Goal: Task Accomplishment & Management: Complete application form

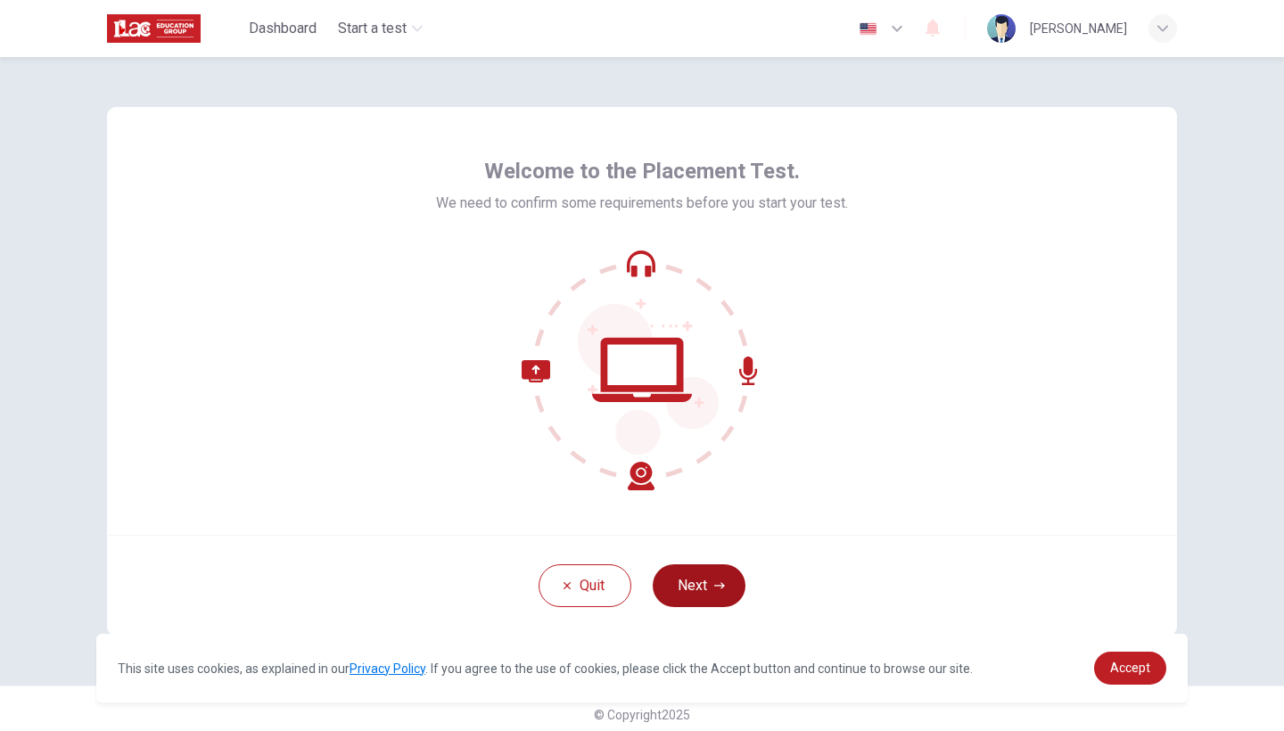
click at [691, 598] on button "Next" at bounding box center [699, 585] width 93 height 43
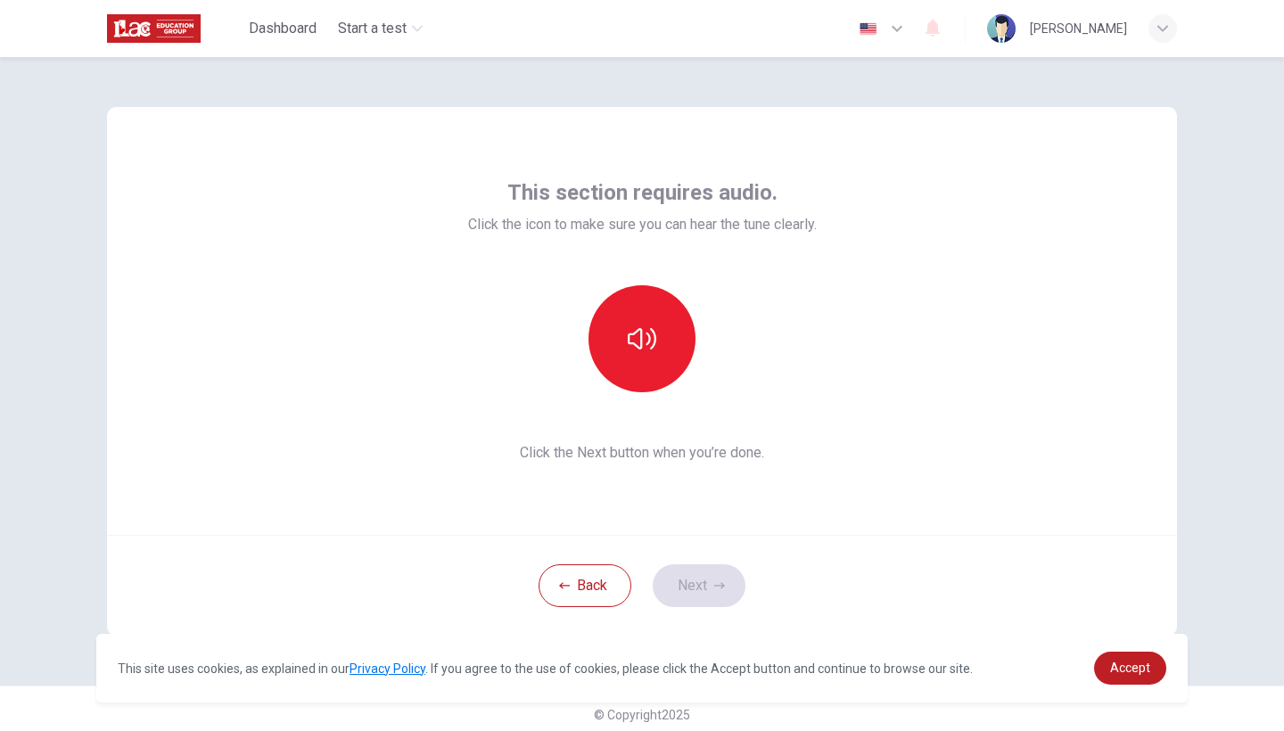
click at [659, 394] on div "This section requires audio. Click the icon to make sure you can hear the tune …" at bounding box center [642, 320] width 349 height 285
click at [621, 341] on button "button" at bounding box center [641, 338] width 107 height 107
click at [728, 596] on button "Next" at bounding box center [699, 585] width 93 height 43
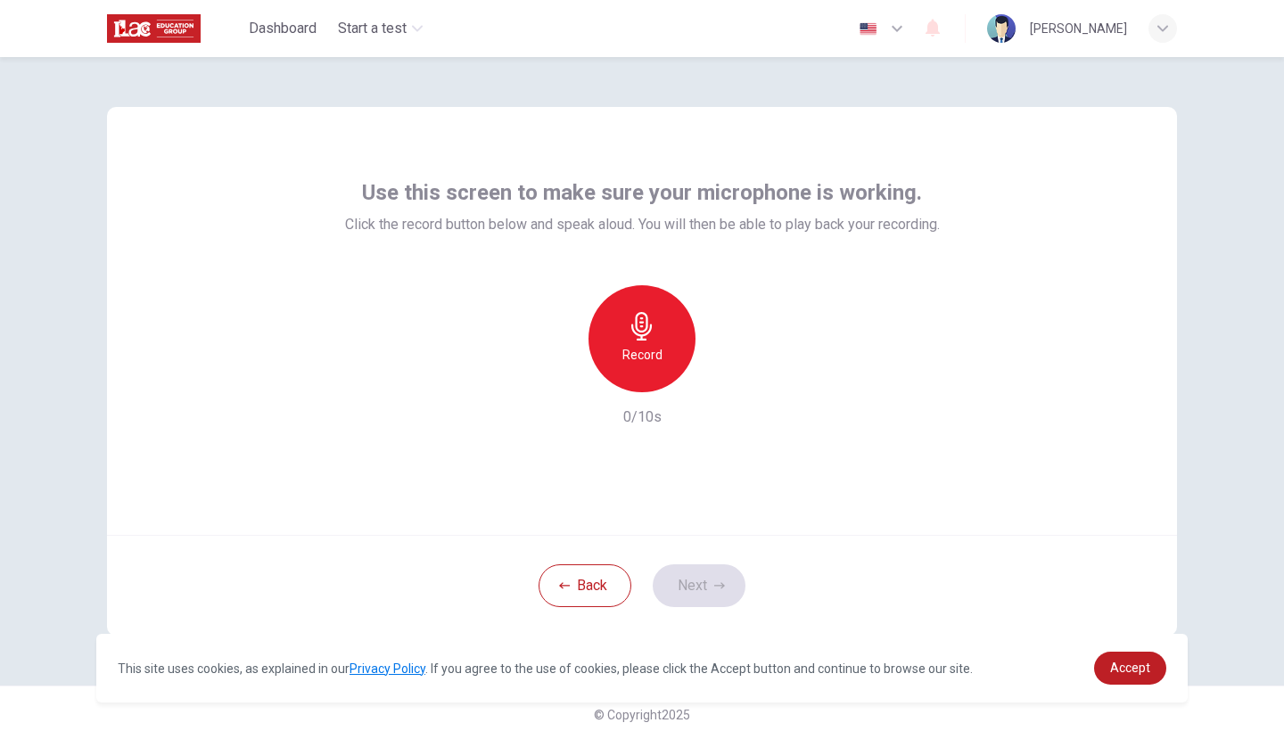
click at [622, 355] on h6 "Record" at bounding box center [642, 354] width 40 height 21
click at [735, 574] on button "Next" at bounding box center [699, 585] width 93 height 43
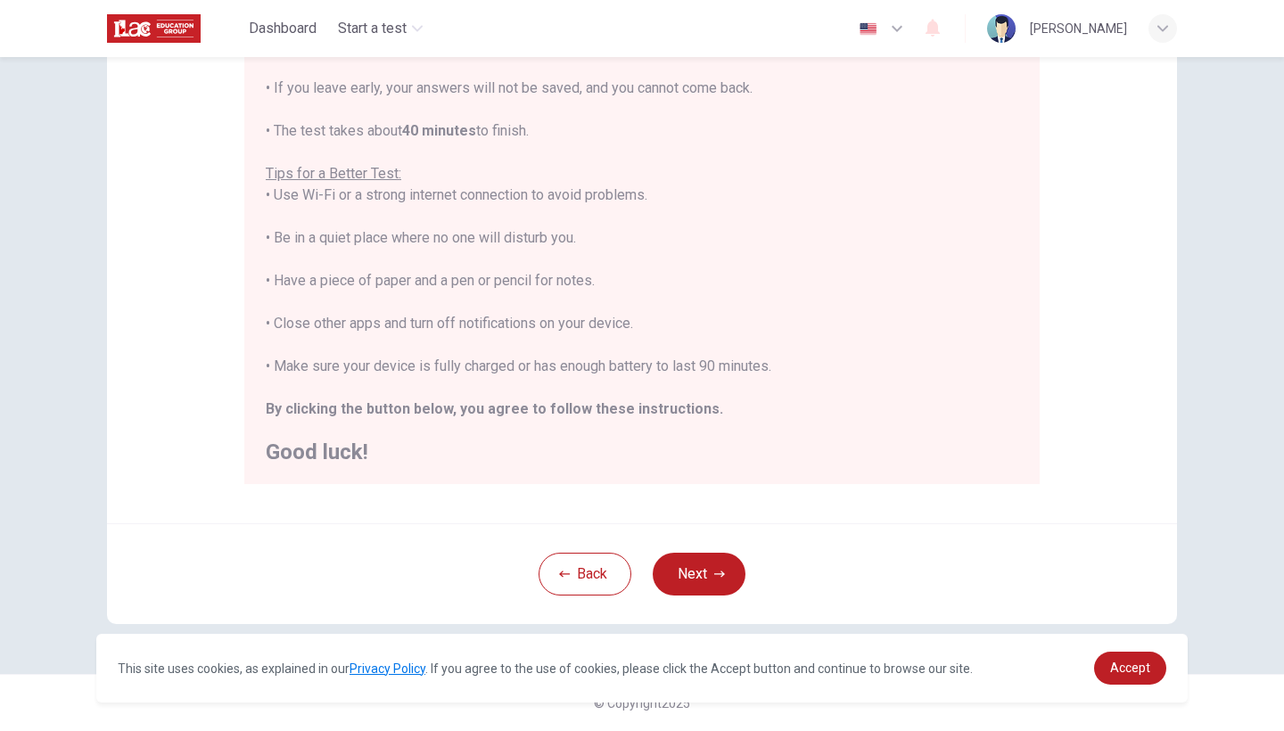
scroll to position [260, 0]
click at [1130, 664] on span "Accept" at bounding box center [1130, 668] width 40 height 14
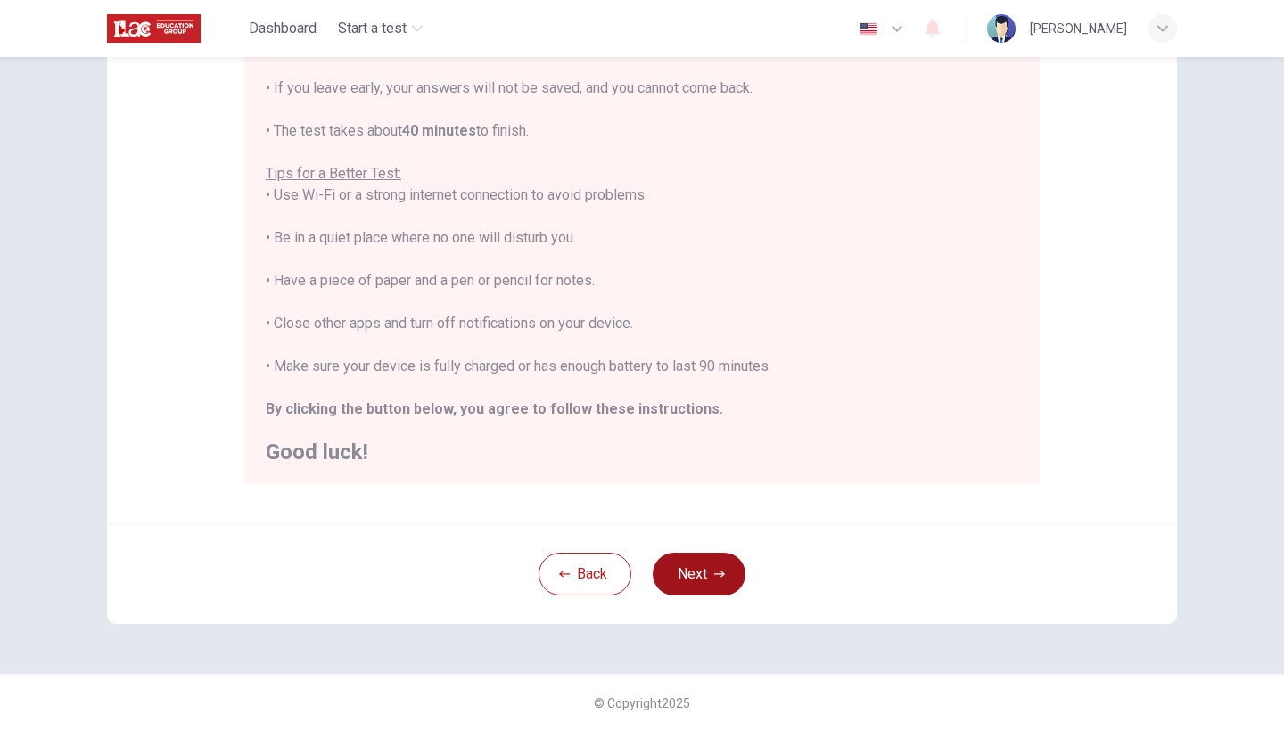
click at [691, 556] on button "Next" at bounding box center [699, 574] width 93 height 43
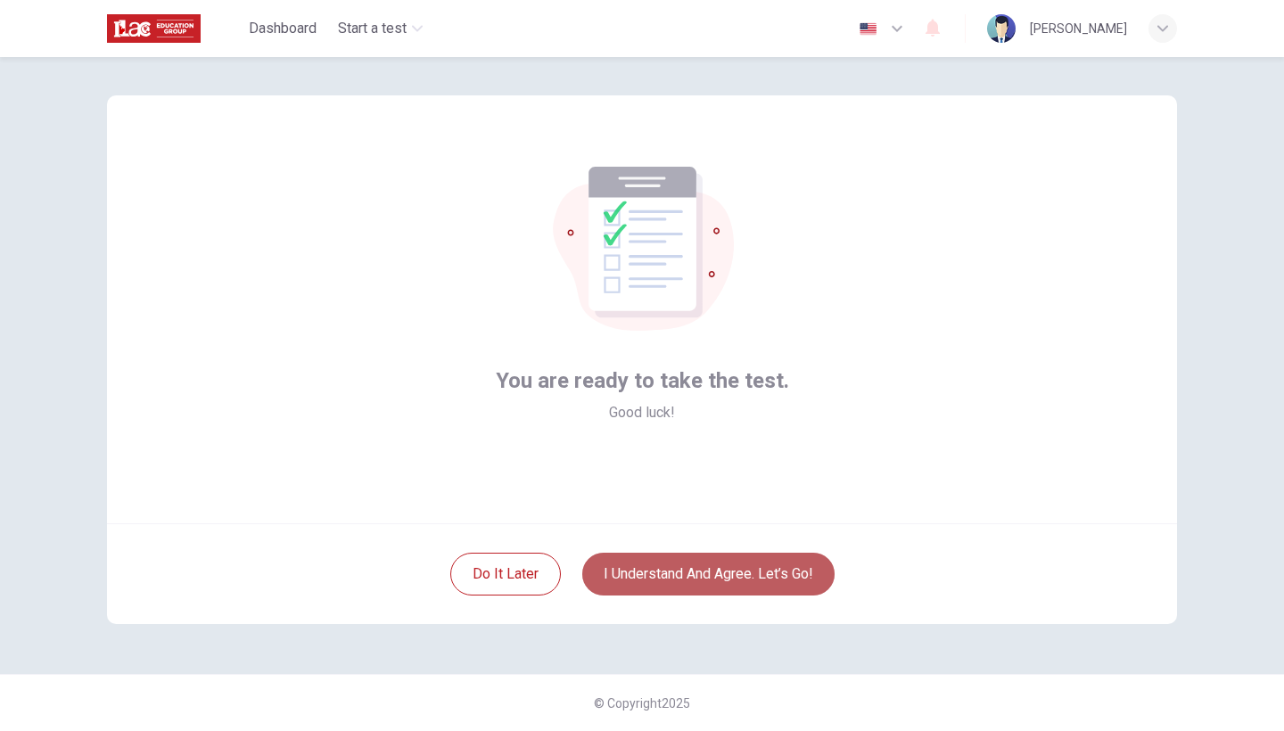
click at [753, 579] on button "I understand and agree. Let’s go!" at bounding box center [708, 574] width 252 height 43
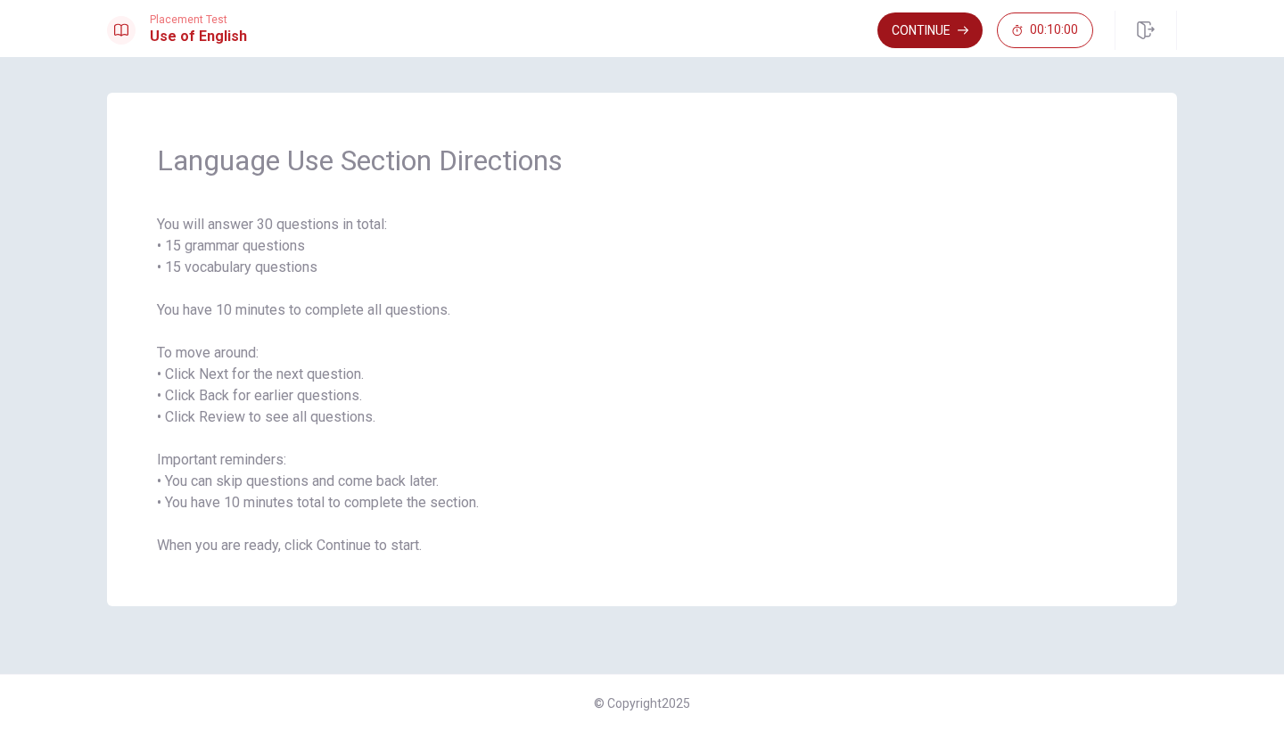
click at [915, 27] on button "Continue" at bounding box center [929, 30] width 105 height 36
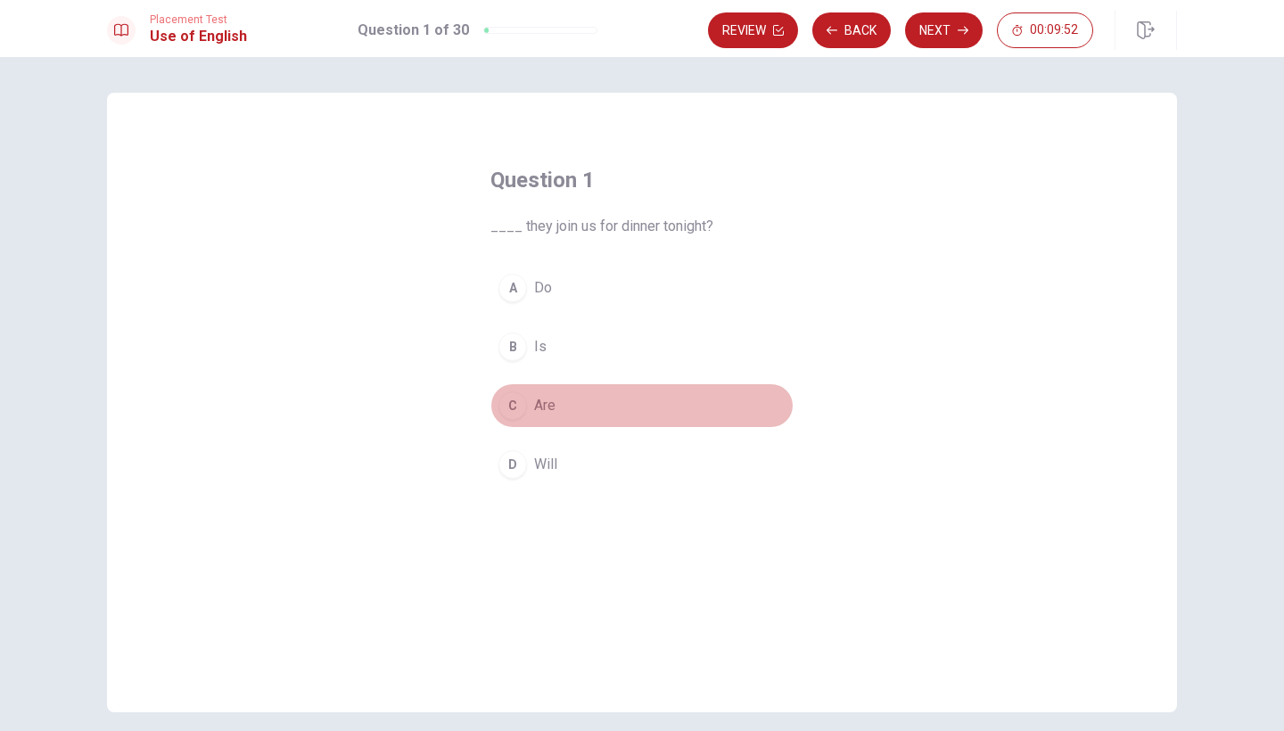
click at [505, 413] on div "C" at bounding box center [512, 405] width 29 height 29
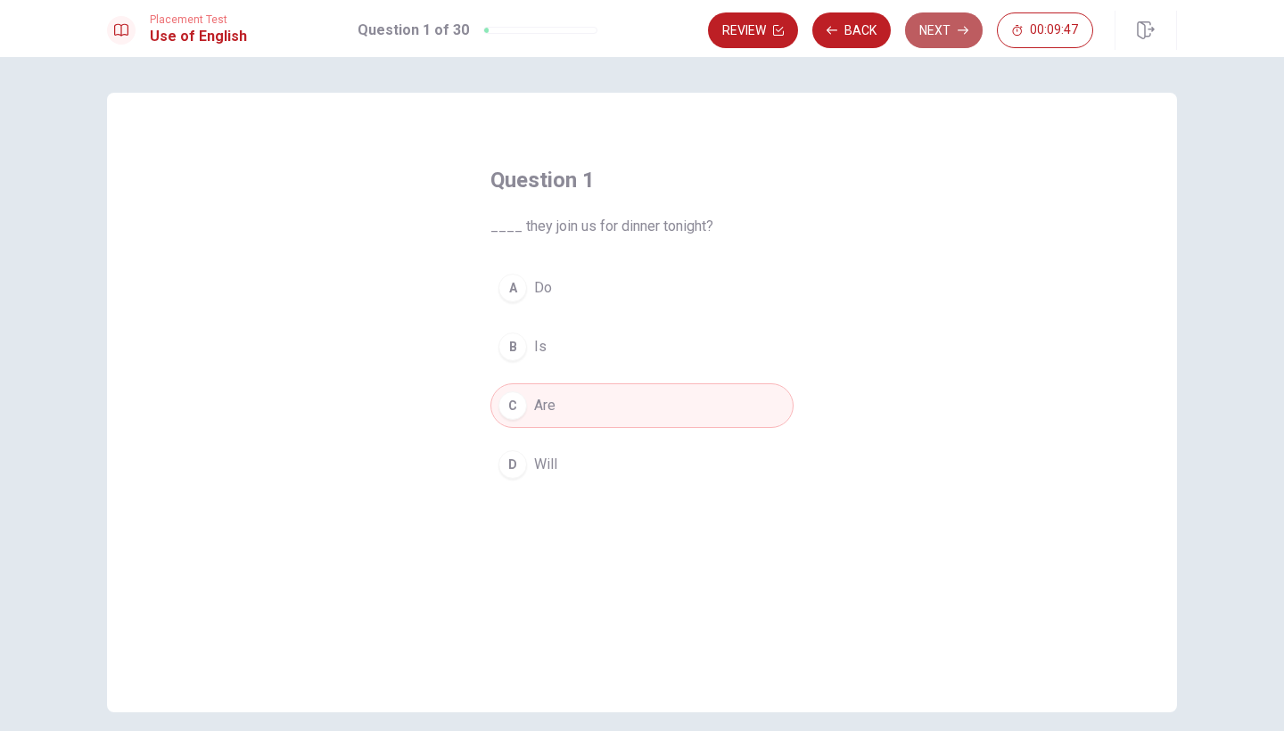
click at [964, 31] on icon "button" at bounding box center [962, 30] width 11 height 11
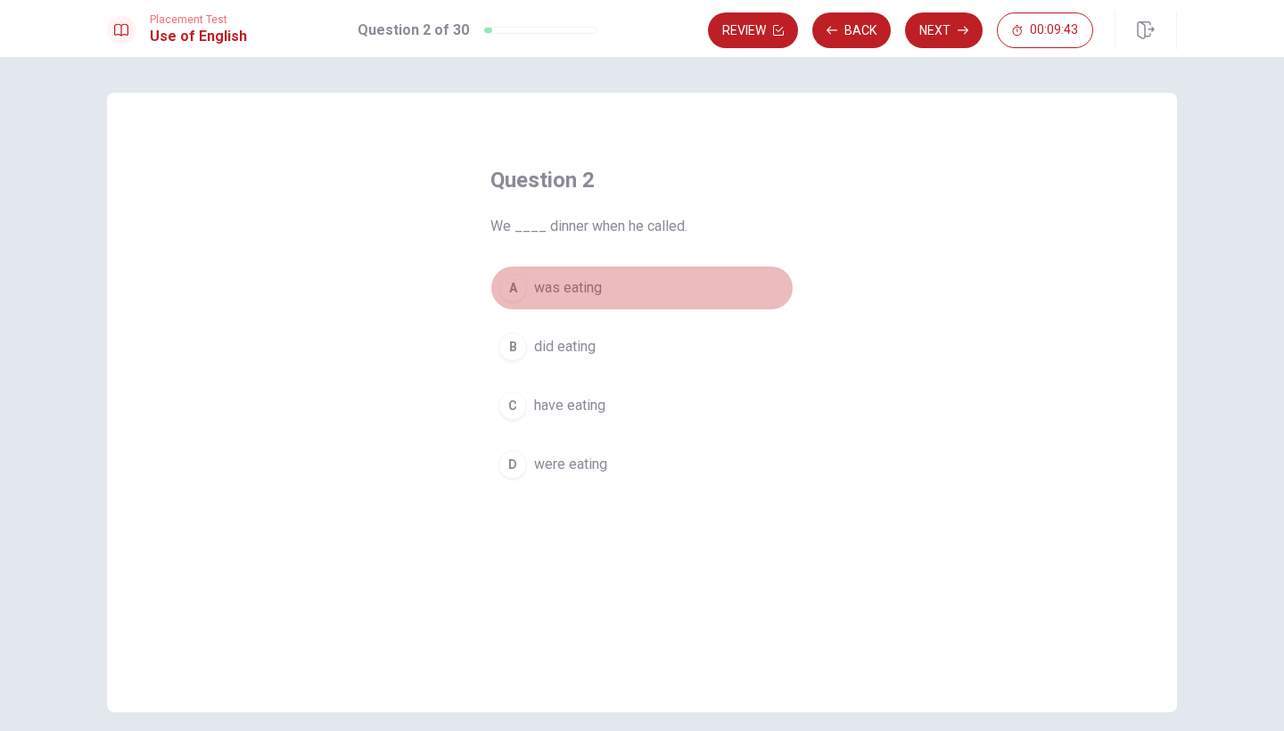
click at [515, 287] on div "A" at bounding box center [512, 288] width 29 height 29
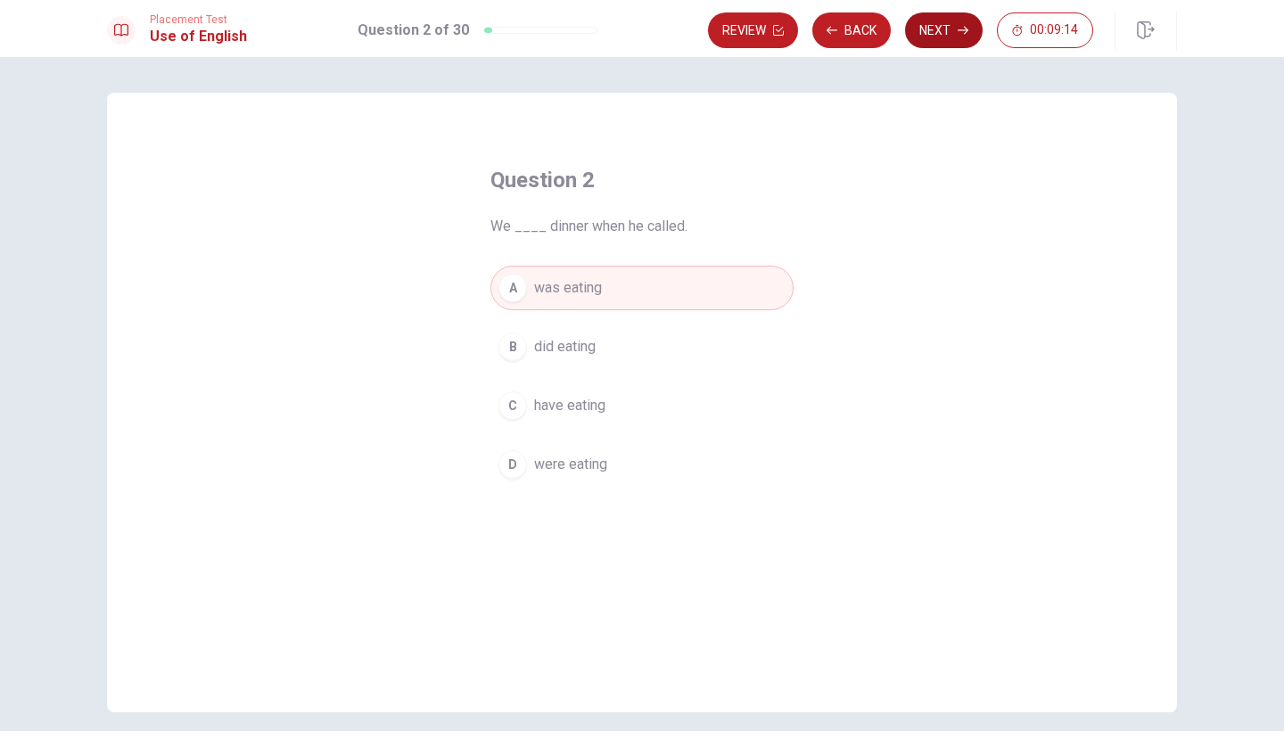
click at [959, 45] on button "Next" at bounding box center [944, 30] width 78 height 36
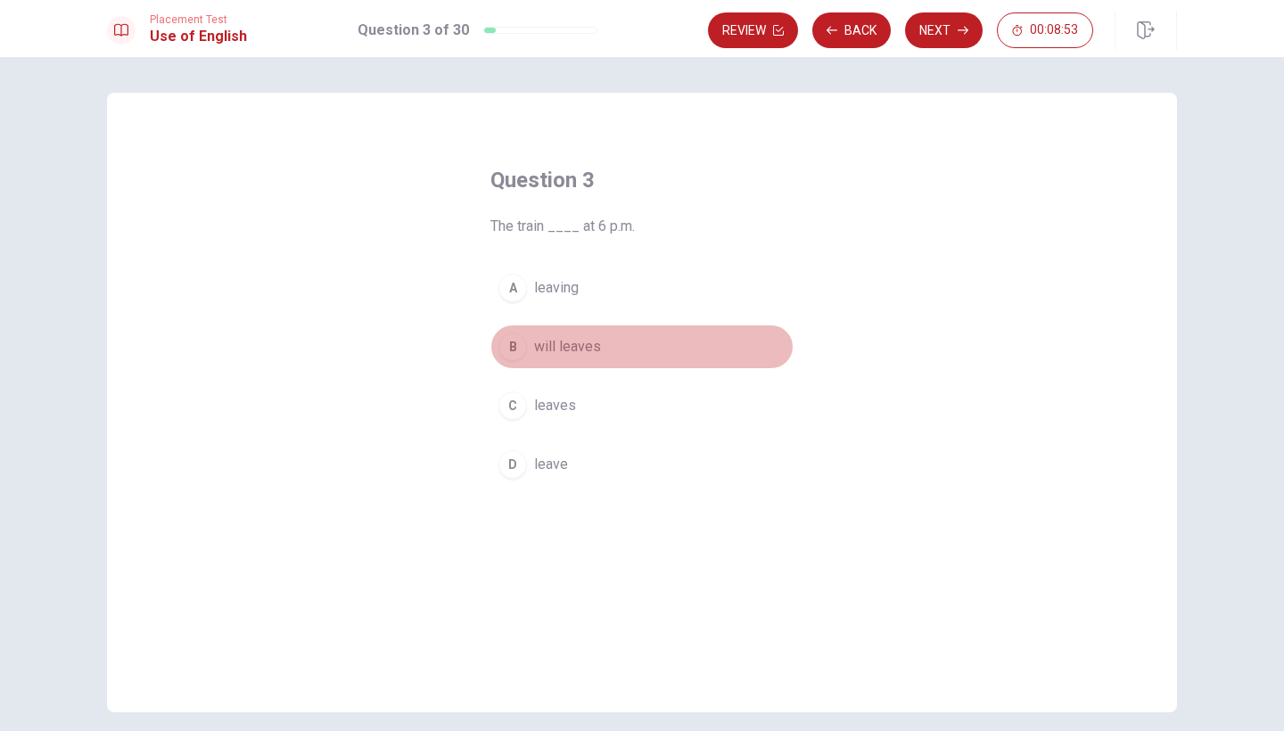
click at [514, 349] on div "B" at bounding box center [512, 347] width 29 height 29
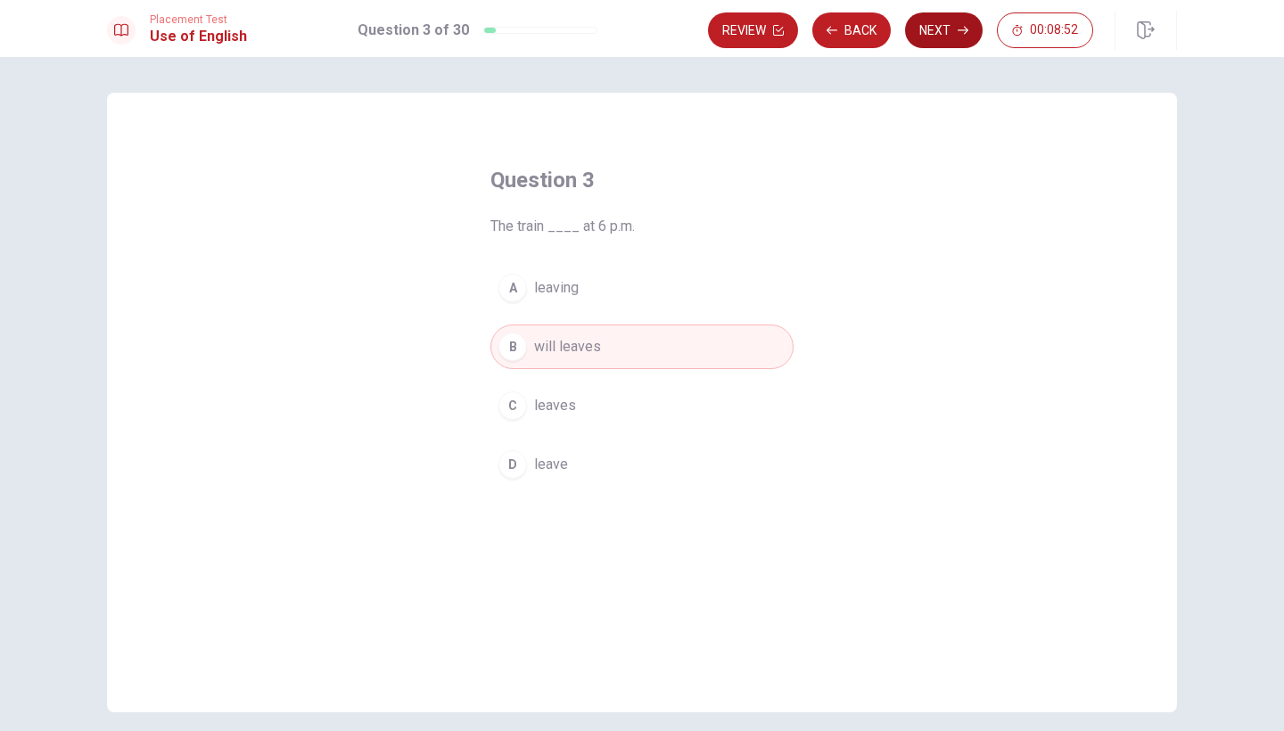
click at [941, 22] on button "Next" at bounding box center [944, 30] width 78 height 36
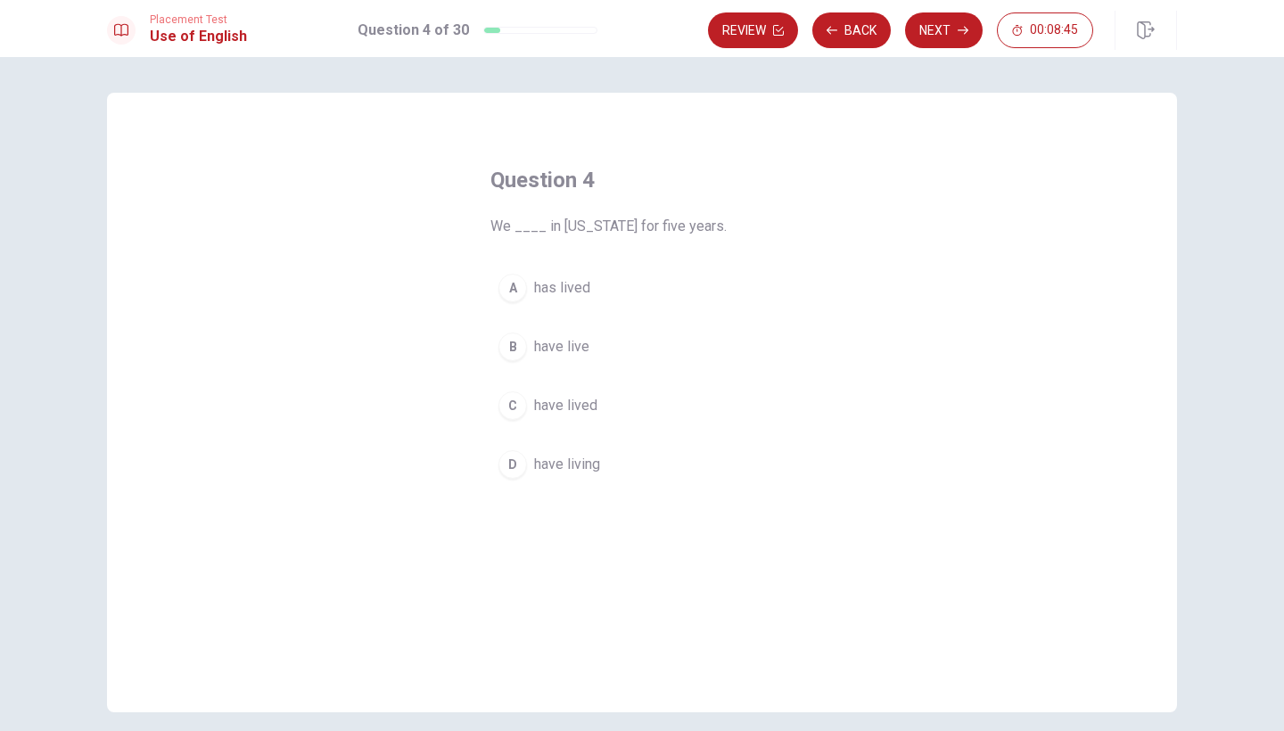
click at [511, 423] on button "C have lived" at bounding box center [641, 405] width 303 height 45
click at [956, 39] on button "Next" at bounding box center [944, 30] width 78 height 36
click at [513, 345] on div "B" at bounding box center [512, 347] width 29 height 29
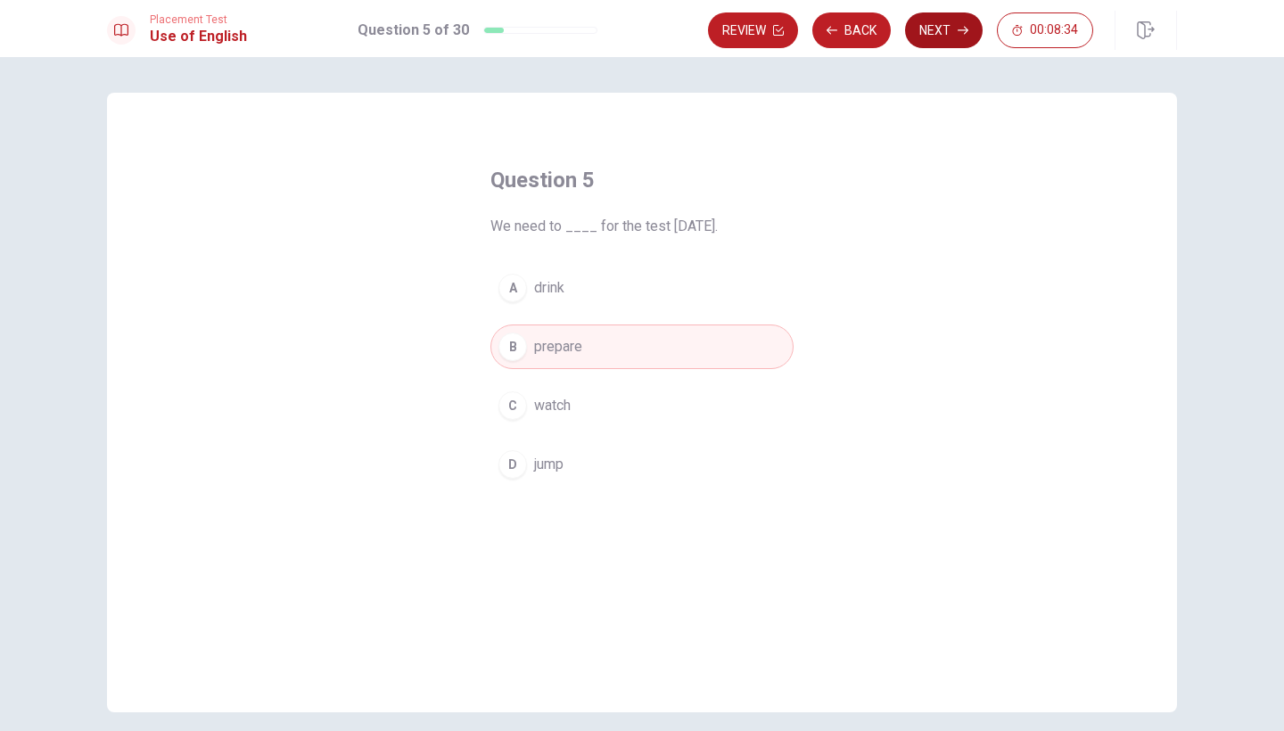
click at [946, 30] on button "Next" at bounding box center [944, 30] width 78 height 36
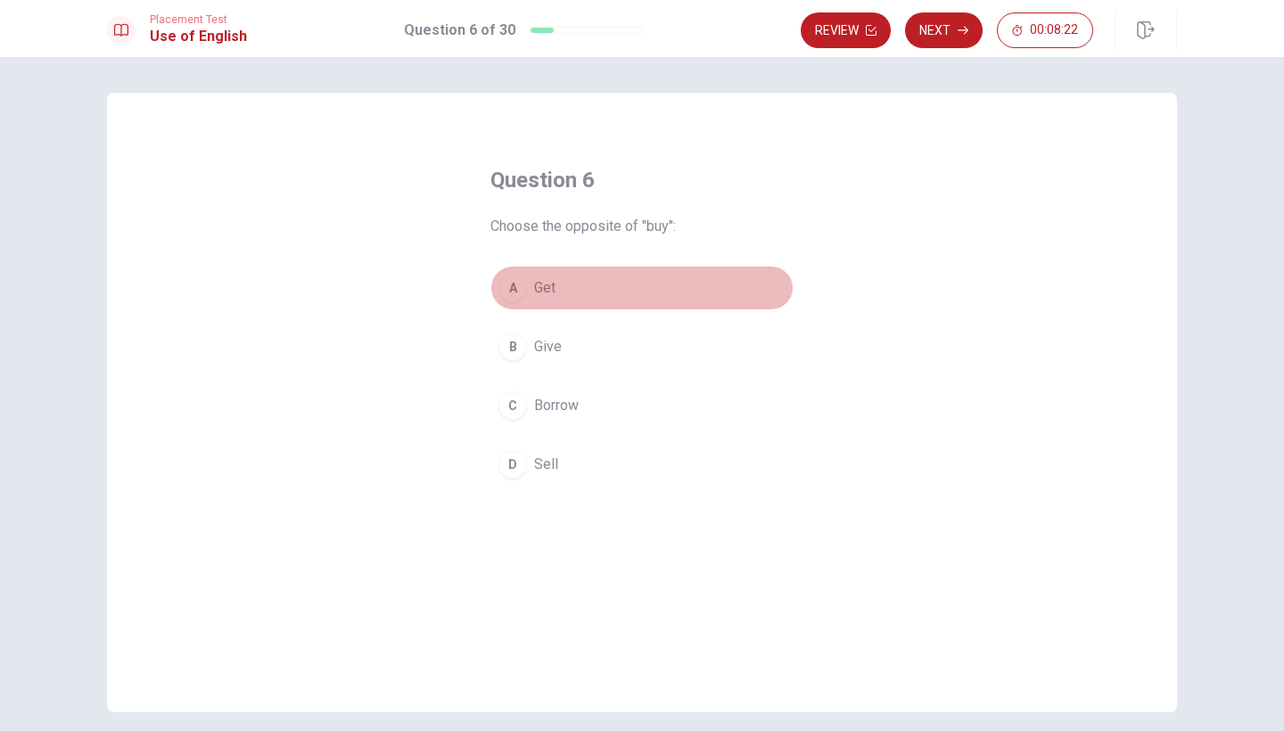
click at [514, 291] on div "A" at bounding box center [512, 288] width 29 height 29
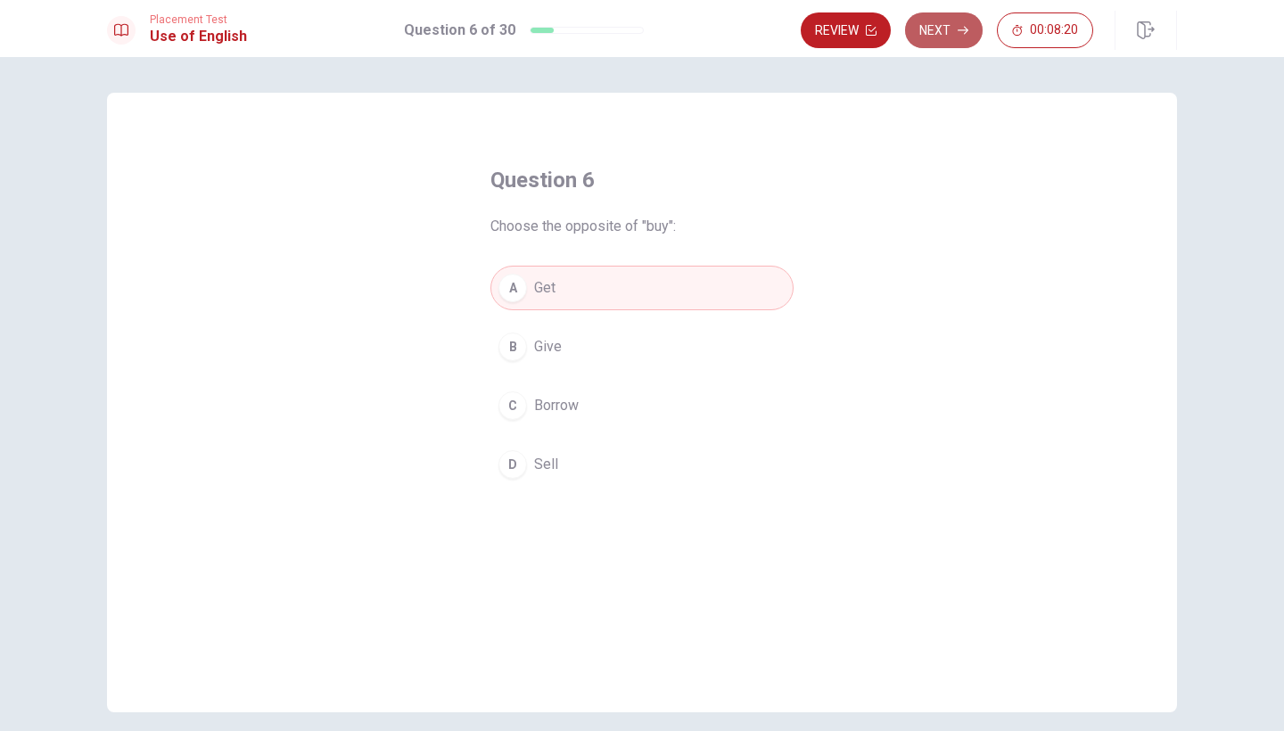
click at [934, 41] on button "Next" at bounding box center [944, 30] width 78 height 36
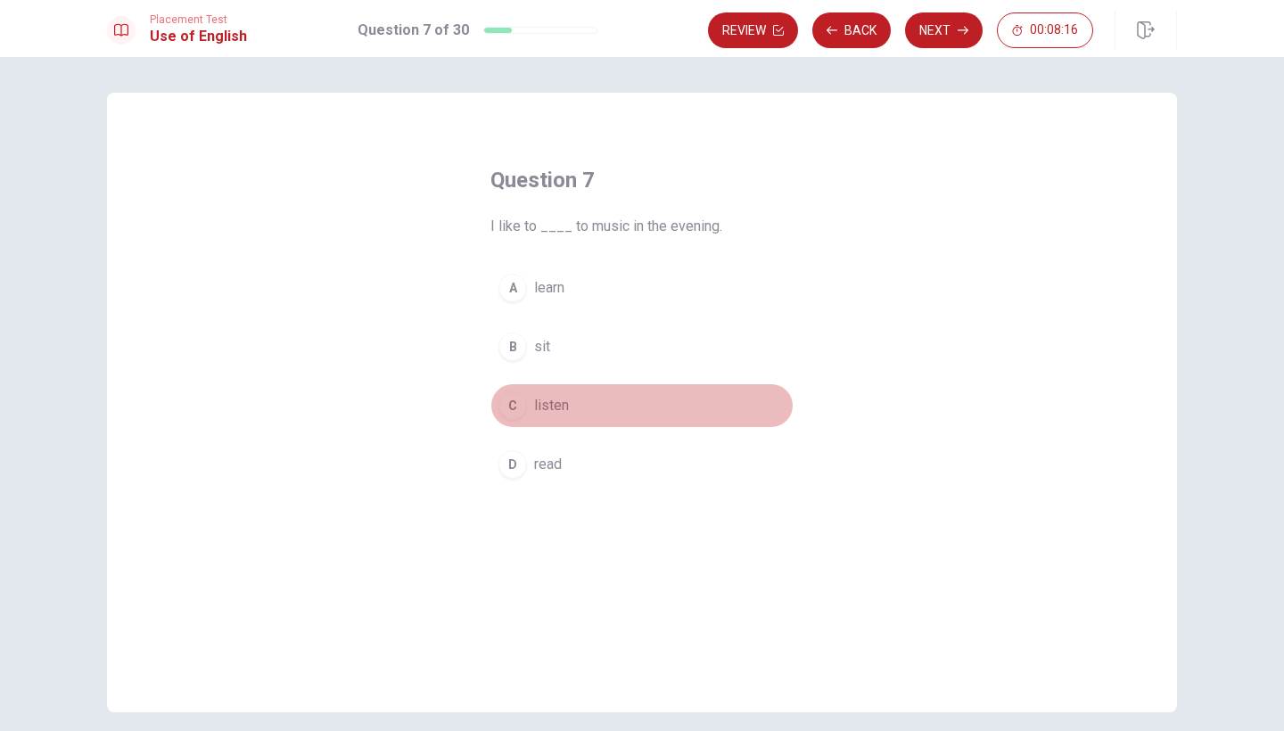
click at [554, 403] on span "listen" at bounding box center [551, 405] width 35 height 21
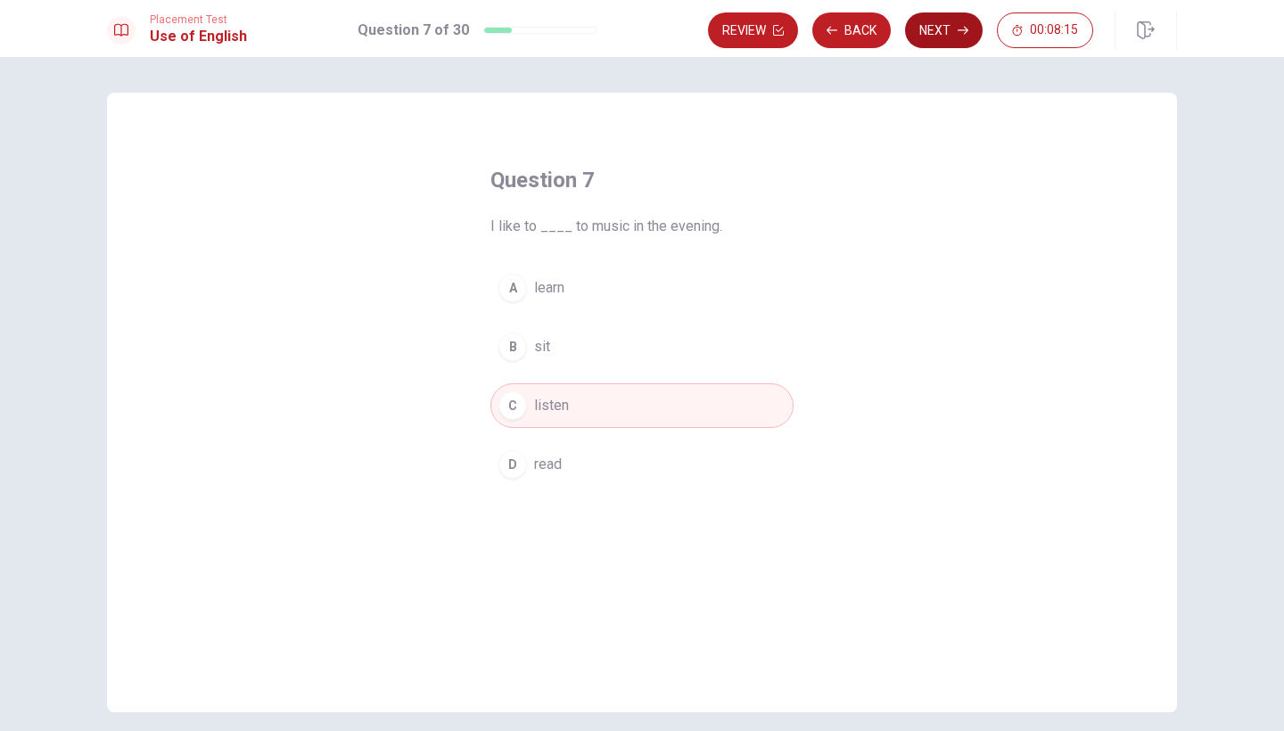
click at [937, 22] on button "Next" at bounding box center [944, 30] width 78 height 36
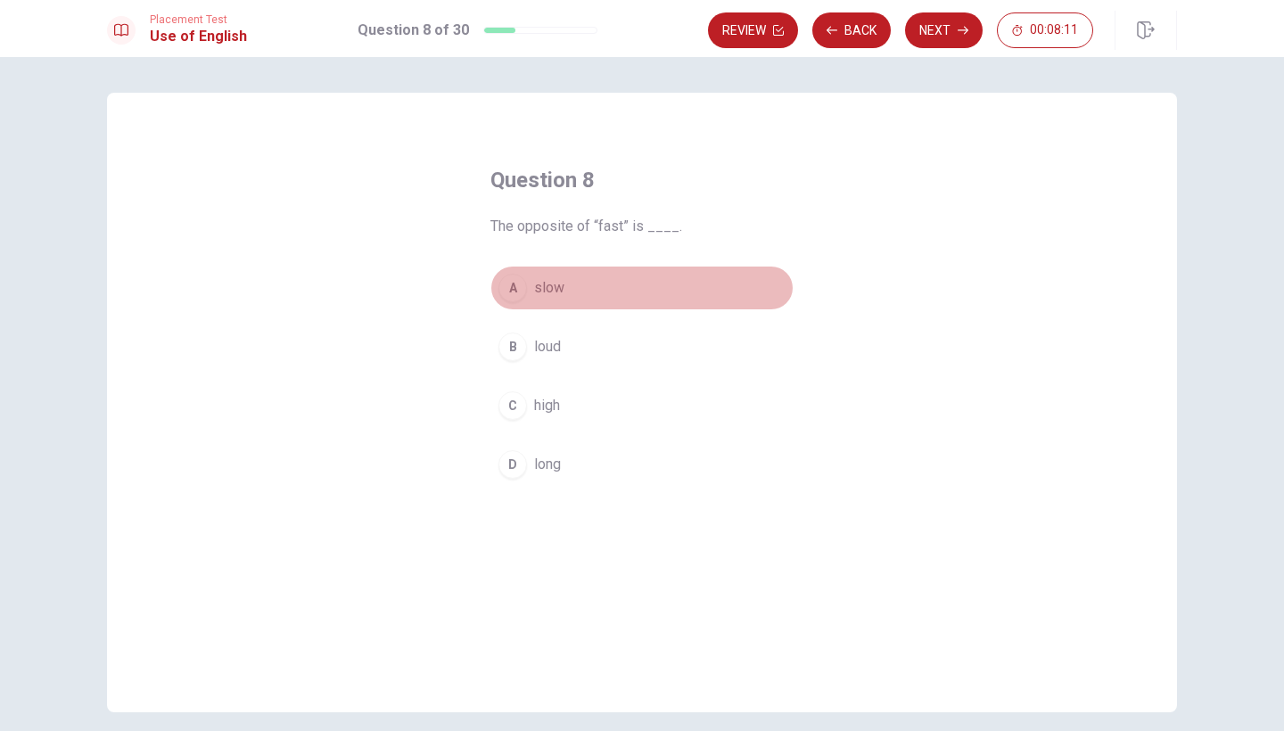
click at [534, 292] on span "slow" at bounding box center [549, 287] width 30 height 21
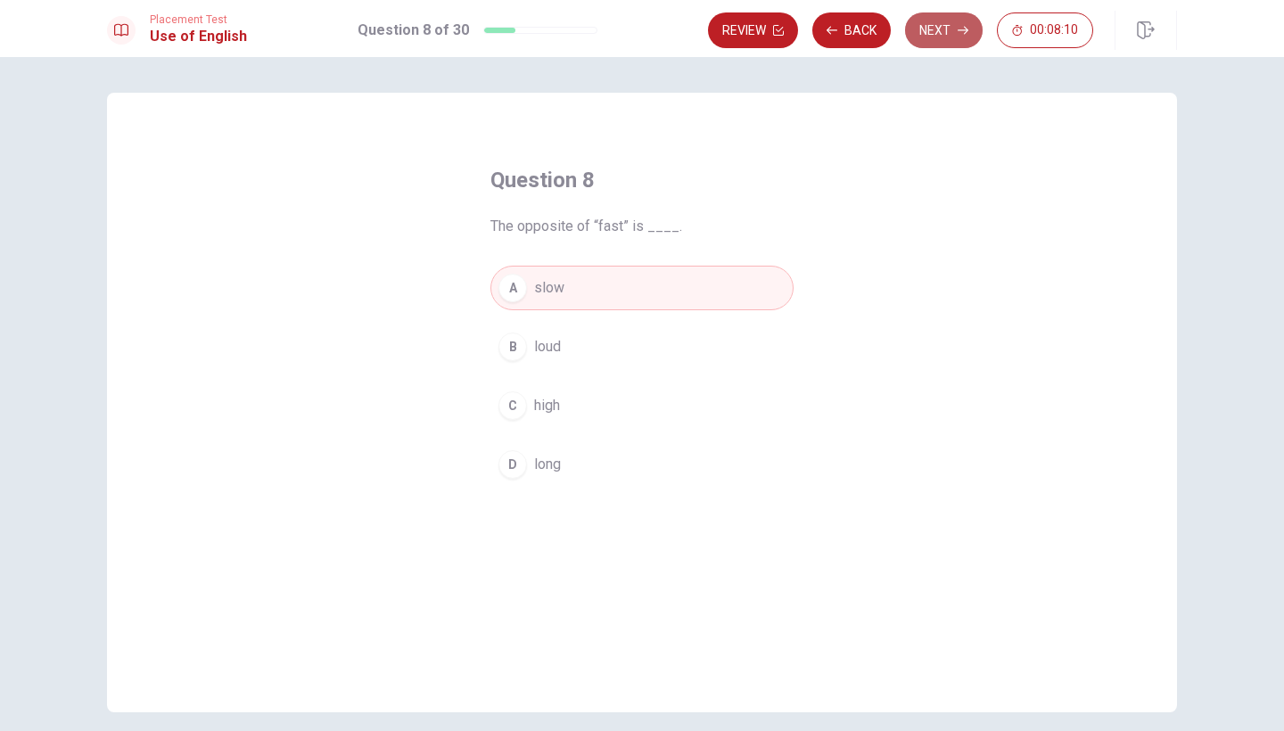
click at [941, 21] on button "Next" at bounding box center [944, 30] width 78 height 36
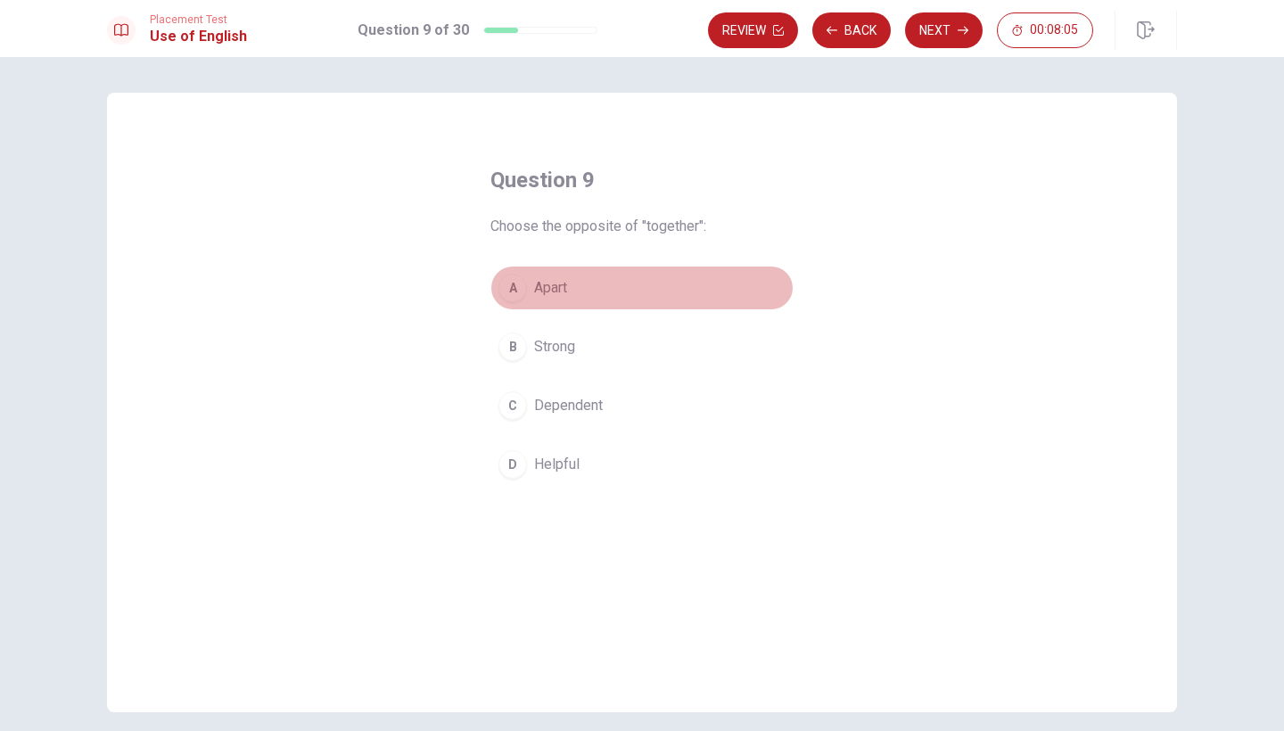
click at [555, 292] on span "Apart" at bounding box center [550, 287] width 33 height 21
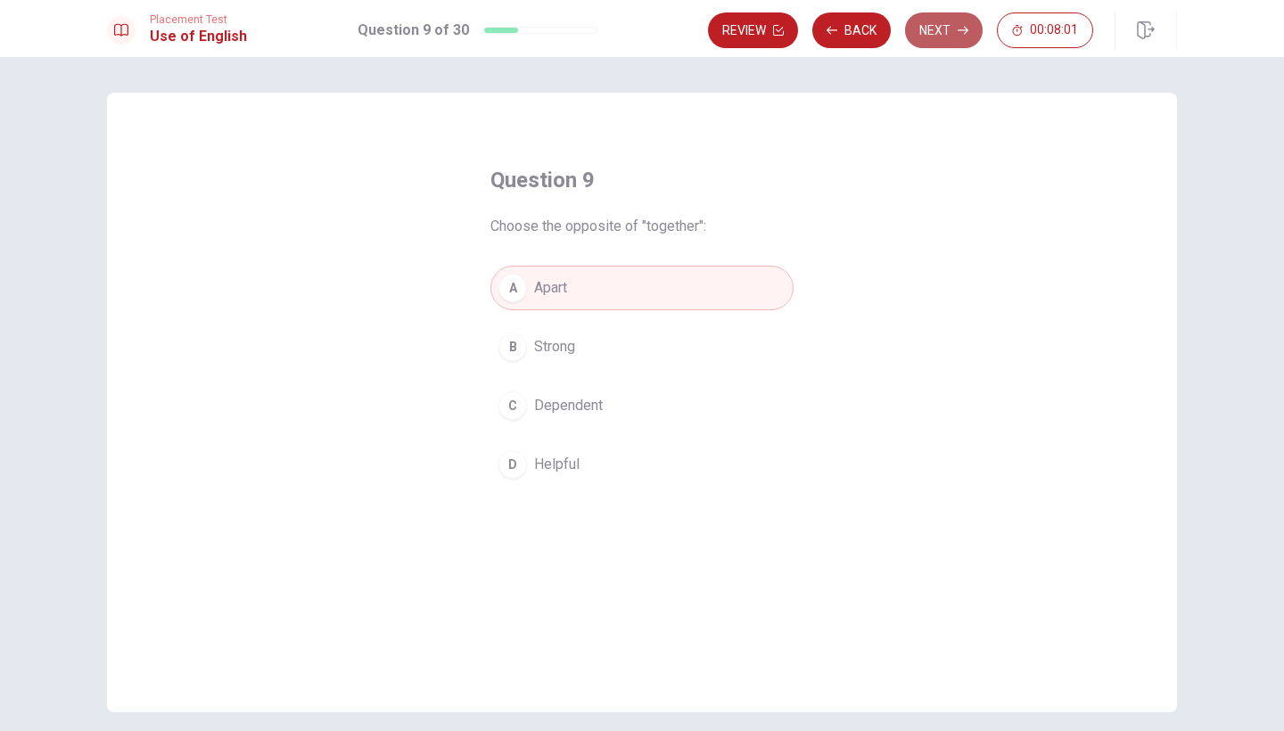
click at [943, 37] on button "Next" at bounding box center [944, 30] width 78 height 36
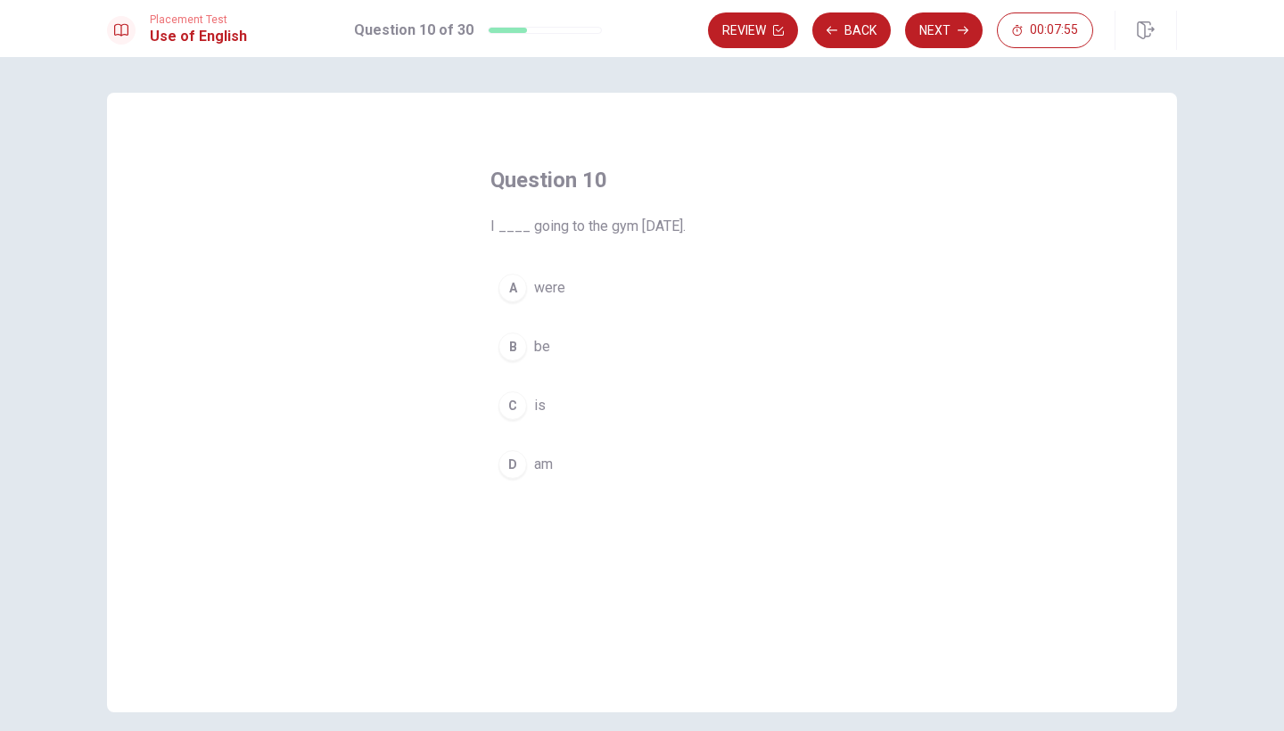
click at [554, 290] on span "were" at bounding box center [549, 287] width 31 height 21
click at [547, 345] on button "B be" at bounding box center [641, 347] width 303 height 45
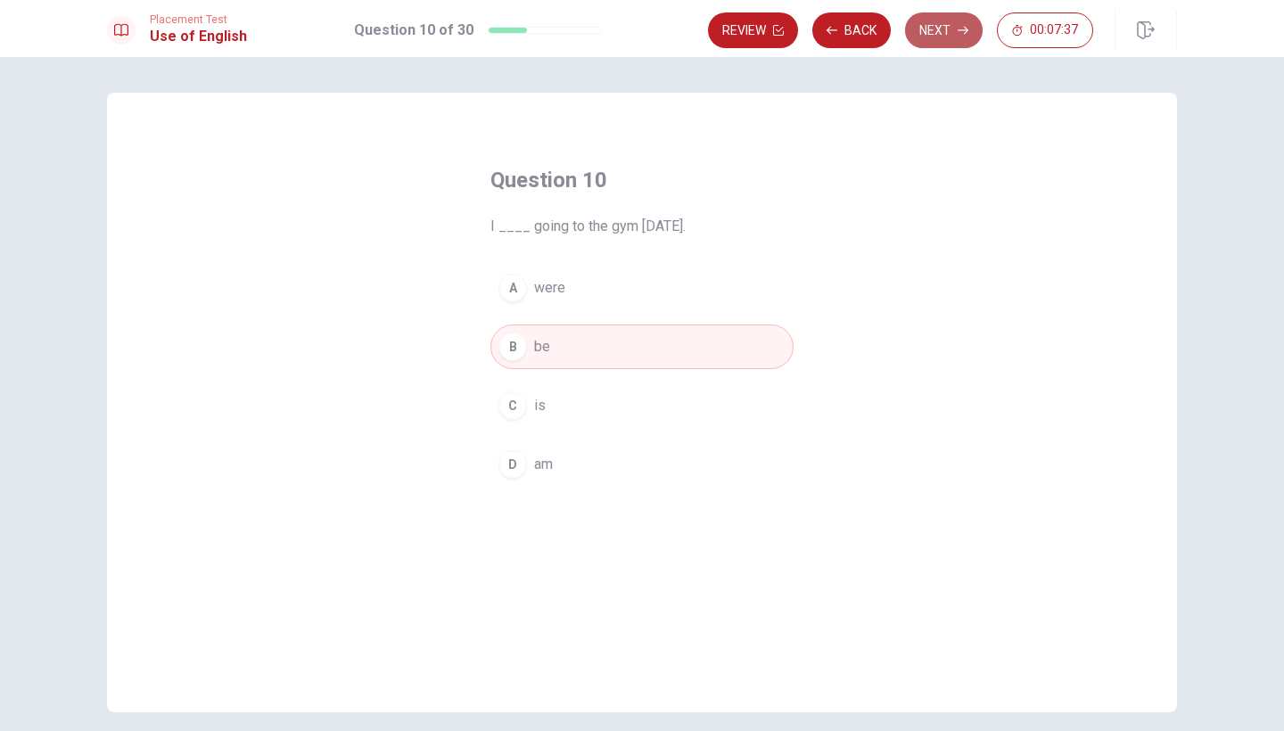
click at [965, 39] on button "Next" at bounding box center [944, 30] width 78 height 36
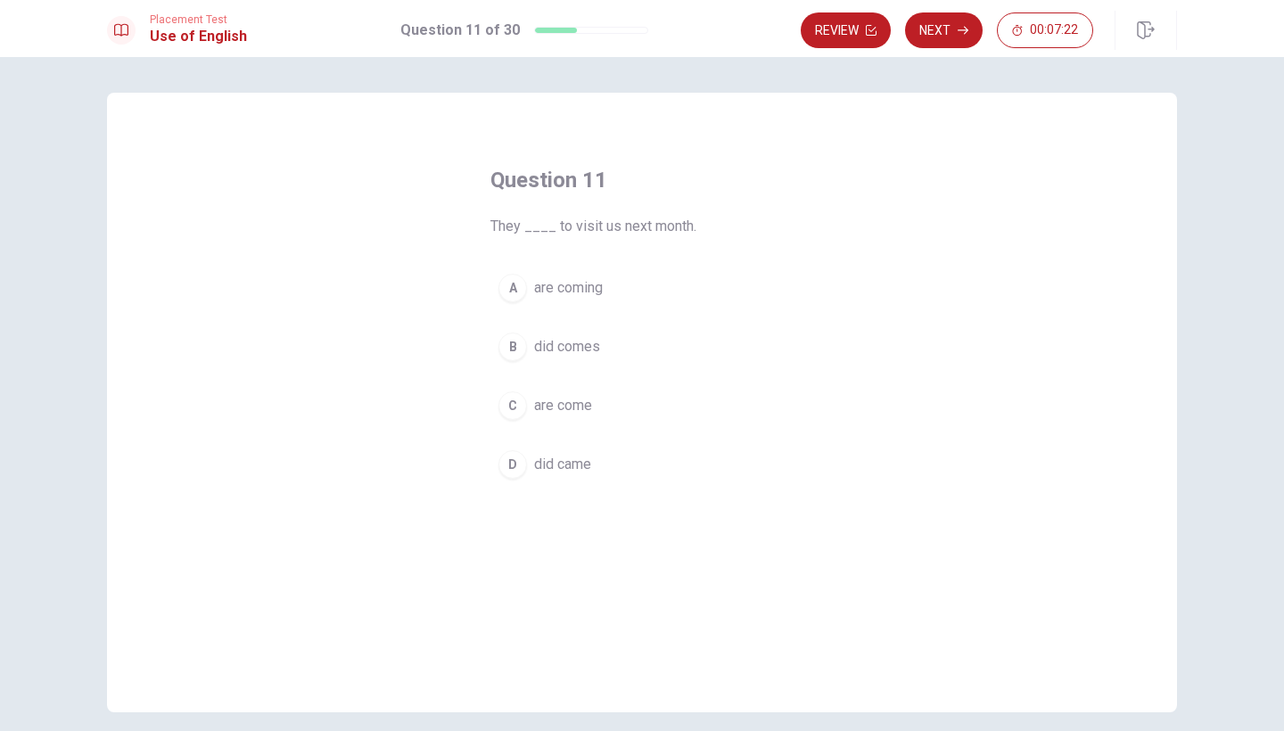
click at [580, 291] on span "are coming" at bounding box center [568, 287] width 69 height 21
click at [958, 25] on icon "button" at bounding box center [962, 30] width 11 height 11
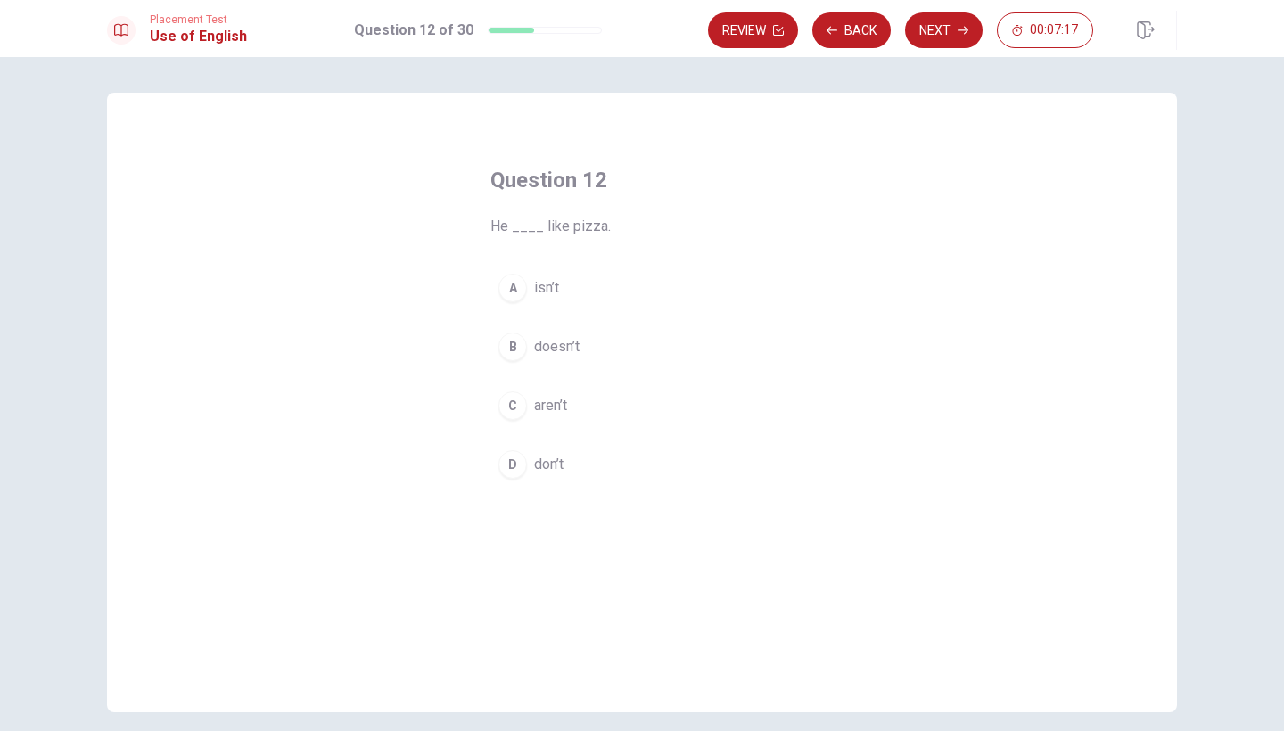
click at [575, 352] on span "doesn’t" at bounding box center [556, 346] width 45 height 21
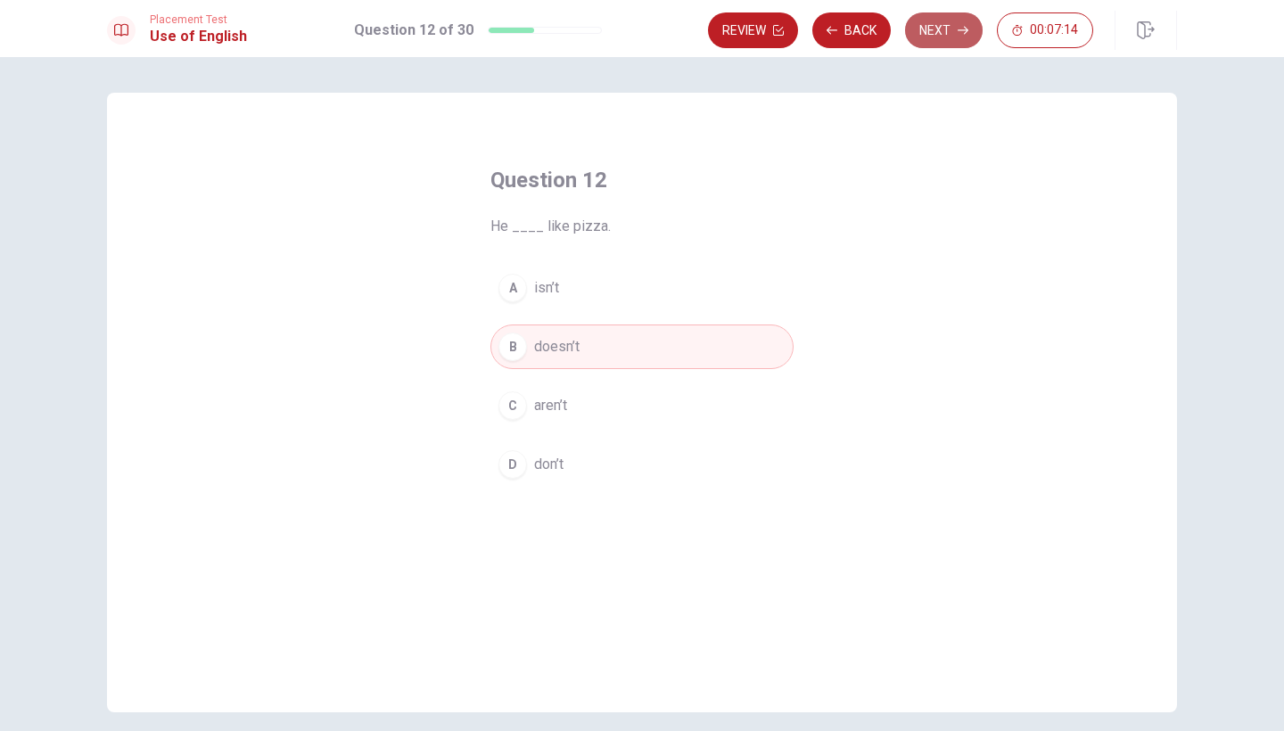
click at [949, 32] on button "Next" at bounding box center [944, 30] width 78 height 36
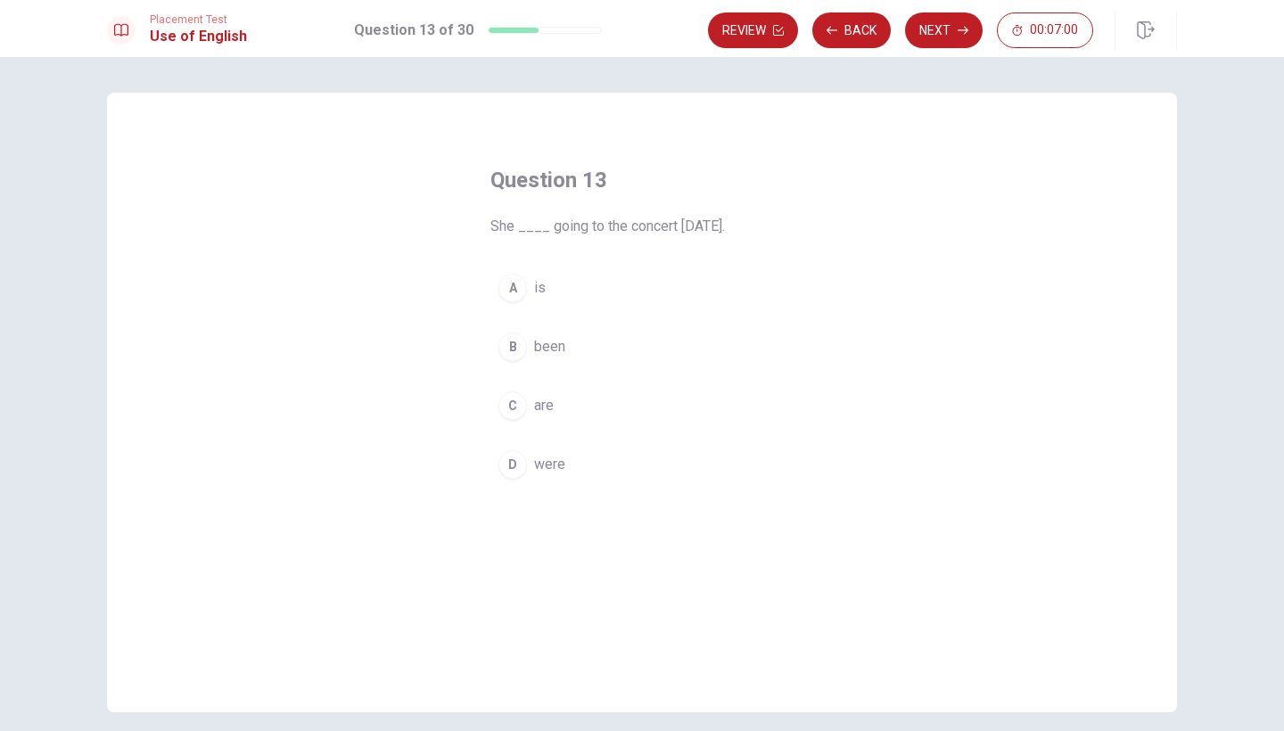
click at [528, 287] on button "A is" at bounding box center [641, 288] width 303 height 45
click at [949, 38] on button "Next" at bounding box center [944, 30] width 78 height 36
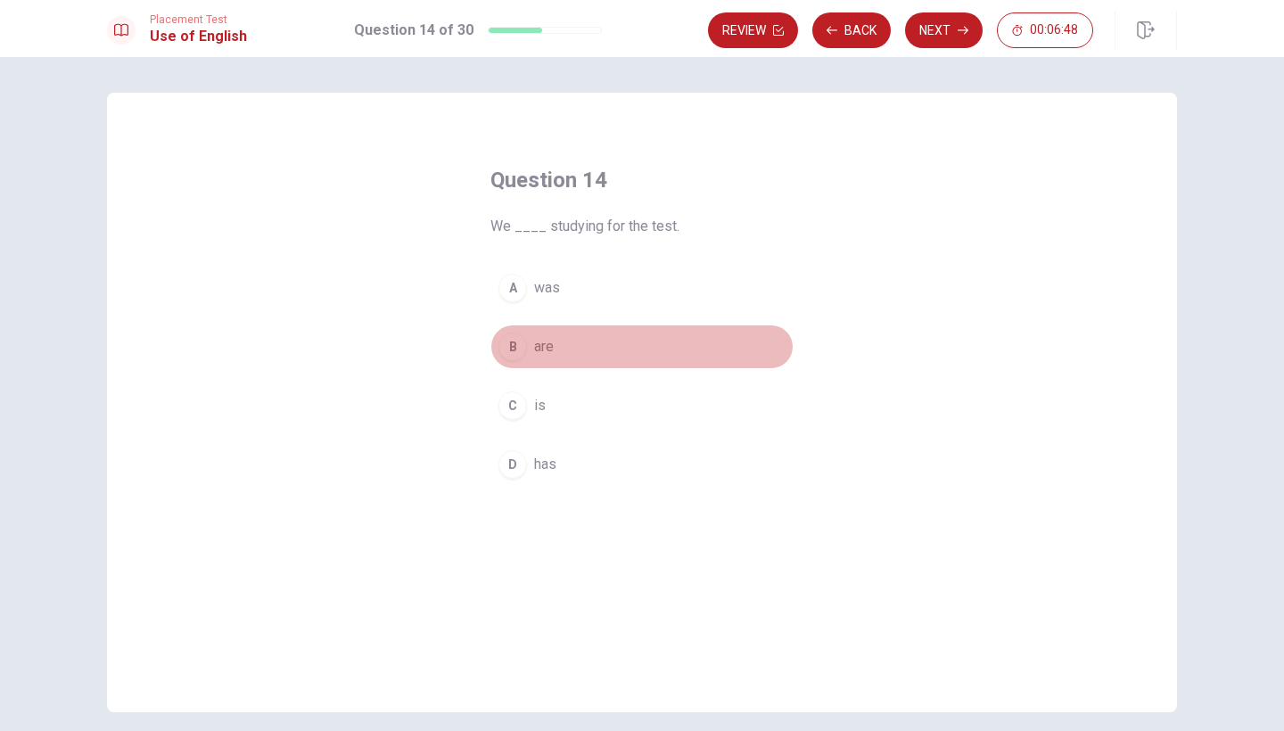
click at [536, 344] on span "are" at bounding box center [544, 346] width 20 height 21
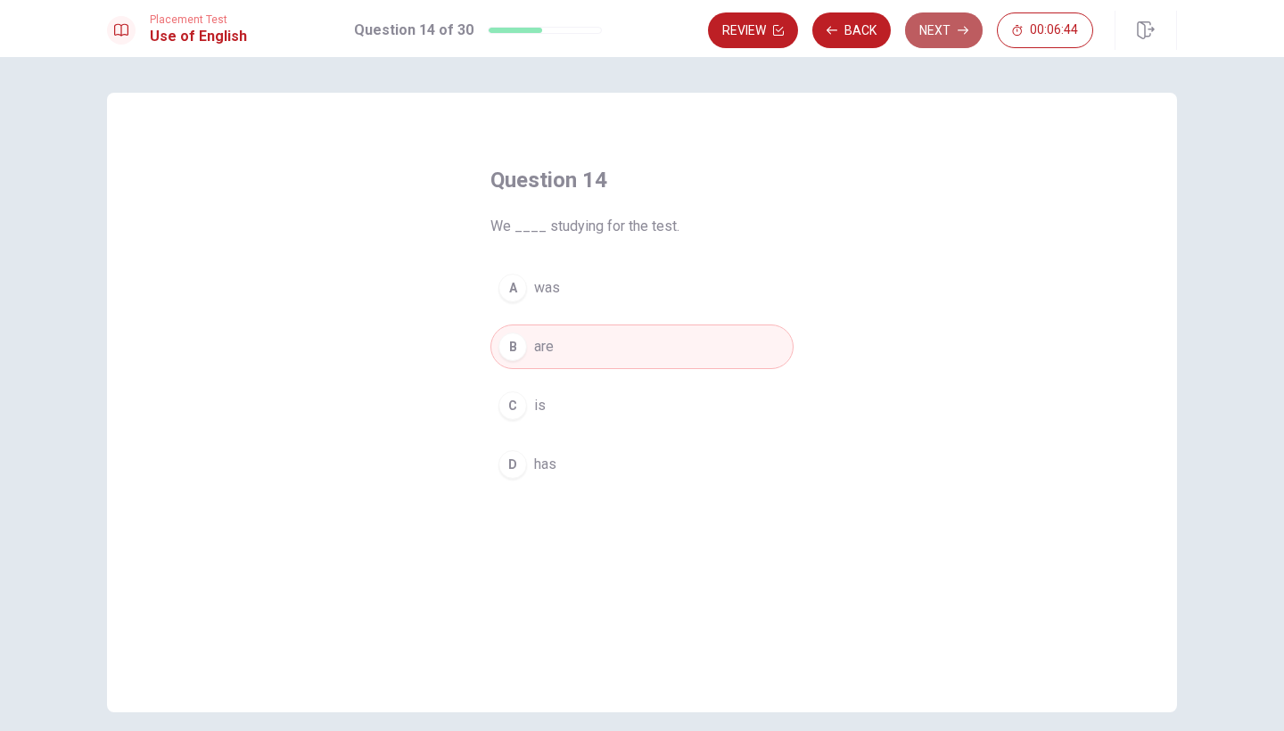
click at [934, 41] on button "Next" at bounding box center [944, 30] width 78 height 36
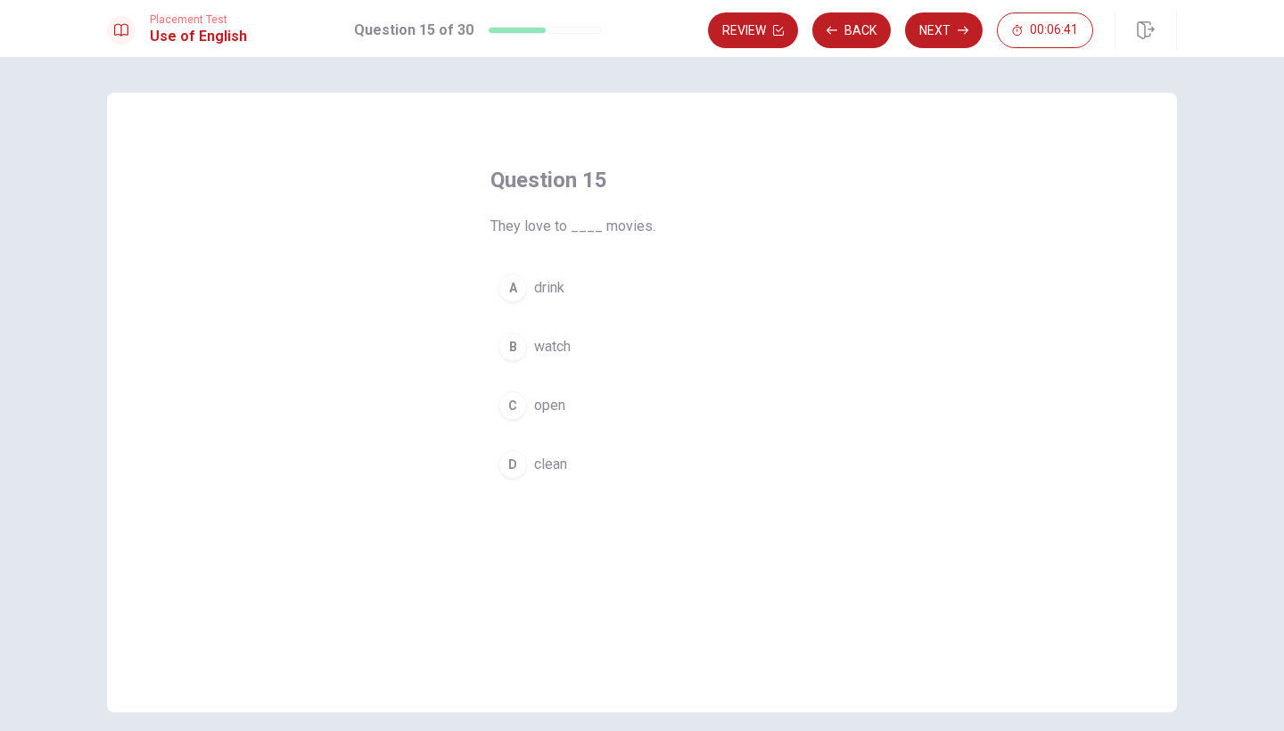
click at [557, 358] on button "B watch" at bounding box center [641, 347] width 303 height 45
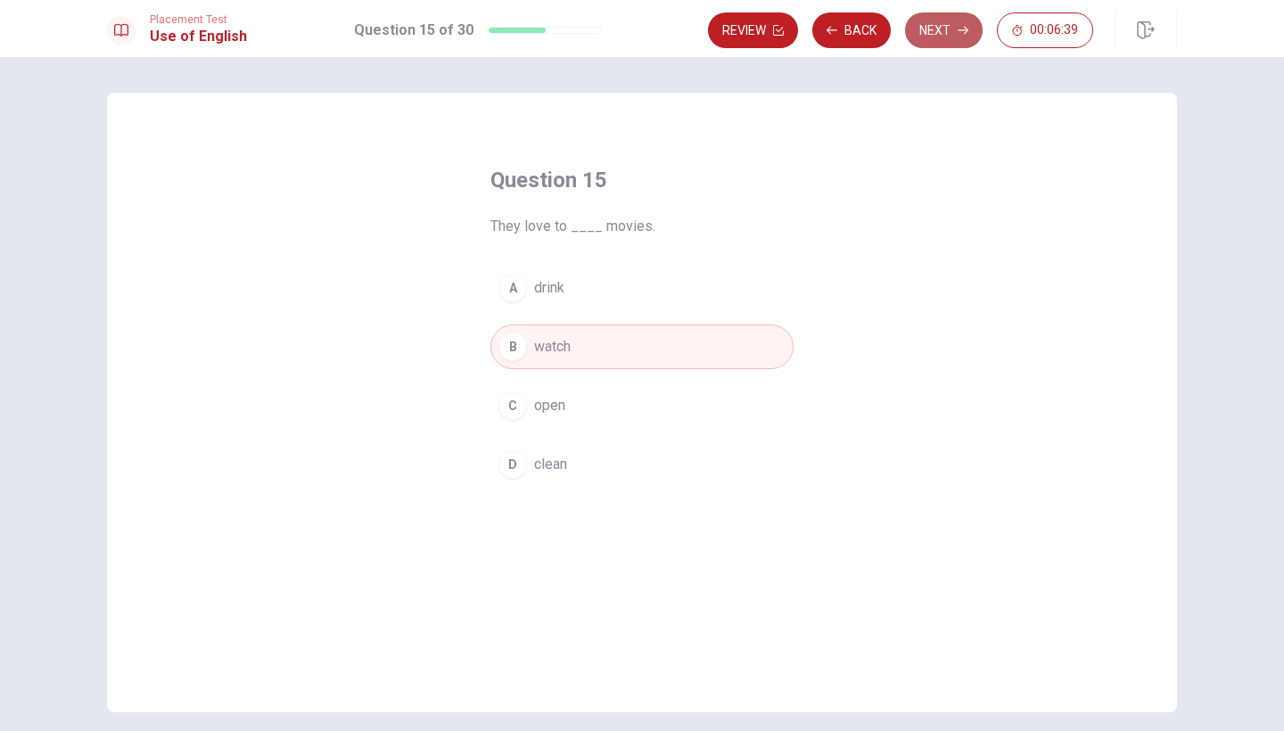
click at [941, 37] on button "Next" at bounding box center [944, 30] width 78 height 36
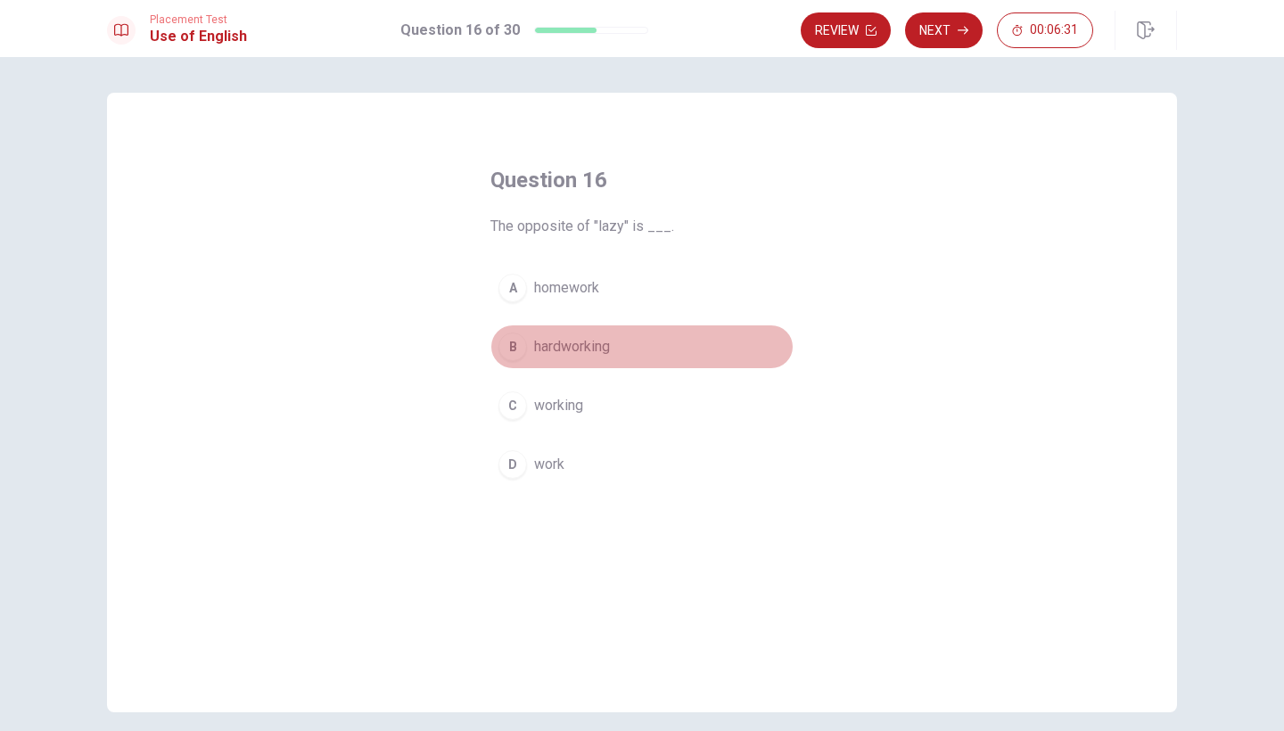
click at [582, 342] on span "hardworking" at bounding box center [572, 346] width 76 height 21
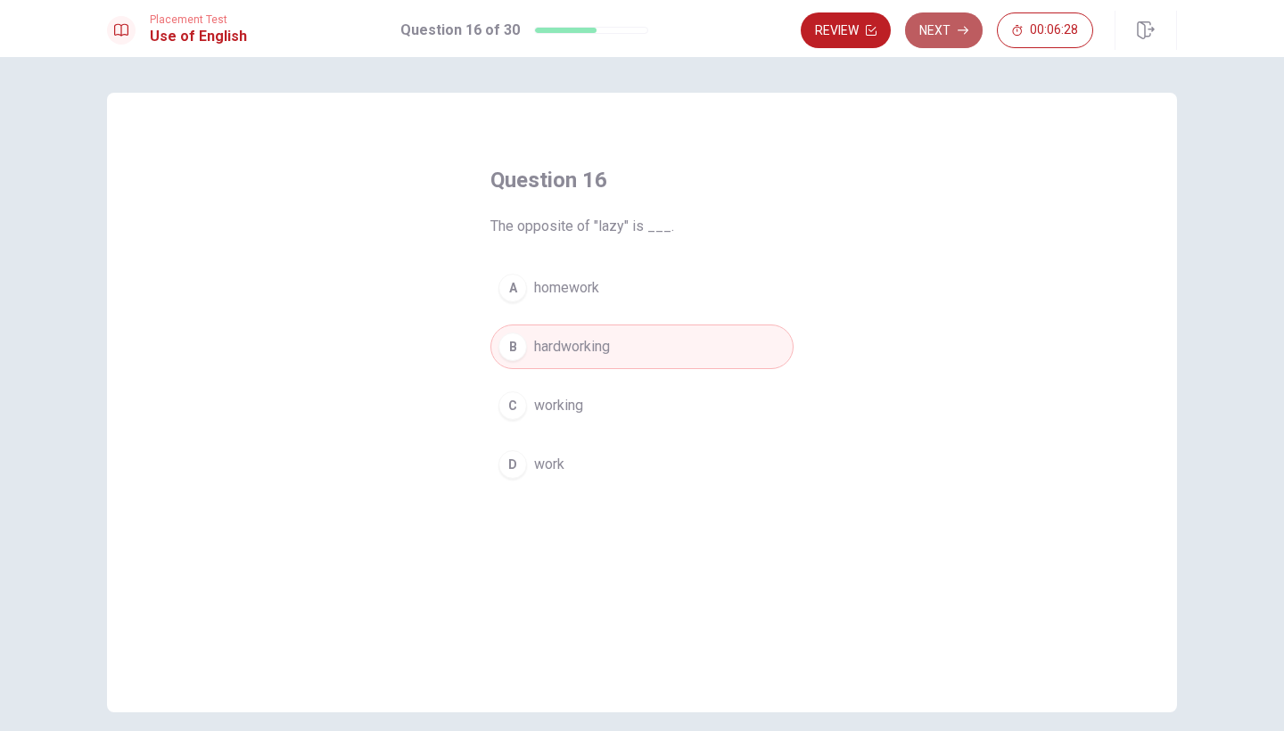
click at [948, 41] on button "Next" at bounding box center [944, 30] width 78 height 36
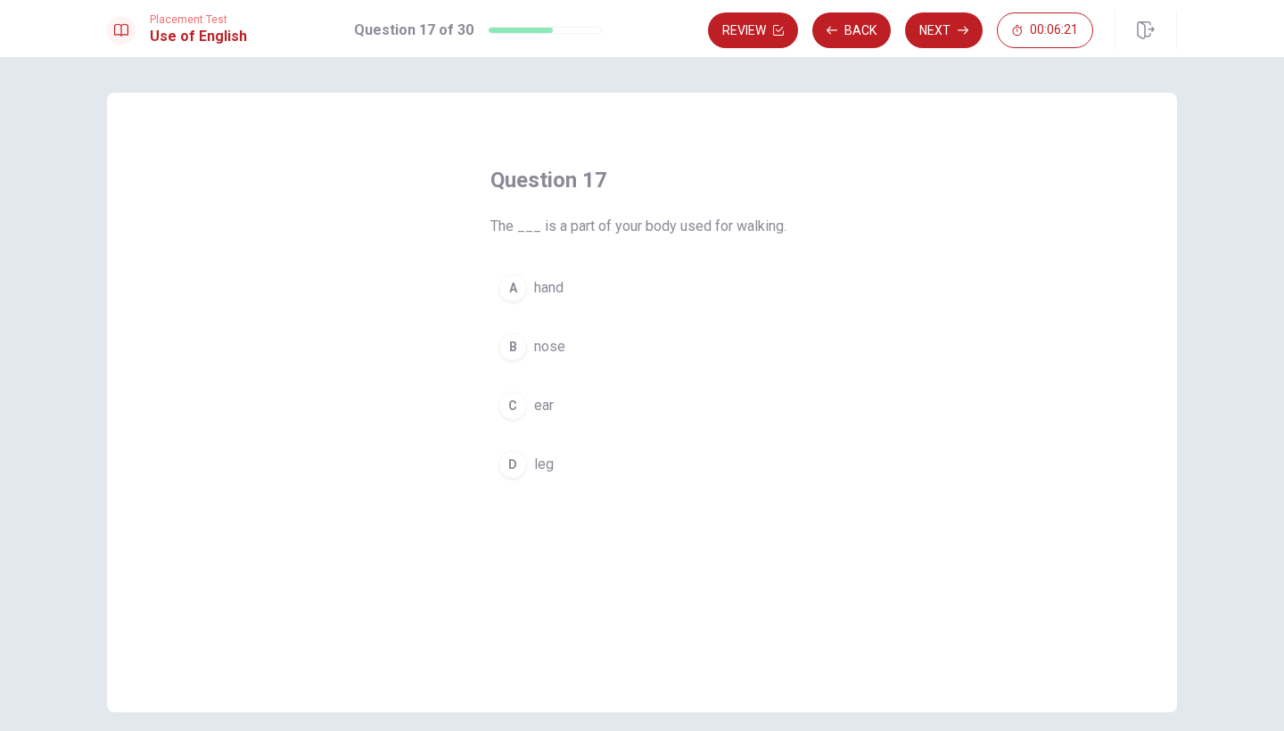
click at [546, 457] on span "leg" at bounding box center [544, 464] width 20 height 21
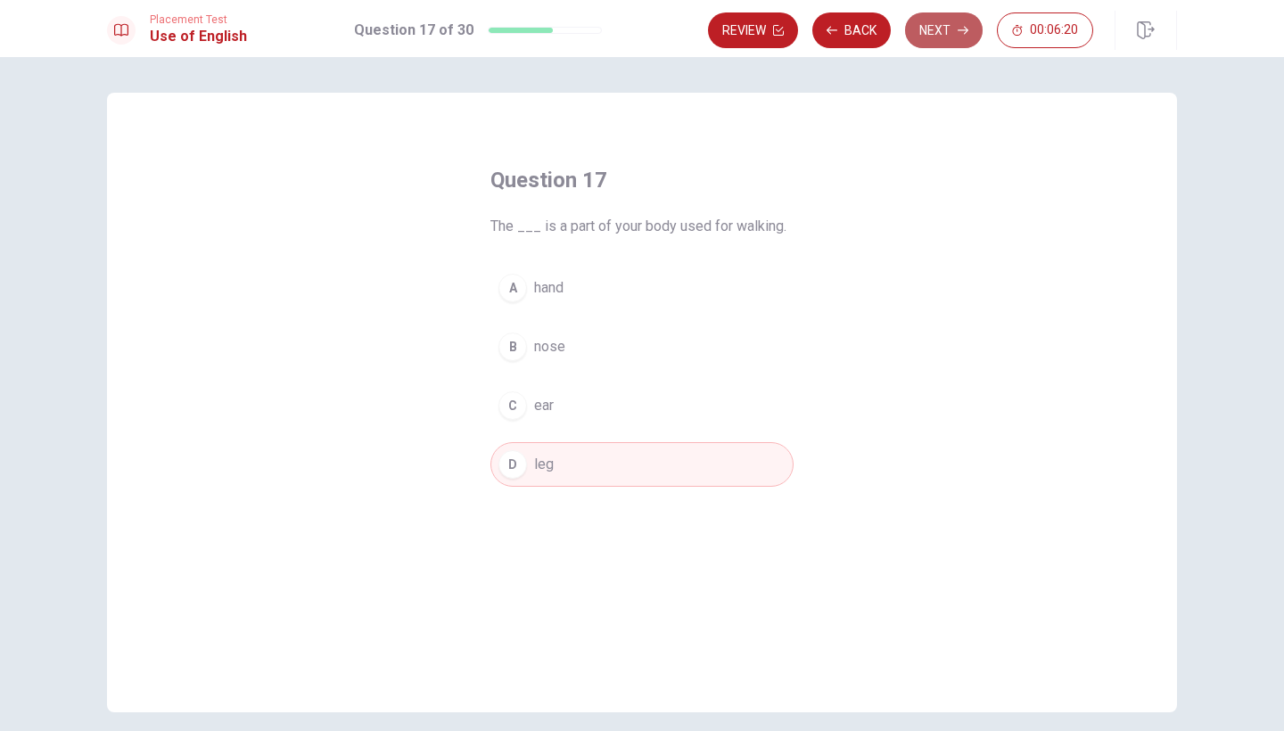
click at [961, 31] on icon "button" at bounding box center [962, 30] width 11 height 11
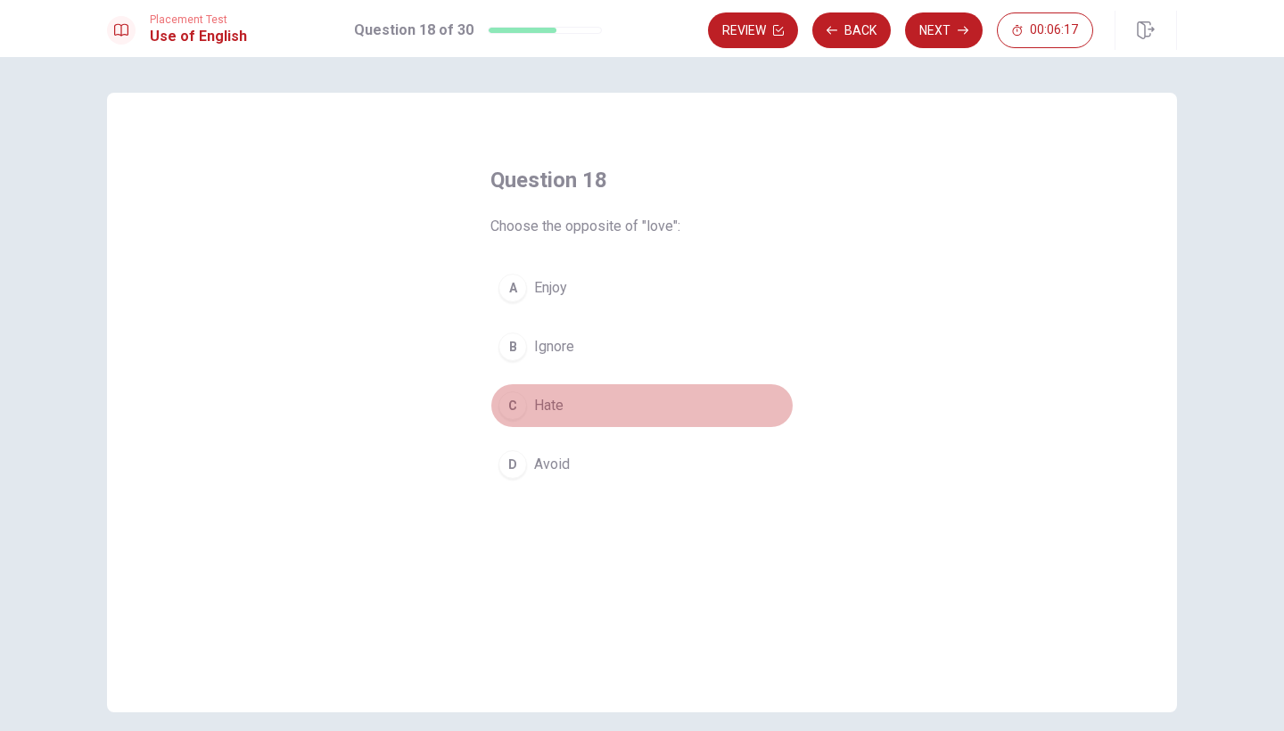
click at [545, 417] on button "C Hate" at bounding box center [641, 405] width 303 height 45
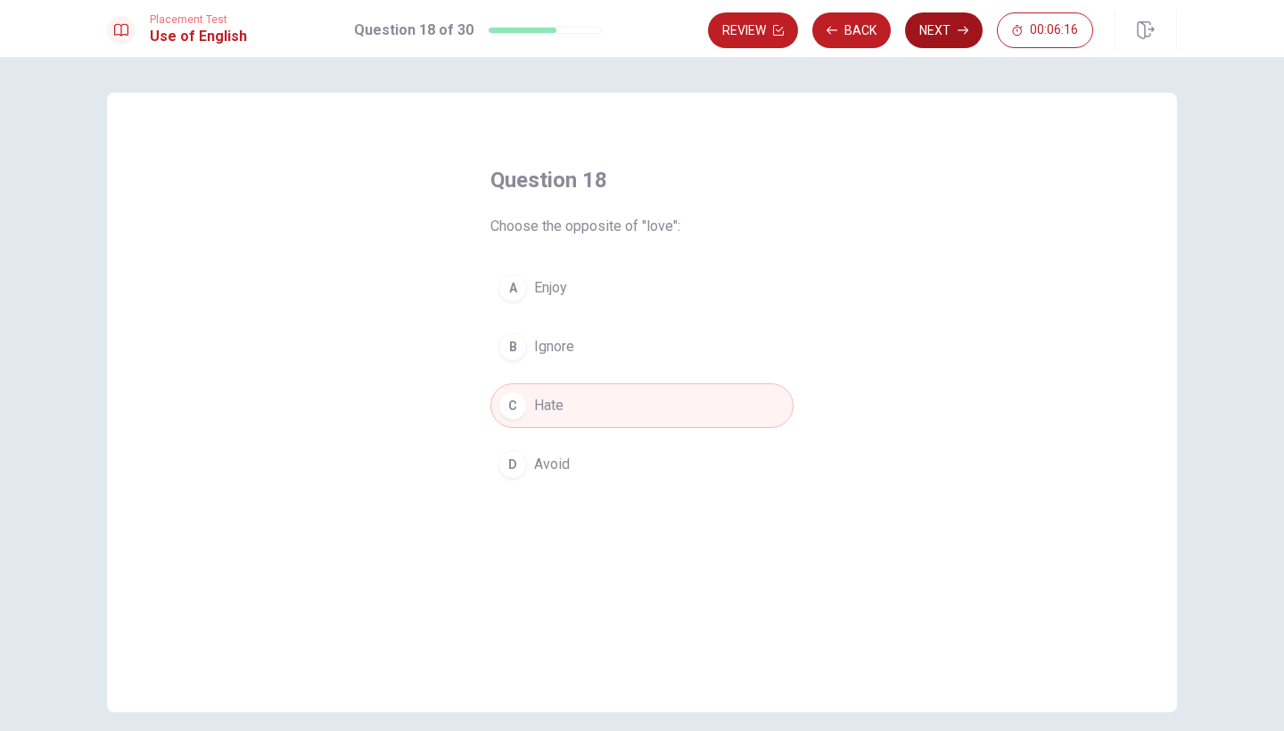
click at [945, 37] on button "Next" at bounding box center [944, 30] width 78 height 36
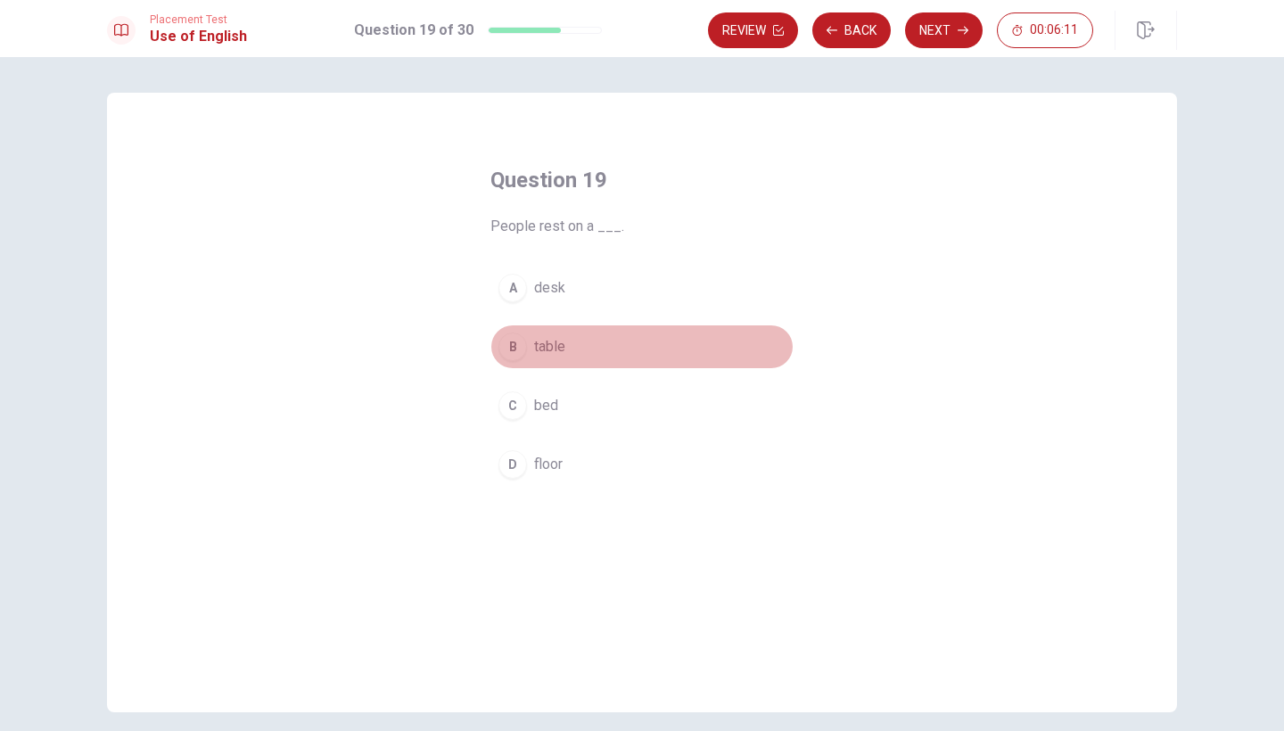
click at [558, 352] on span "table" at bounding box center [549, 346] width 31 height 21
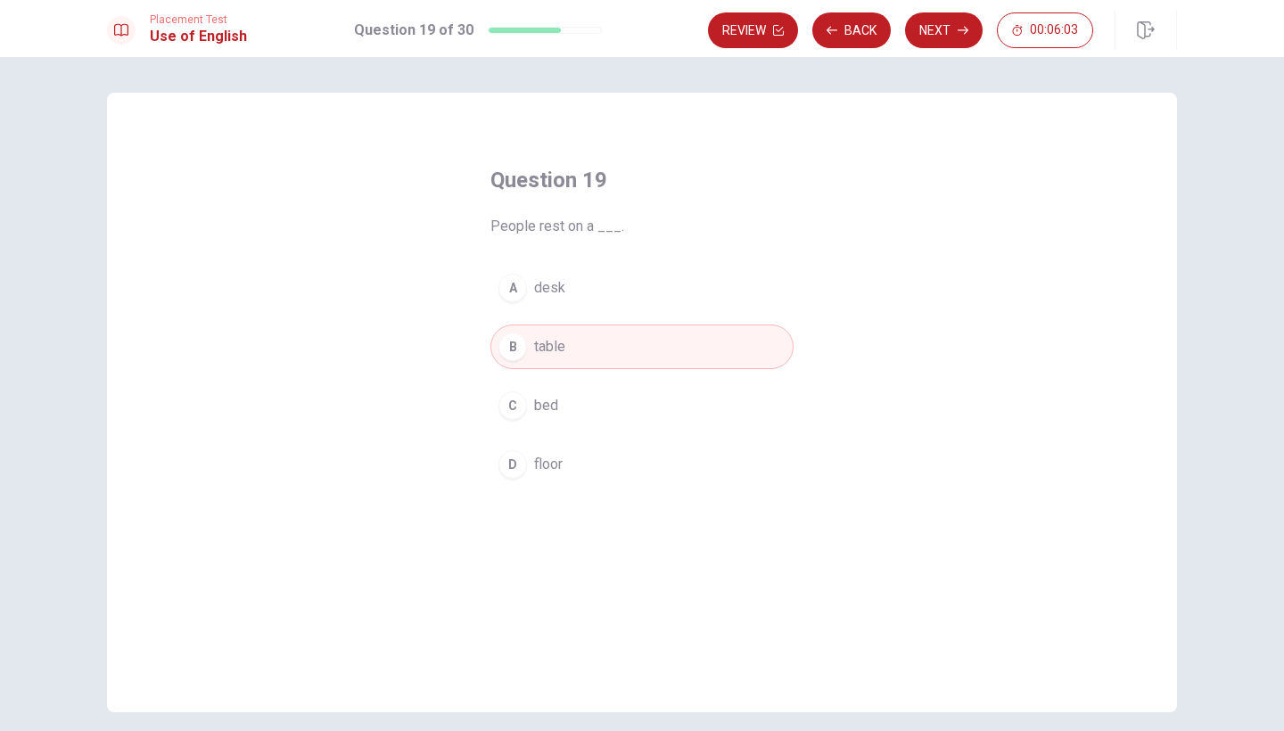
click at [550, 295] on span "desk" at bounding box center [549, 287] width 31 height 21
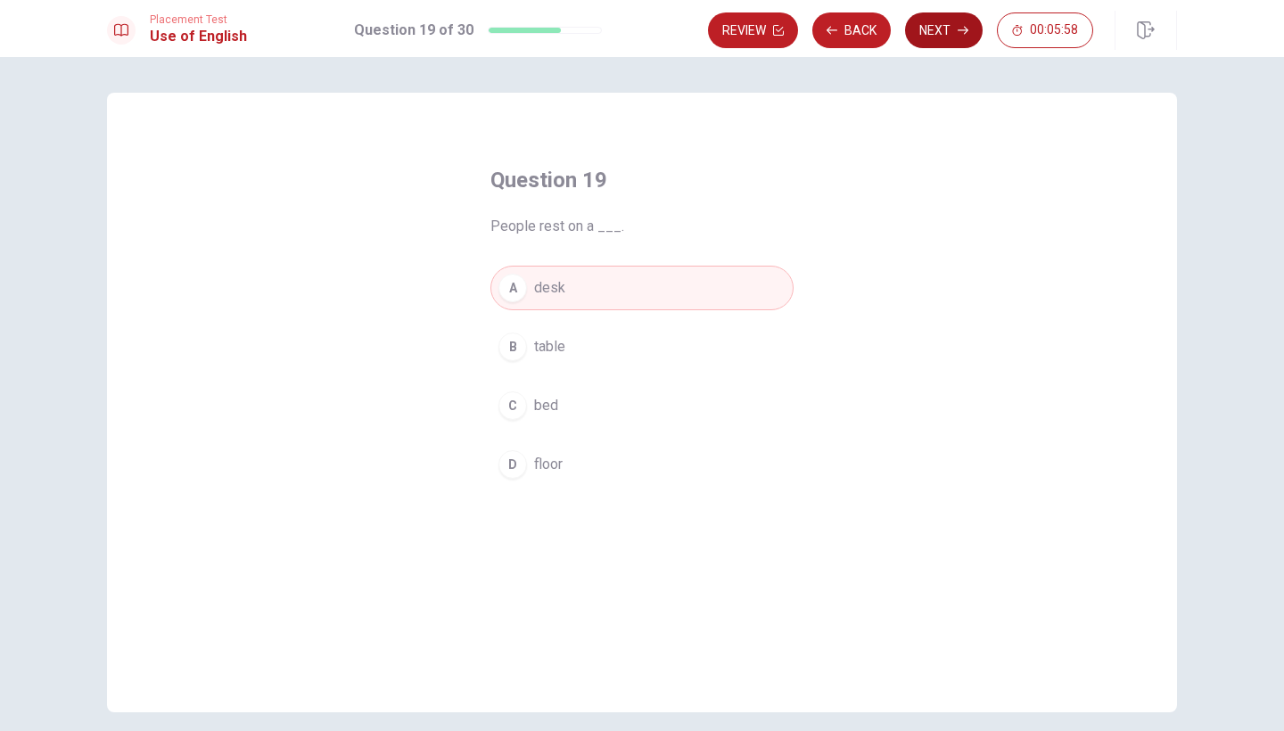
click at [948, 40] on button "Next" at bounding box center [944, 30] width 78 height 36
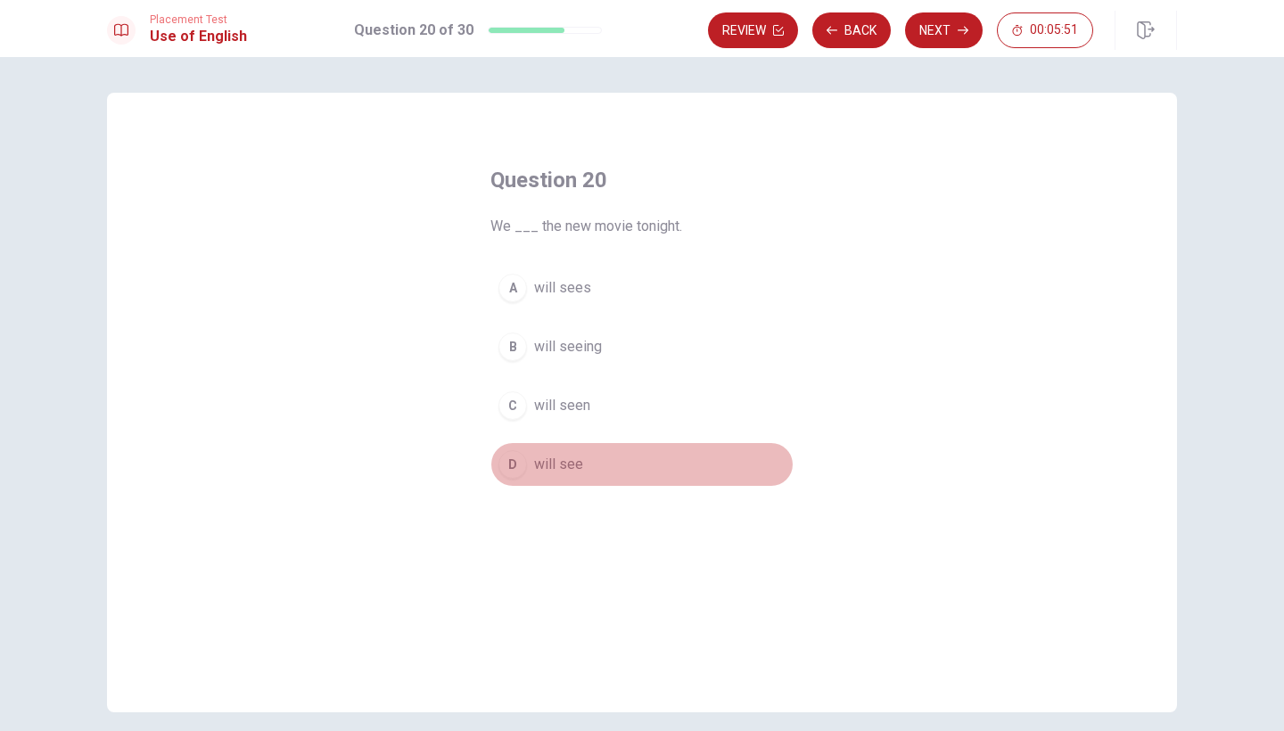
click at [557, 471] on span "will see" at bounding box center [558, 464] width 49 height 21
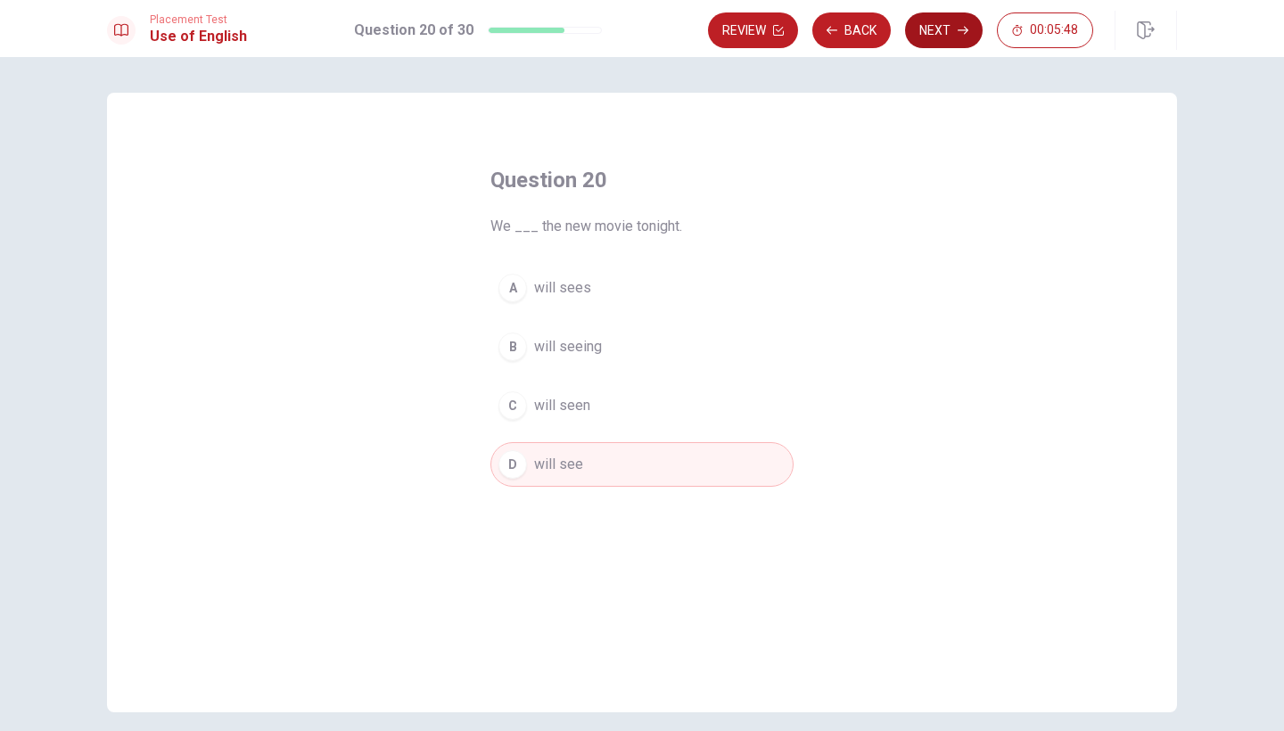
click at [953, 36] on button "Next" at bounding box center [944, 30] width 78 height 36
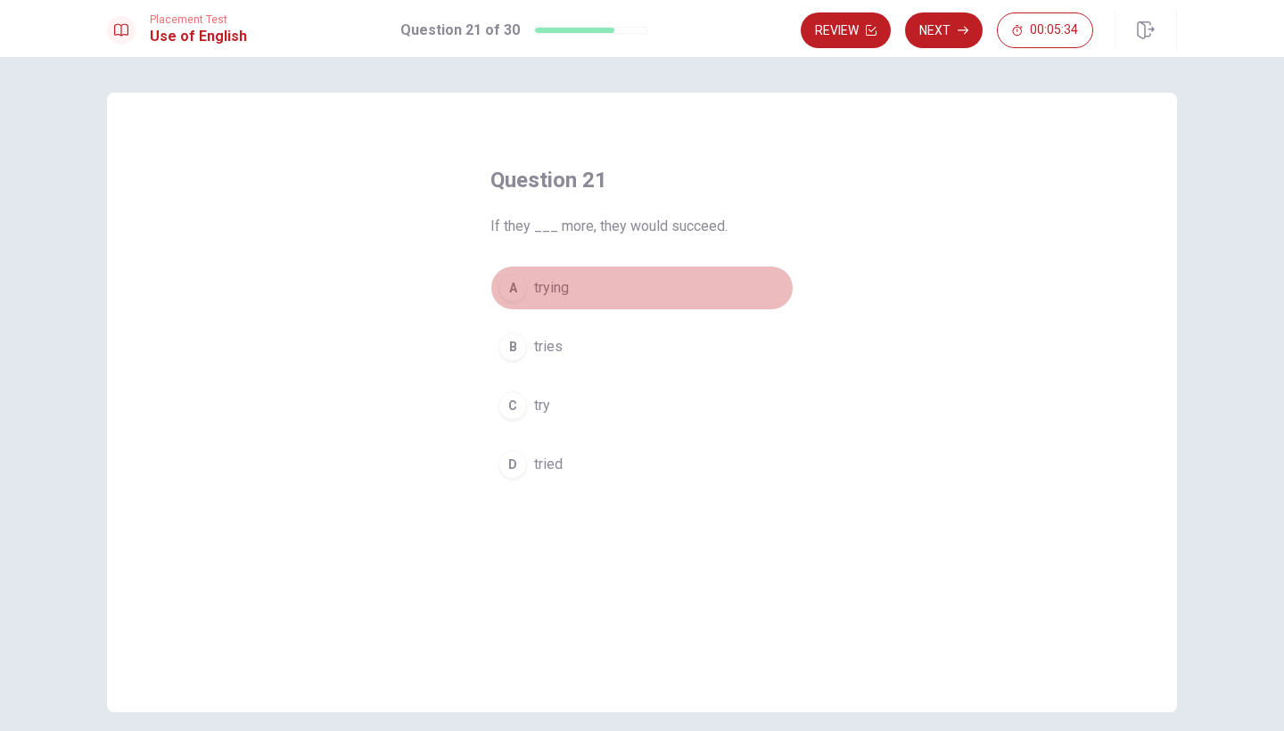
click at [553, 267] on button "A trying" at bounding box center [641, 288] width 303 height 45
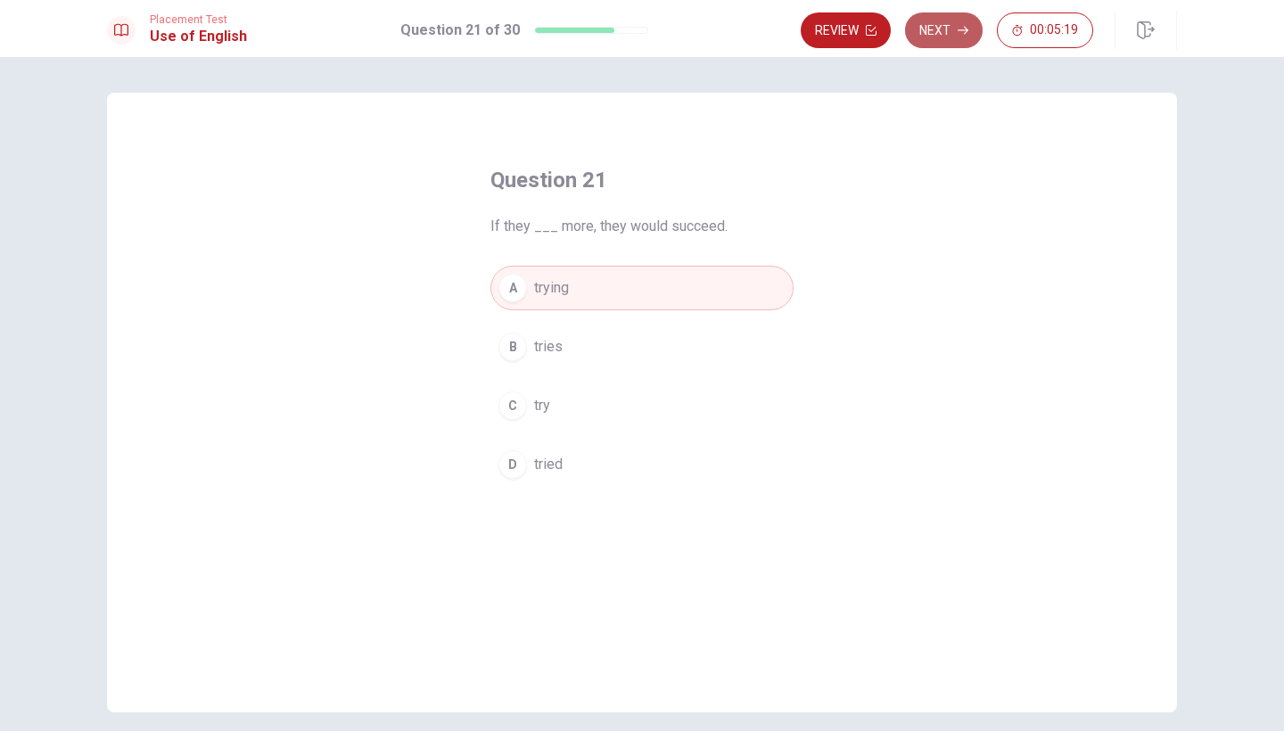
click at [940, 37] on button "Next" at bounding box center [944, 30] width 78 height 36
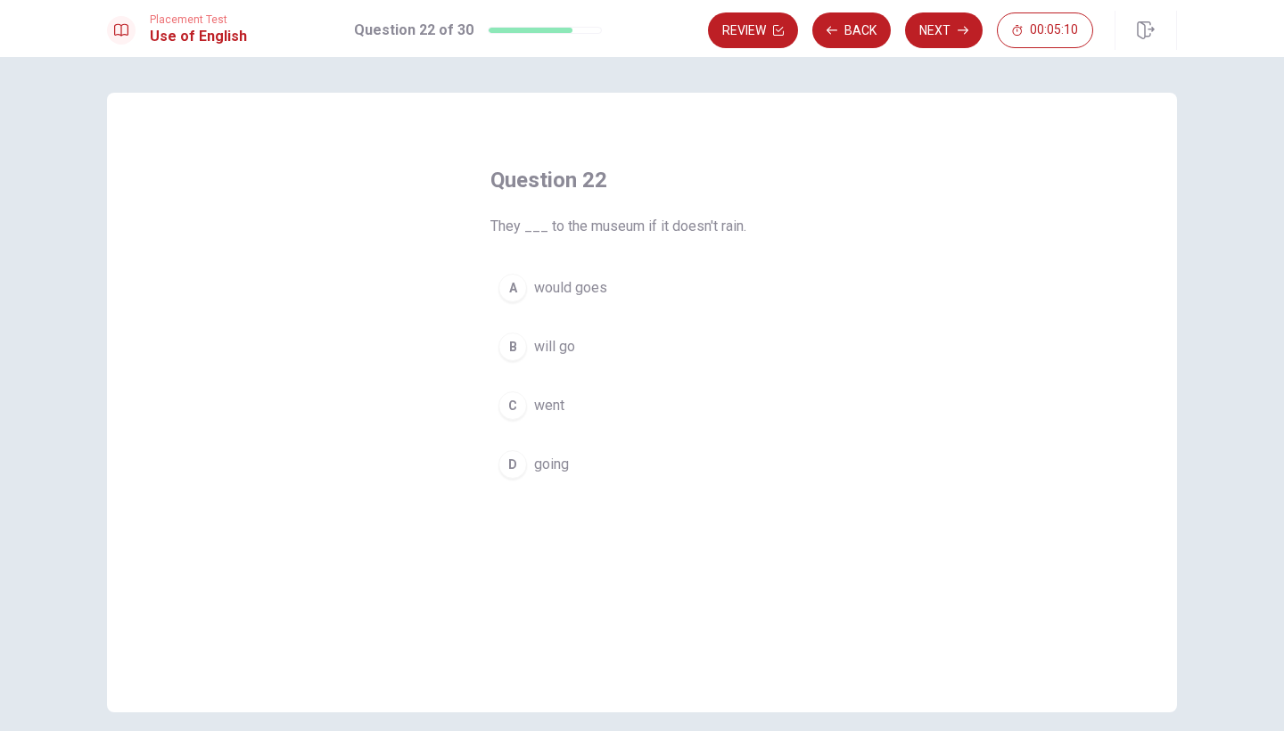
click at [589, 294] on span "would goes" at bounding box center [570, 287] width 73 height 21
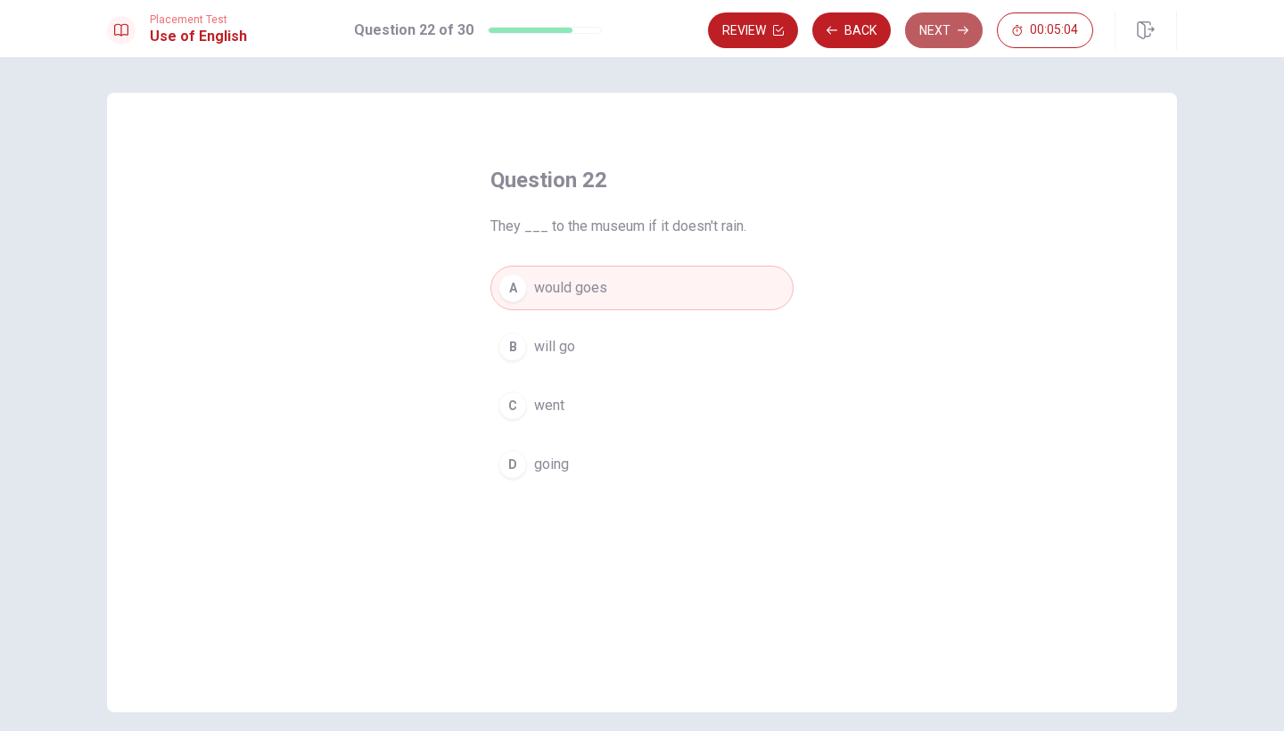
click at [933, 31] on button "Next" at bounding box center [944, 30] width 78 height 36
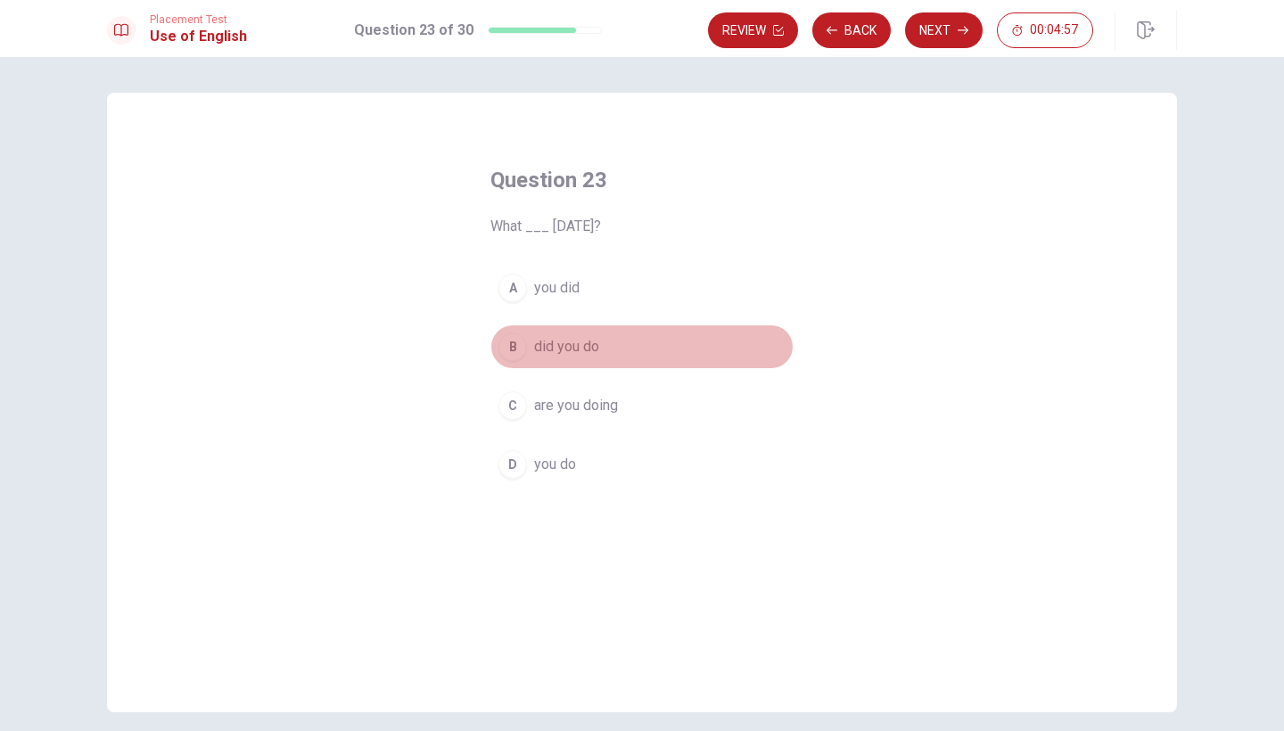
click at [571, 355] on span "did you do" at bounding box center [566, 346] width 65 height 21
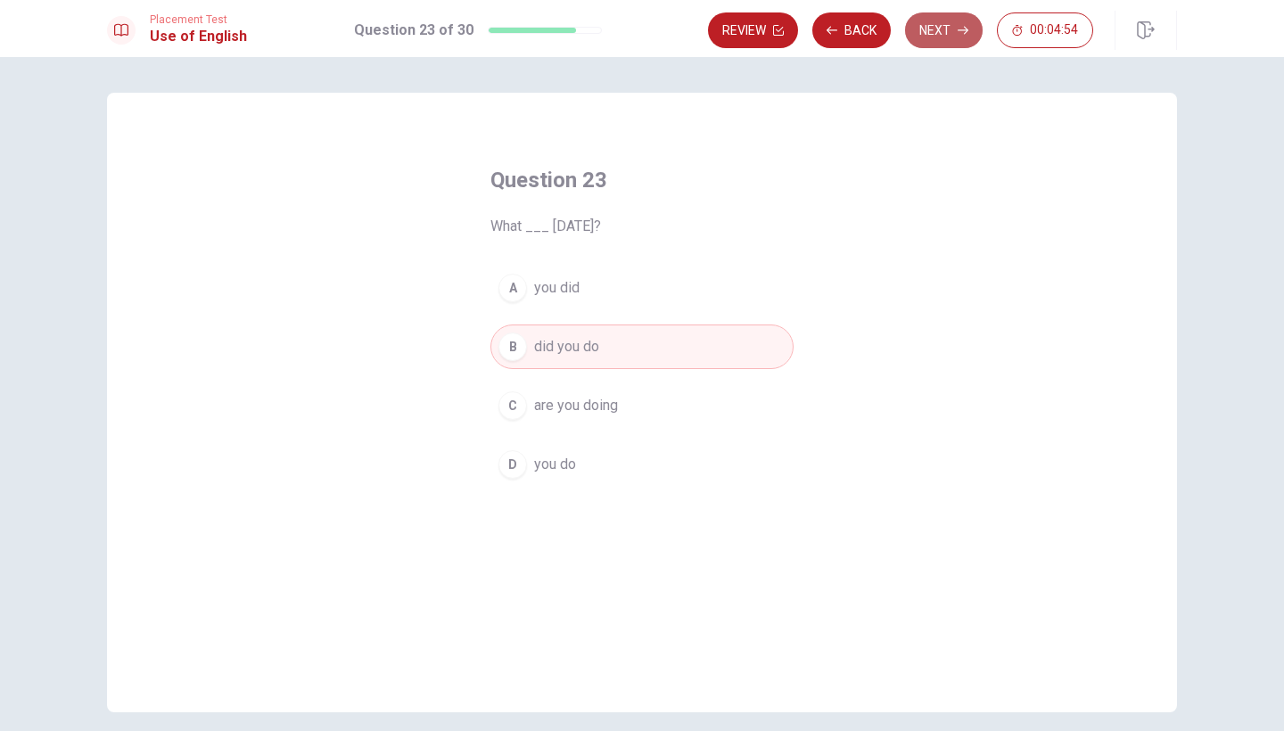
click at [939, 29] on button "Next" at bounding box center [944, 30] width 78 height 36
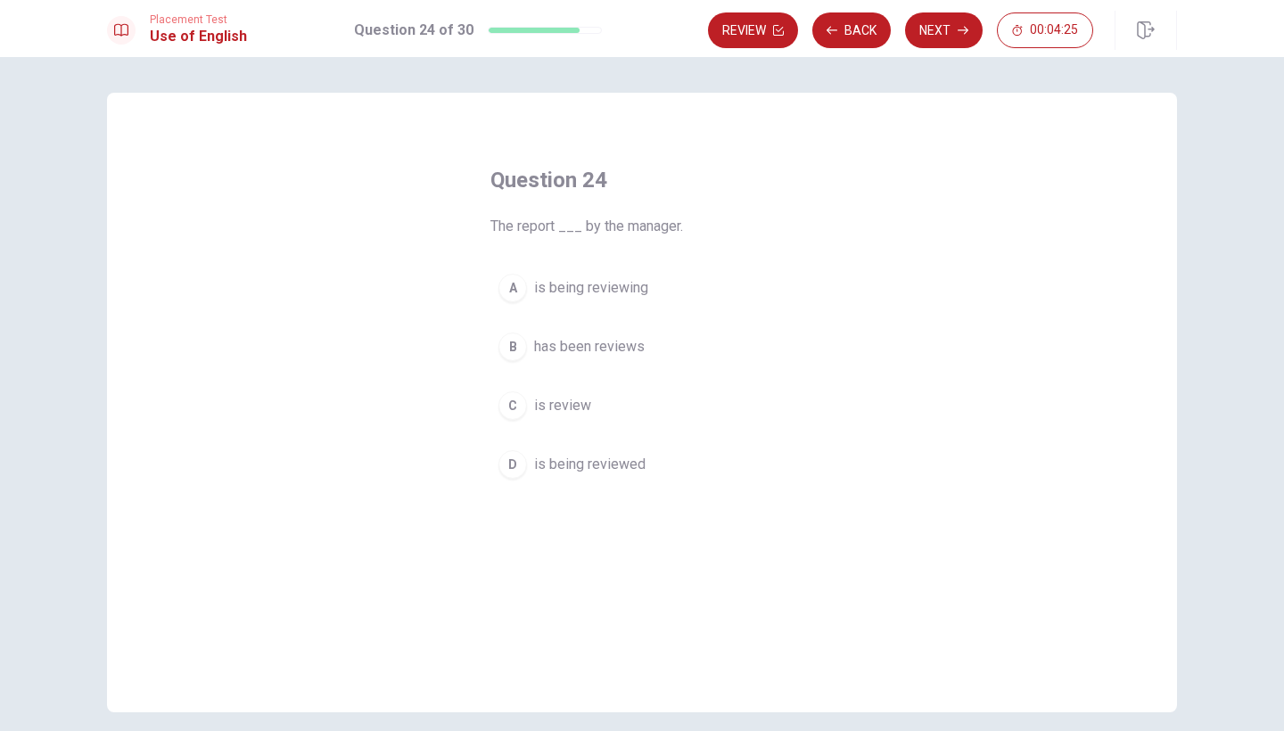
click at [603, 467] on span "is being reviewed" at bounding box center [589, 464] width 111 height 21
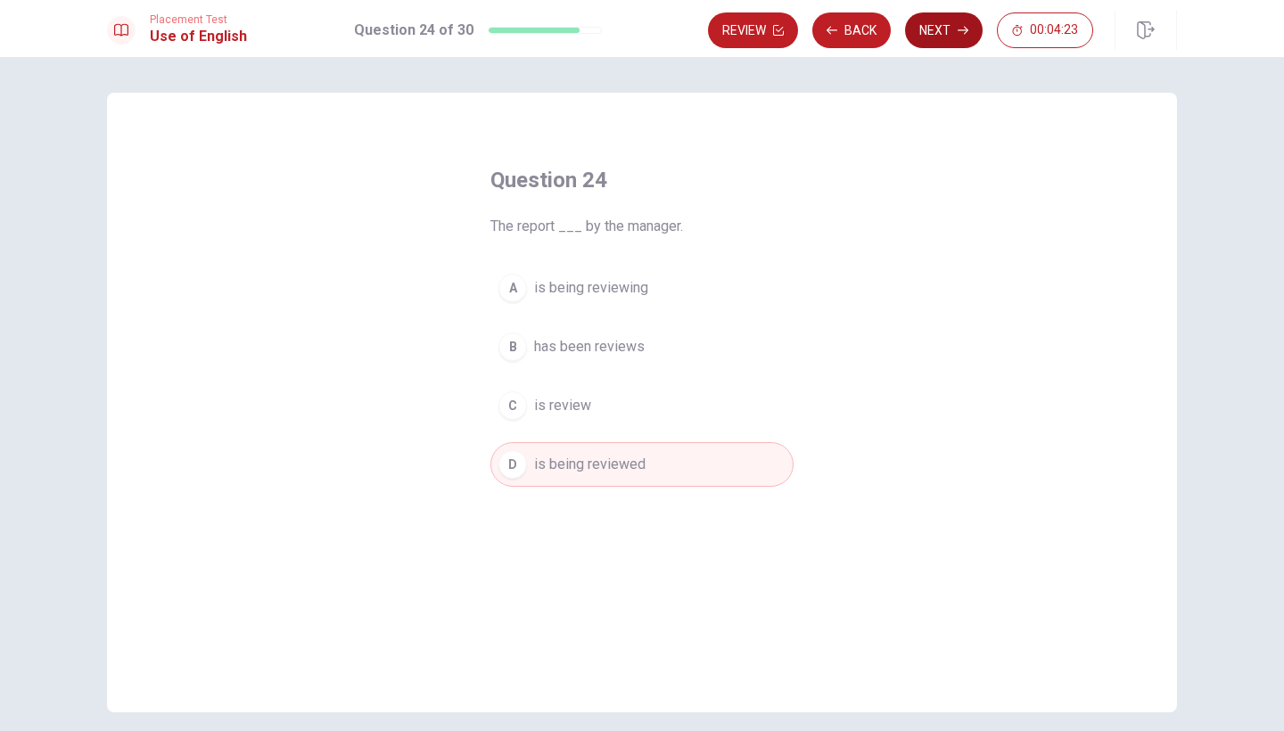
click at [949, 40] on button "Next" at bounding box center [944, 30] width 78 height 36
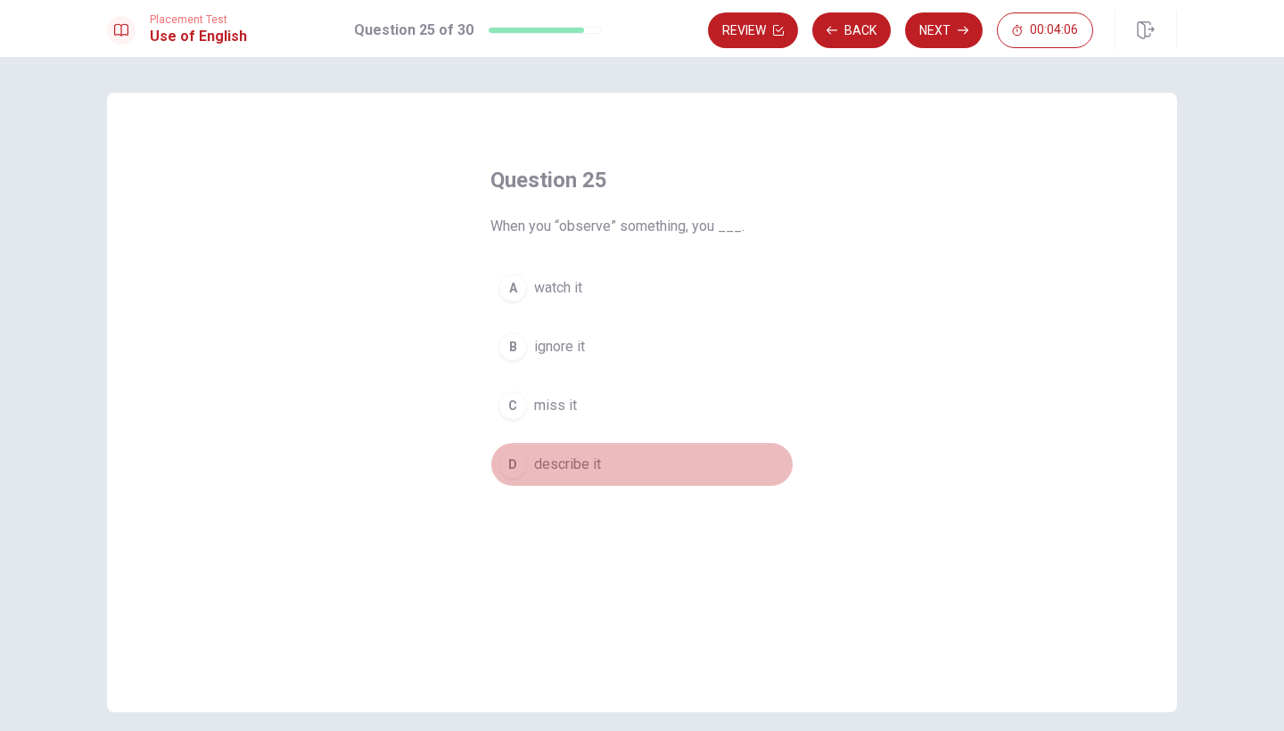
click at [557, 464] on span "describe it" at bounding box center [567, 464] width 67 height 21
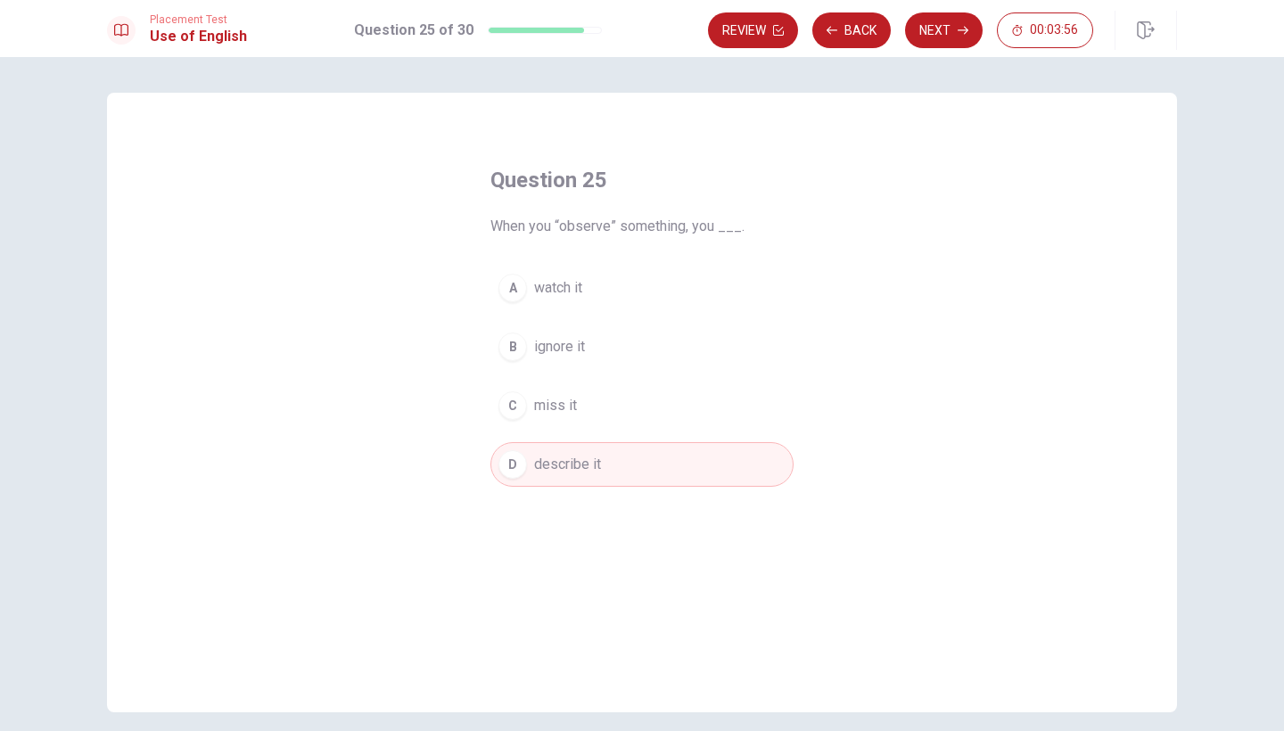
click at [543, 289] on span "watch it" at bounding box center [558, 287] width 48 height 21
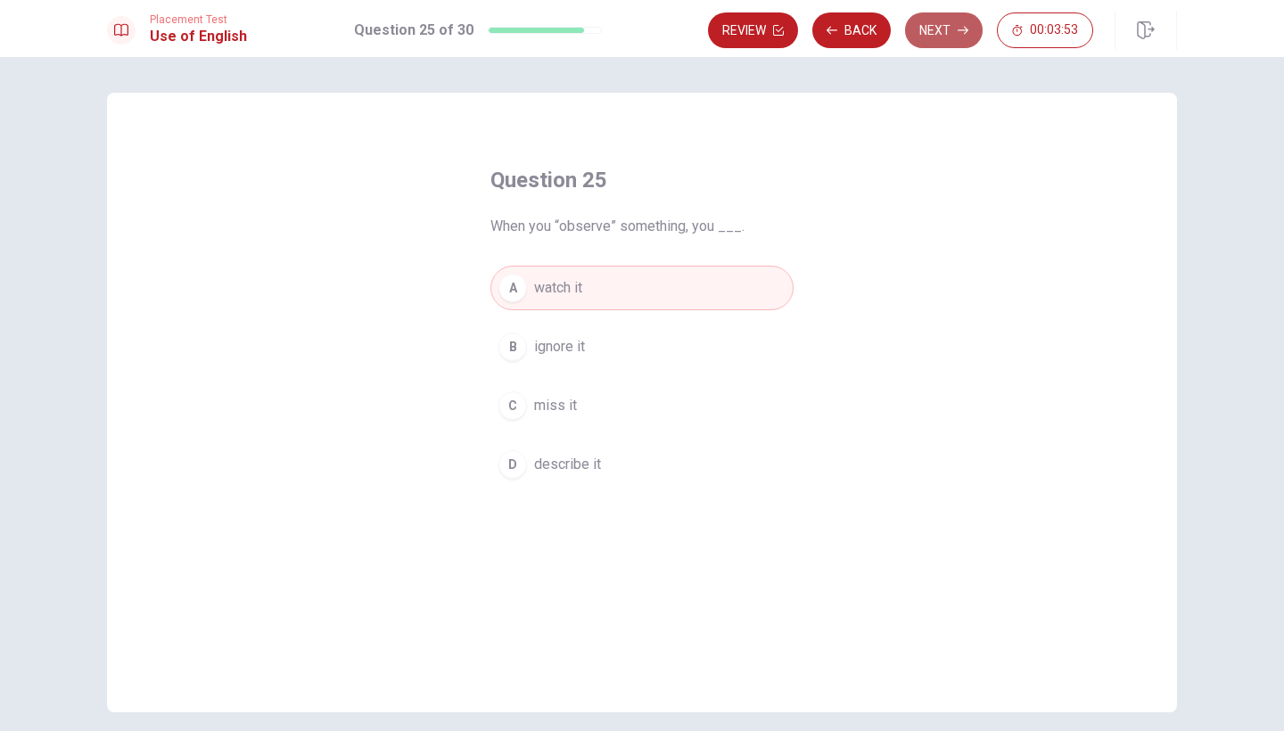
click at [956, 34] on button "Next" at bounding box center [944, 30] width 78 height 36
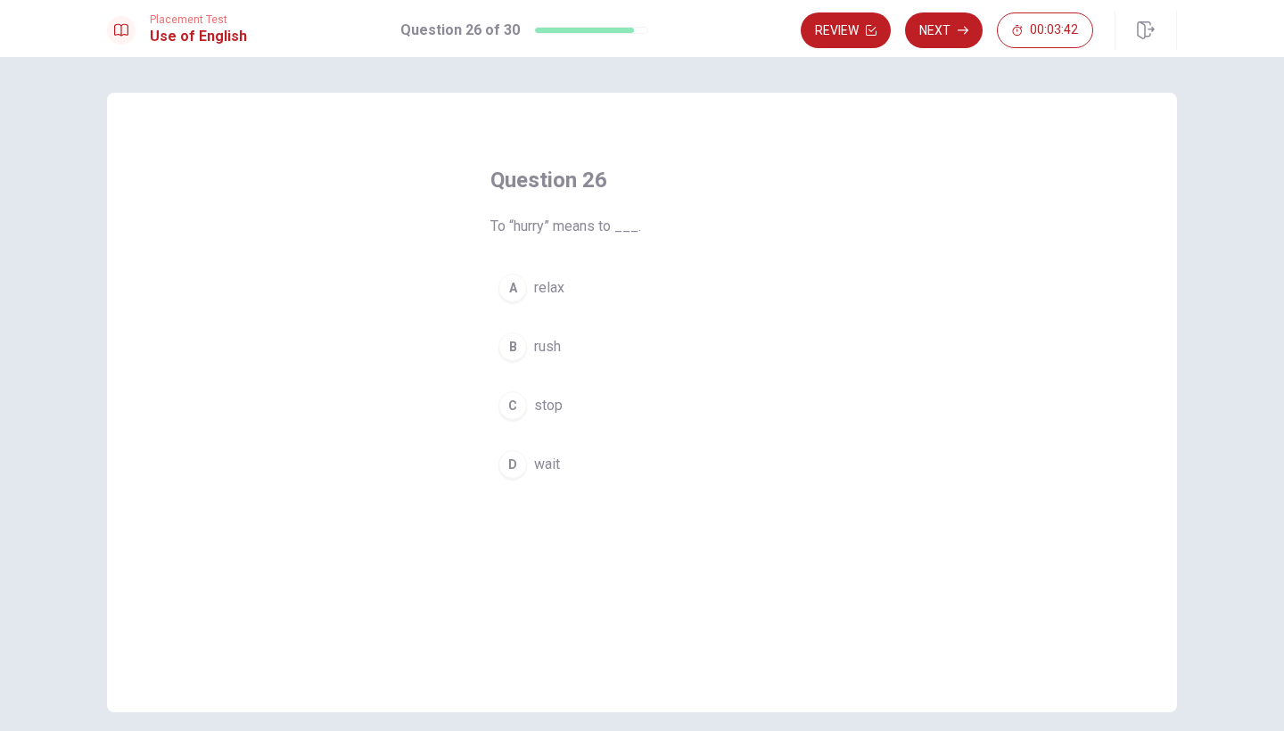
click at [548, 356] on span "rush" at bounding box center [547, 346] width 27 height 21
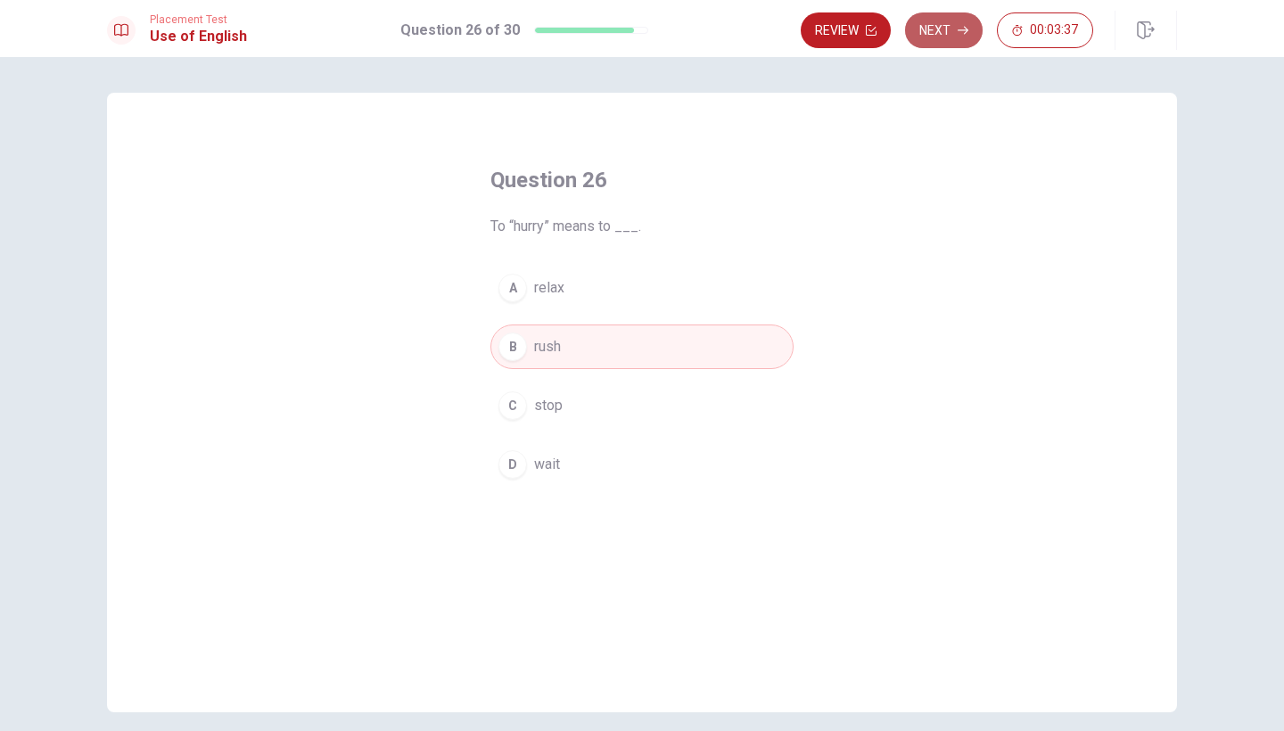
click at [938, 37] on button "Next" at bounding box center [944, 30] width 78 height 36
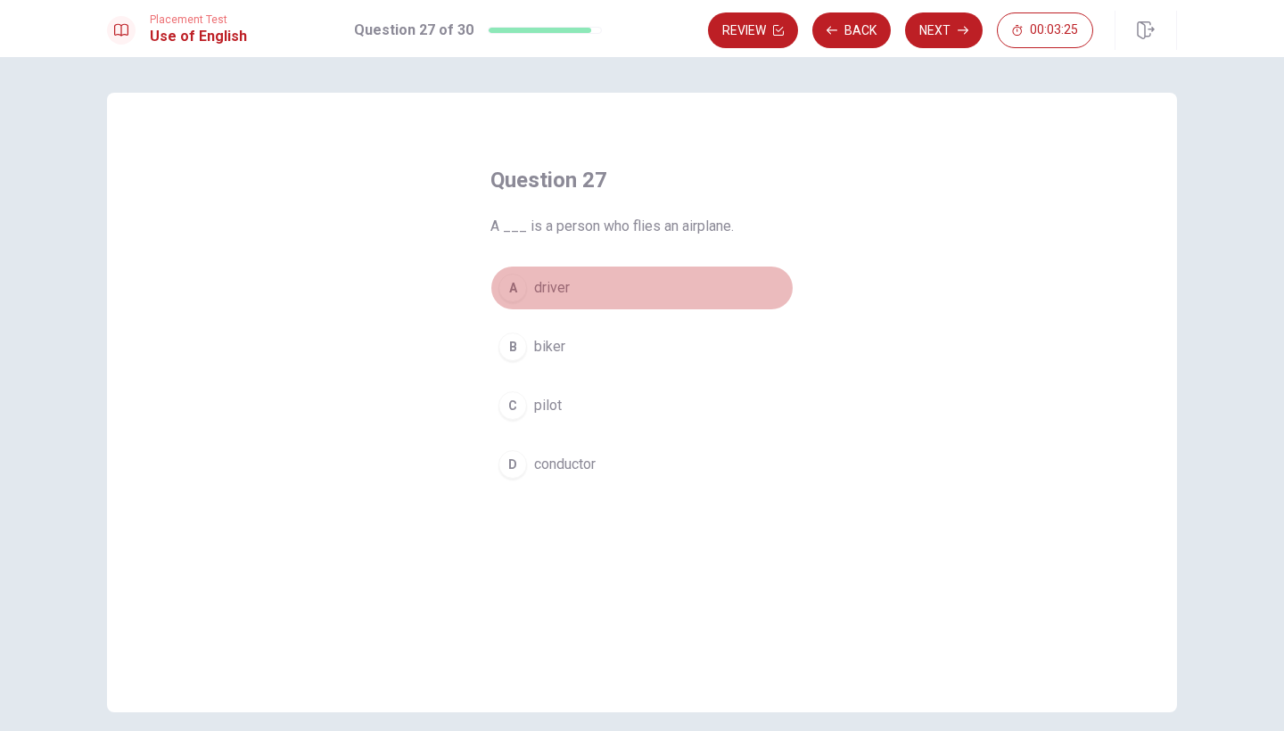
click at [559, 294] on span "driver" at bounding box center [552, 287] width 36 height 21
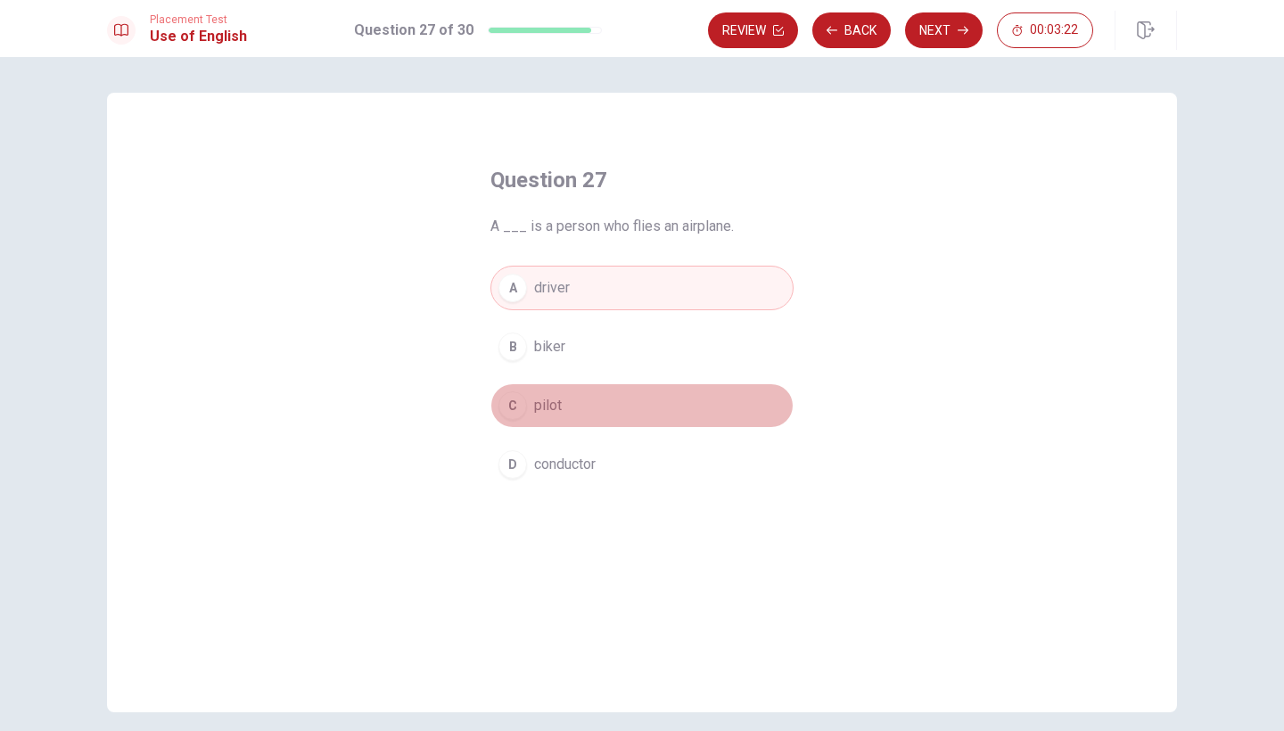
click at [546, 412] on span "pilot" at bounding box center [548, 405] width 28 height 21
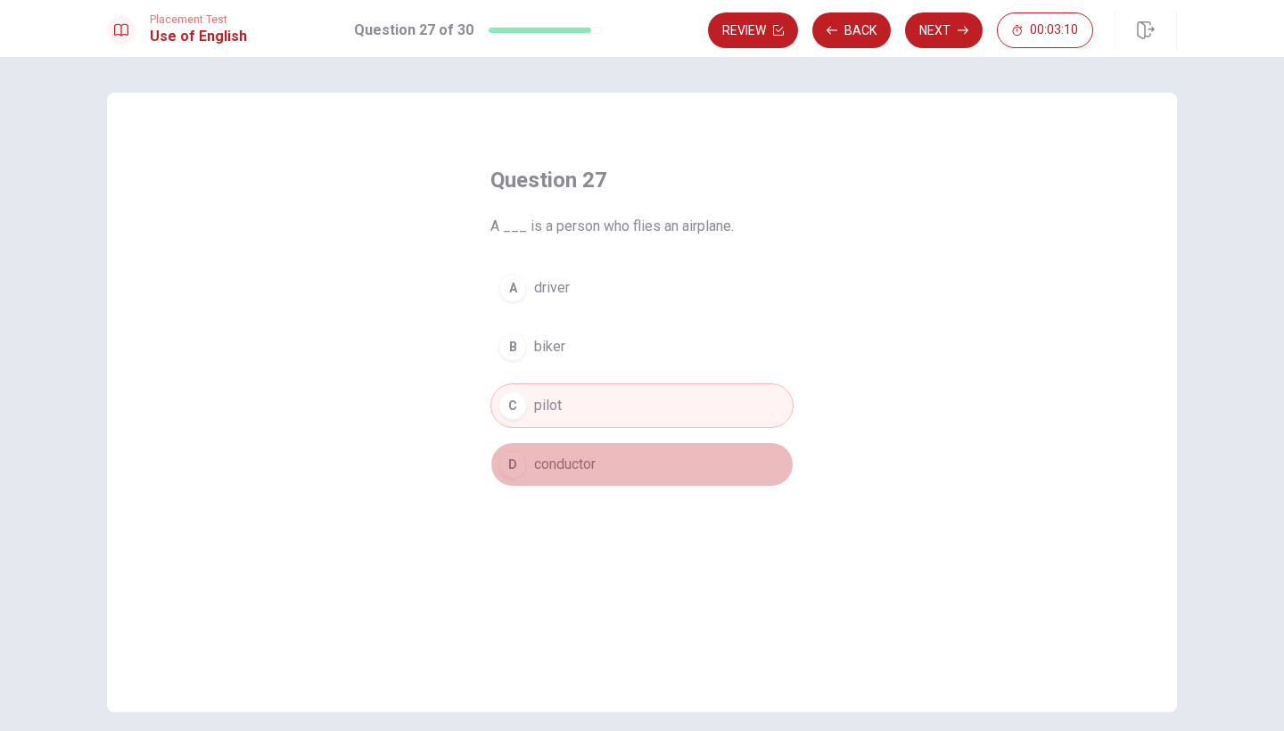
click at [561, 469] on span "conductor" at bounding box center [565, 464] width 62 height 21
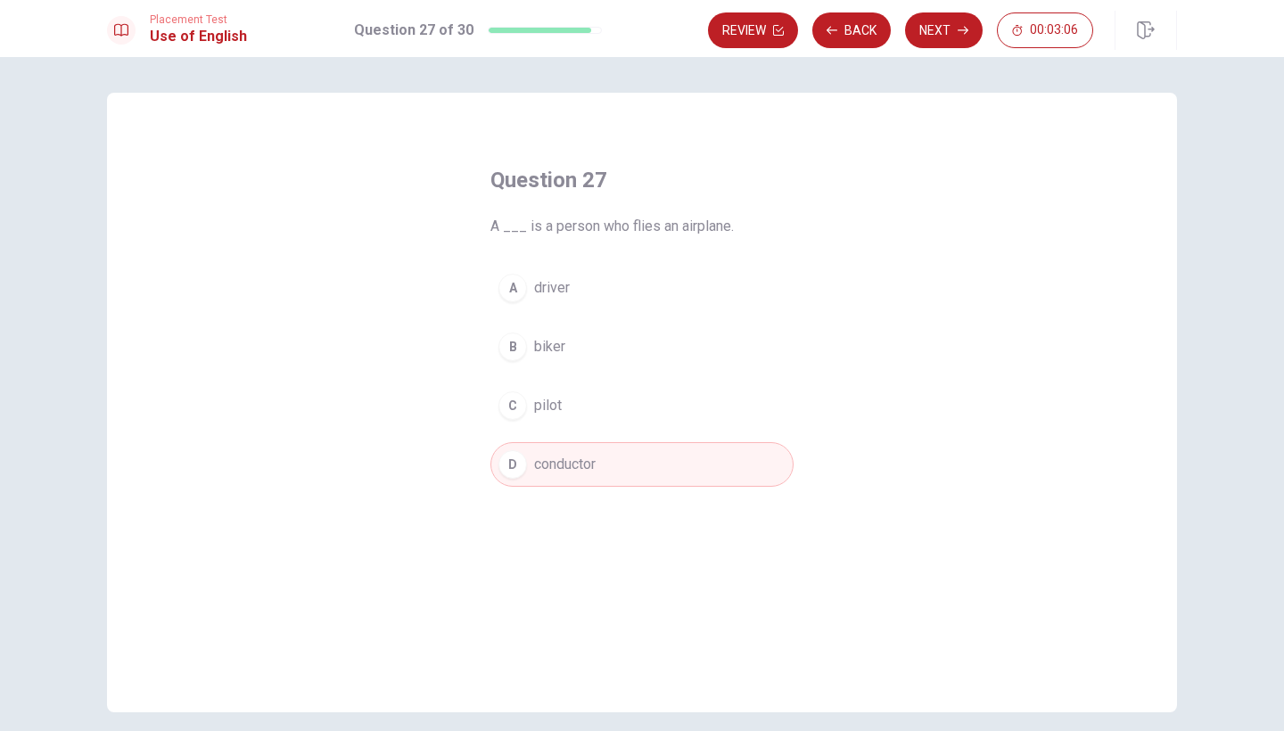
click at [552, 412] on span "pilot" at bounding box center [548, 405] width 28 height 21
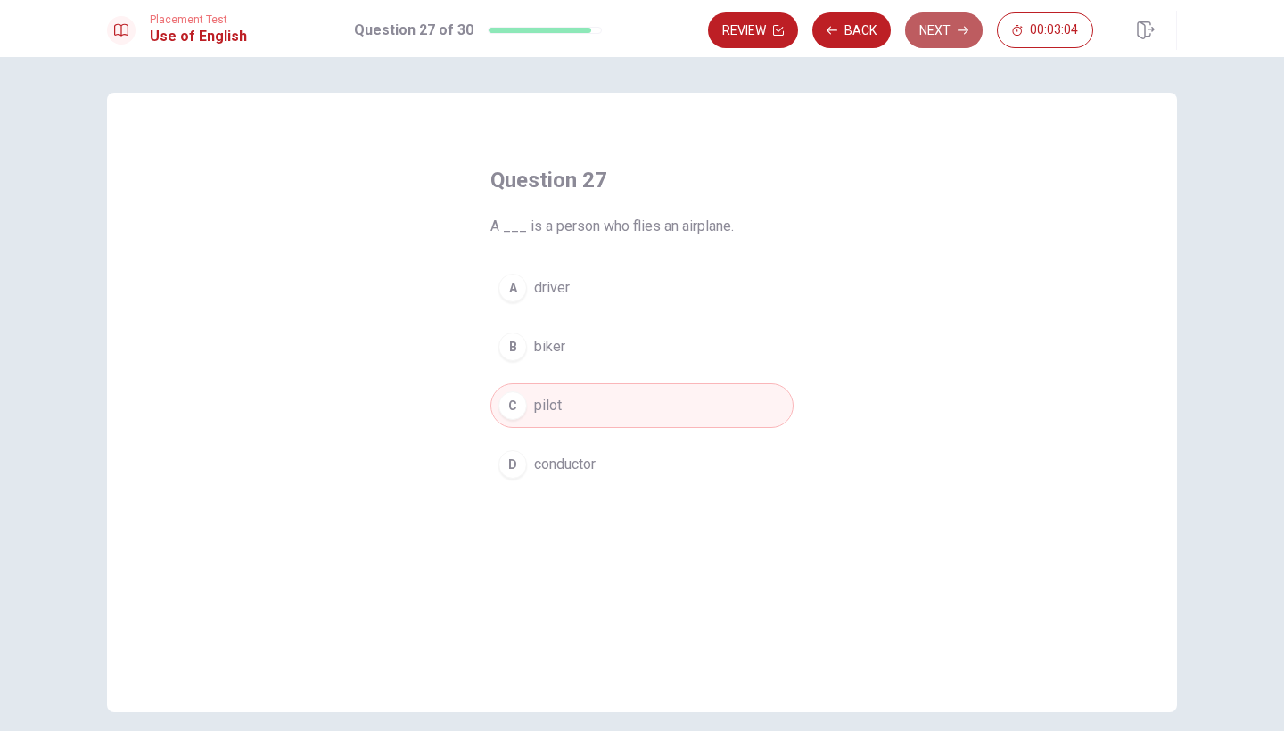
click at [951, 36] on button "Next" at bounding box center [944, 30] width 78 height 36
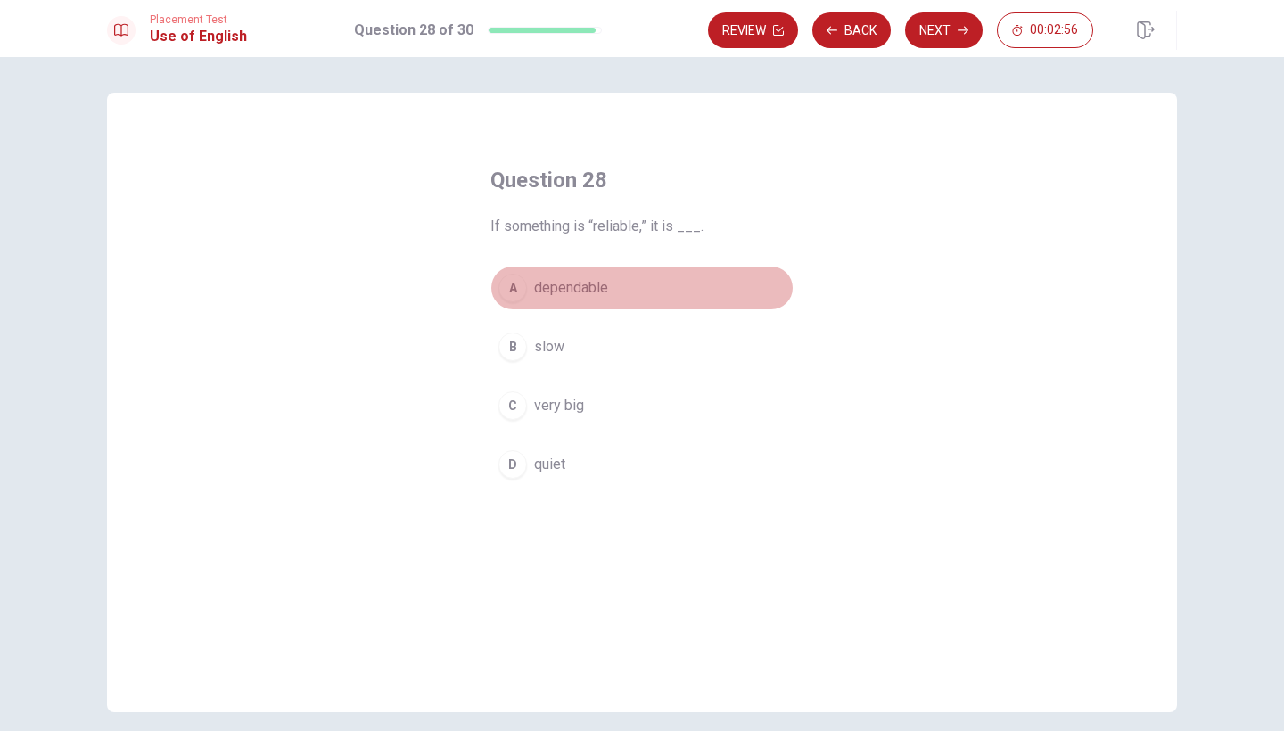
click at [588, 288] on span "dependable" at bounding box center [571, 287] width 74 height 21
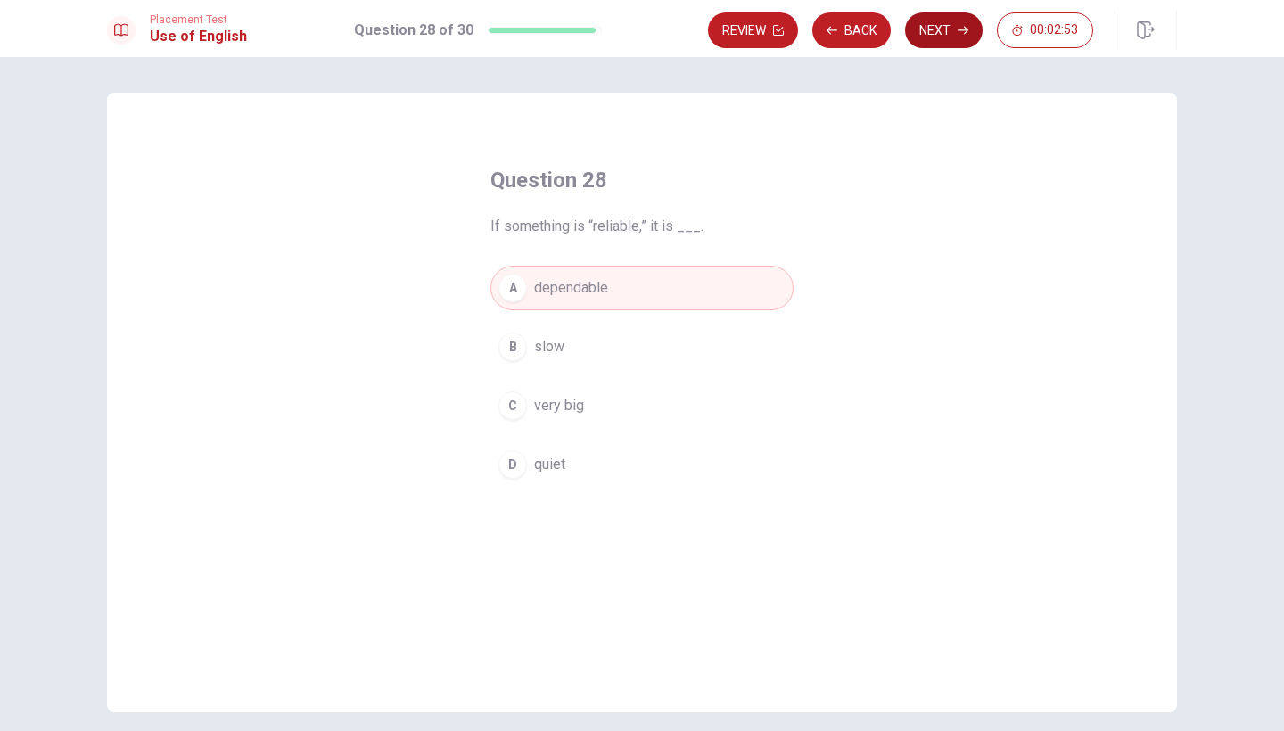
click at [966, 40] on button "Next" at bounding box center [944, 30] width 78 height 36
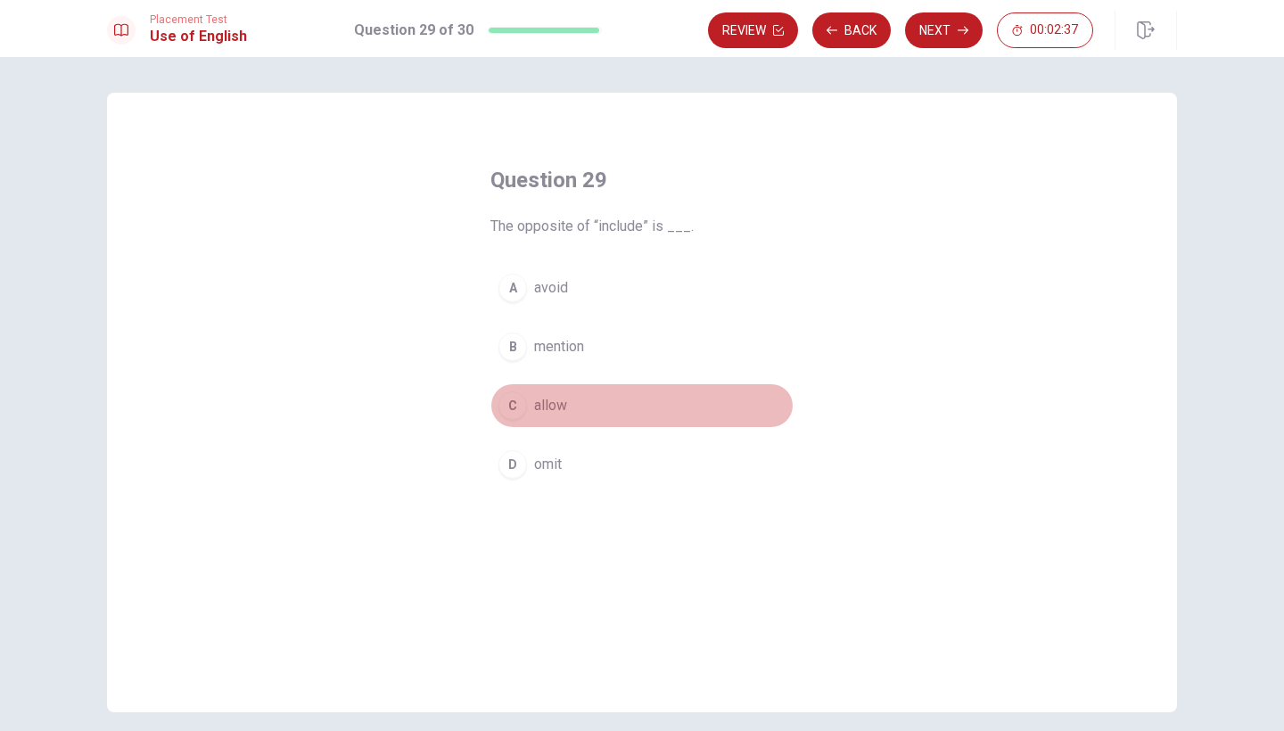
click at [490, 392] on button "C allow" at bounding box center [641, 405] width 303 height 45
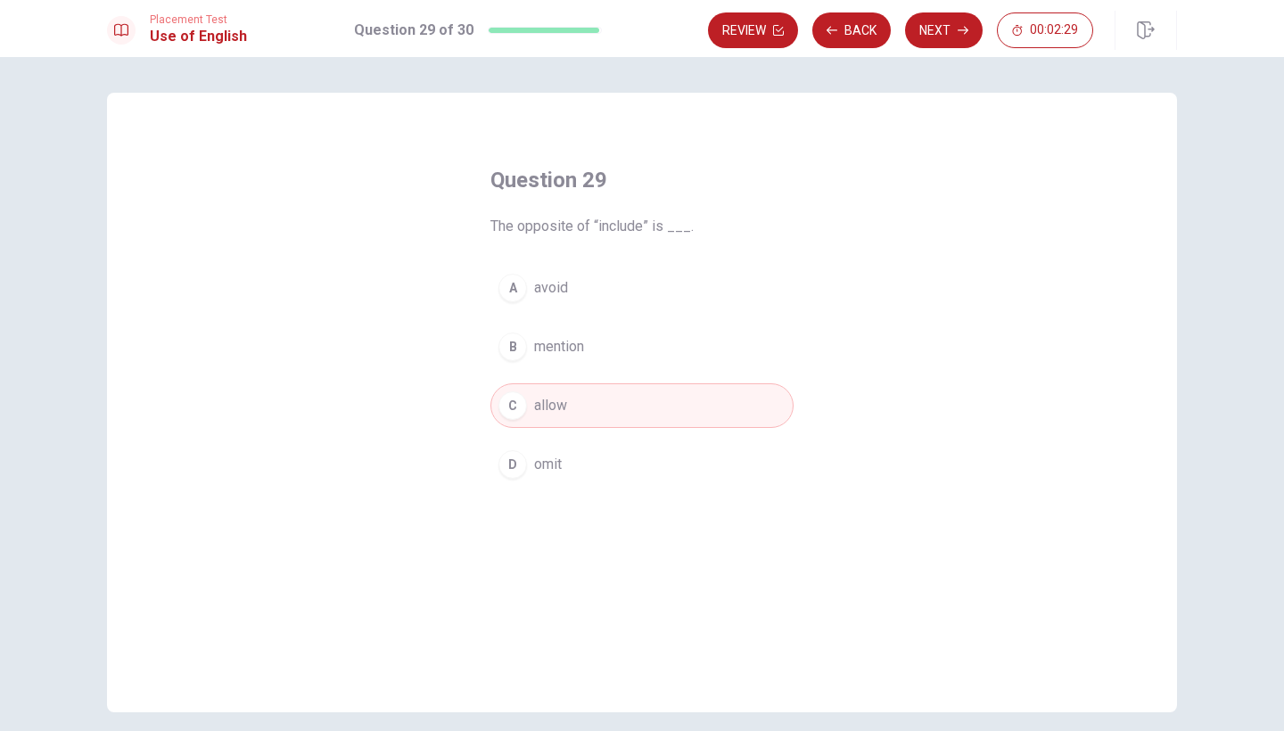
click at [525, 280] on button "A avoid" at bounding box center [641, 288] width 303 height 45
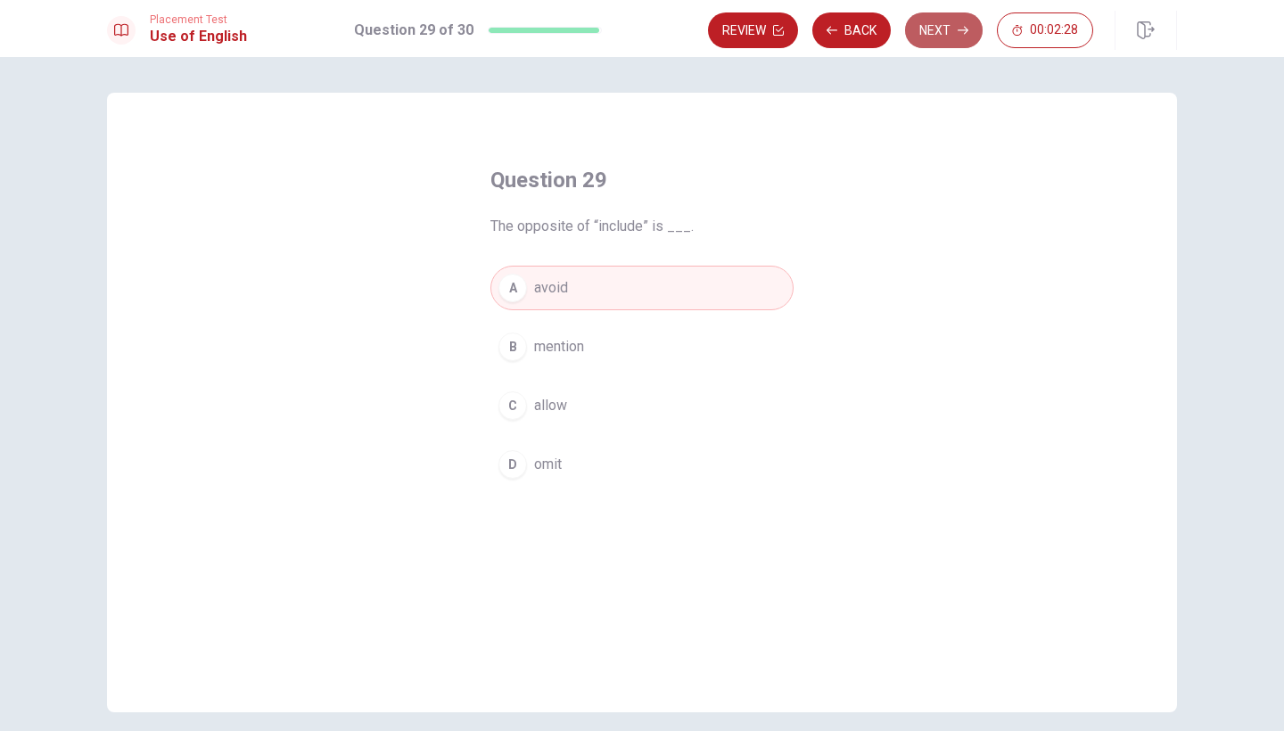
click at [952, 29] on button "Next" at bounding box center [944, 30] width 78 height 36
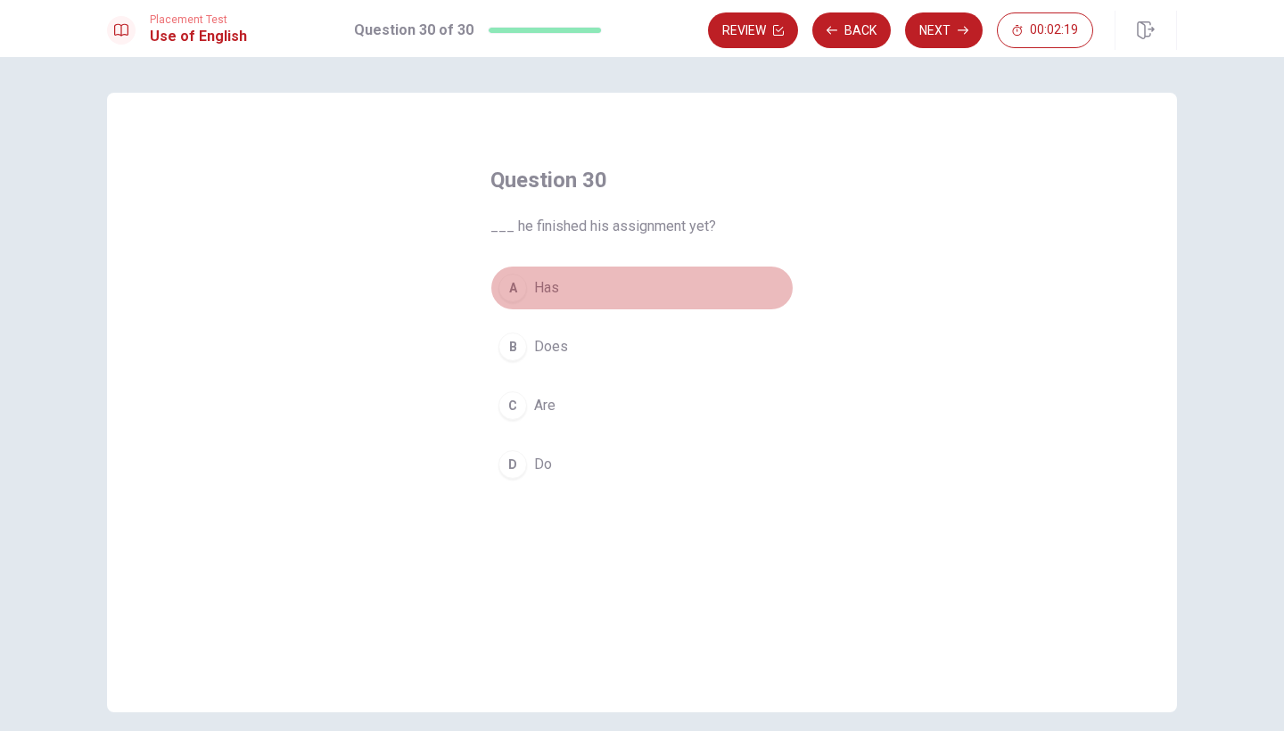
click at [534, 292] on span "Has" at bounding box center [546, 287] width 25 height 21
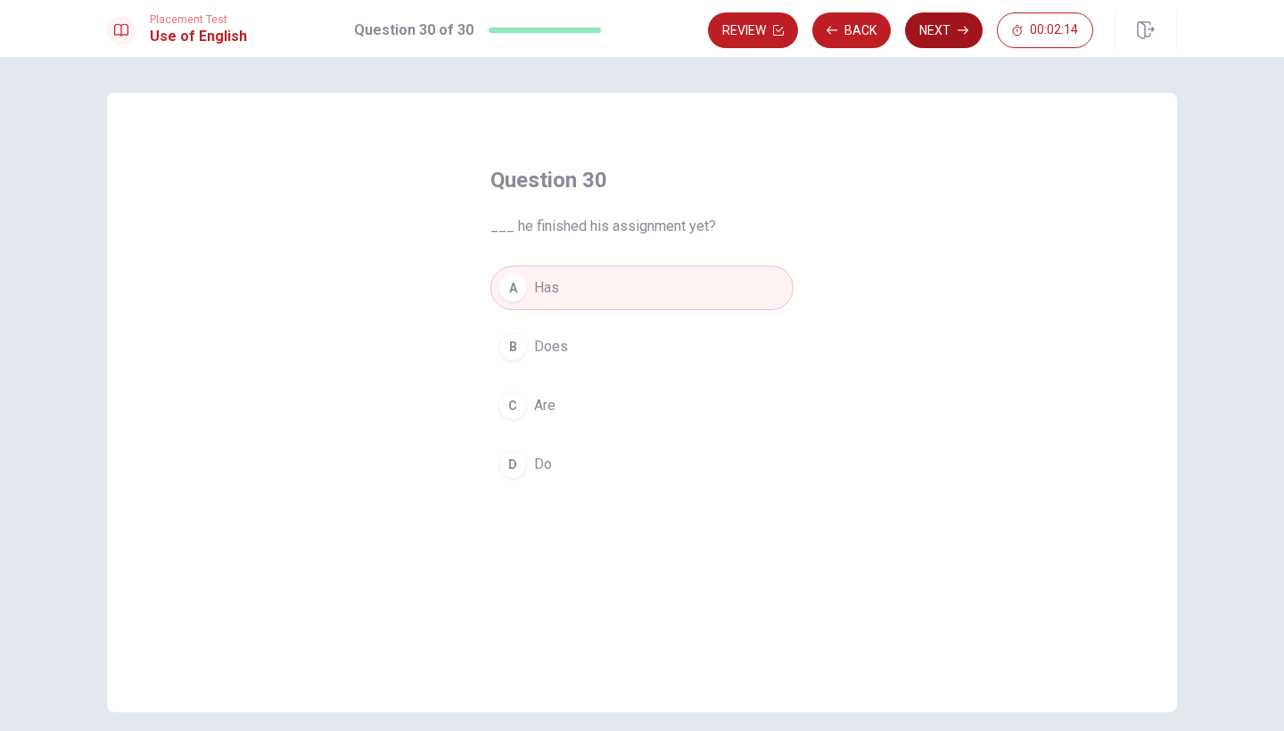
click at [956, 45] on button "Next" at bounding box center [944, 30] width 78 height 36
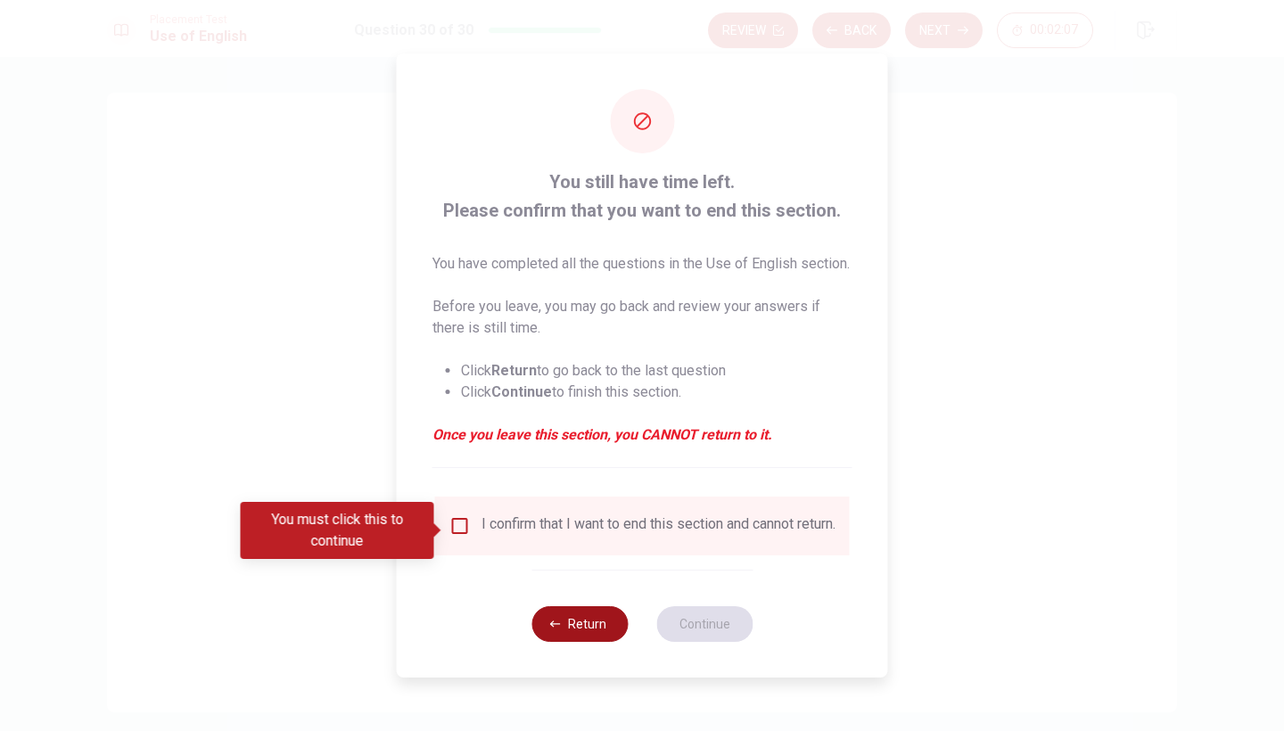
click at [599, 642] on button "Return" at bounding box center [579, 624] width 96 height 36
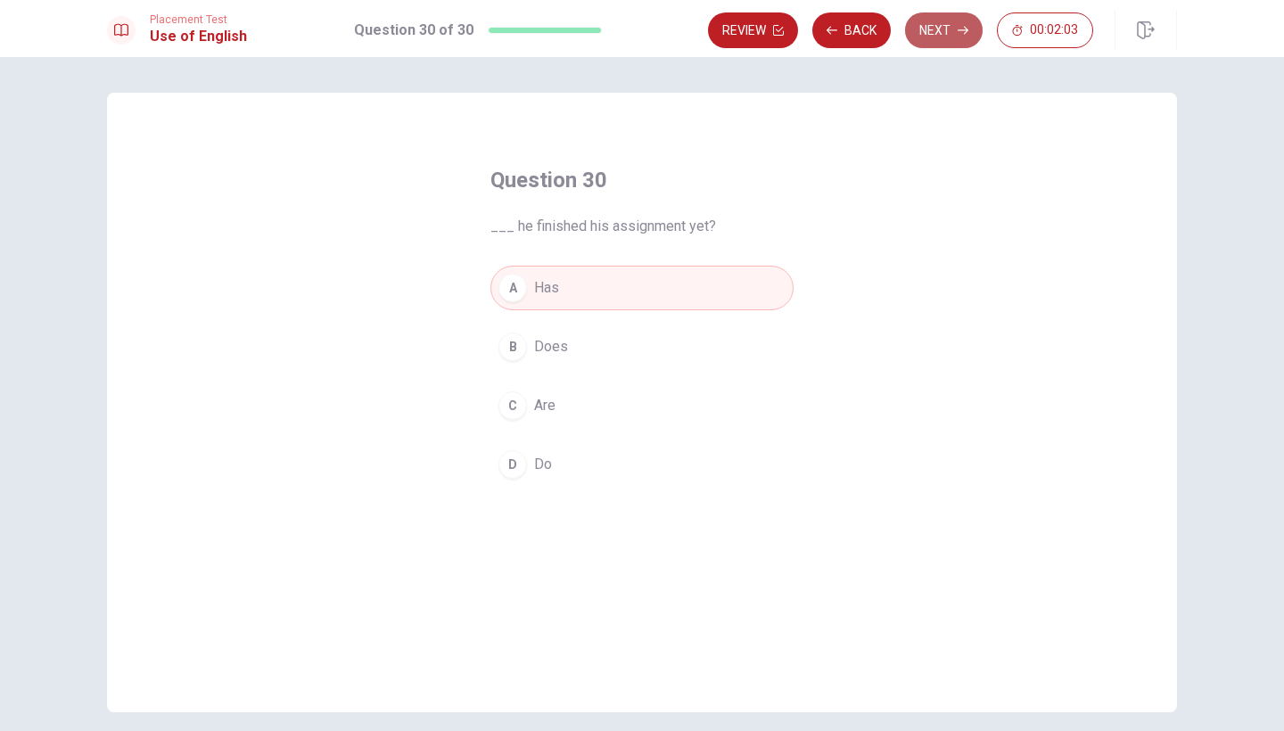
click at [951, 42] on button "Next" at bounding box center [944, 30] width 78 height 36
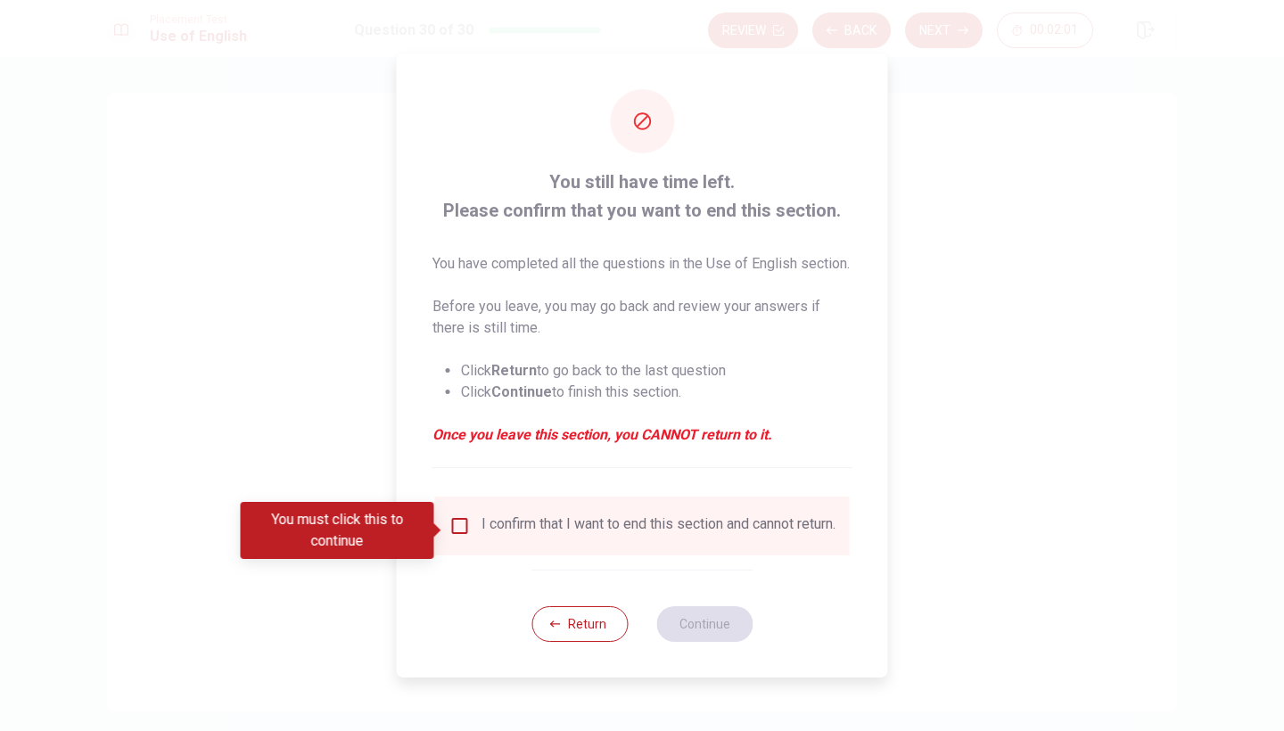
click at [462, 535] on input "You must click this to continue" at bounding box center [459, 525] width 21 height 21
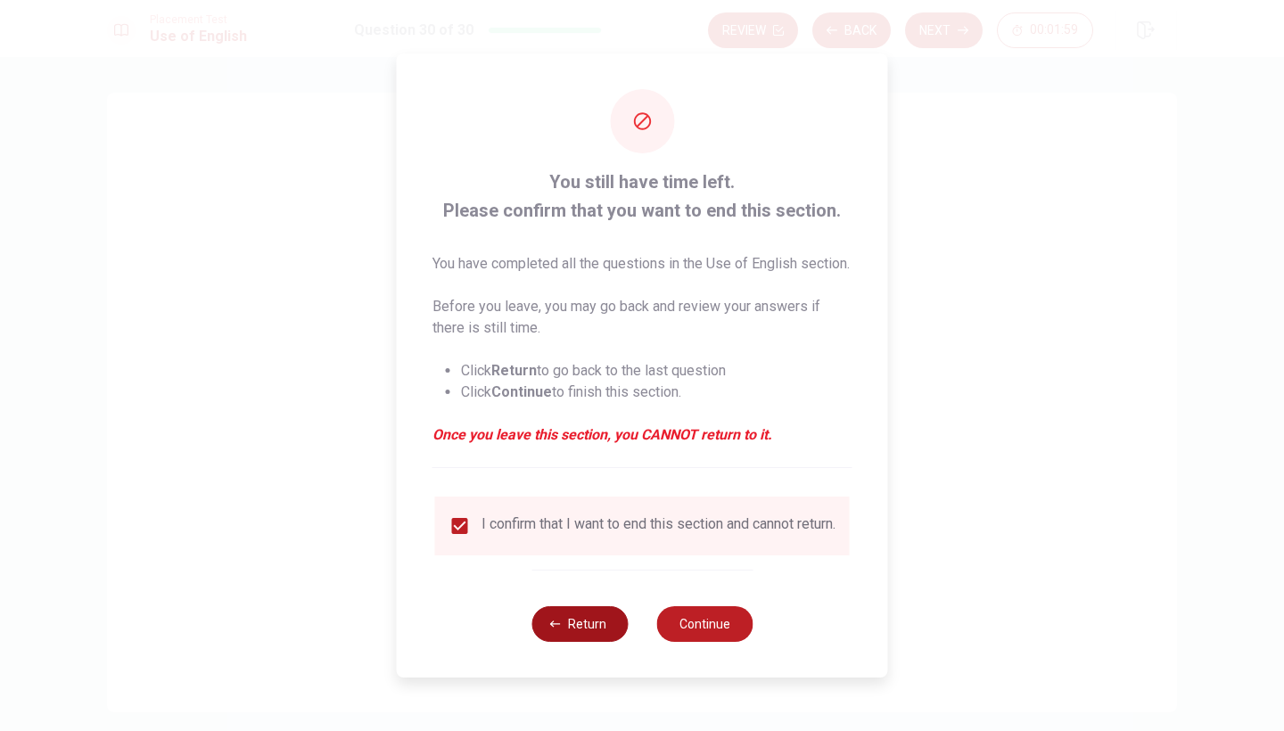
click at [589, 631] on button "Return" at bounding box center [579, 624] width 96 height 36
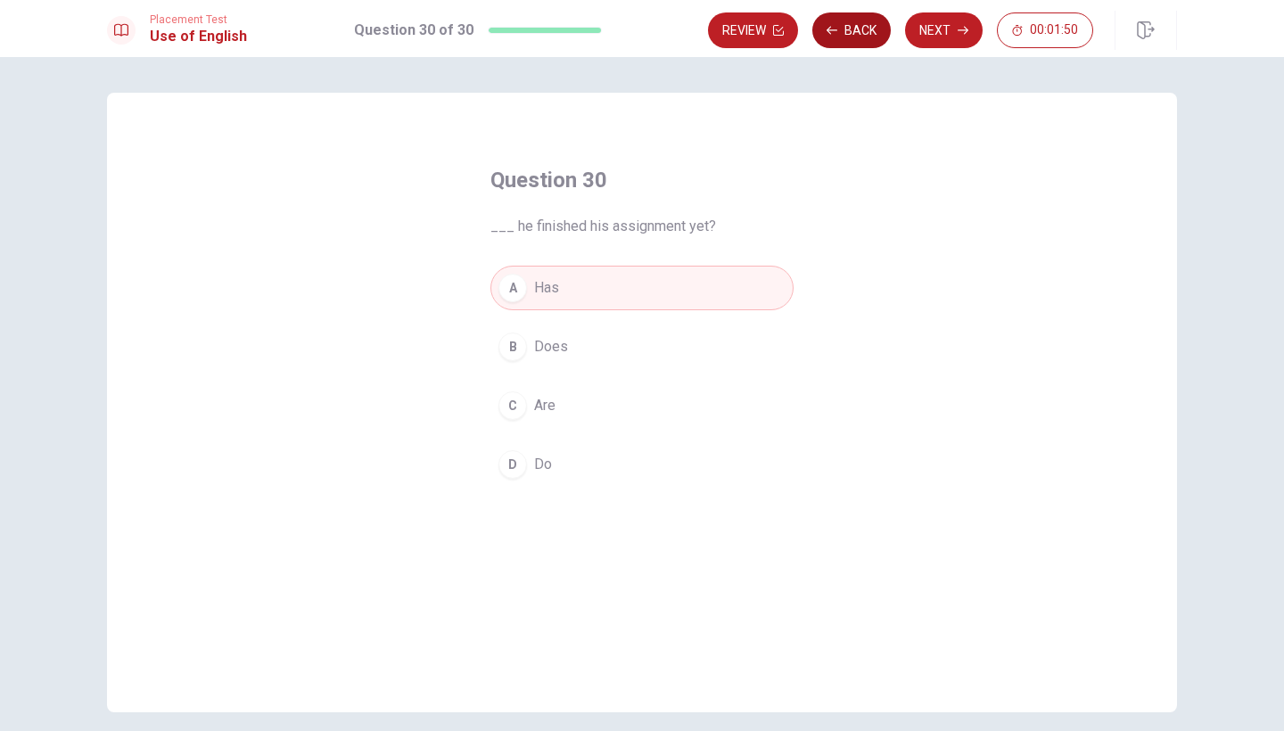
click at [869, 31] on button "Back" at bounding box center [851, 30] width 78 height 36
click at [866, 36] on button "Back" at bounding box center [851, 30] width 78 height 36
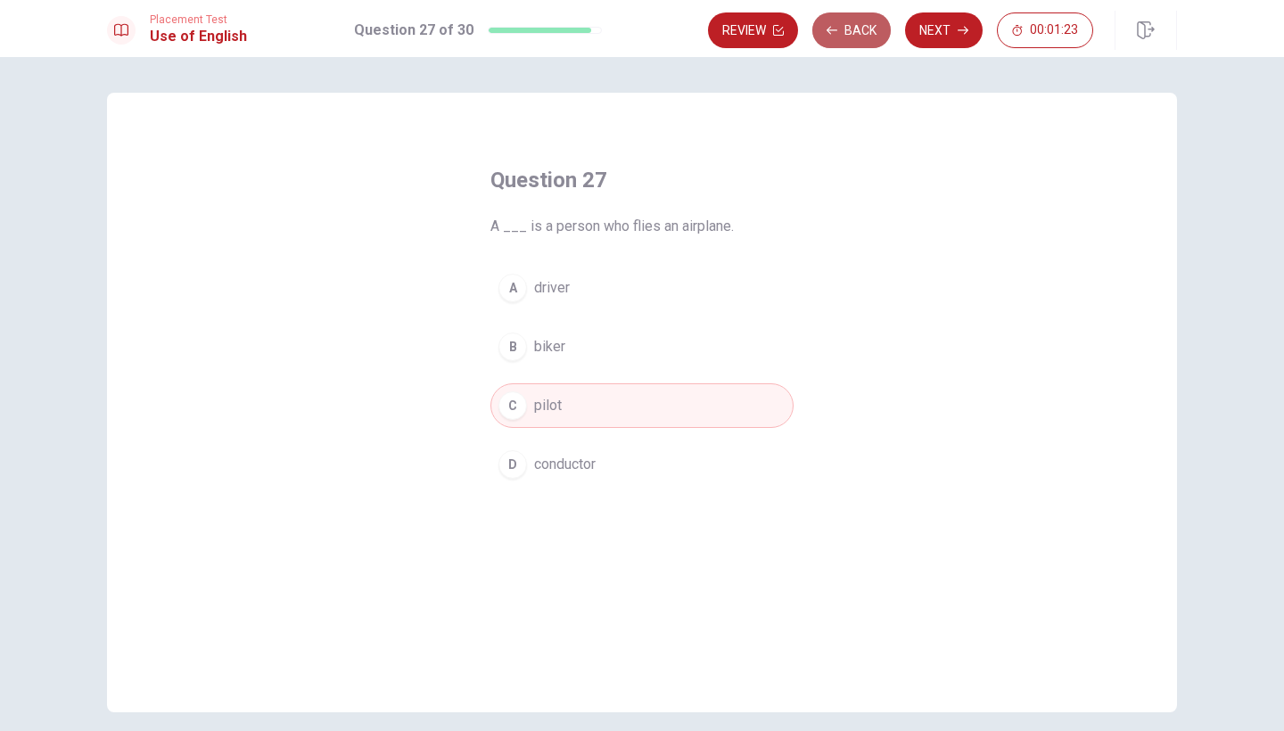
click at [866, 36] on button "Back" at bounding box center [851, 30] width 78 height 36
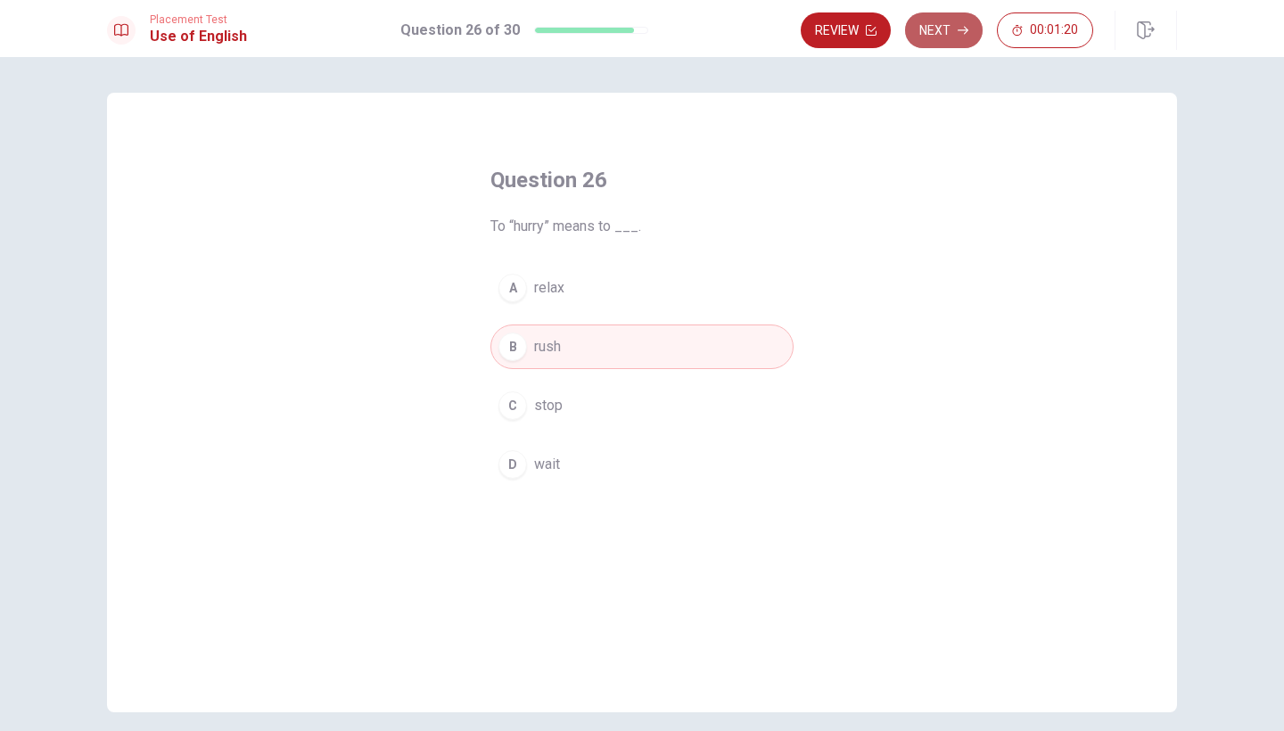
click at [958, 38] on button "Next" at bounding box center [944, 30] width 78 height 36
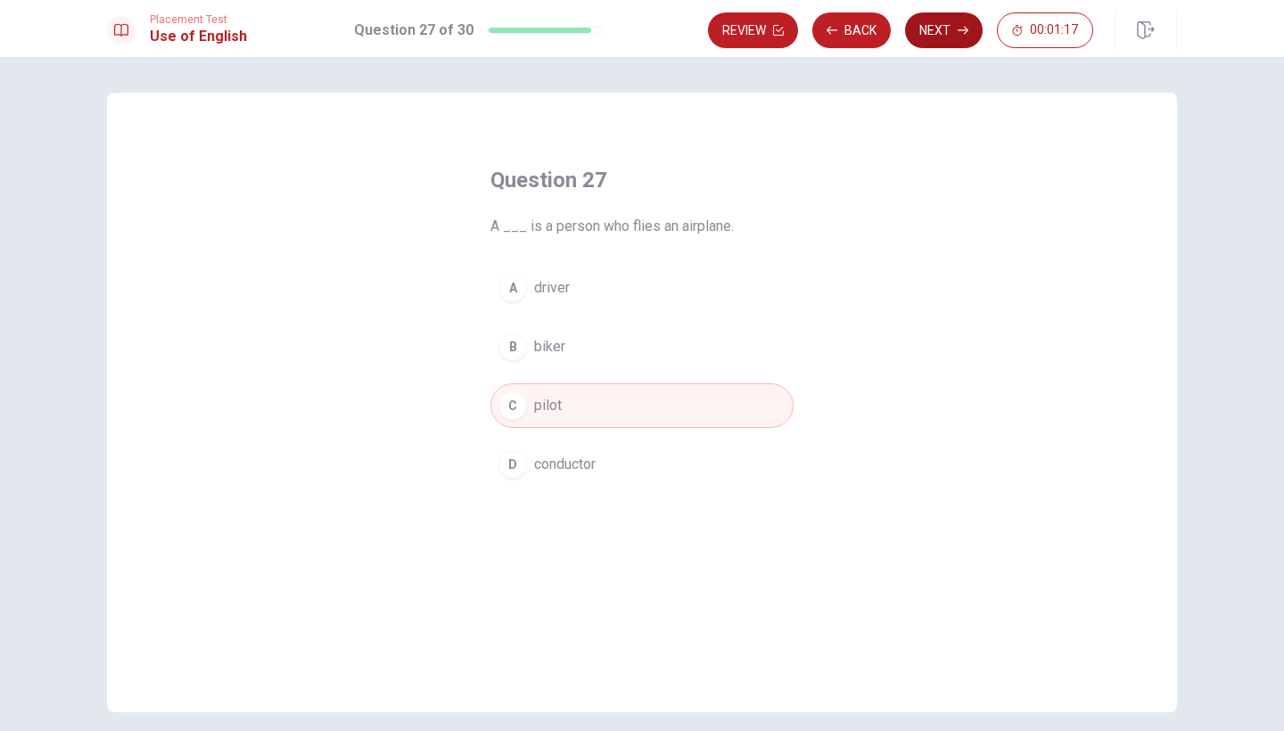
click at [952, 35] on button "Next" at bounding box center [944, 30] width 78 height 36
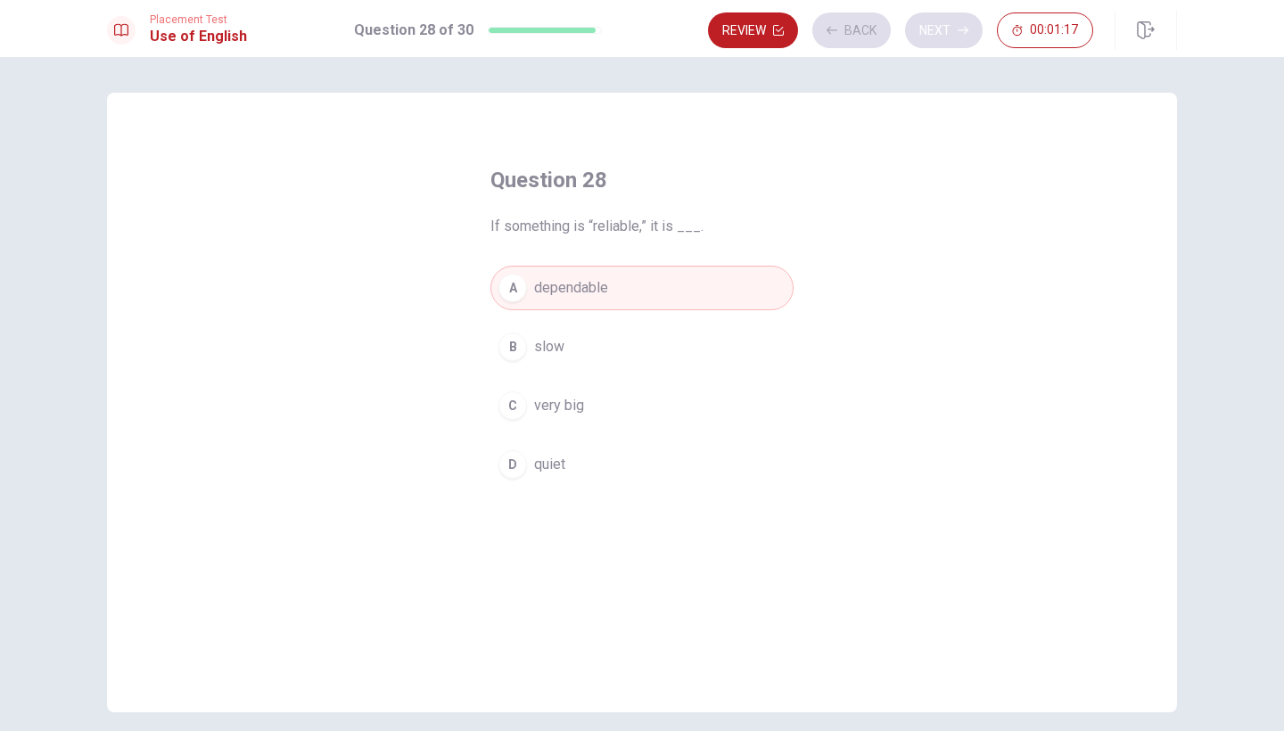
click at [952, 35] on div "Review Back Next 00:01:17" at bounding box center [900, 30] width 385 height 36
click at [952, 35] on div "Review Back Next 00:01:16" at bounding box center [900, 30] width 385 height 36
click at [952, 35] on button "Next" at bounding box center [944, 30] width 78 height 36
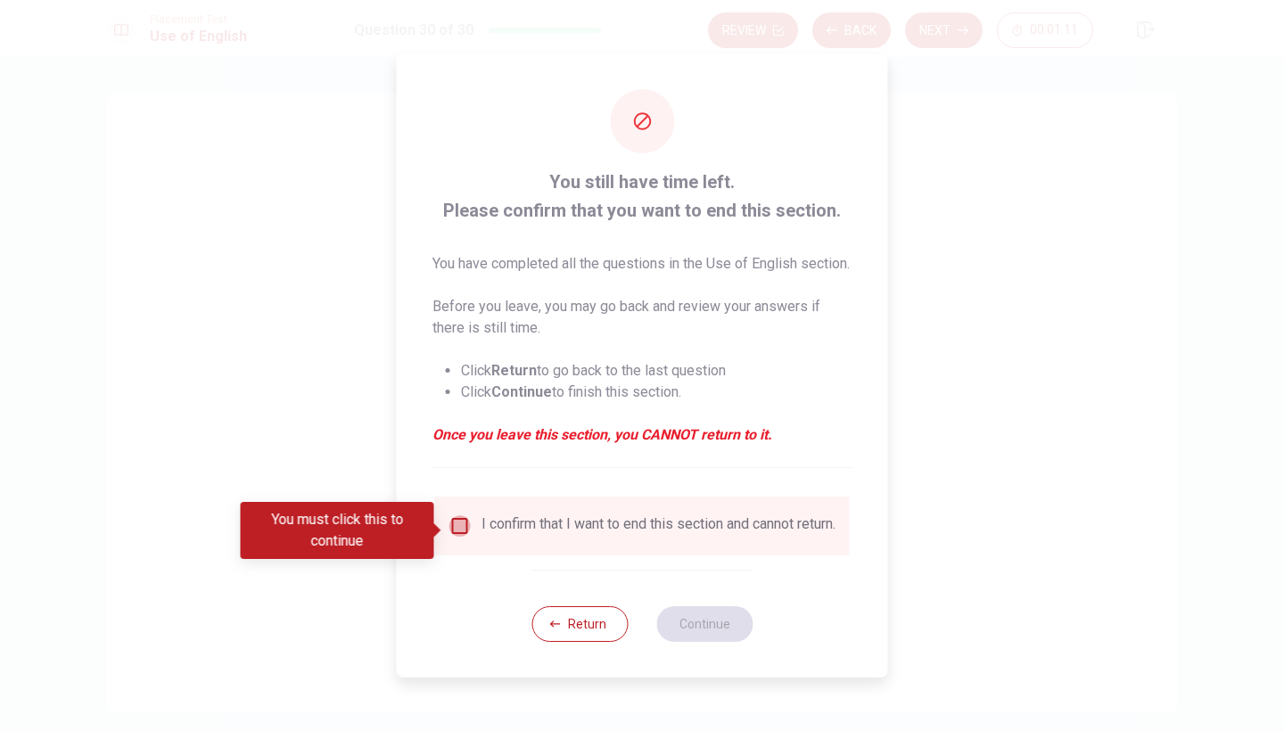
click at [456, 533] on input "You must click this to continue" at bounding box center [459, 525] width 21 height 21
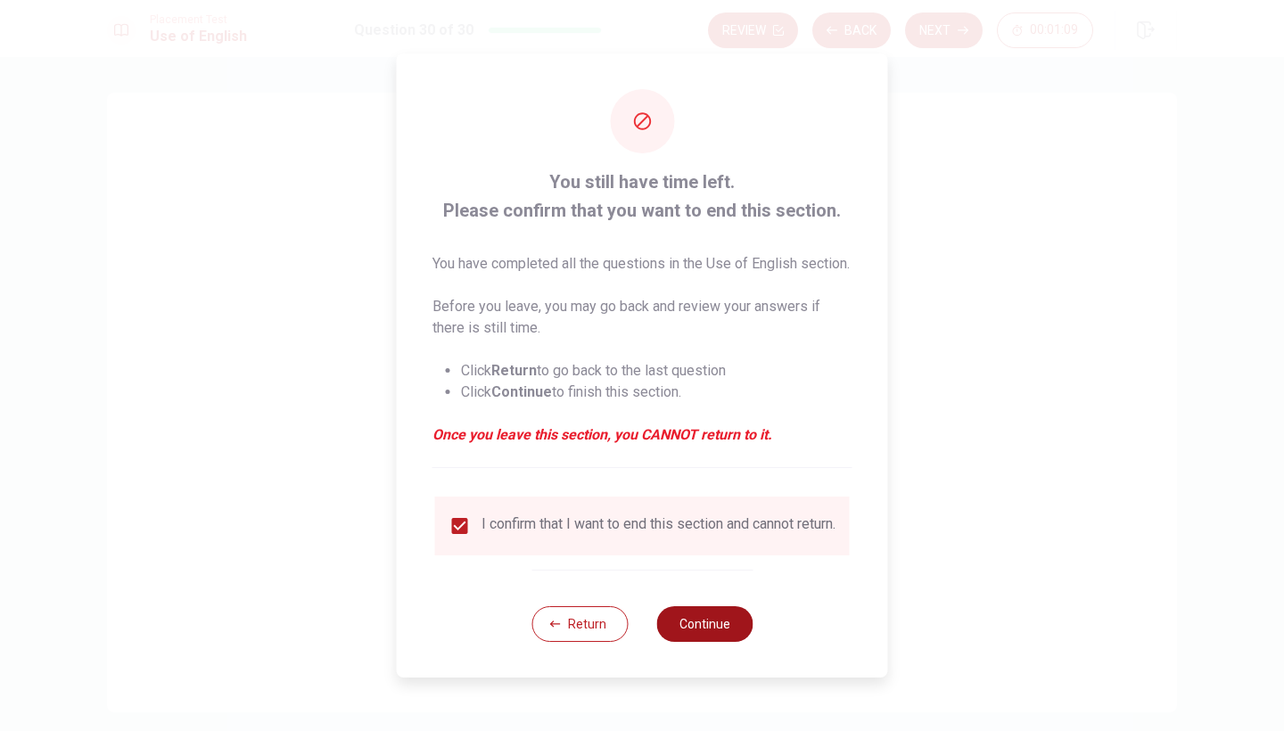
click at [713, 642] on button "Continue" at bounding box center [704, 624] width 96 height 36
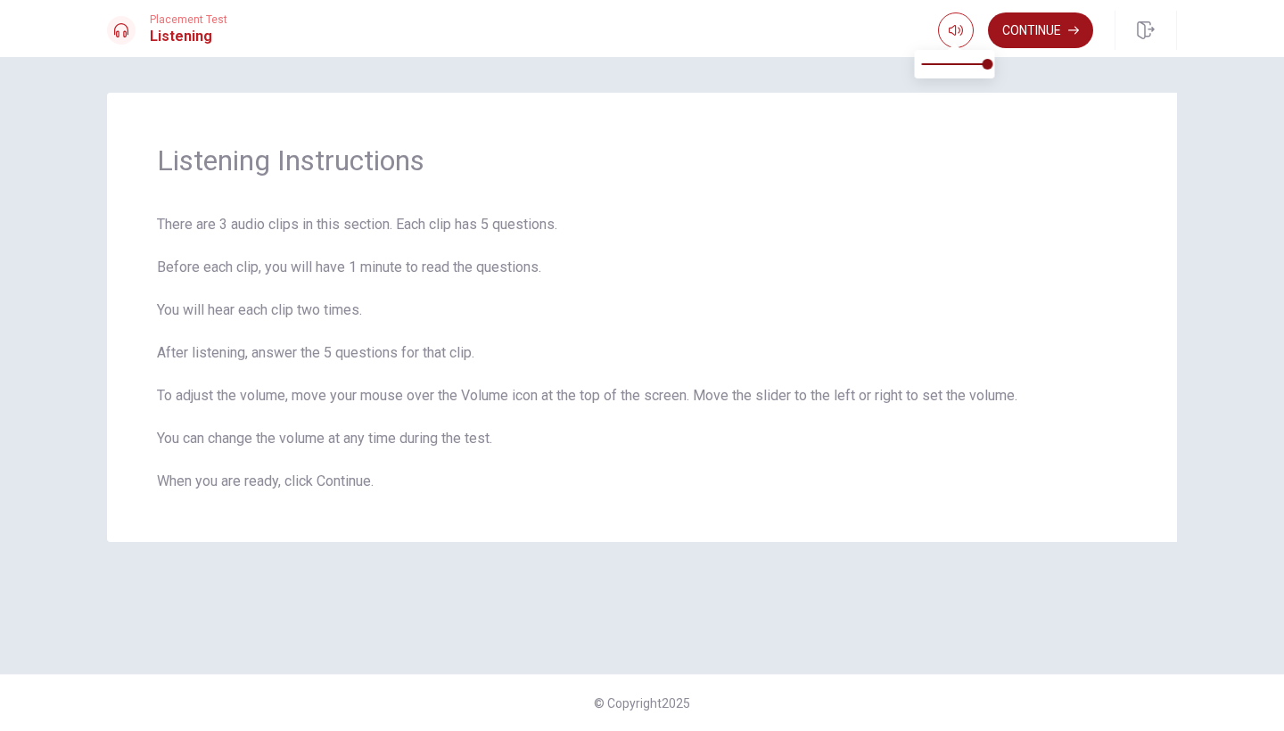
click at [1082, 34] on button "Continue" at bounding box center [1040, 30] width 105 height 36
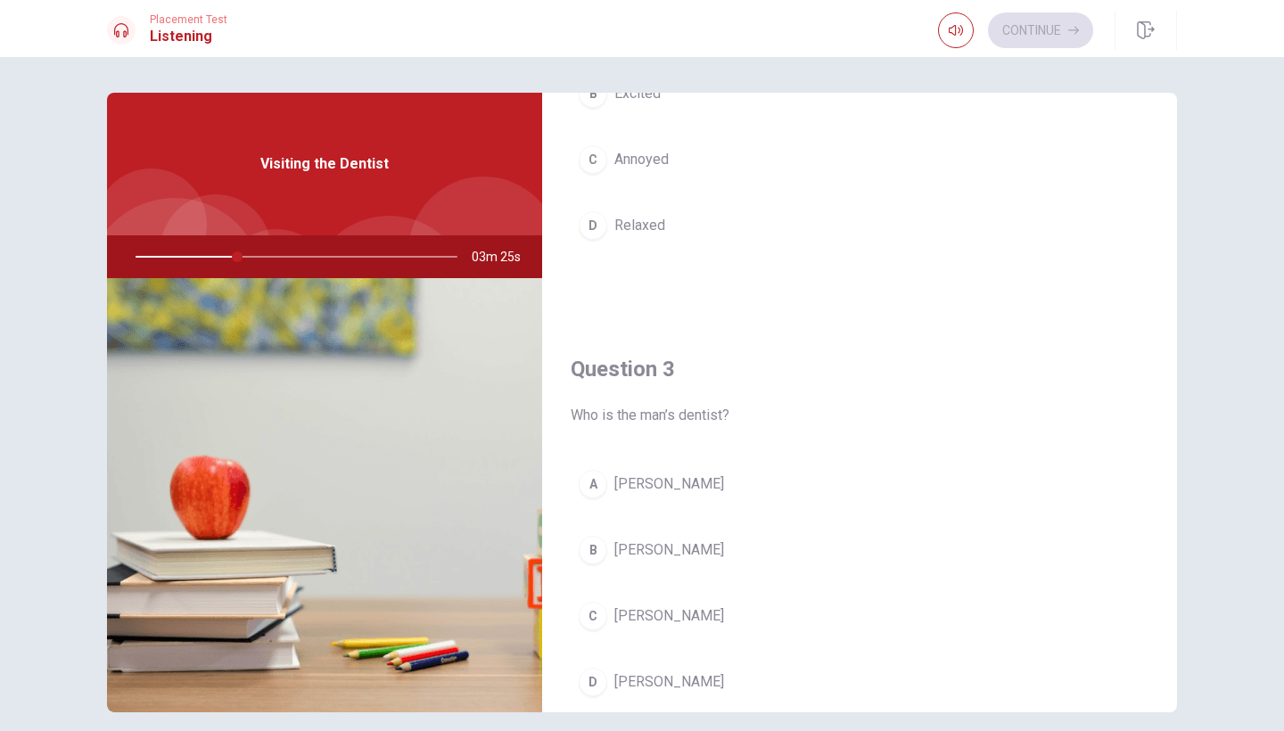
scroll to position [699, 0]
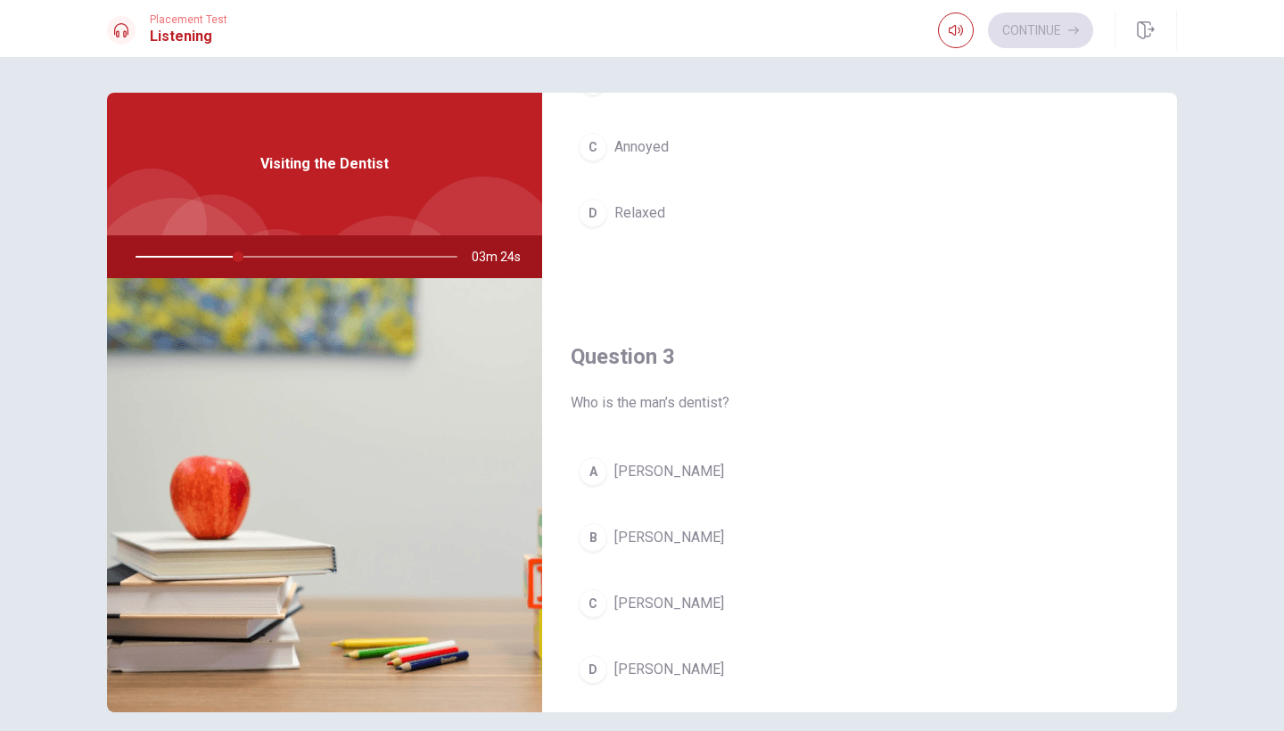
click at [589, 538] on div "B" at bounding box center [593, 537] width 29 height 29
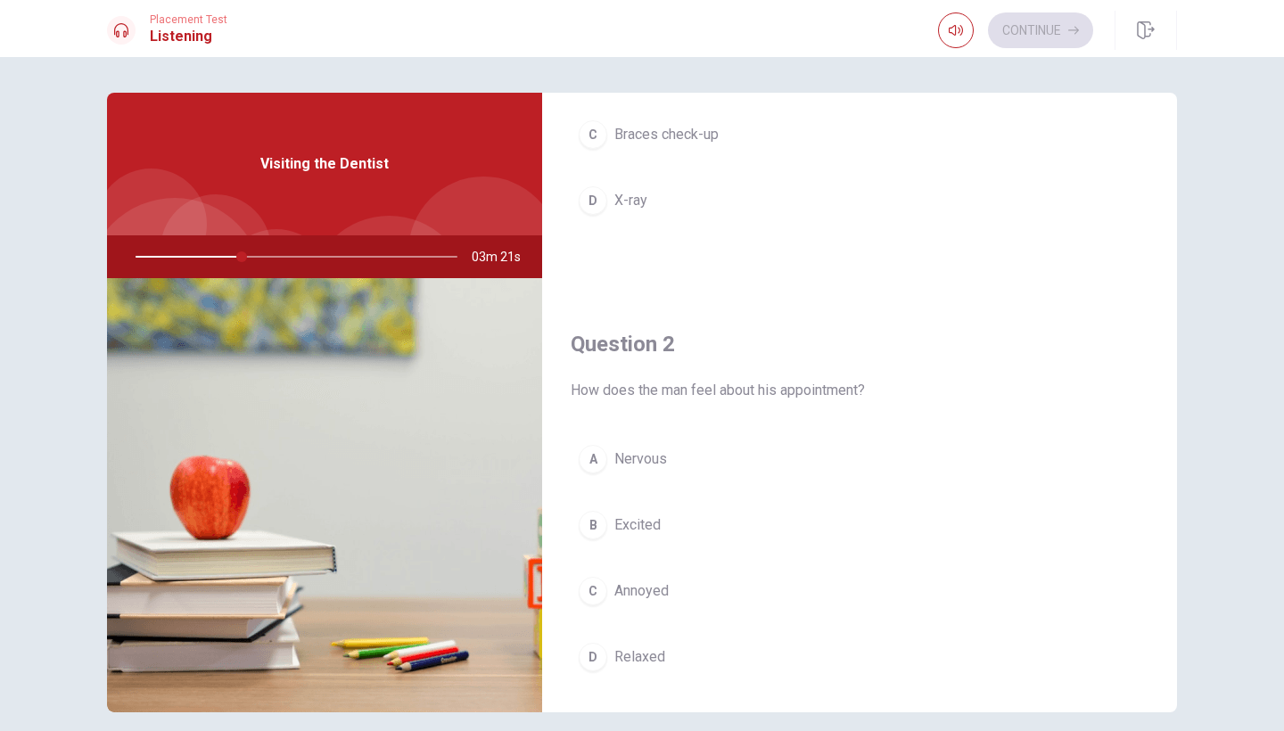
click at [589, 461] on div "A" at bounding box center [593, 459] width 29 height 29
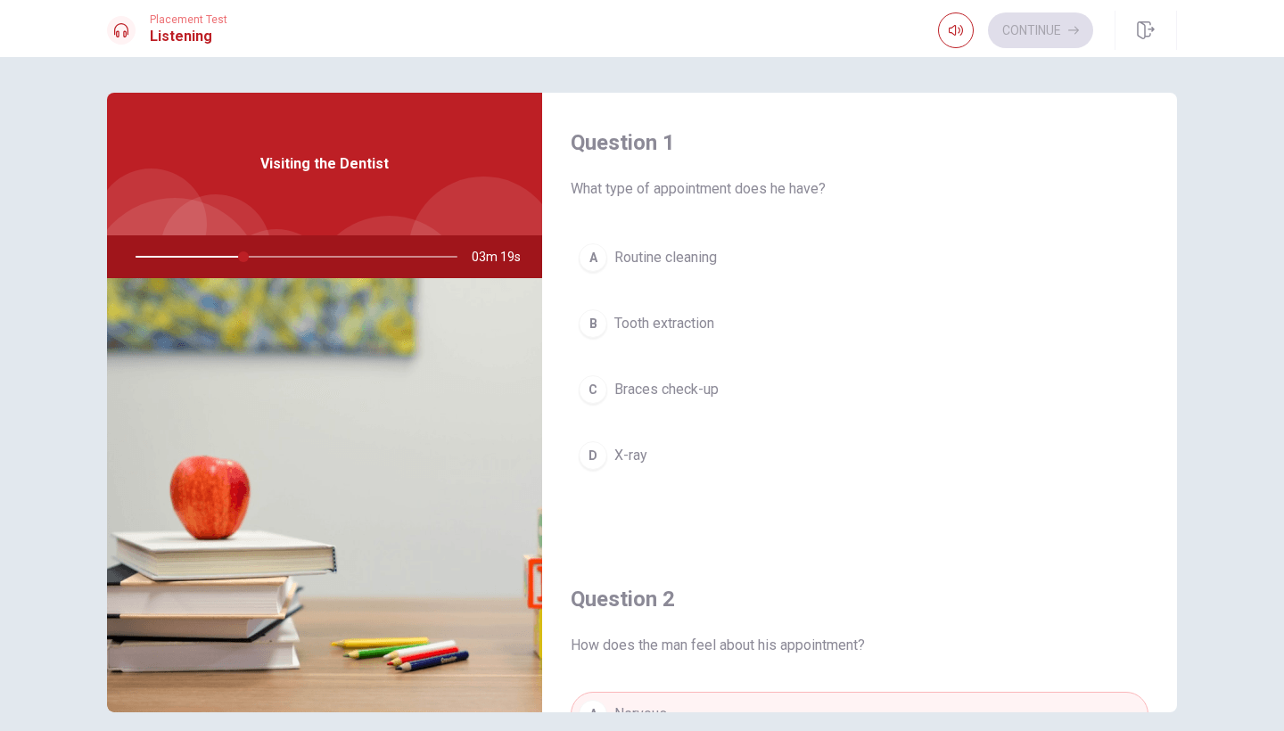
scroll to position [0, 0]
click at [584, 322] on div "B" at bounding box center [593, 323] width 29 height 29
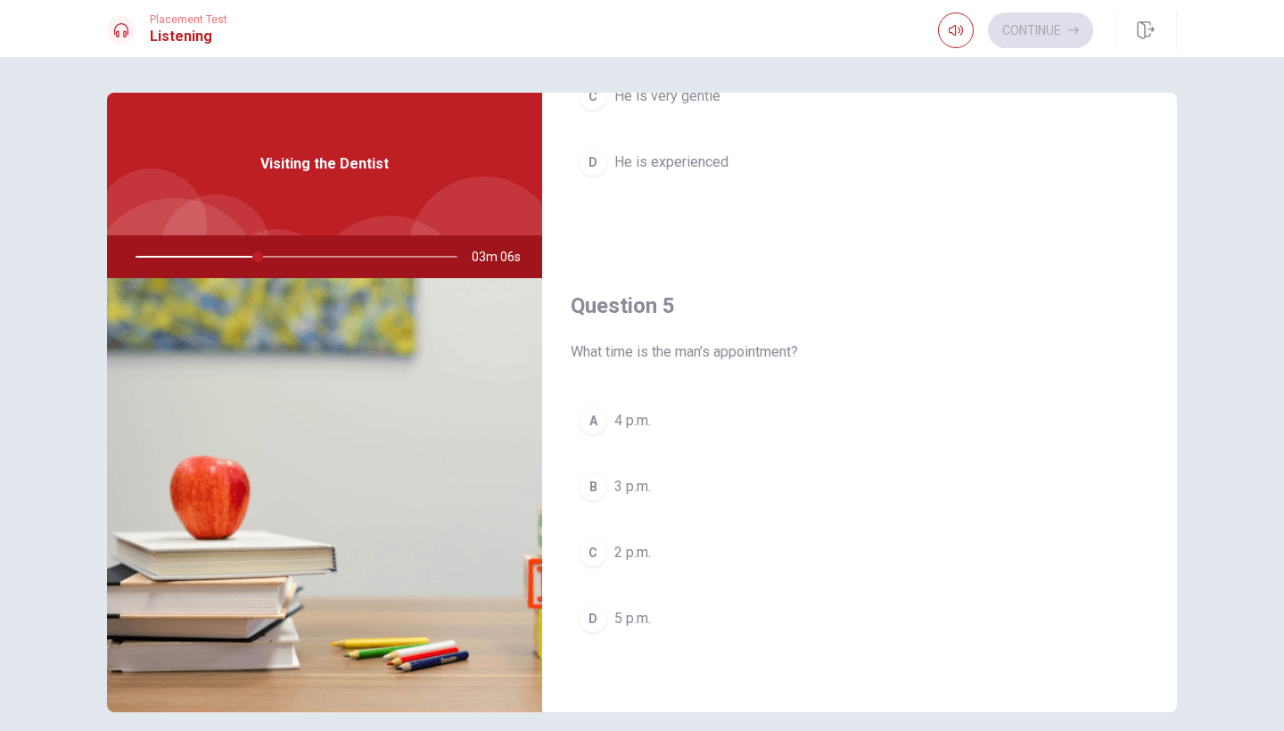
scroll to position [1663, 0]
click at [593, 552] on div "C" at bounding box center [593, 552] width 29 height 29
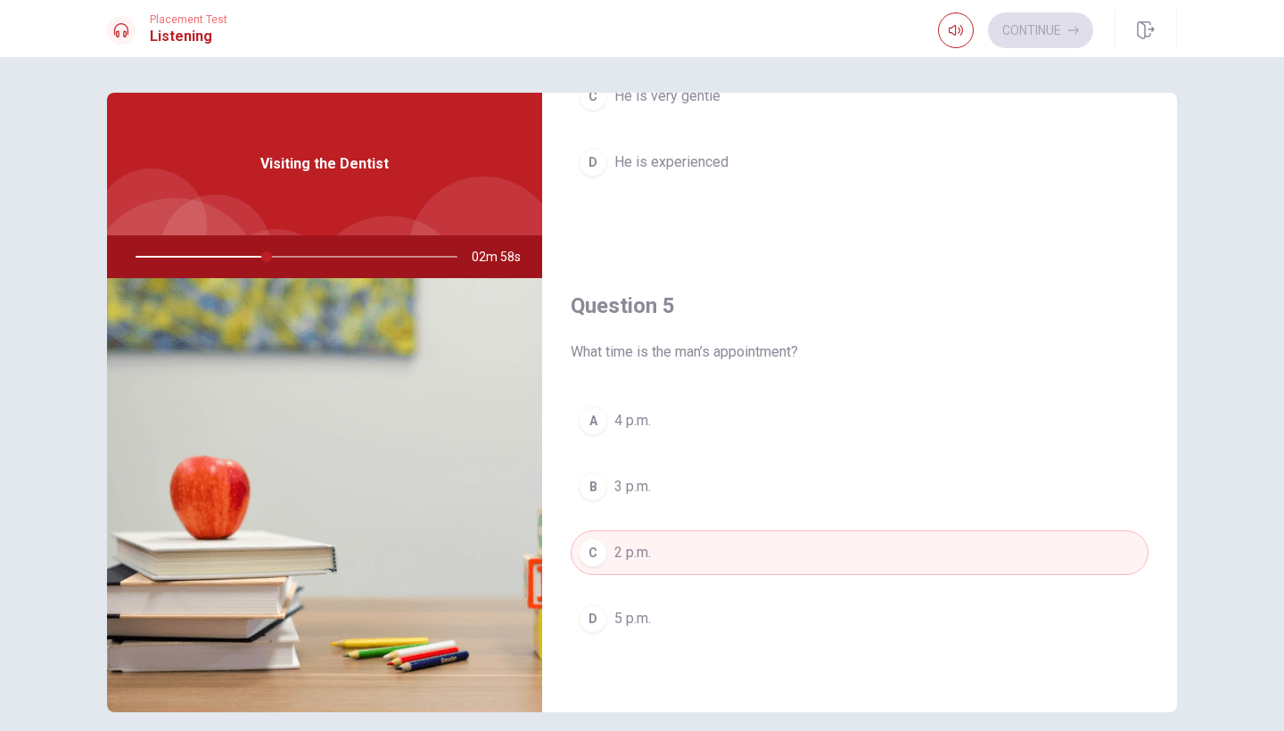
click at [593, 488] on div "B" at bounding box center [593, 486] width 29 height 29
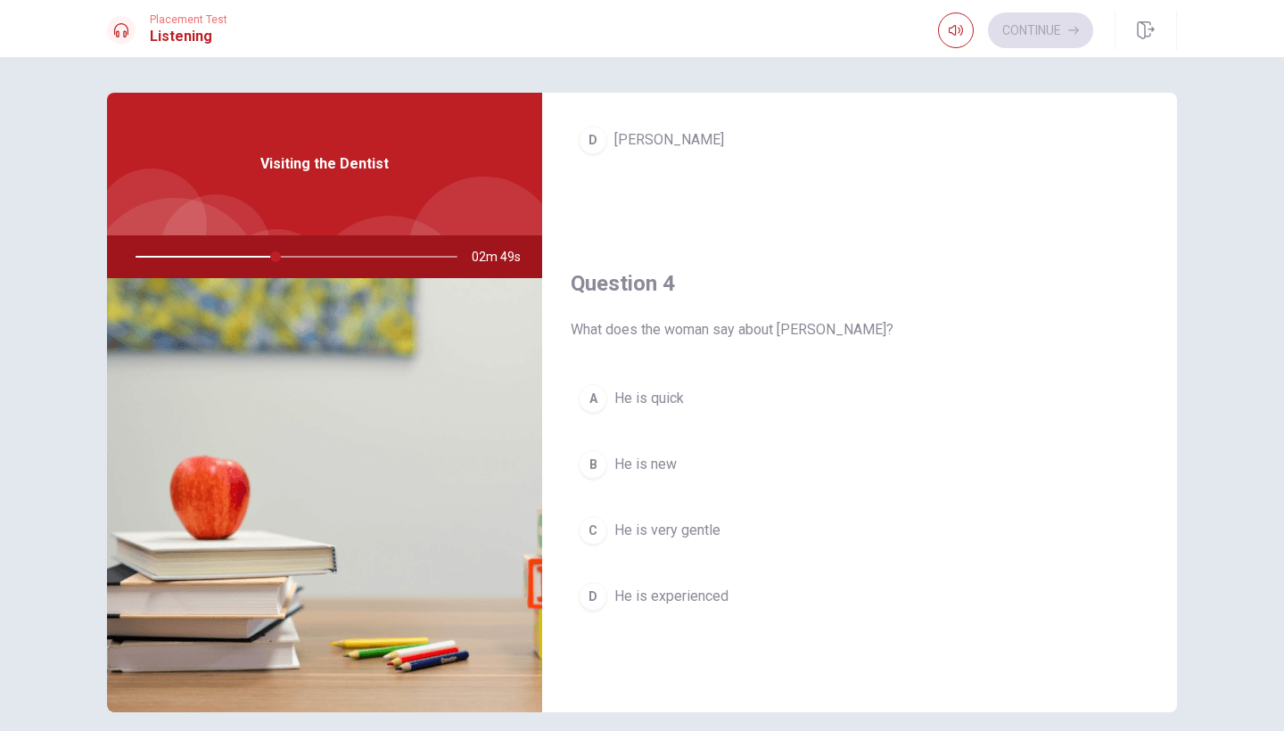
scroll to position [1234, 0]
click at [586, 517] on div "C" at bounding box center [593, 525] width 29 height 29
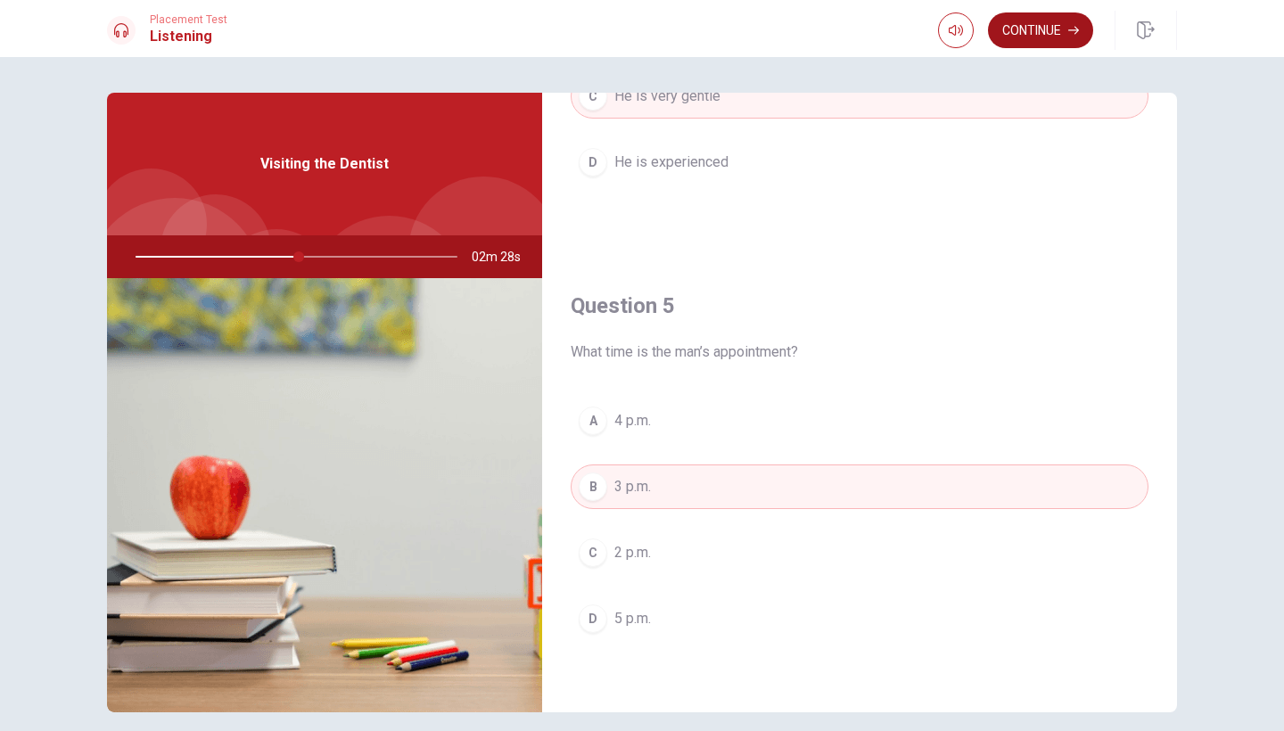
scroll to position [1663, 0]
click at [1063, 37] on button "Continue" at bounding box center [1040, 30] width 105 height 36
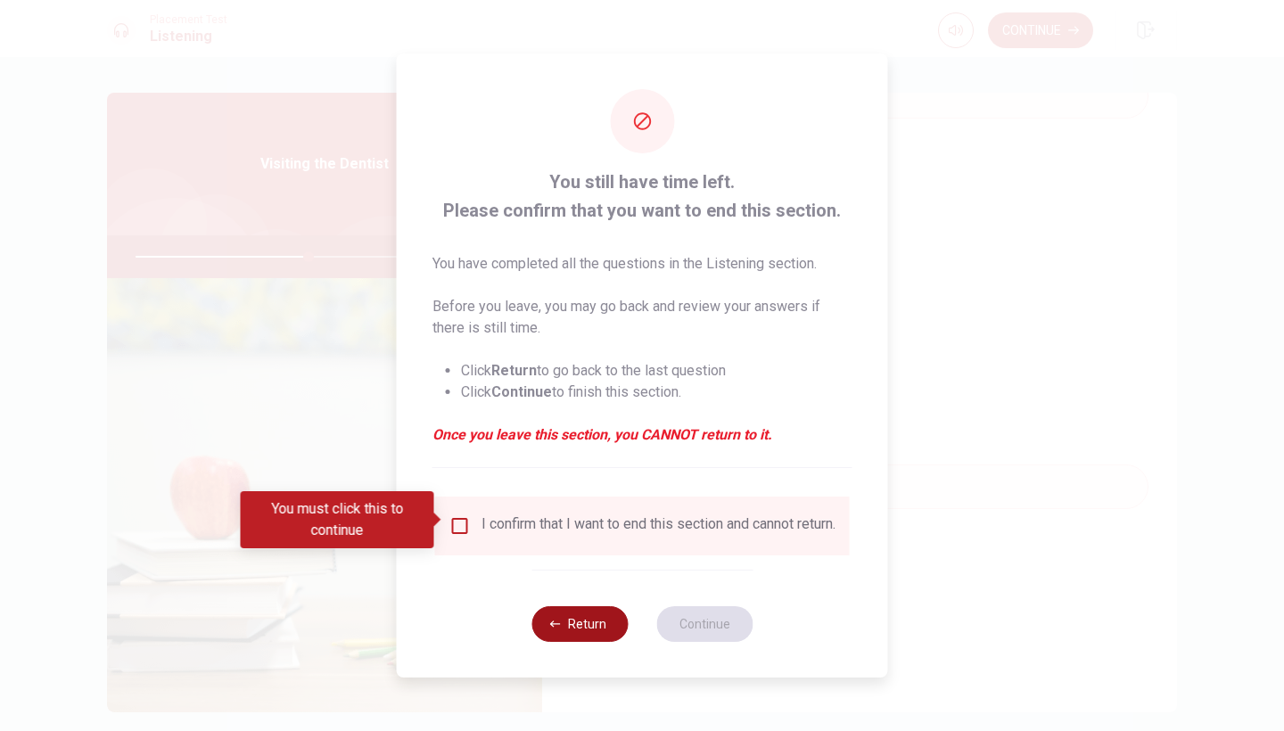
click at [563, 639] on button "Return" at bounding box center [579, 624] width 96 height 36
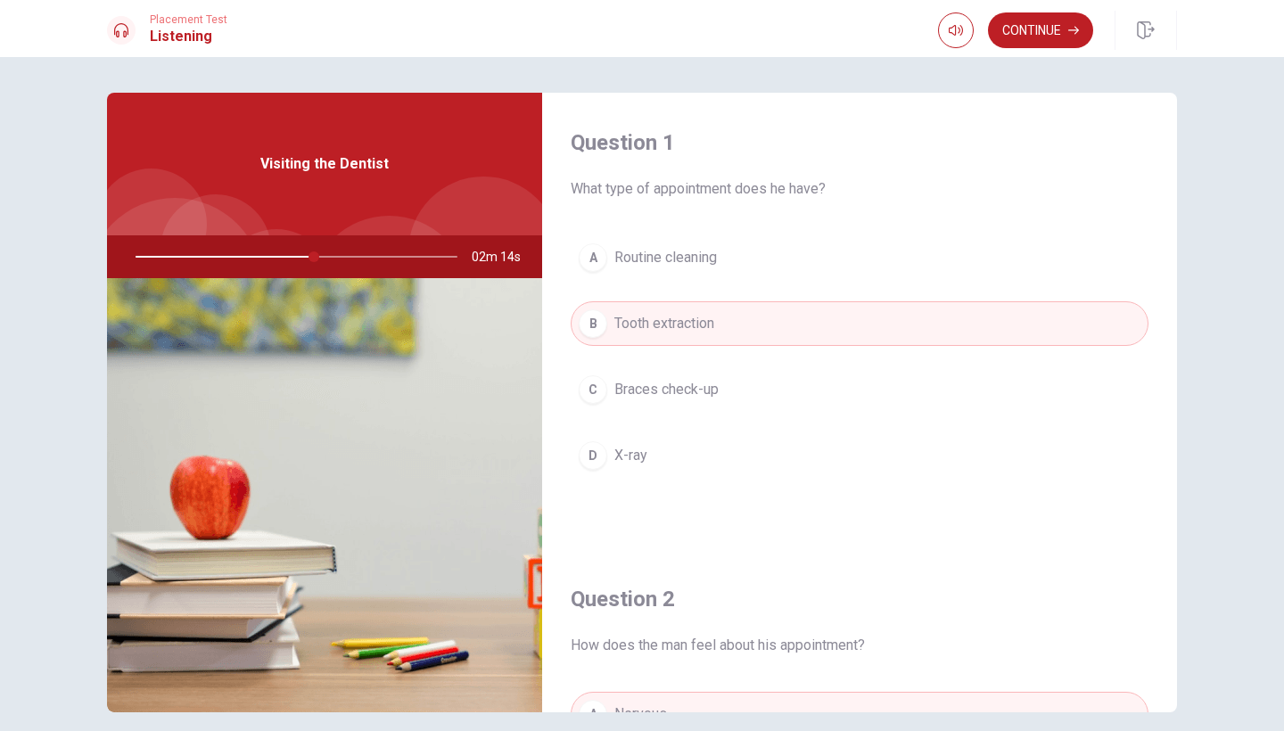
scroll to position [0, 0]
click at [1020, 40] on button "Continue" at bounding box center [1040, 30] width 105 height 36
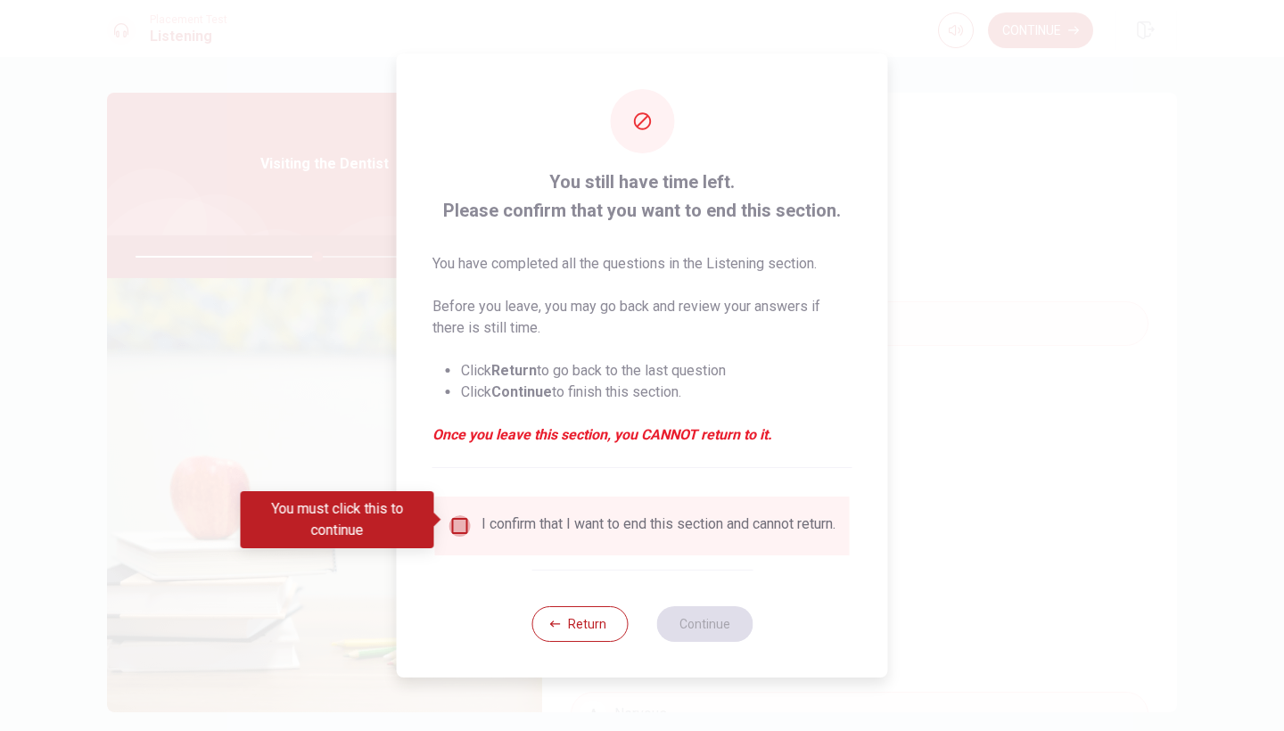
click at [459, 520] on input "You must click this to continue" at bounding box center [459, 525] width 21 height 21
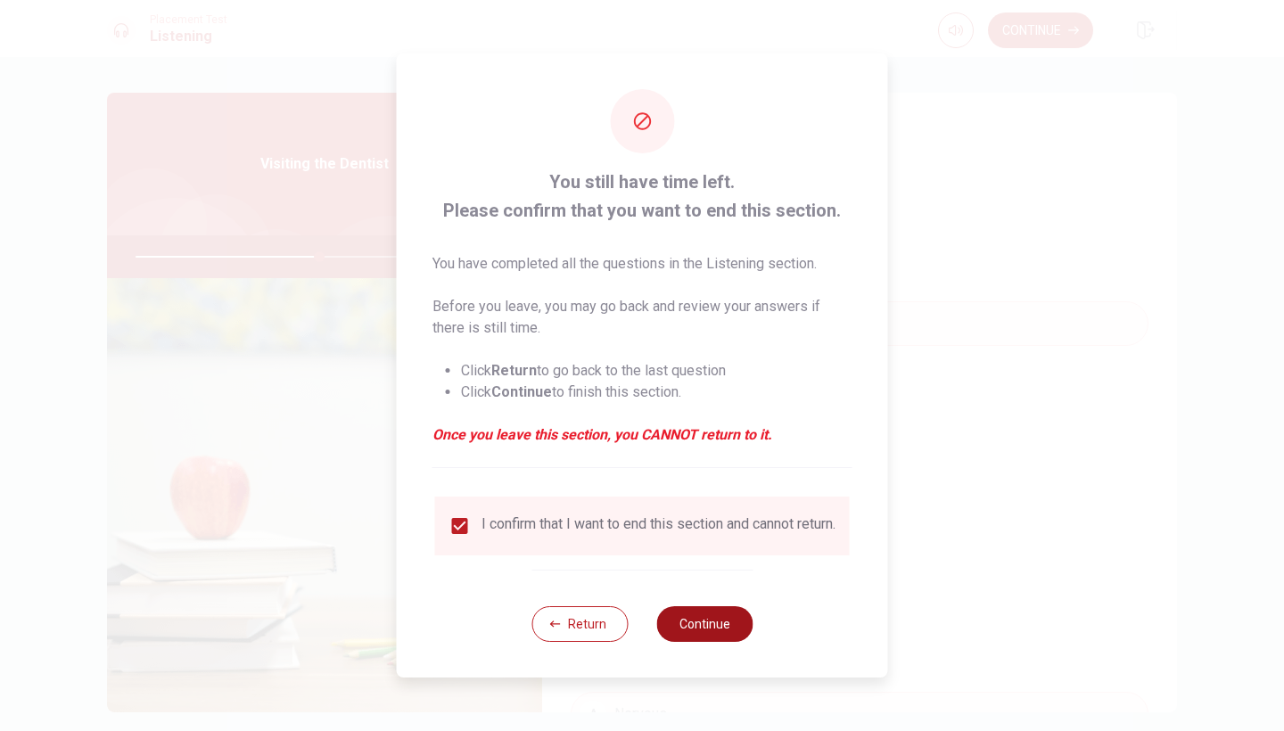
click at [695, 627] on button "Continue" at bounding box center [704, 624] width 96 height 36
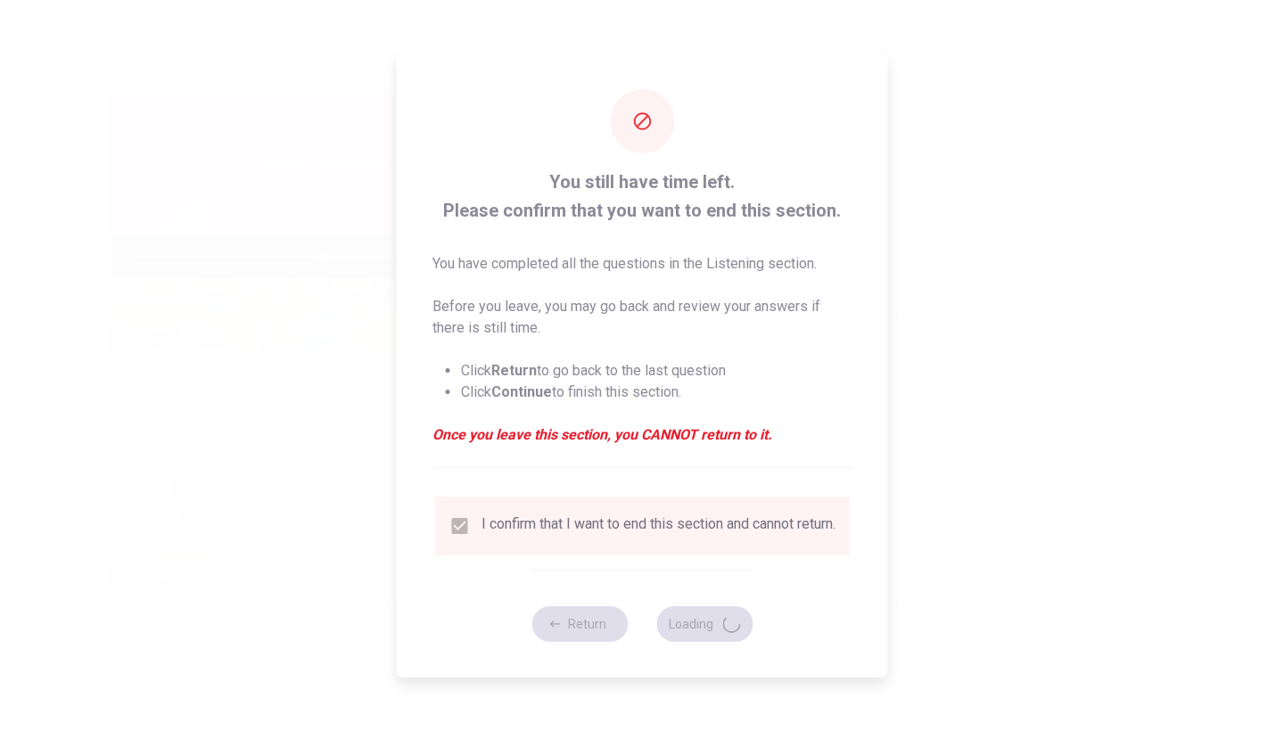
type input "58"
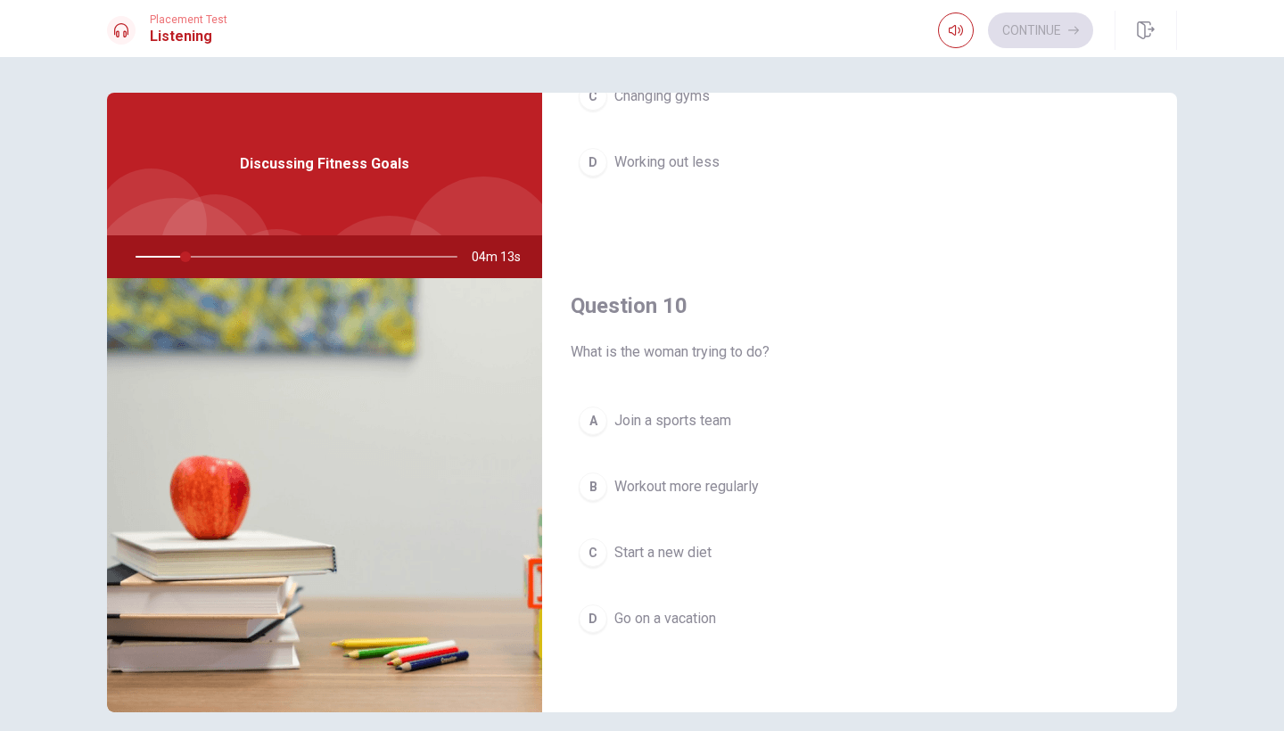
scroll to position [1663, 0]
click at [596, 493] on div "B" at bounding box center [593, 486] width 29 height 29
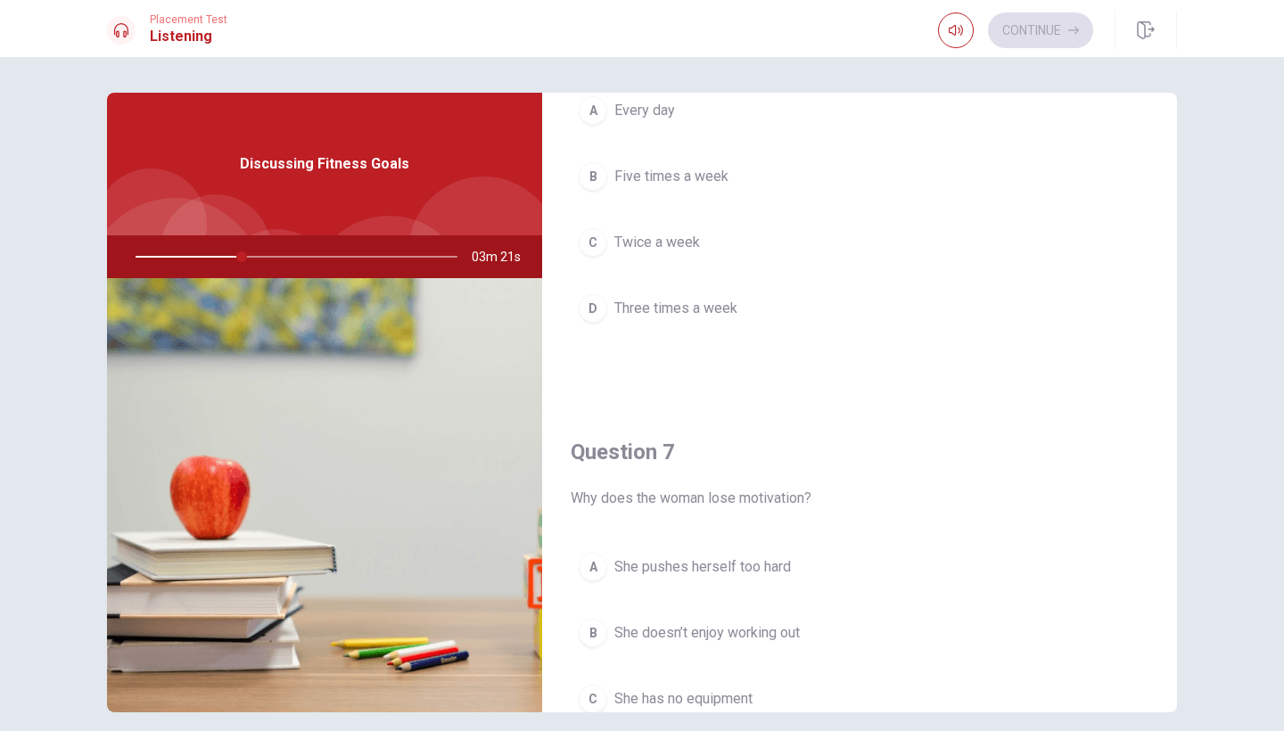
scroll to position [123, 0]
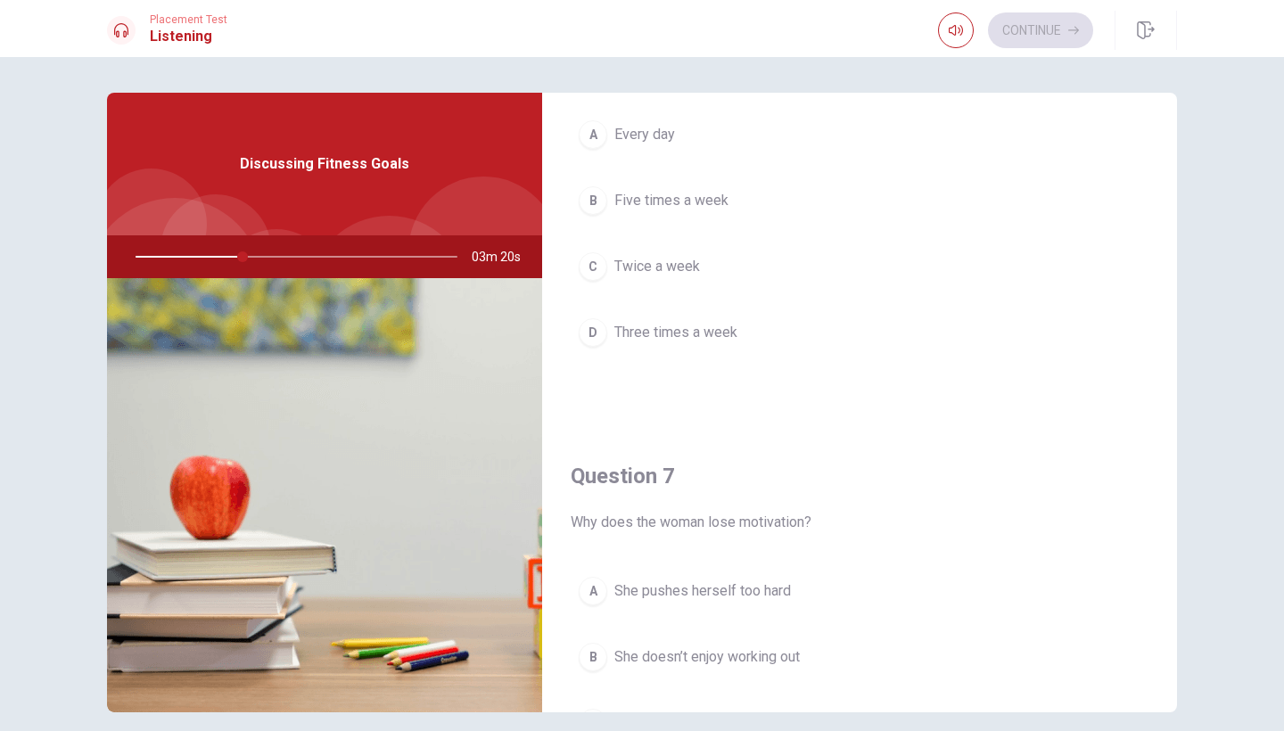
click at [596, 335] on div "D" at bounding box center [593, 332] width 29 height 29
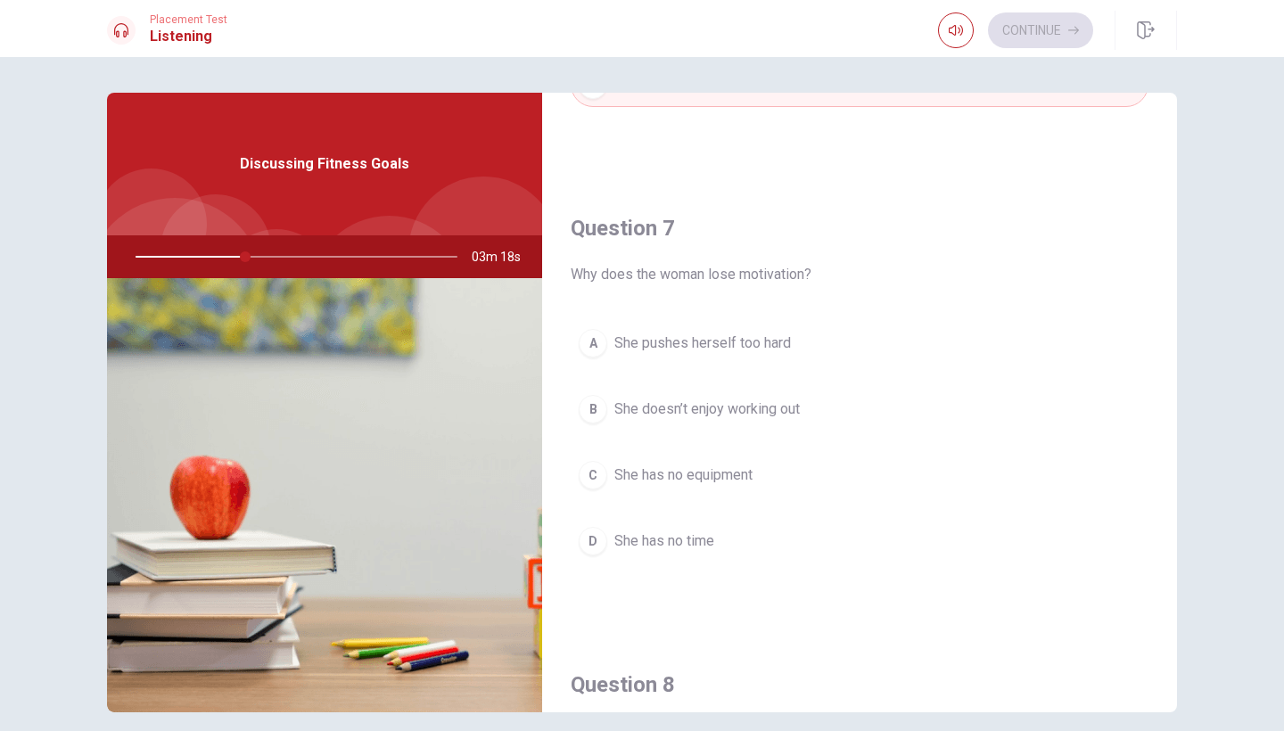
scroll to position [377, 0]
click at [596, 335] on div "A" at bounding box center [593, 337] width 29 height 29
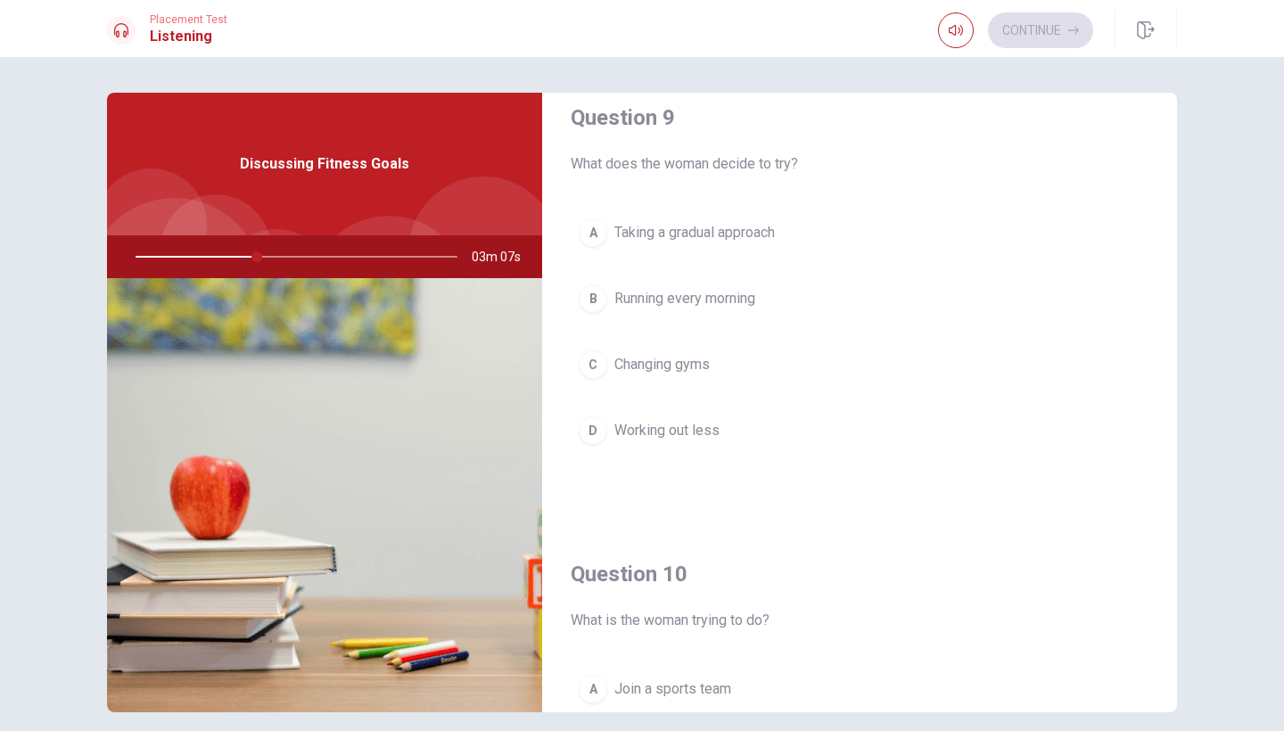
scroll to position [1387, 0]
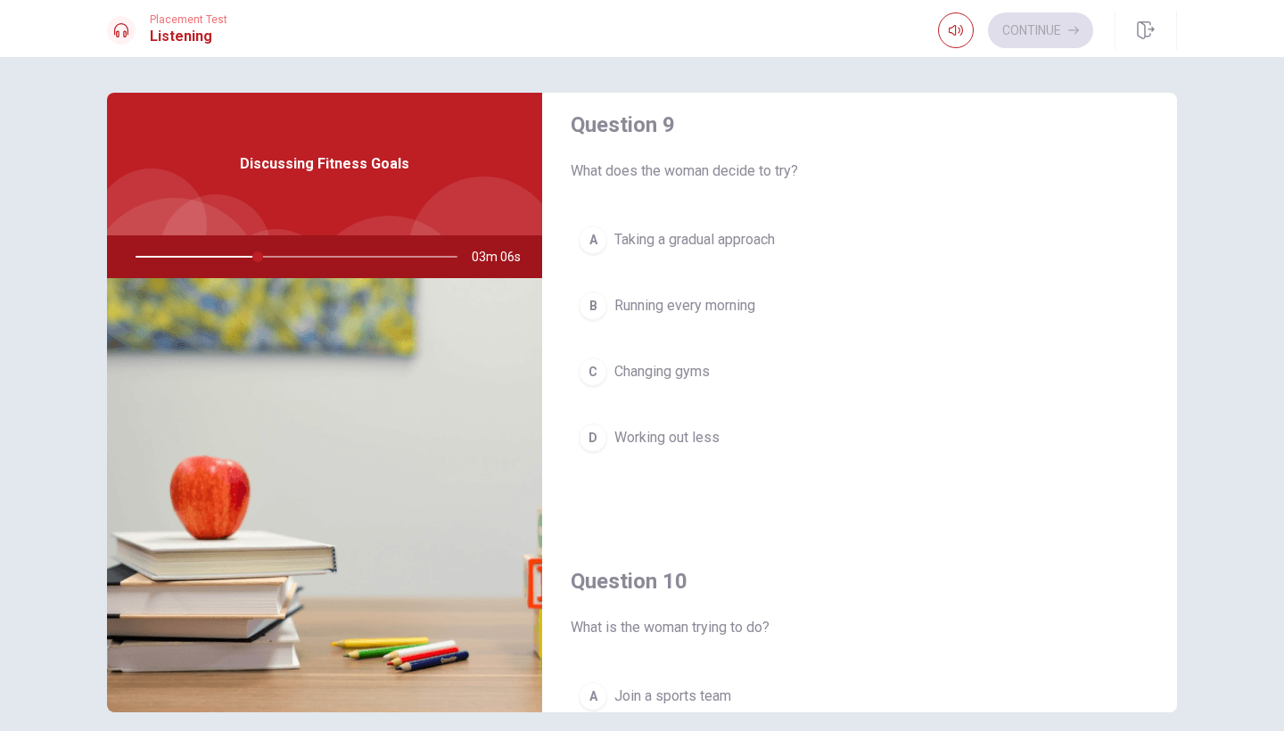
click at [582, 232] on div "A" at bounding box center [593, 240] width 29 height 29
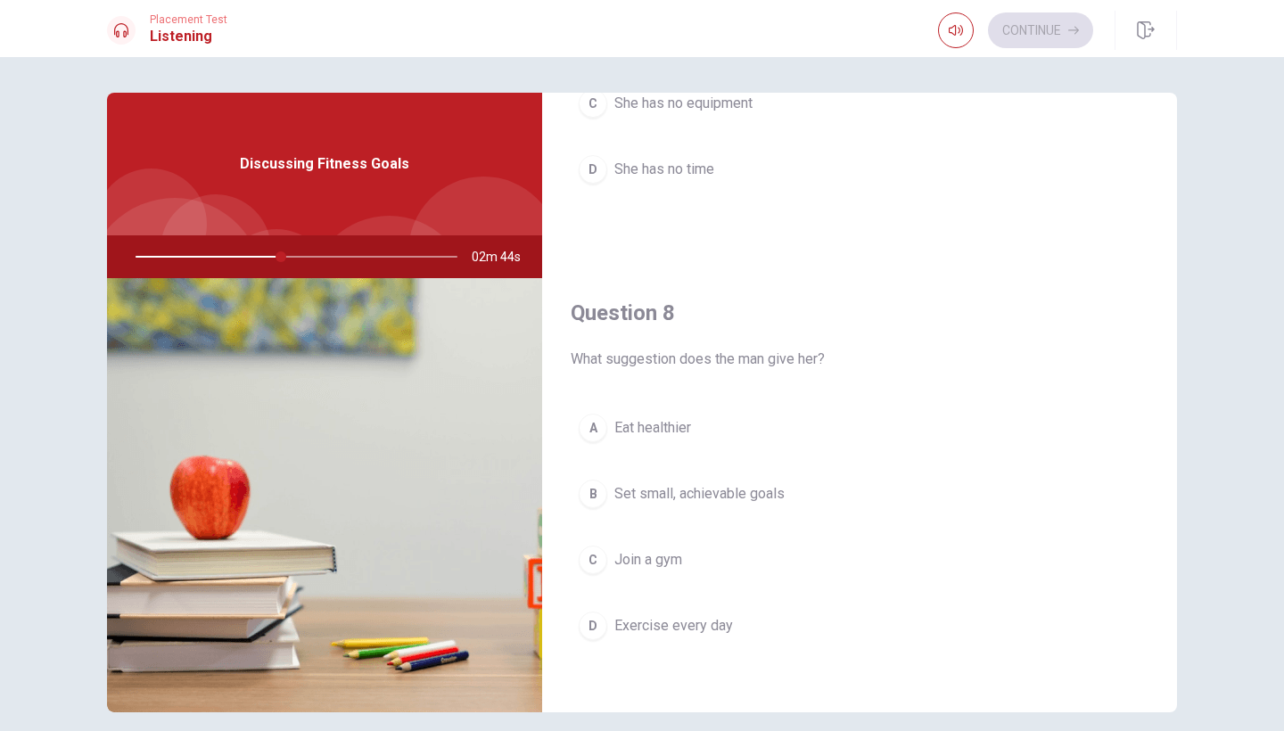
scroll to position [751, 0]
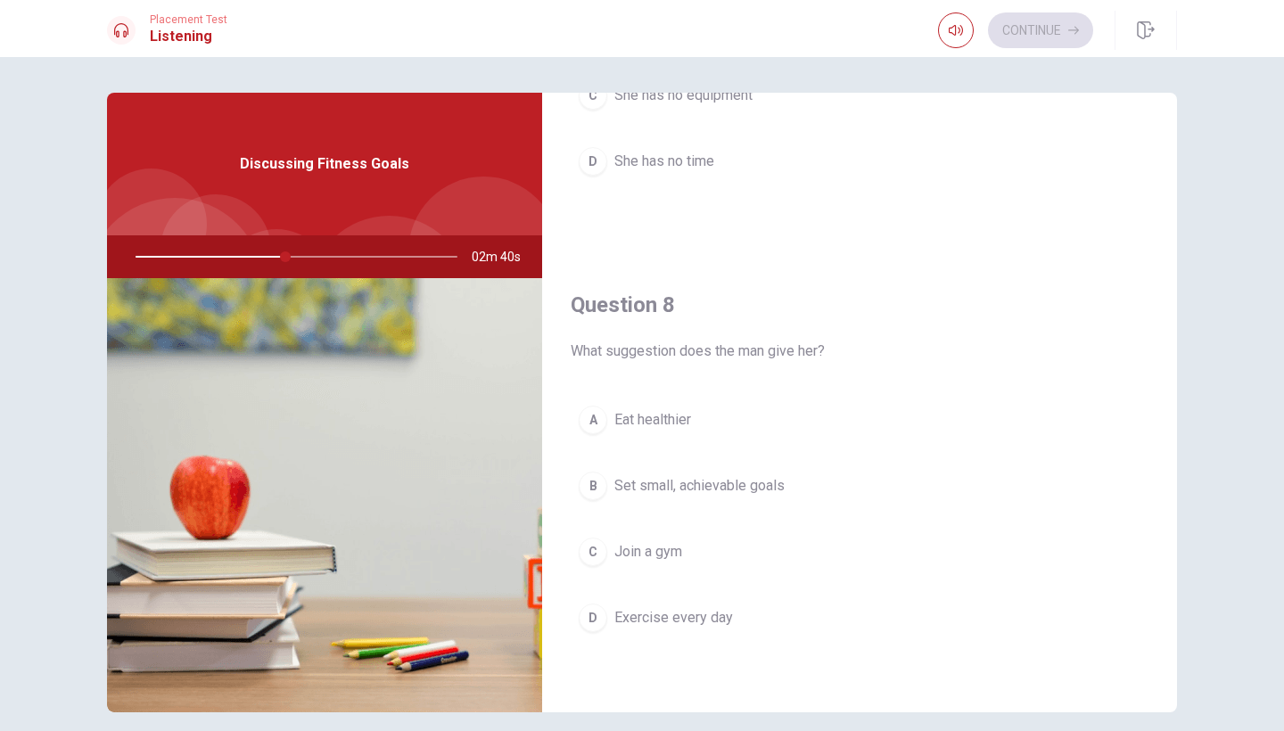
click at [690, 497] on button "B Set small, achievable goals" at bounding box center [860, 486] width 578 height 45
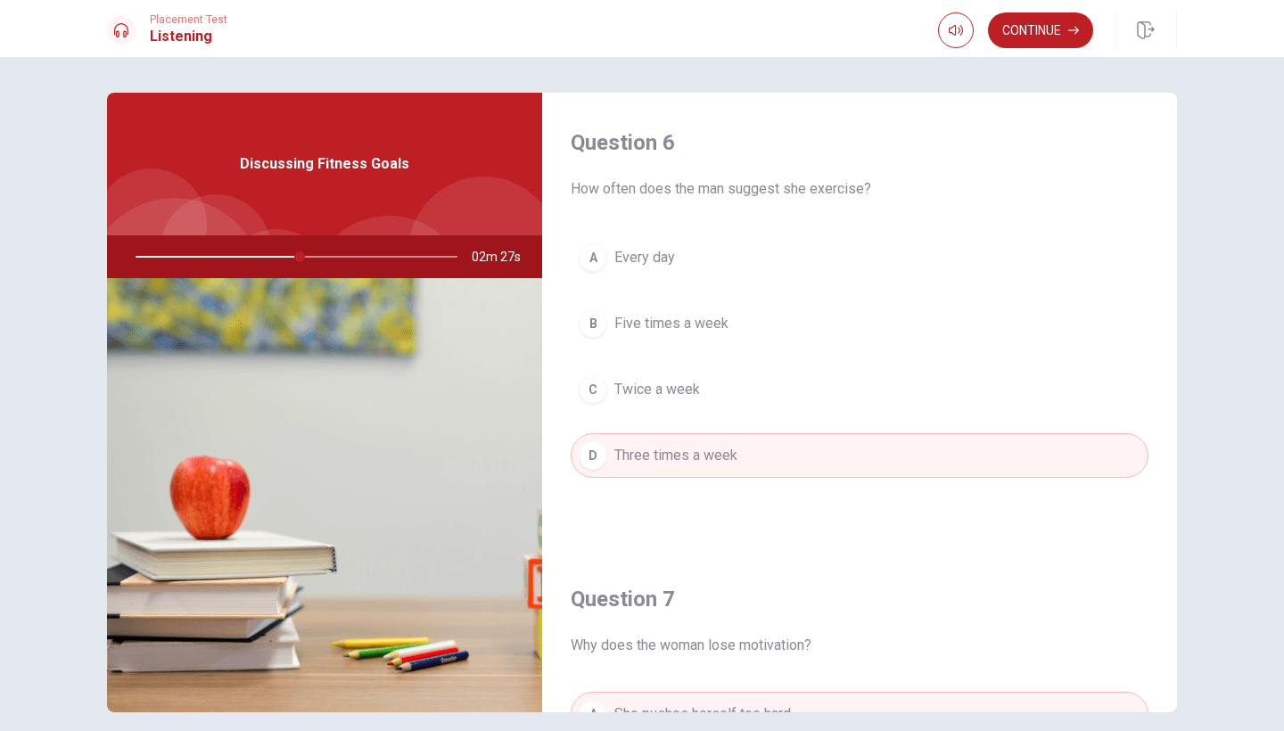
scroll to position [0, 0]
click at [1063, 33] on button "Continue" at bounding box center [1040, 30] width 105 height 36
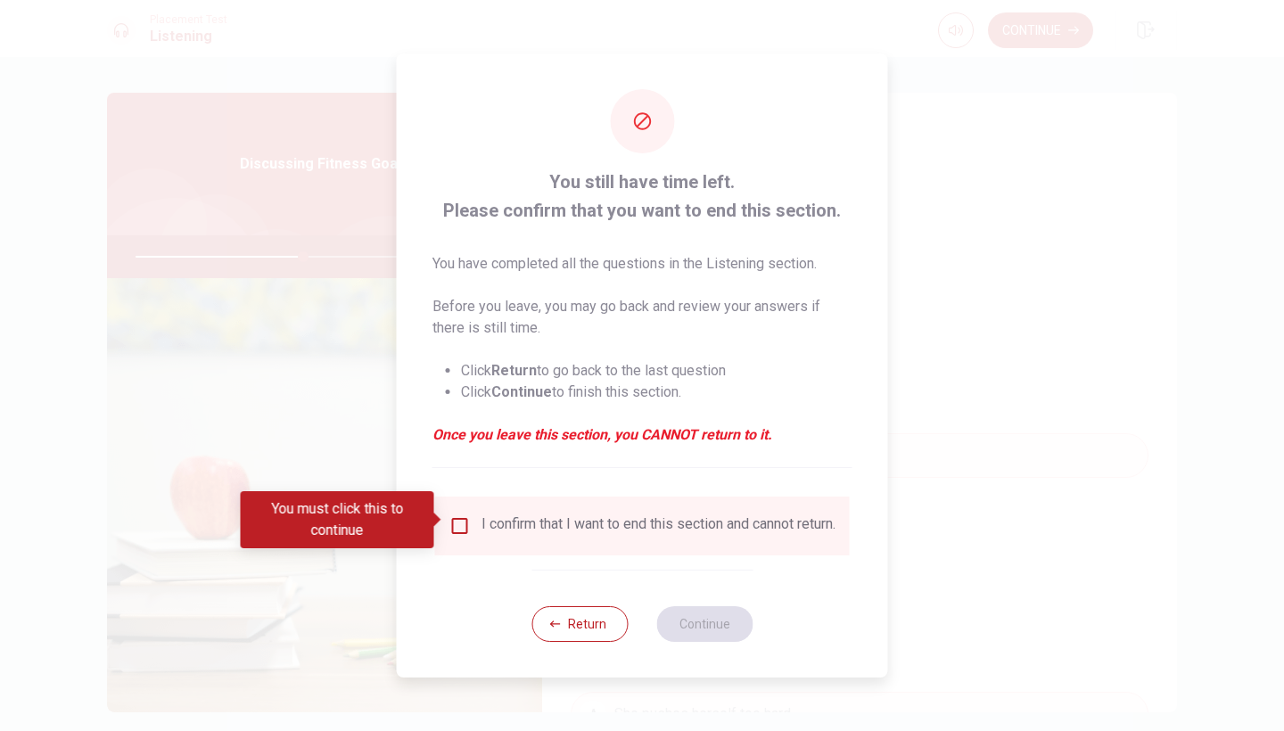
click at [464, 523] on input "You must click this to continue" at bounding box center [459, 525] width 21 height 21
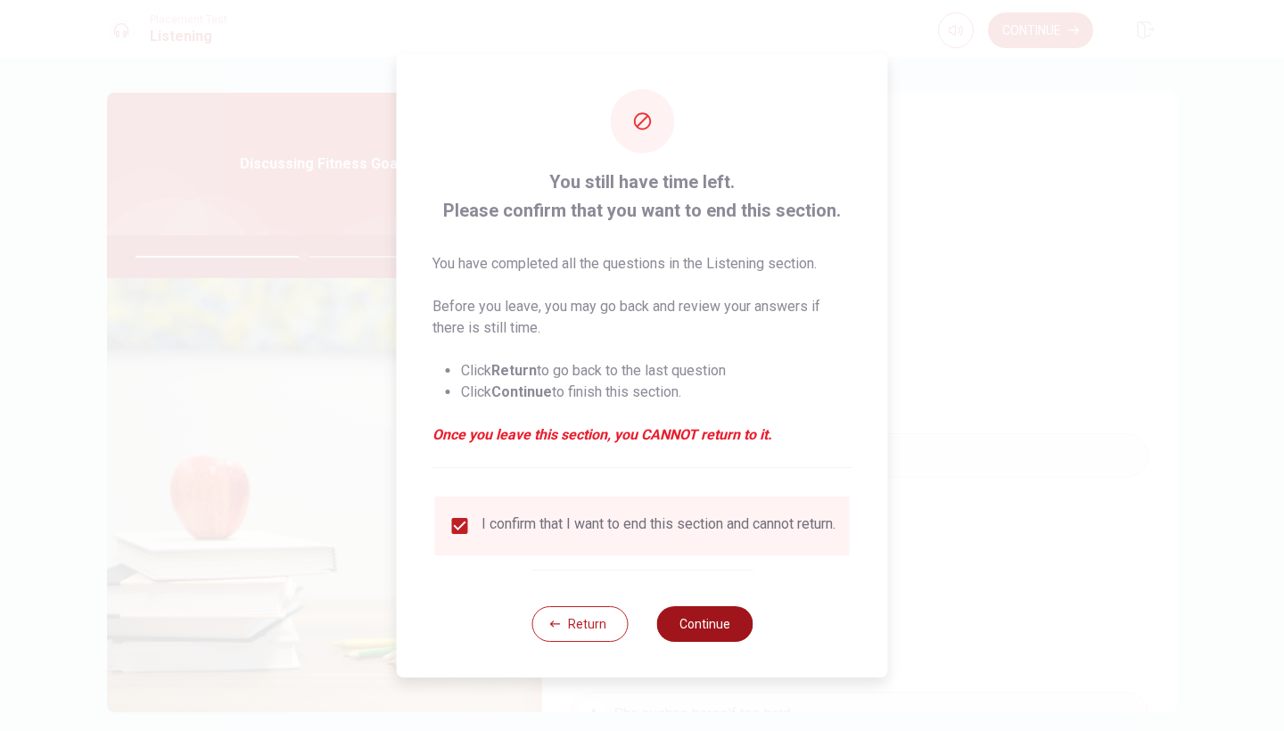
click at [692, 622] on button "Continue" at bounding box center [704, 624] width 96 height 36
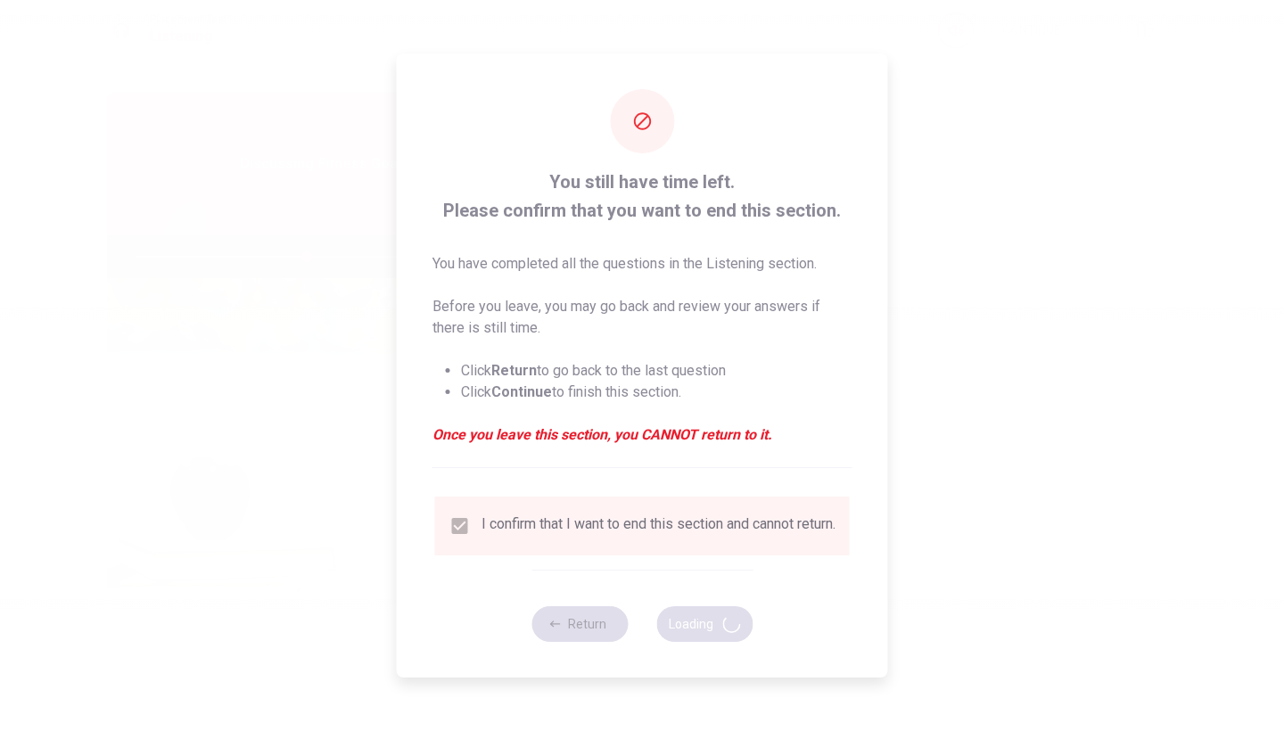
type input "54"
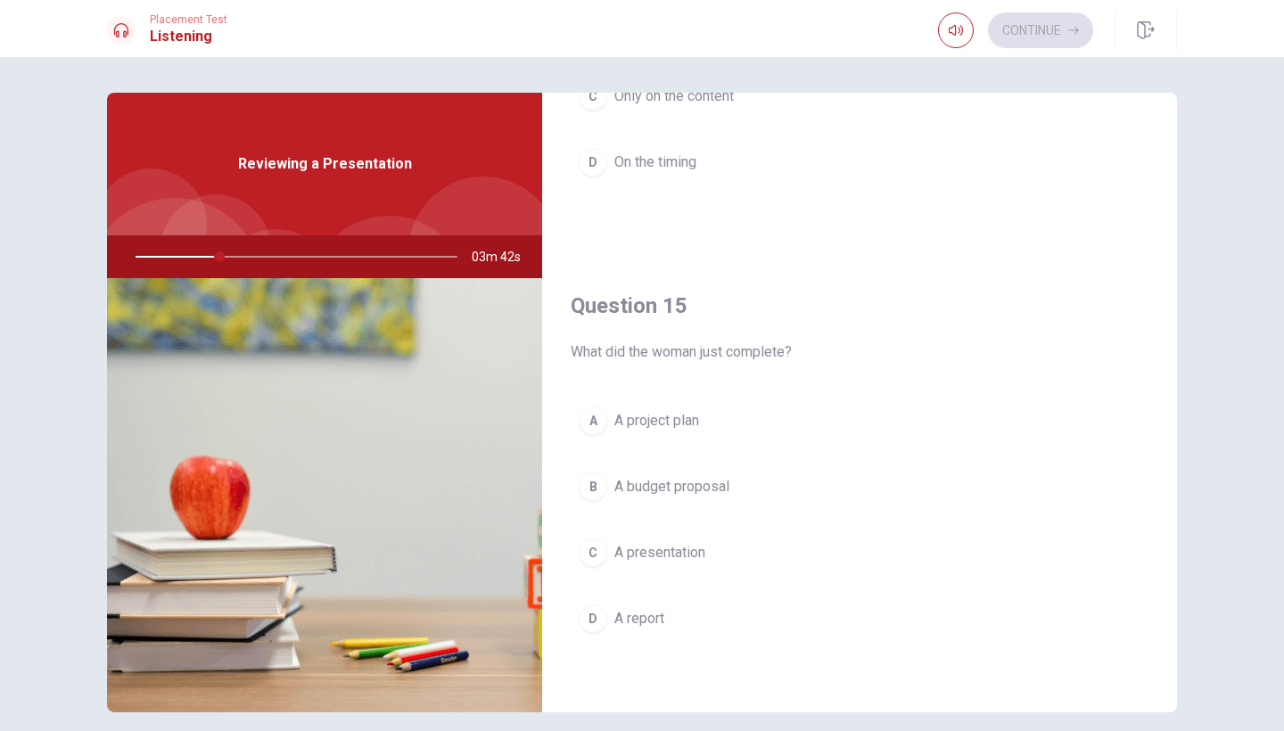
scroll to position [29, 0]
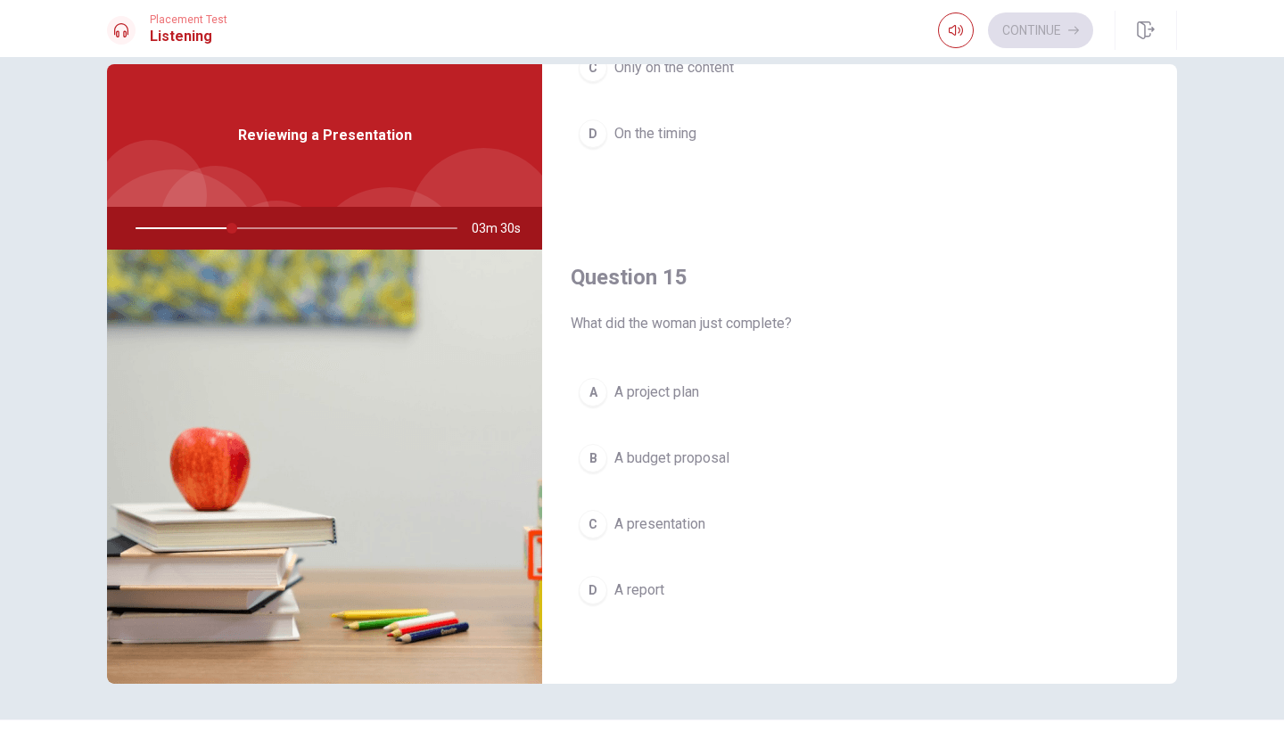
click at [595, 528] on div "C" at bounding box center [593, 524] width 29 height 29
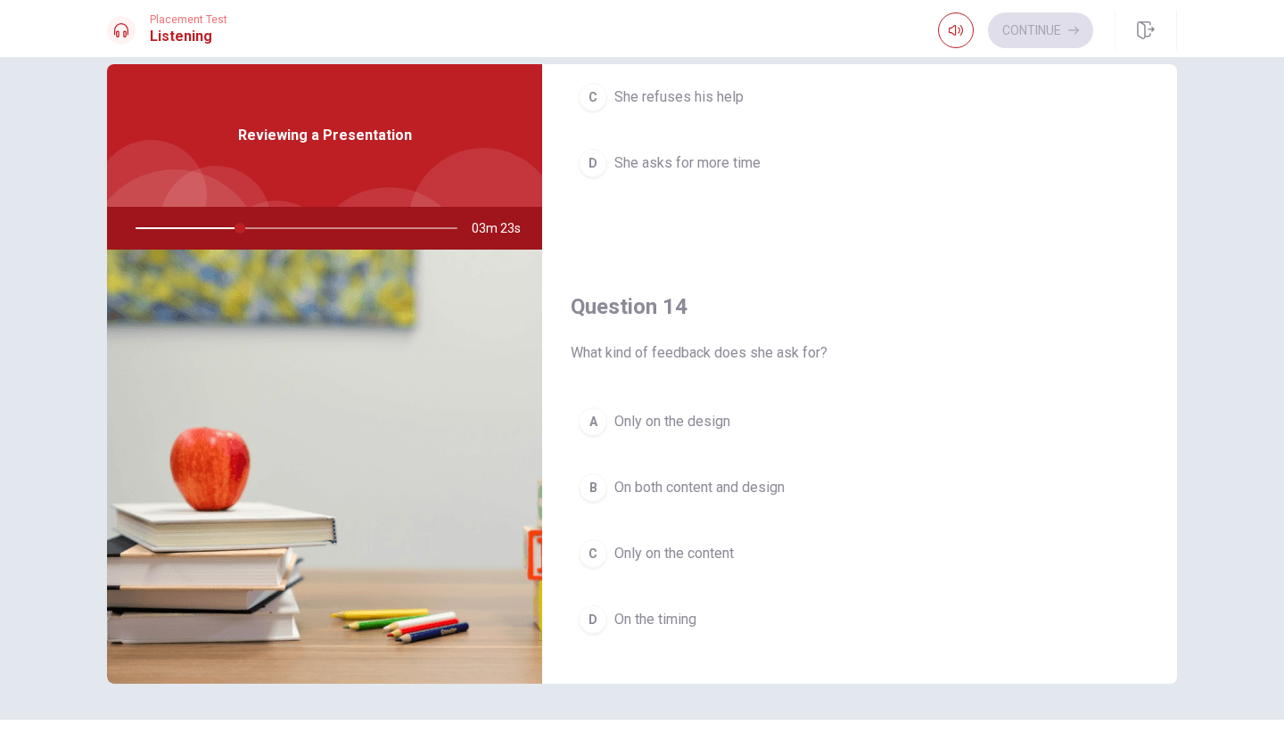
scroll to position [1175, 0]
click at [593, 489] on div "B" at bounding box center [593, 489] width 29 height 29
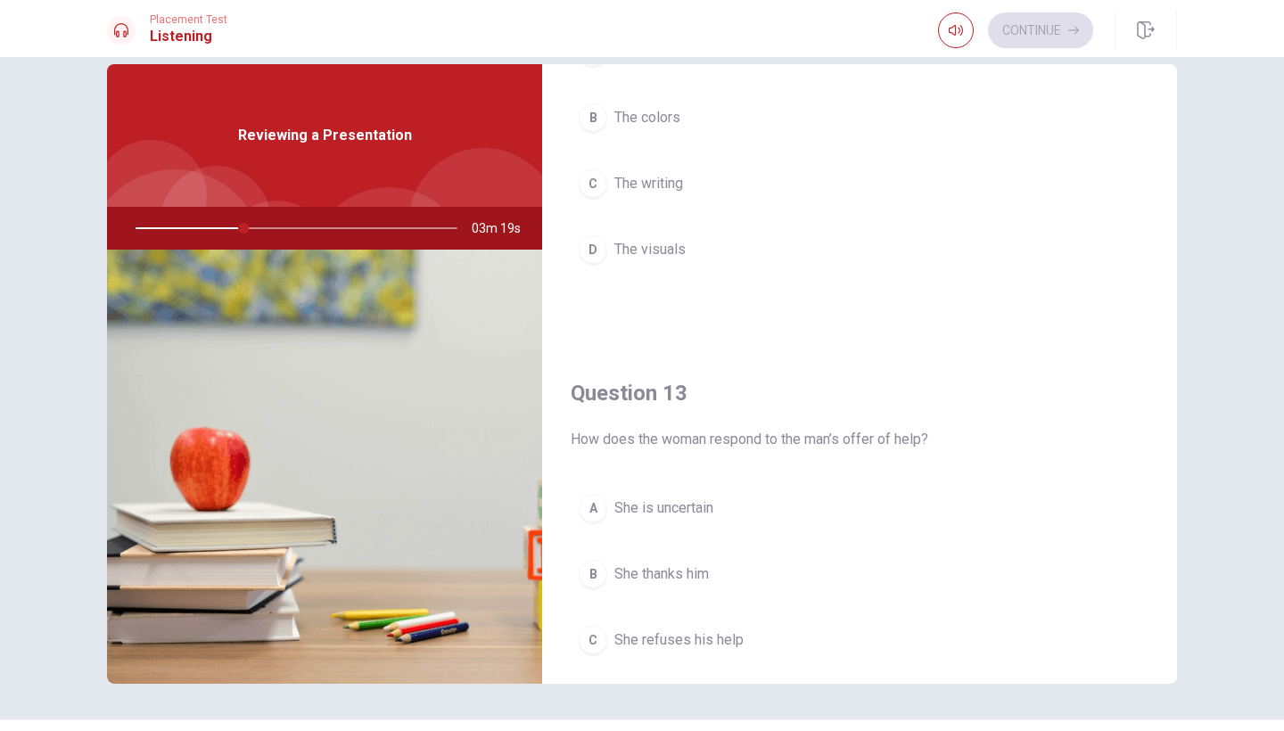
scroll to position [611, 0]
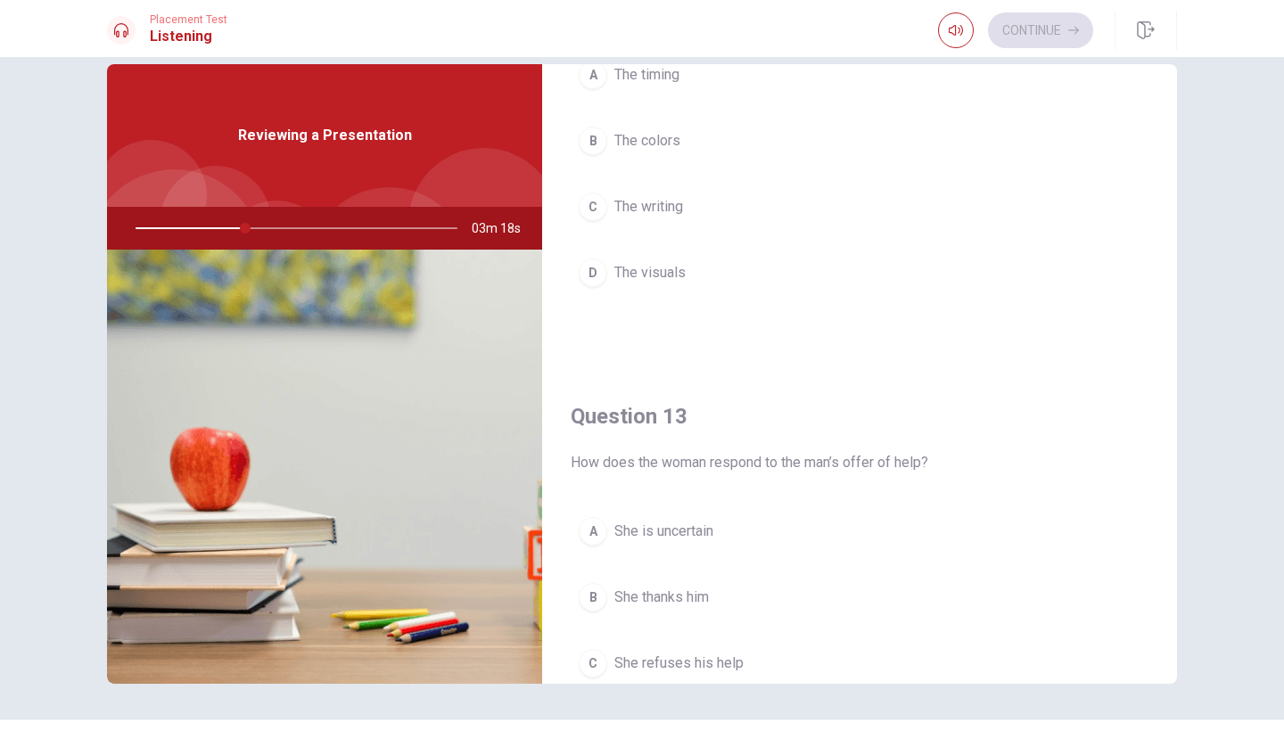
click at [647, 273] on span "The visuals" at bounding box center [649, 272] width 71 height 21
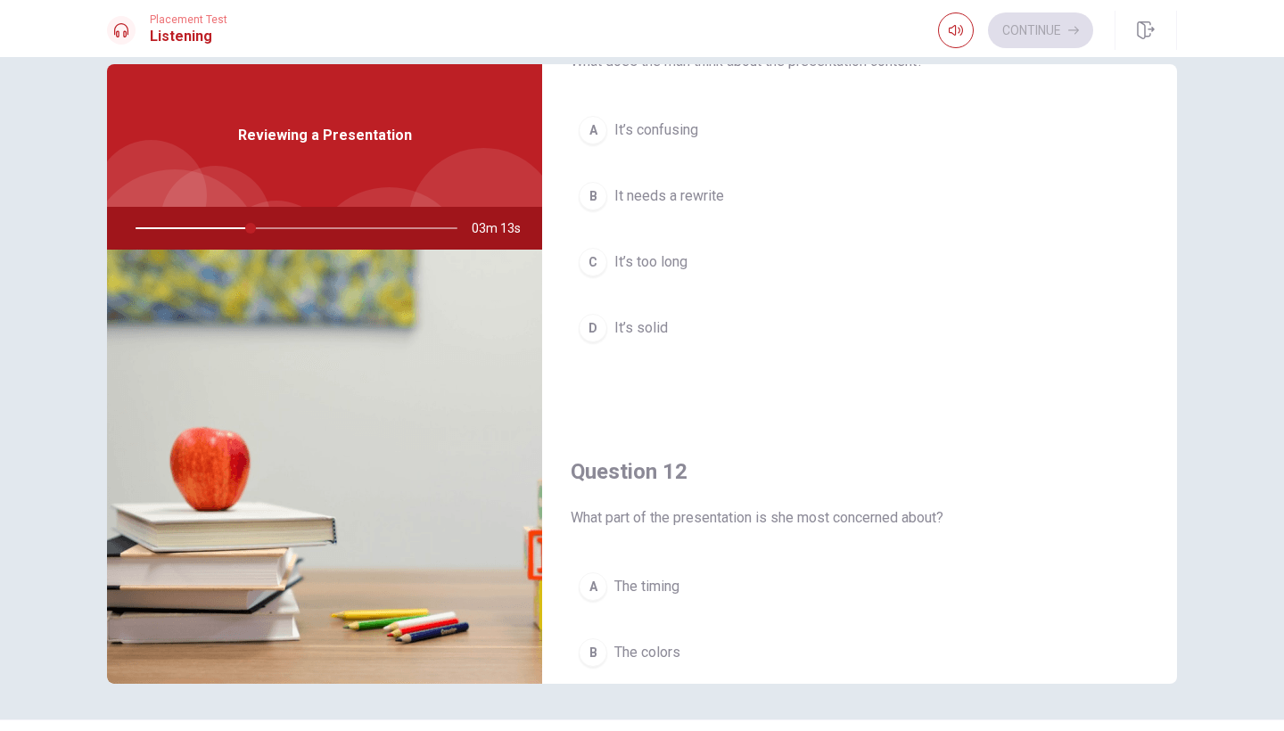
scroll to position [103, 0]
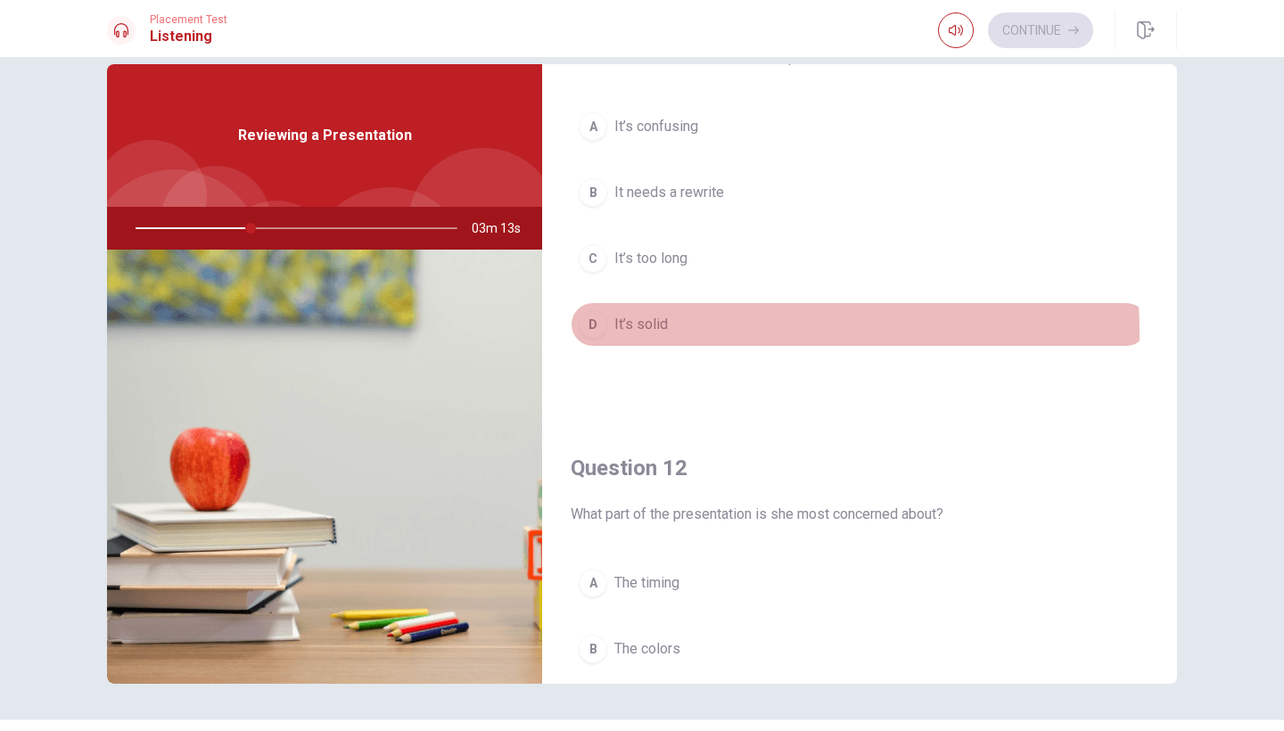
click at [647, 333] on span "It’s solid" at bounding box center [640, 324] width 53 height 21
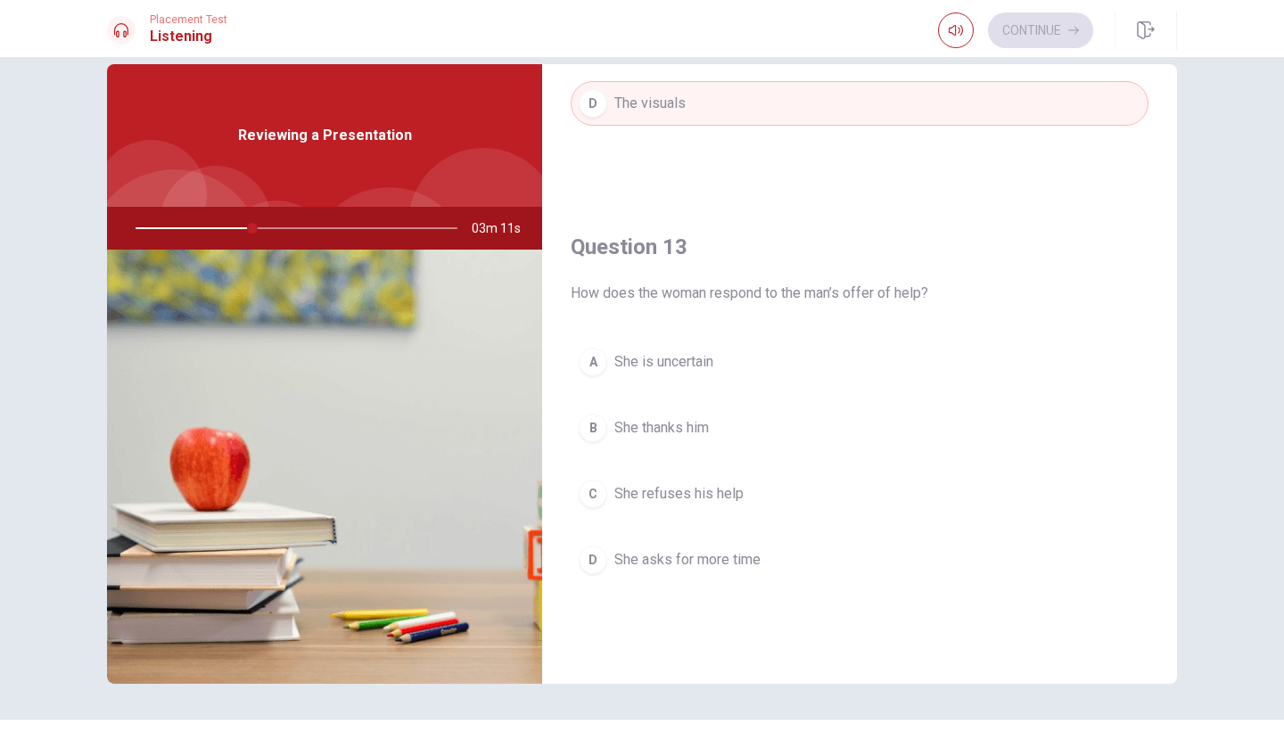
scroll to position [781, 0]
click at [681, 433] on span "She thanks him" at bounding box center [661, 426] width 94 height 21
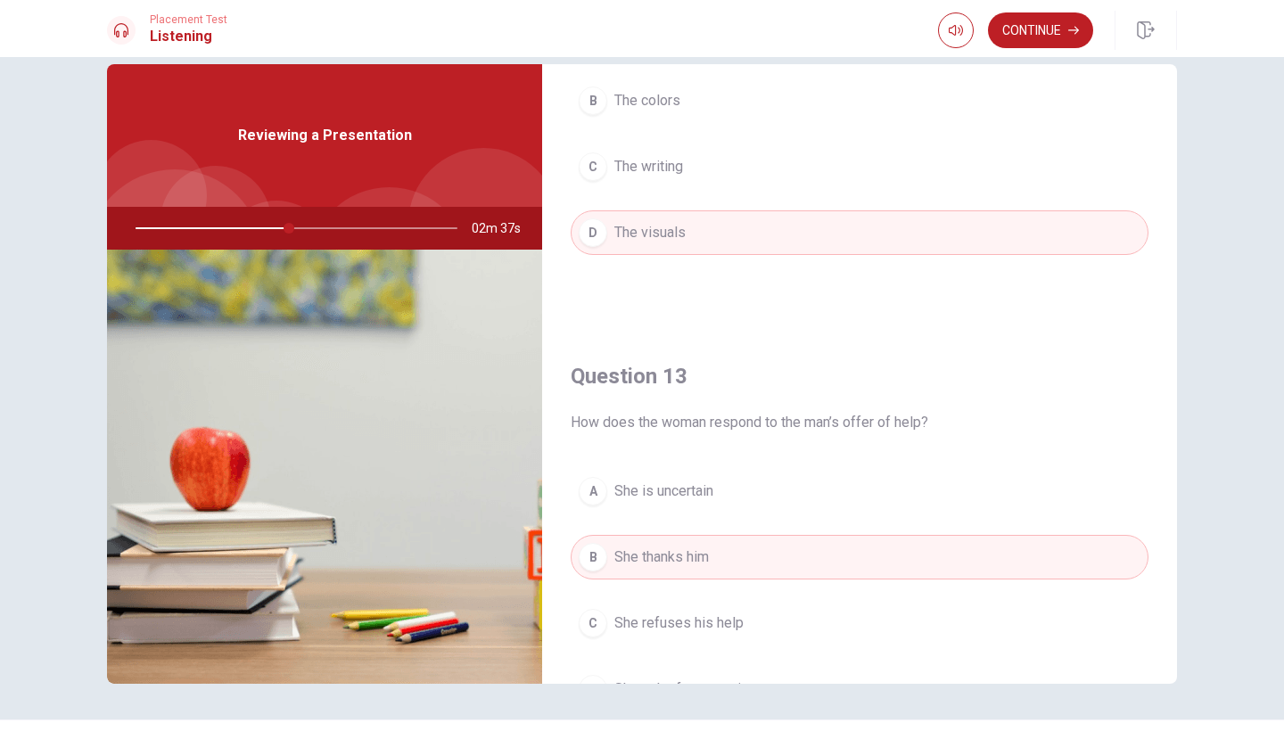
scroll to position [668, 0]
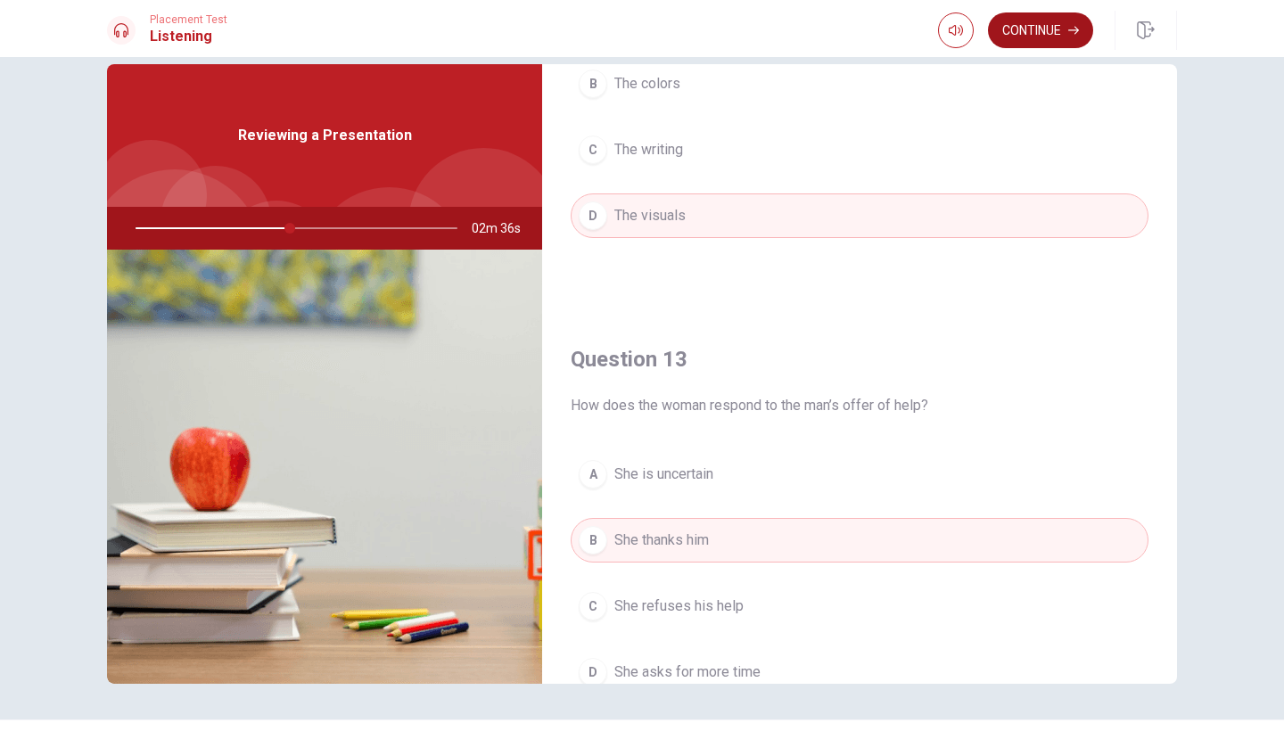
click at [1015, 38] on button "Continue" at bounding box center [1040, 30] width 105 height 36
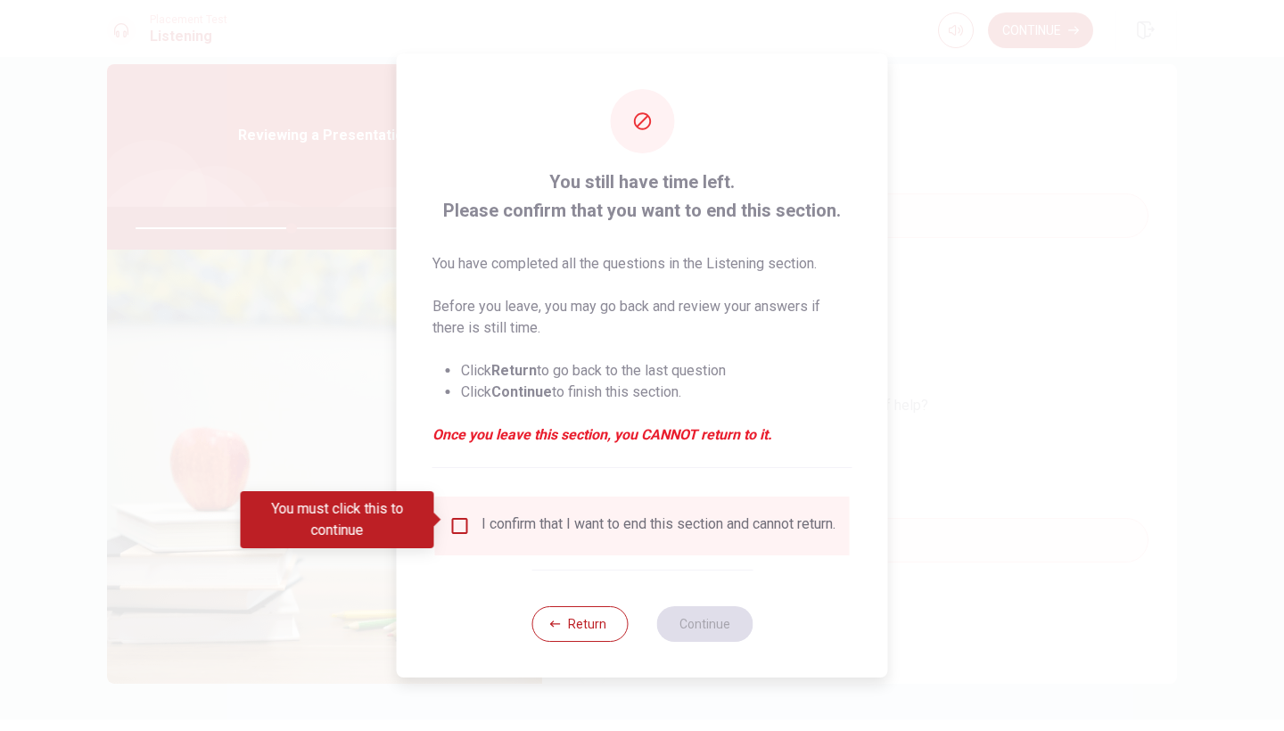
click at [464, 520] on input "You must click this to continue" at bounding box center [459, 525] width 21 height 21
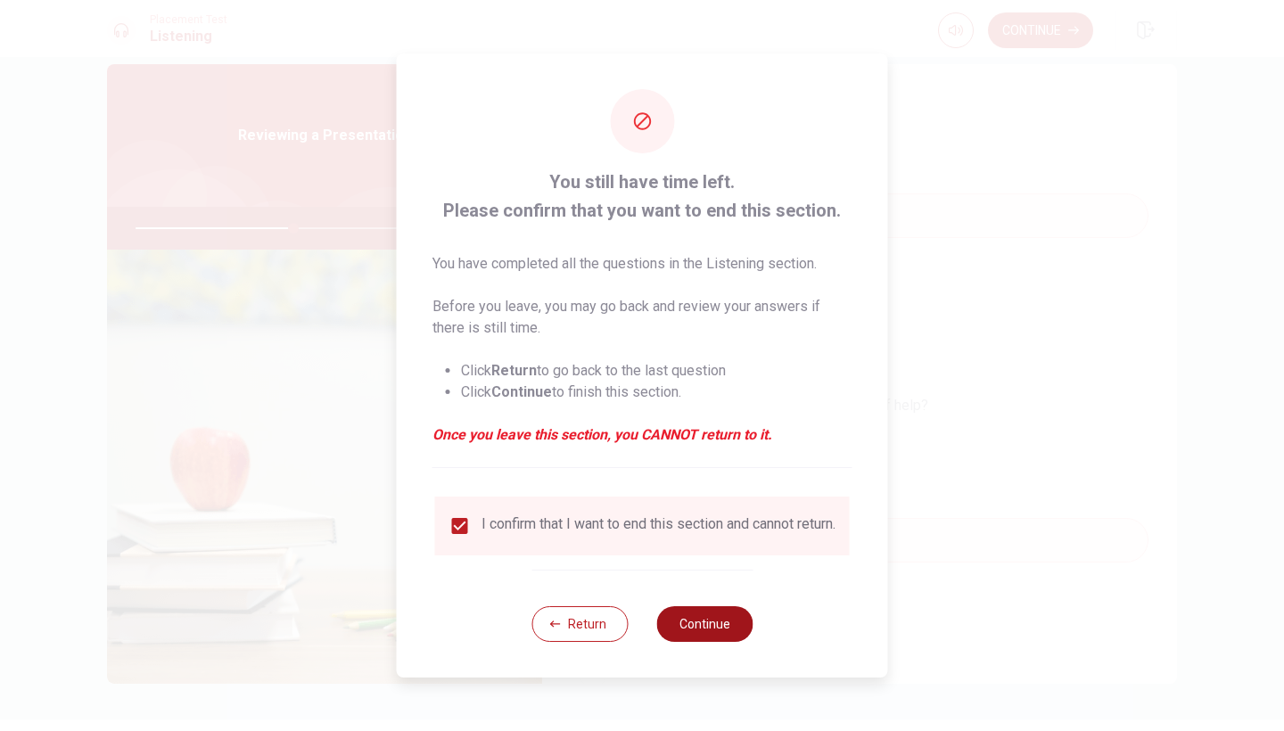
click at [694, 624] on button "Continue" at bounding box center [704, 624] width 96 height 36
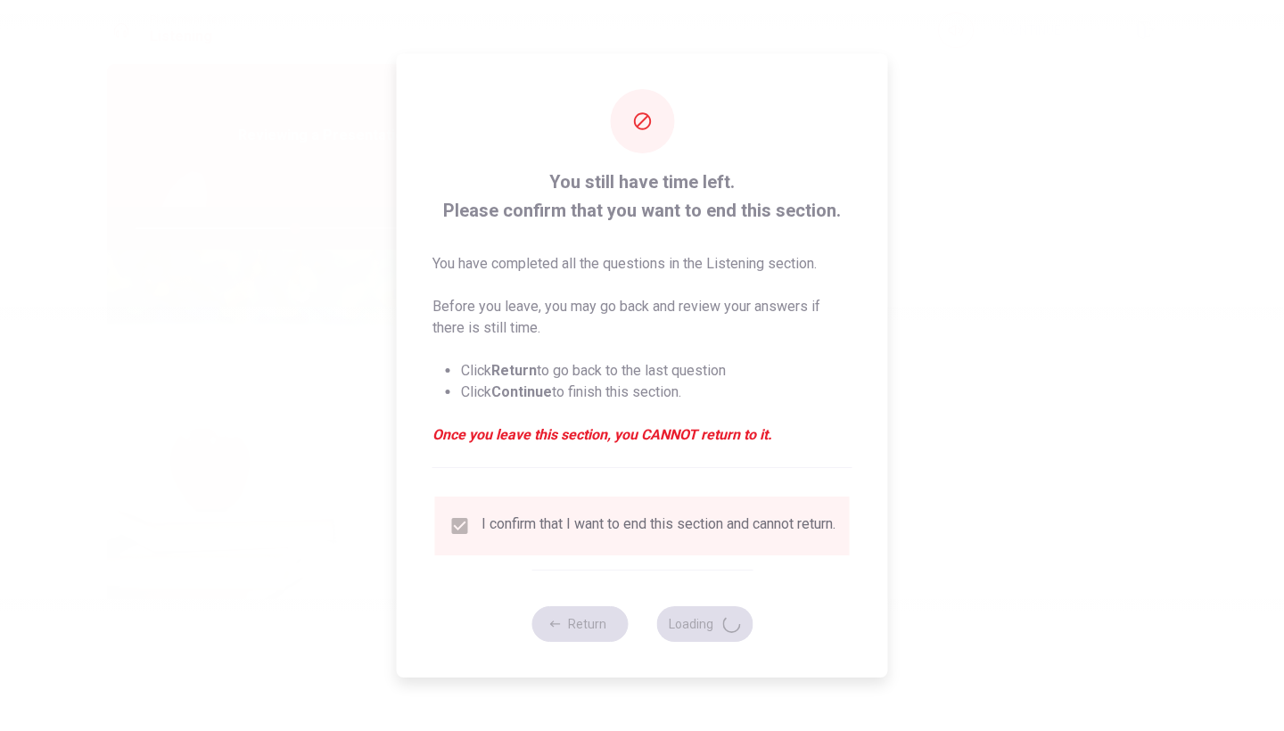
type input "50"
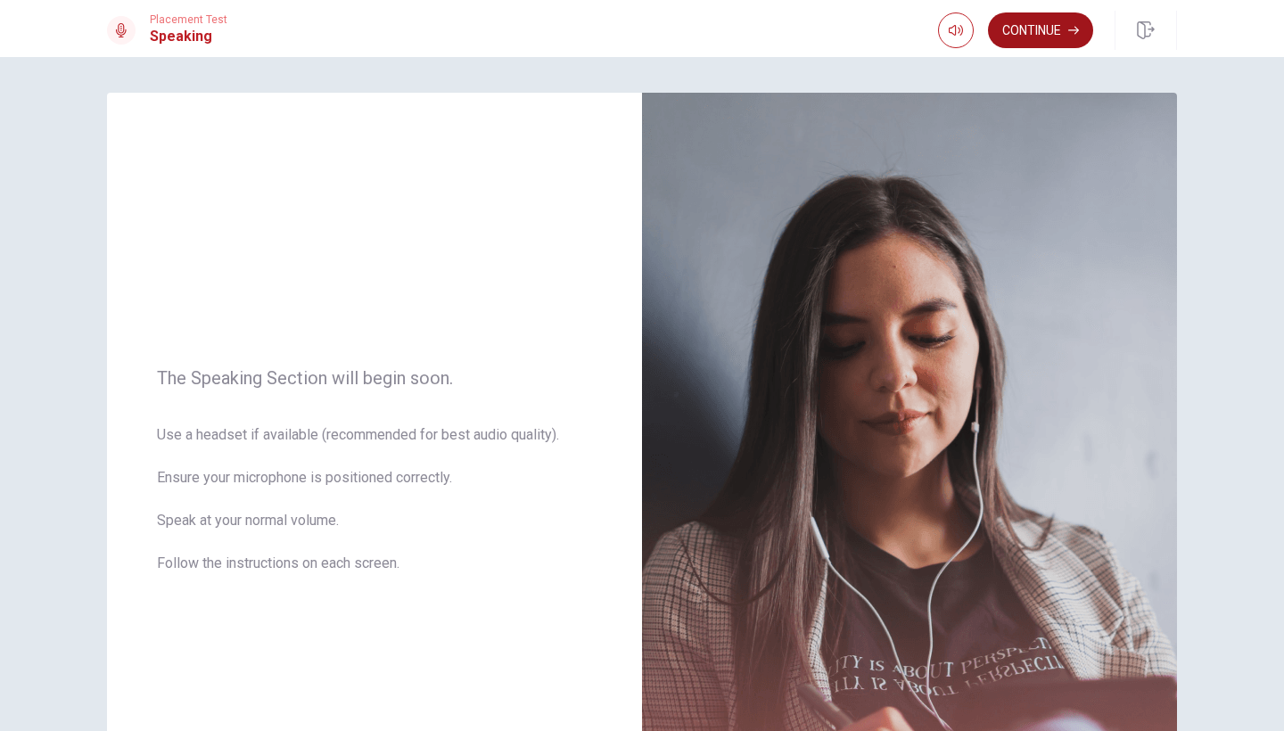
scroll to position [0, 0]
click at [1048, 41] on button "Continue" at bounding box center [1040, 30] width 105 height 36
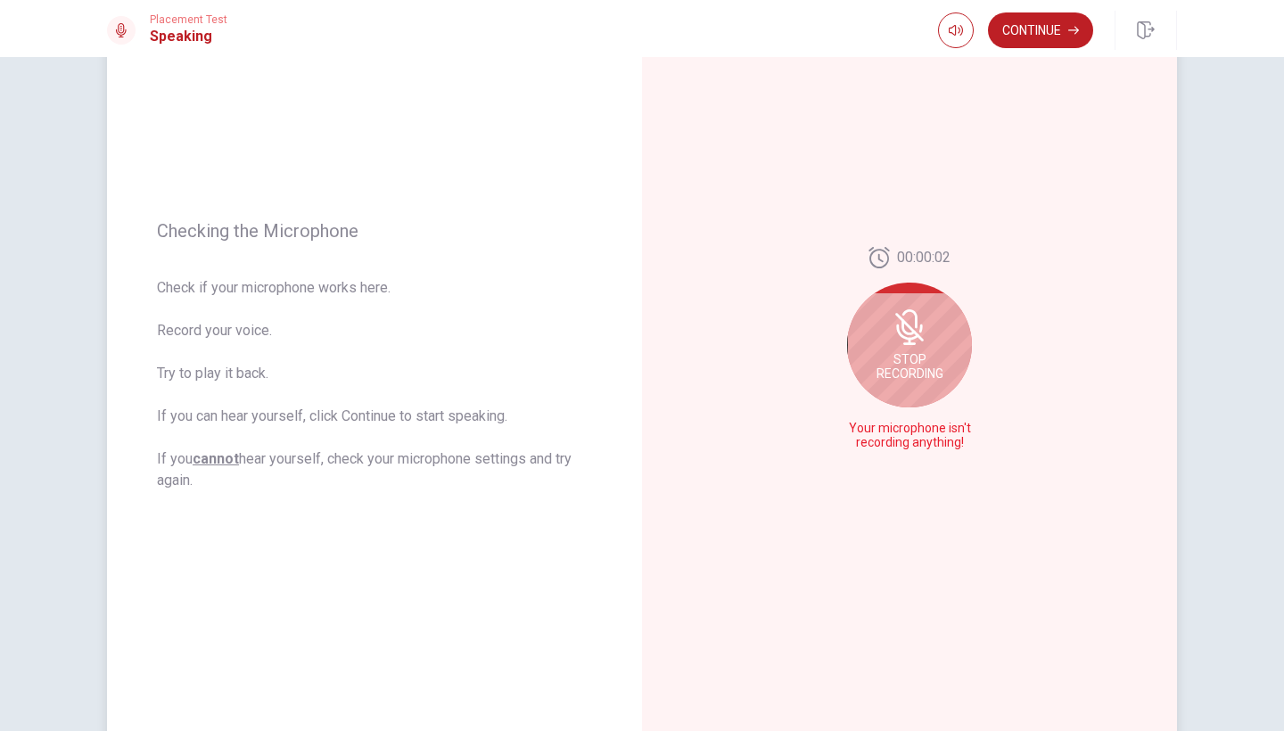
scroll to position [132, 0]
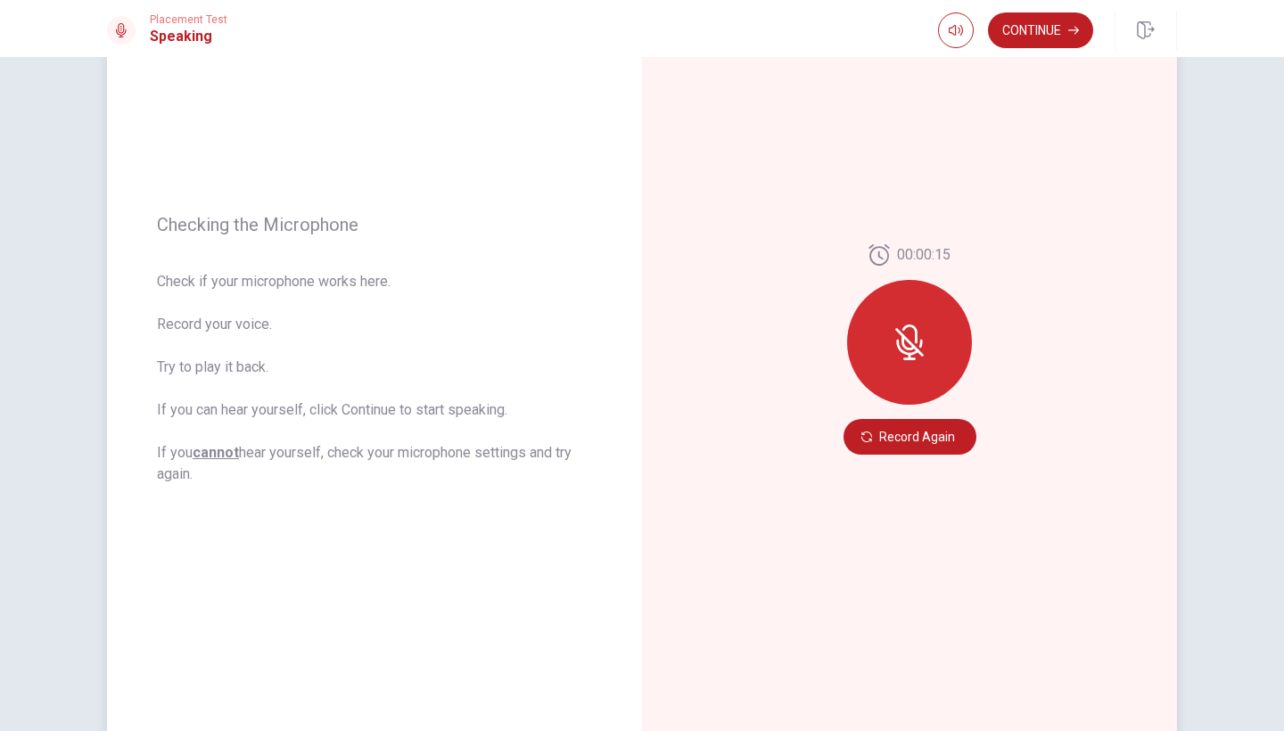
click at [923, 362] on div at bounding box center [909, 342] width 125 height 125
click at [907, 437] on button "Record Again" at bounding box center [909, 437] width 133 height 36
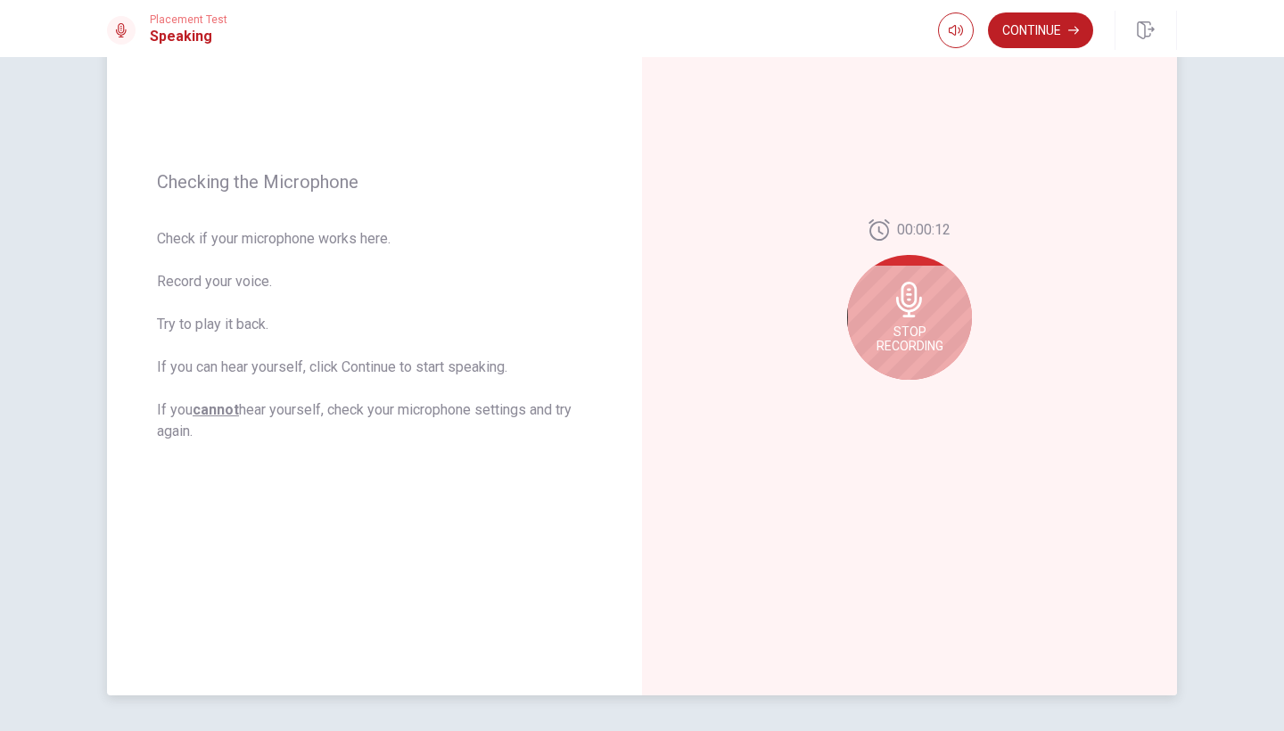
scroll to position [181, 0]
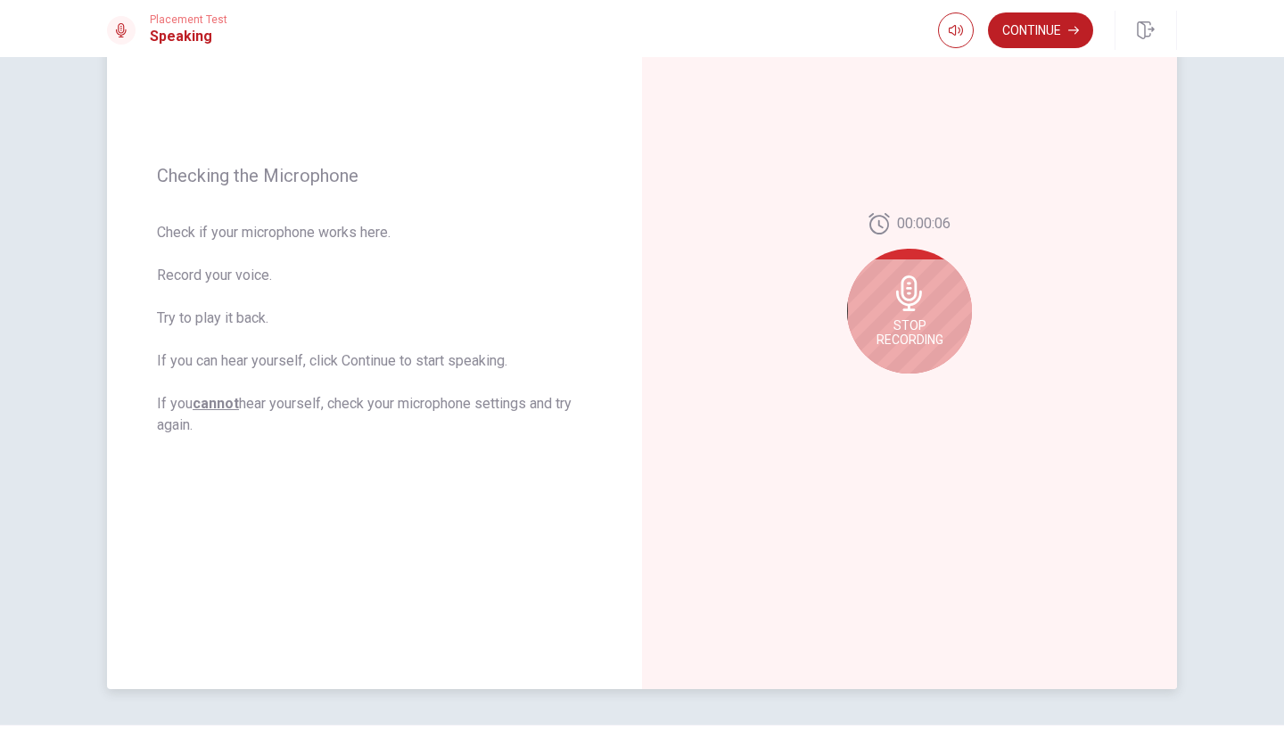
click at [900, 354] on div "Stop Recording" at bounding box center [909, 311] width 125 height 125
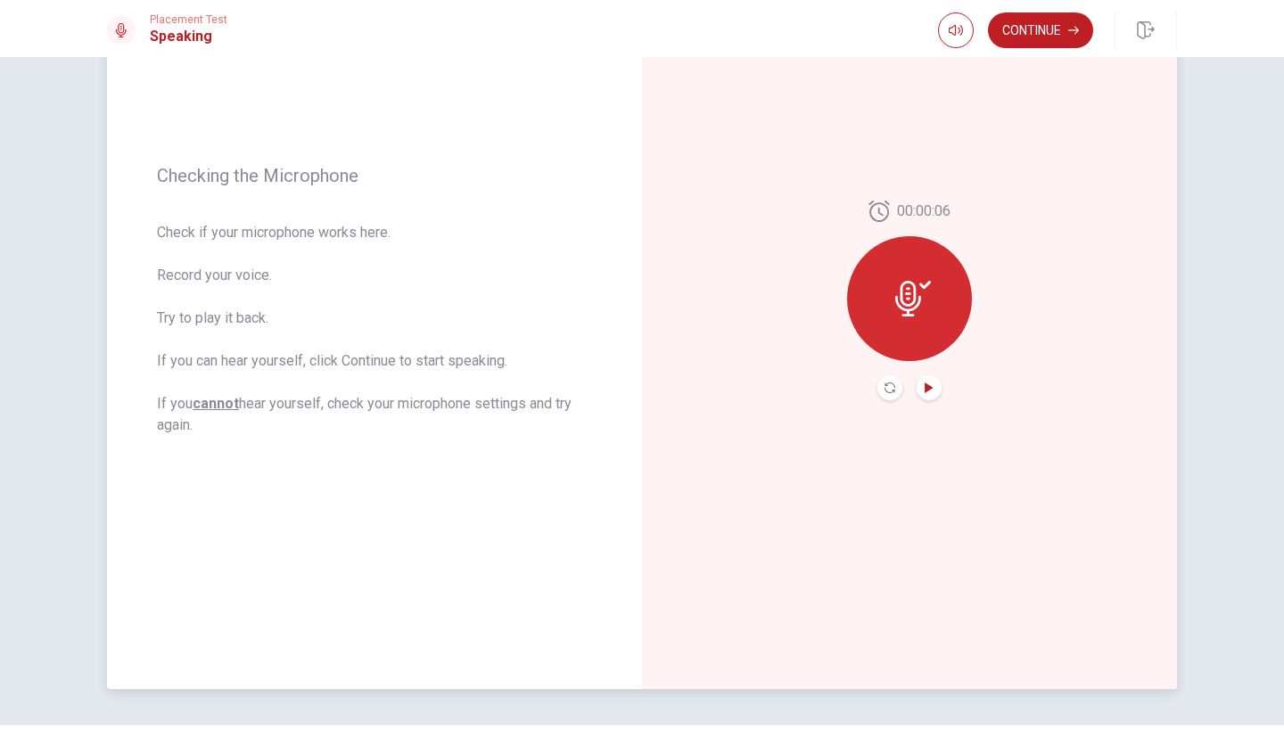
click at [929, 392] on icon "Play Audio" at bounding box center [929, 387] width 11 height 11
click at [1046, 38] on button "Continue" at bounding box center [1040, 30] width 105 height 36
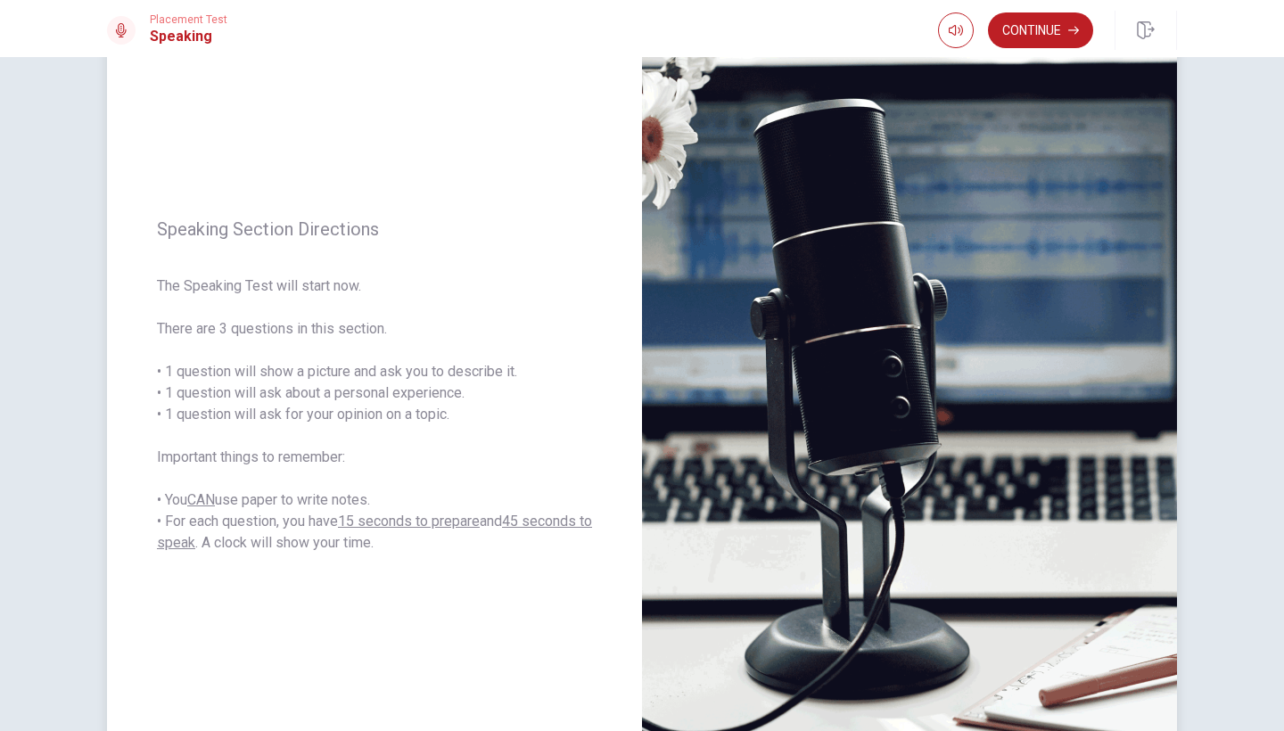
scroll to position [94, 0]
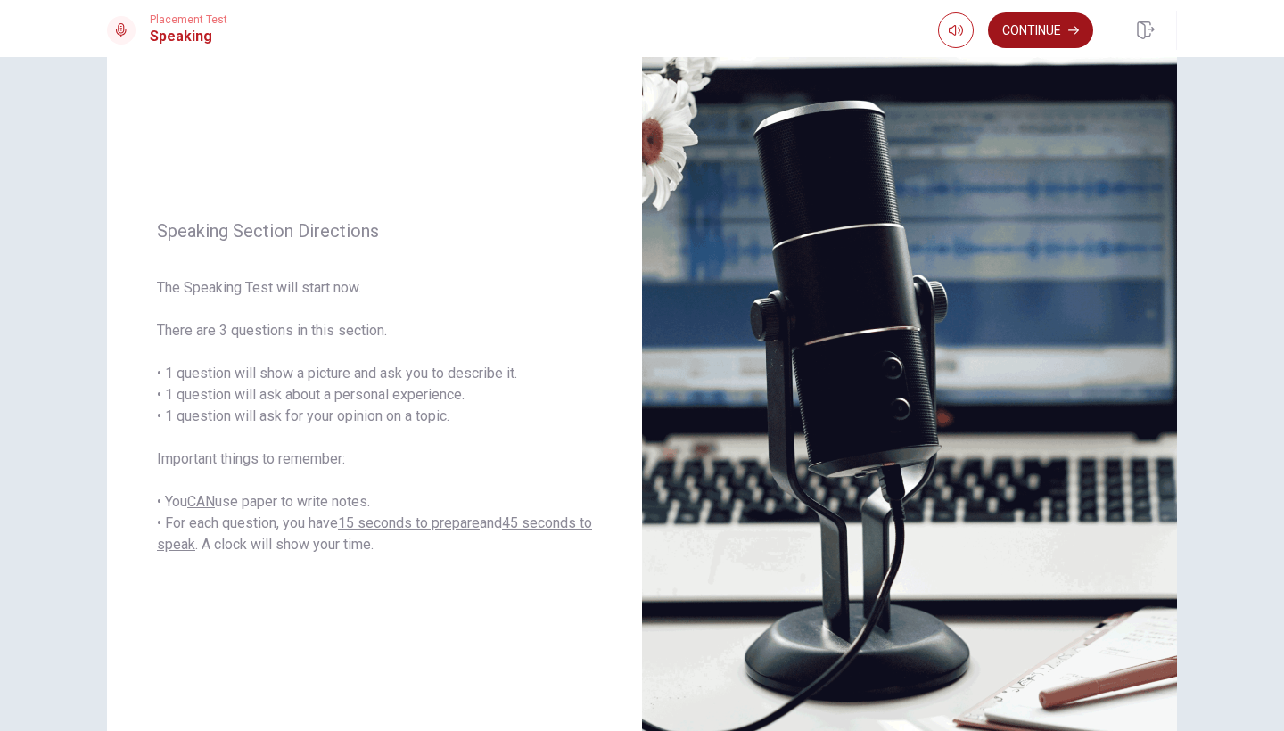
click at [1045, 29] on button "Continue" at bounding box center [1040, 30] width 105 height 36
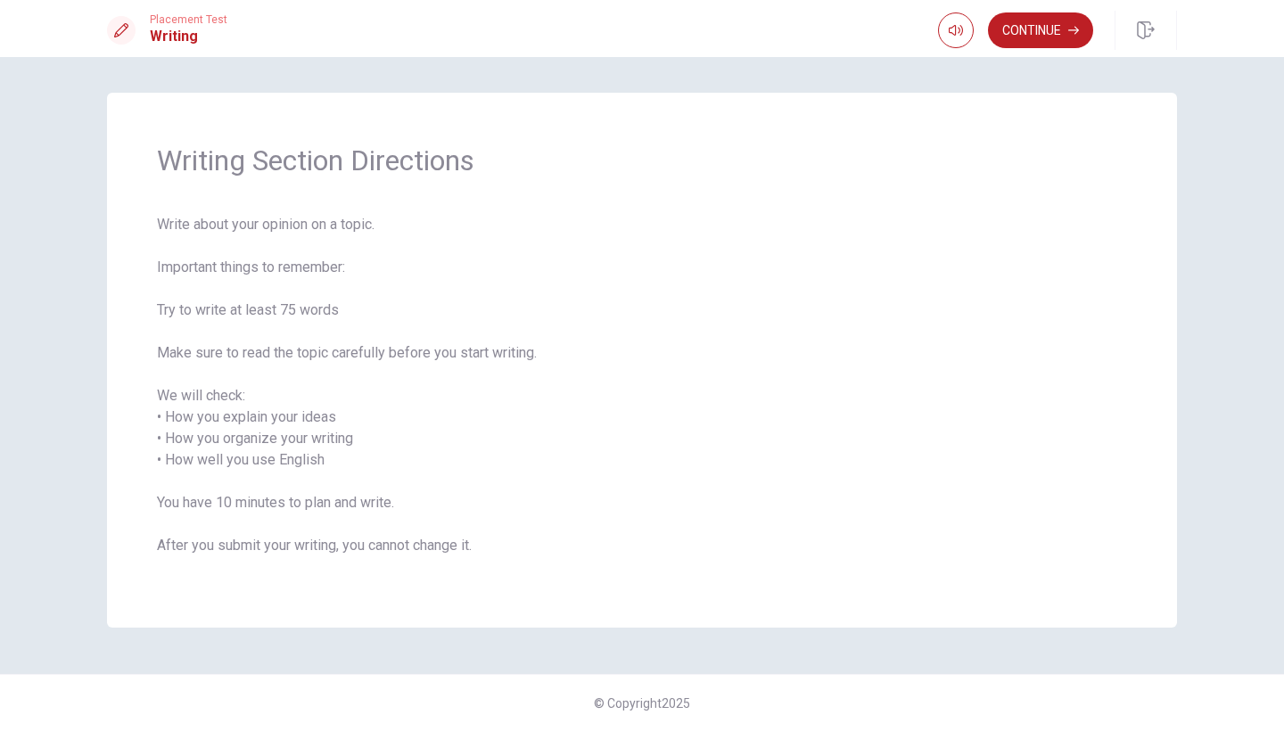
scroll to position [0, 0]
click at [1058, 37] on button "Continue" at bounding box center [1040, 30] width 105 height 36
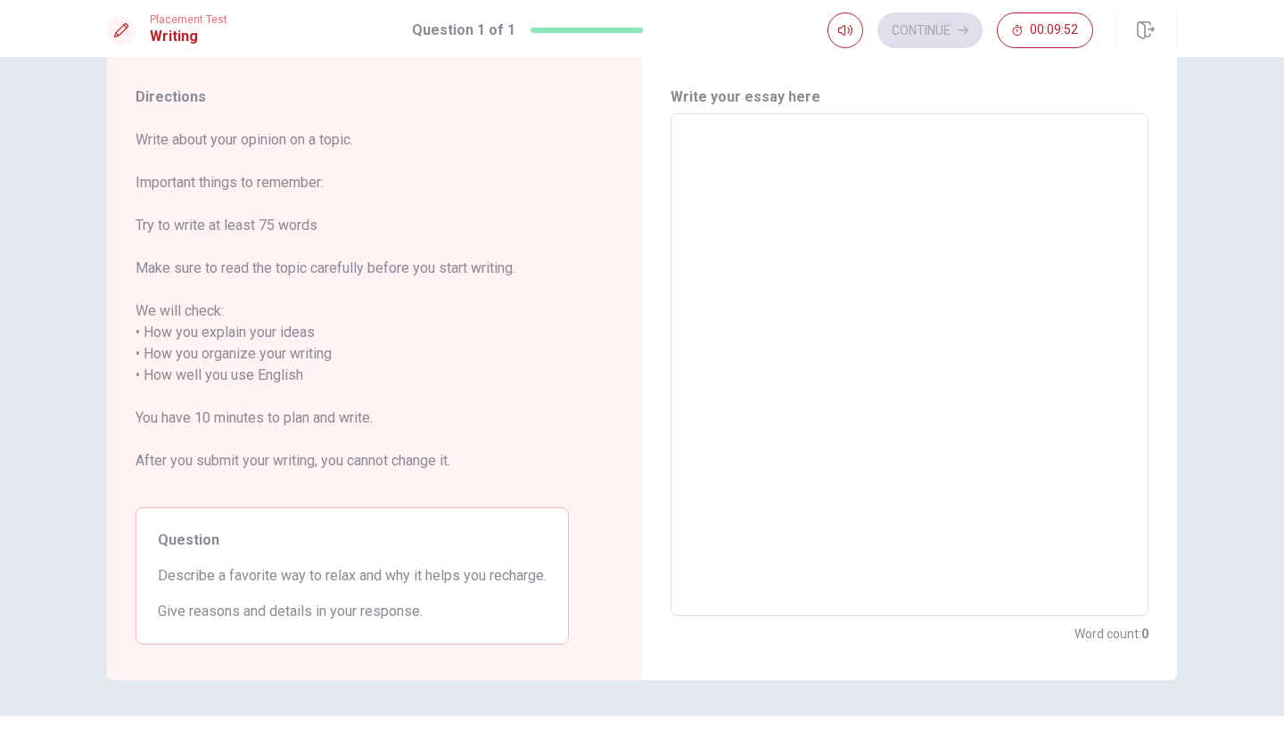
scroll to position [45, 0]
click at [798, 321] on textarea at bounding box center [909, 361] width 453 height 473
click at [731, 139] on textarea at bounding box center [909, 361] width 453 height 473
type textarea "i"
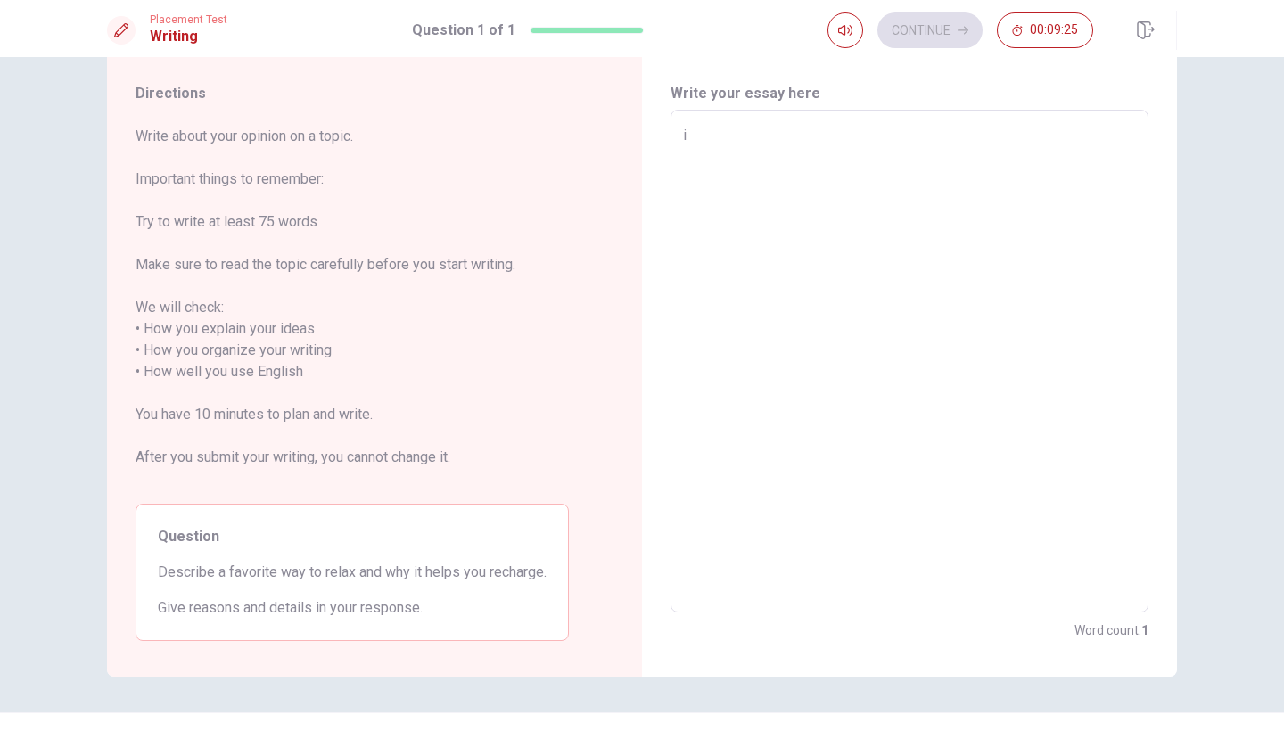
type textarea "x"
type textarea "ㄛ"
type textarea "x"
type textarea "喔"
type textarea "x"
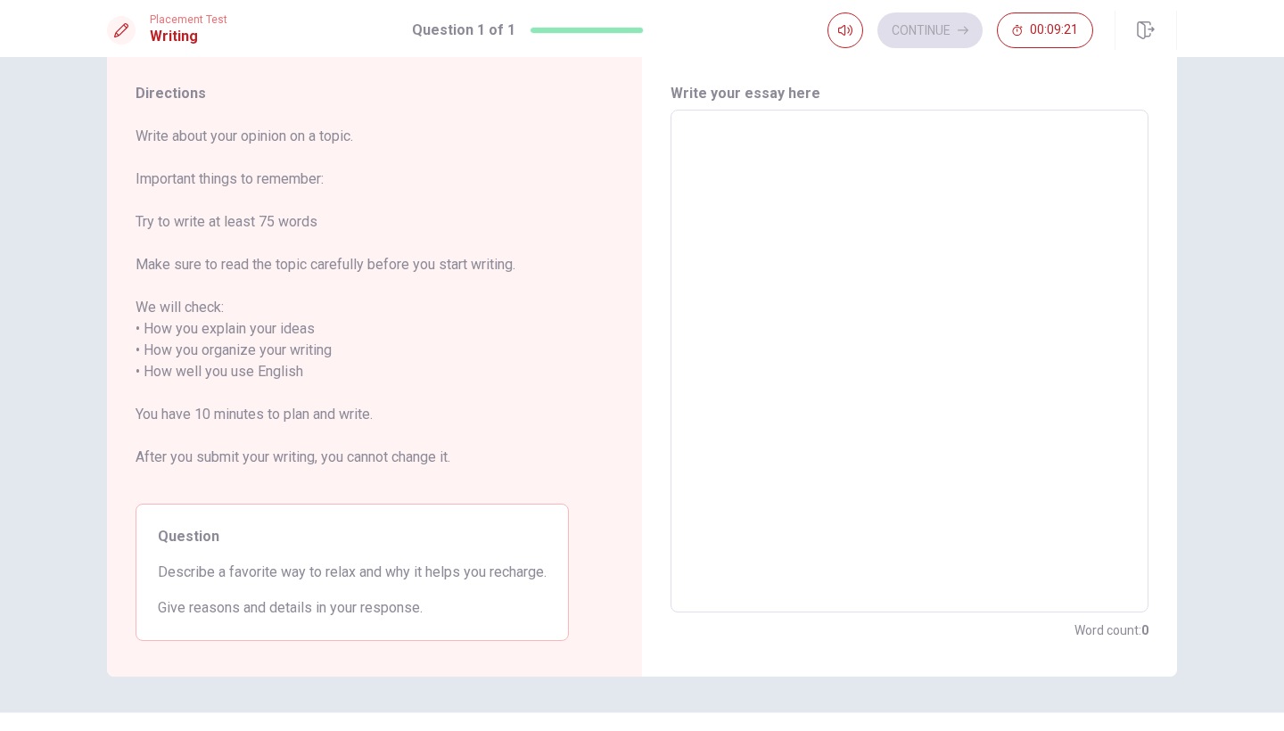
type textarea "i"
type textarea "x"
type textarea "i"
type textarea "x"
type textarea "i r"
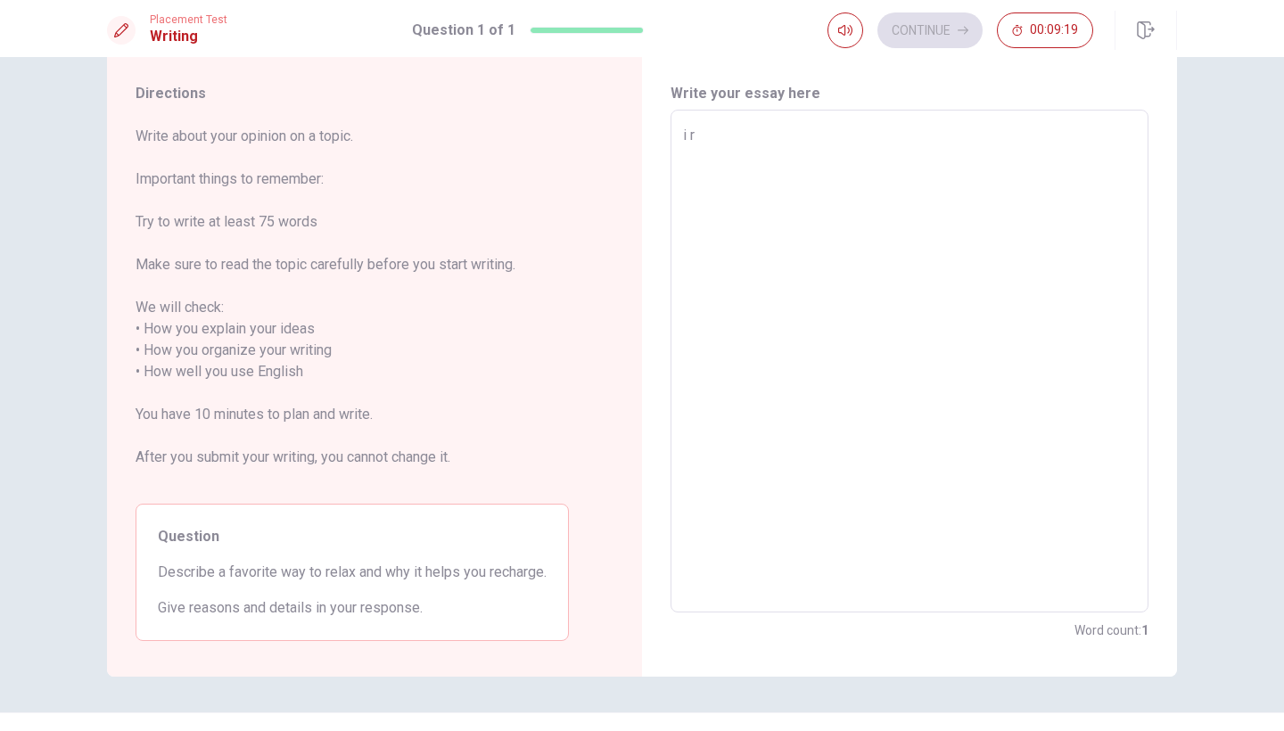
type textarea "x"
type textarea "i re"
type textarea "x"
type textarea "i rel"
type textarea "x"
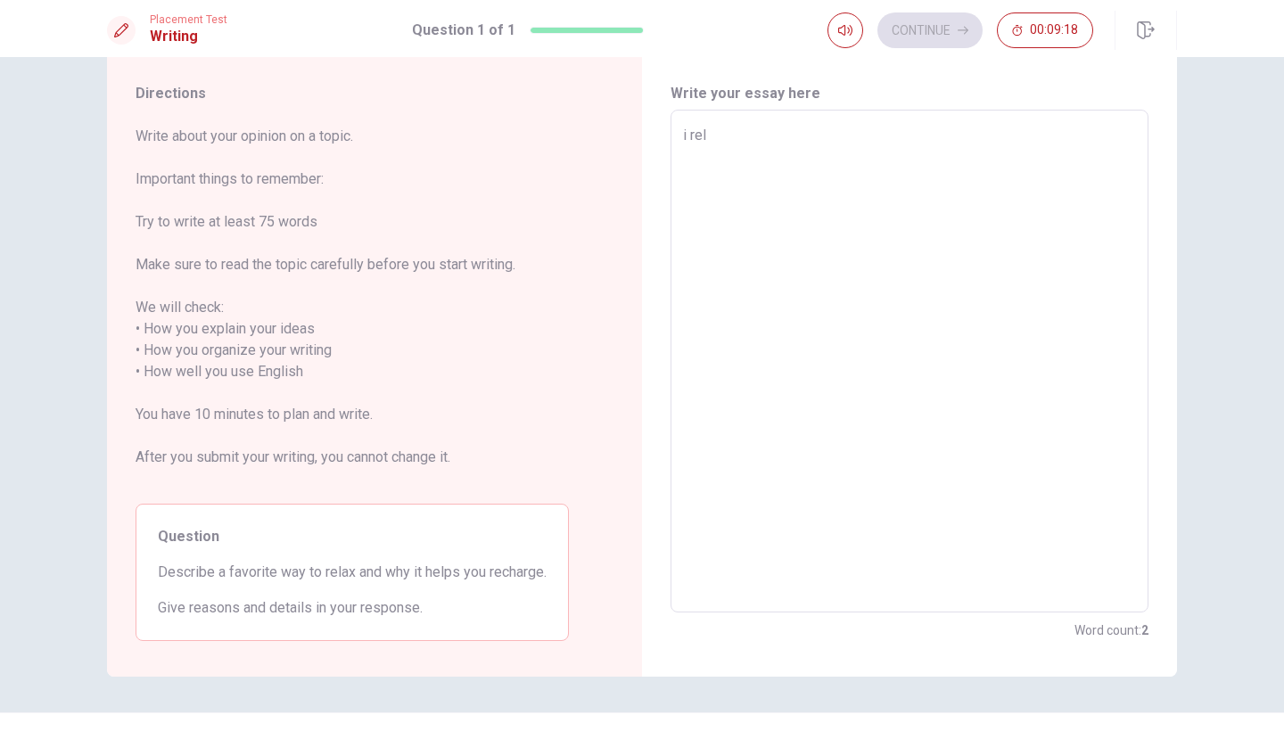
type textarea "i rell"
type textarea "x"
type textarea "i relly"
type textarea "x"
type textarea "i relly"
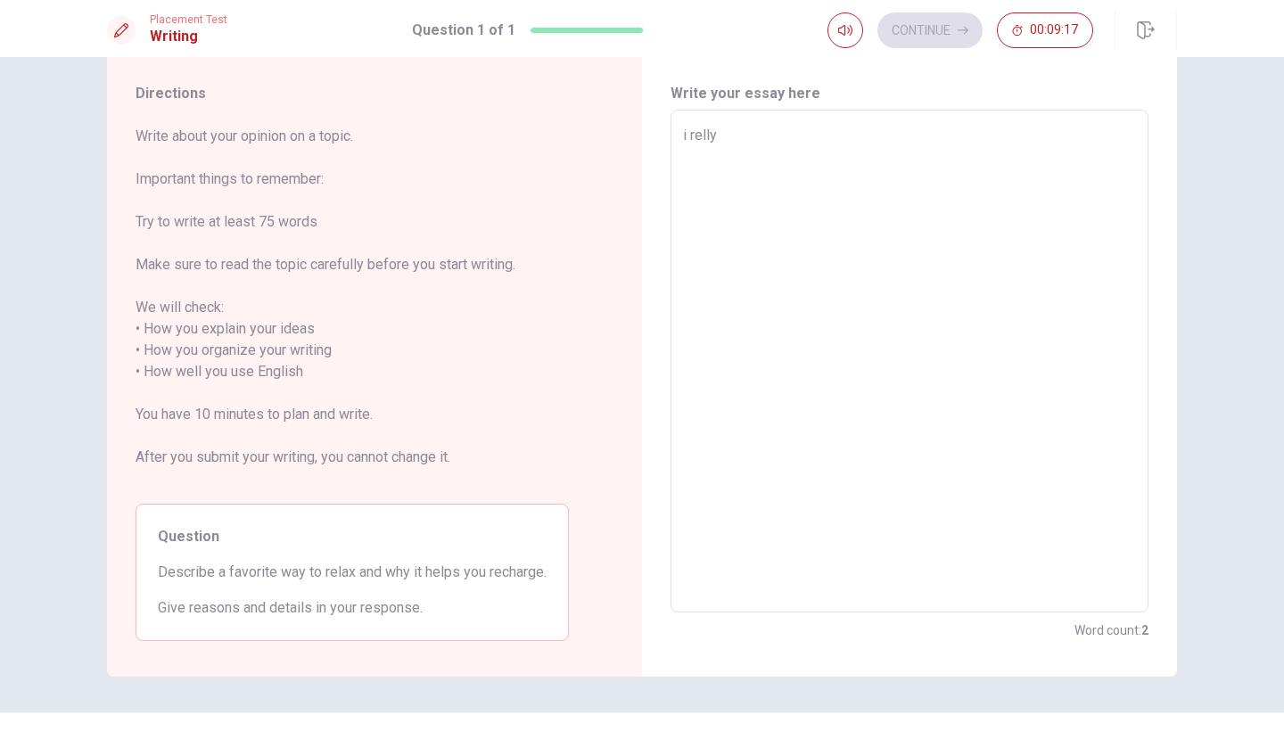
type textarea "x"
type textarea "i relly l"
type textarea "x"
type textarea "i relly li"
type textarea "x"
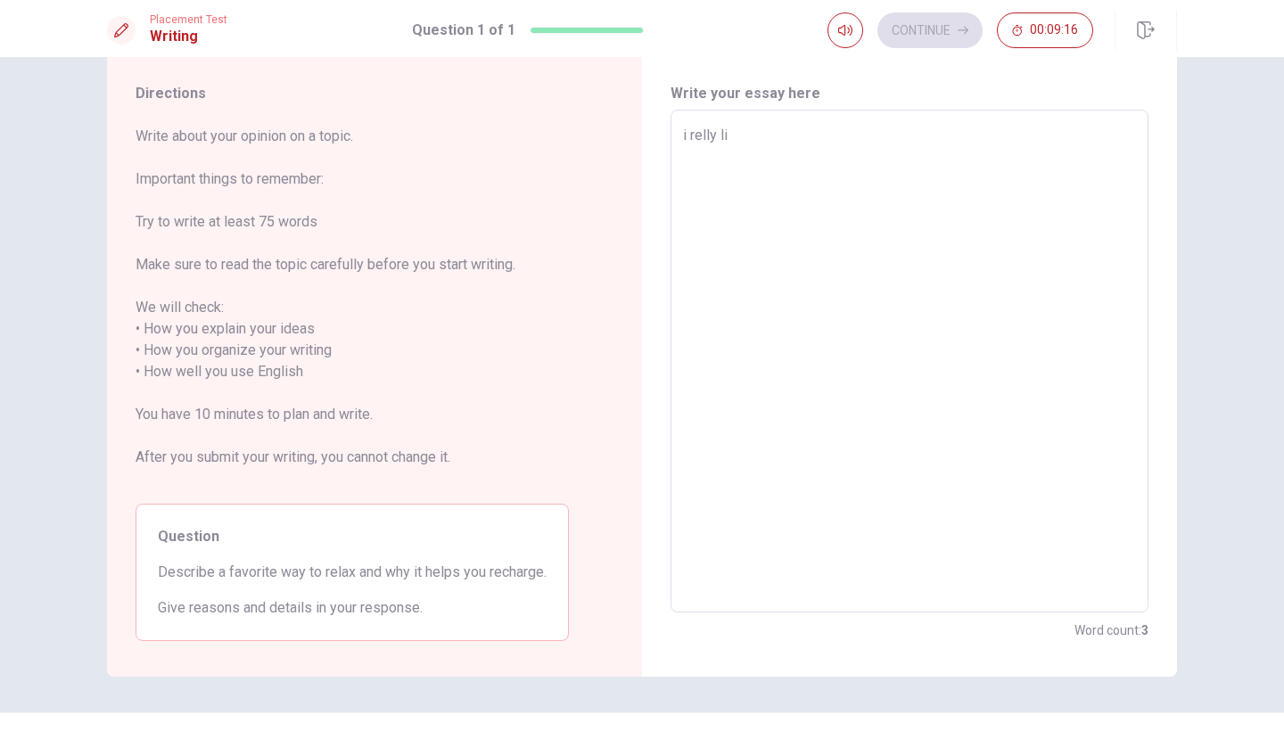
type textarea "i relly lik"
type textarea "x"
type textarea "i relly like"
type textarea "x"
type textarea "i relly like"
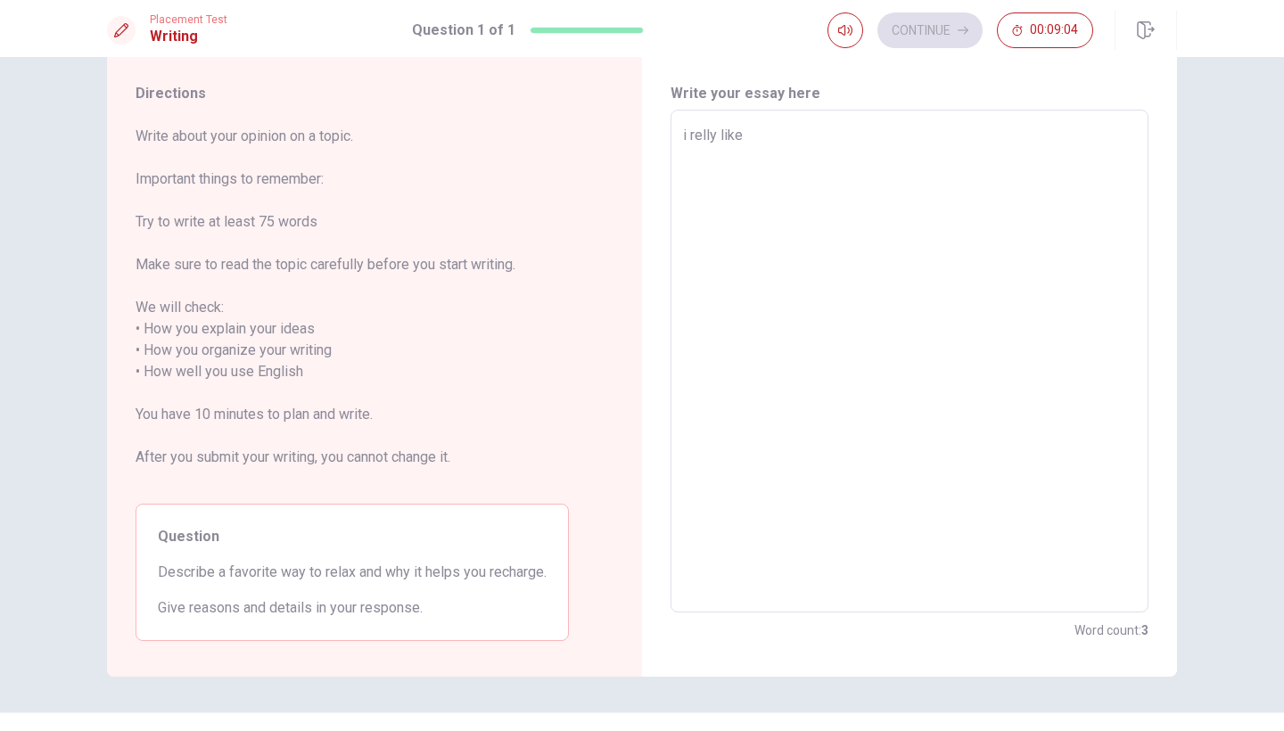
type textarea "x"
type textarea "i relly like t"
type textarea "x"
type textarea "i relly like tr"
type textarea "x"
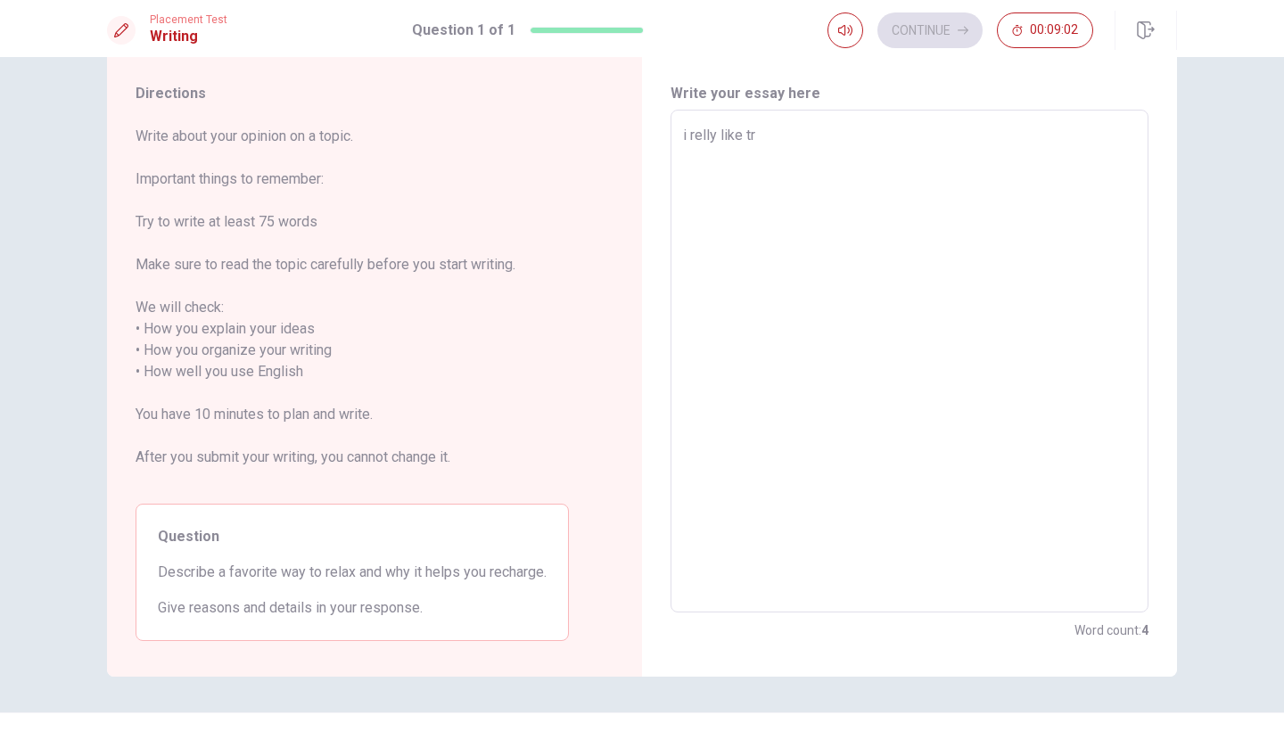
type textarea "i relly like tra"
type textarea "x"
type textarea "i relly like trav"
type textarea "x"
type textarea "i relly like trave"
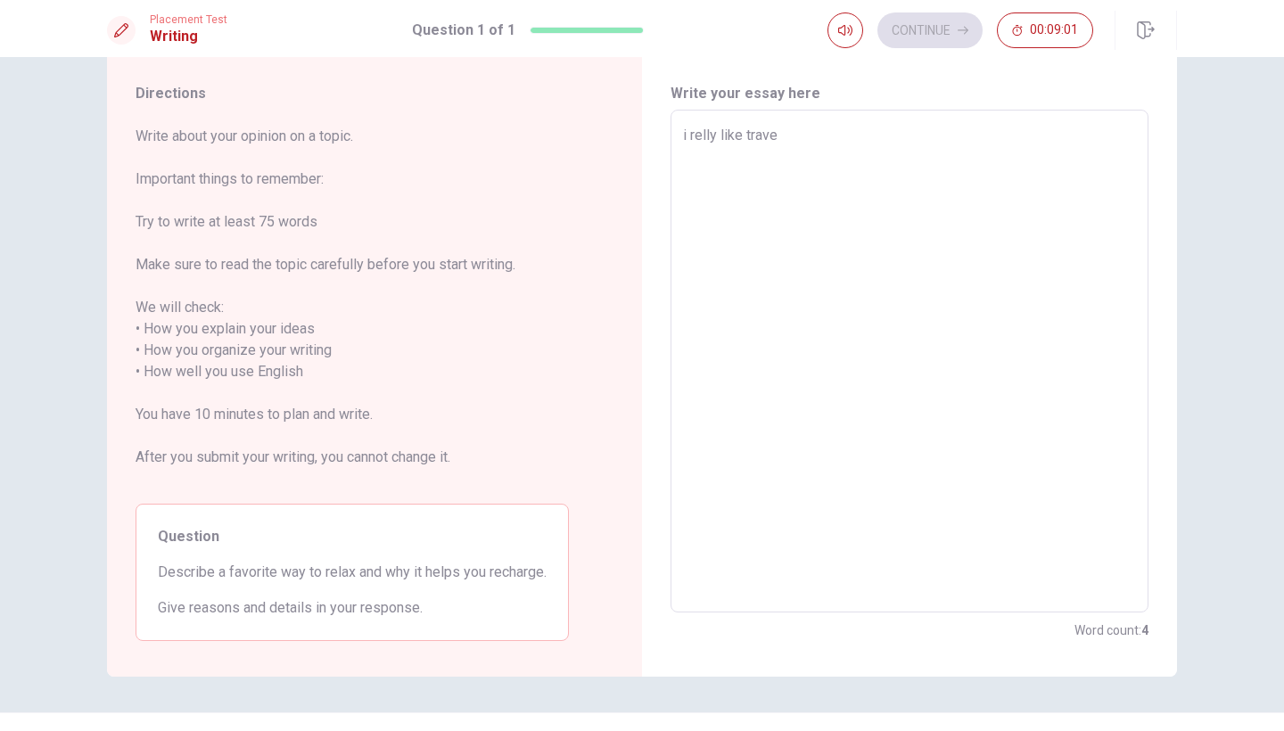
type textarea "x"
type textarea "i relly like travel"
type textarea "x"
type textarea "i relly like traveli"
type textarea "x"
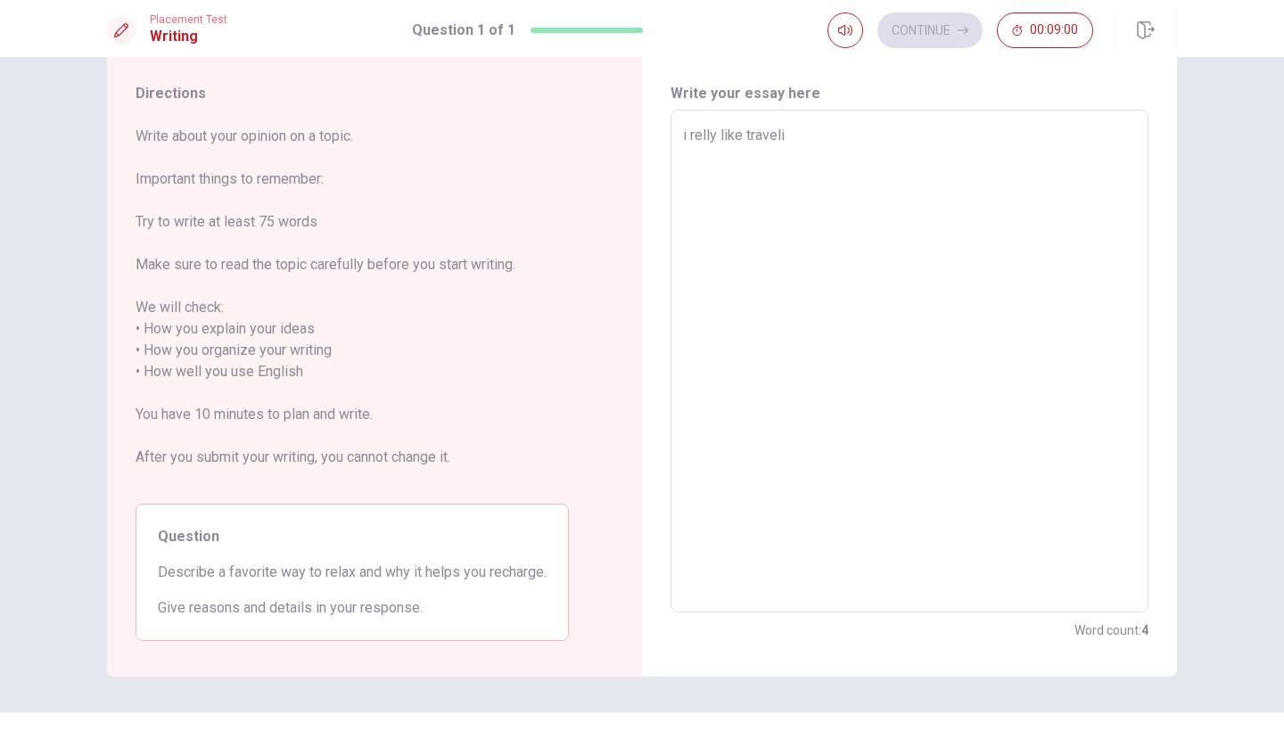
type textarea "i relly like travelin"
type textarea "x"
type textarea "i relly like traveling"
click at [740, 132] on textarea "i relly like traveling" at bounding box center [909, 361] width 453 height 473
click at [830, 144] on textarea "i relly like traveling" at bounding box center [909, 361] width 453 height 473
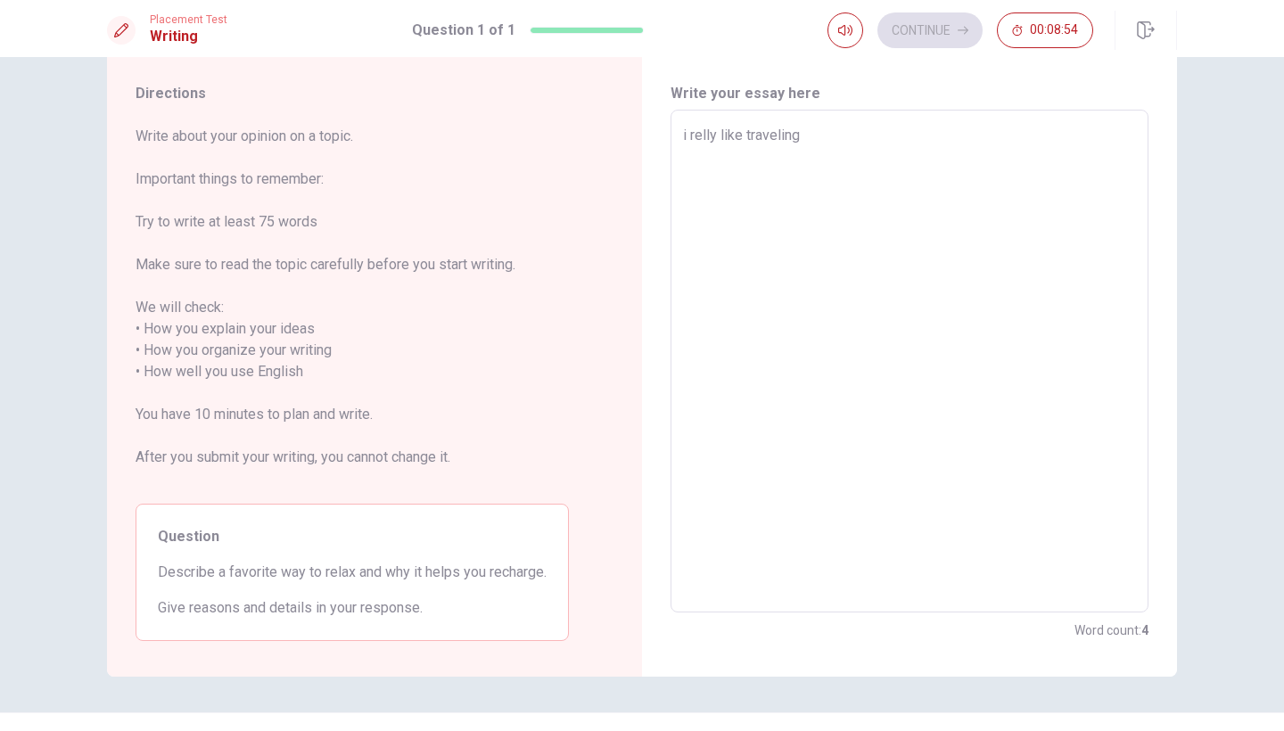
type textarea "x"
type textarea "i relly like travelingg"
type textarea "x"
type textarea "i relly like travelinggo"
type textarea "x"
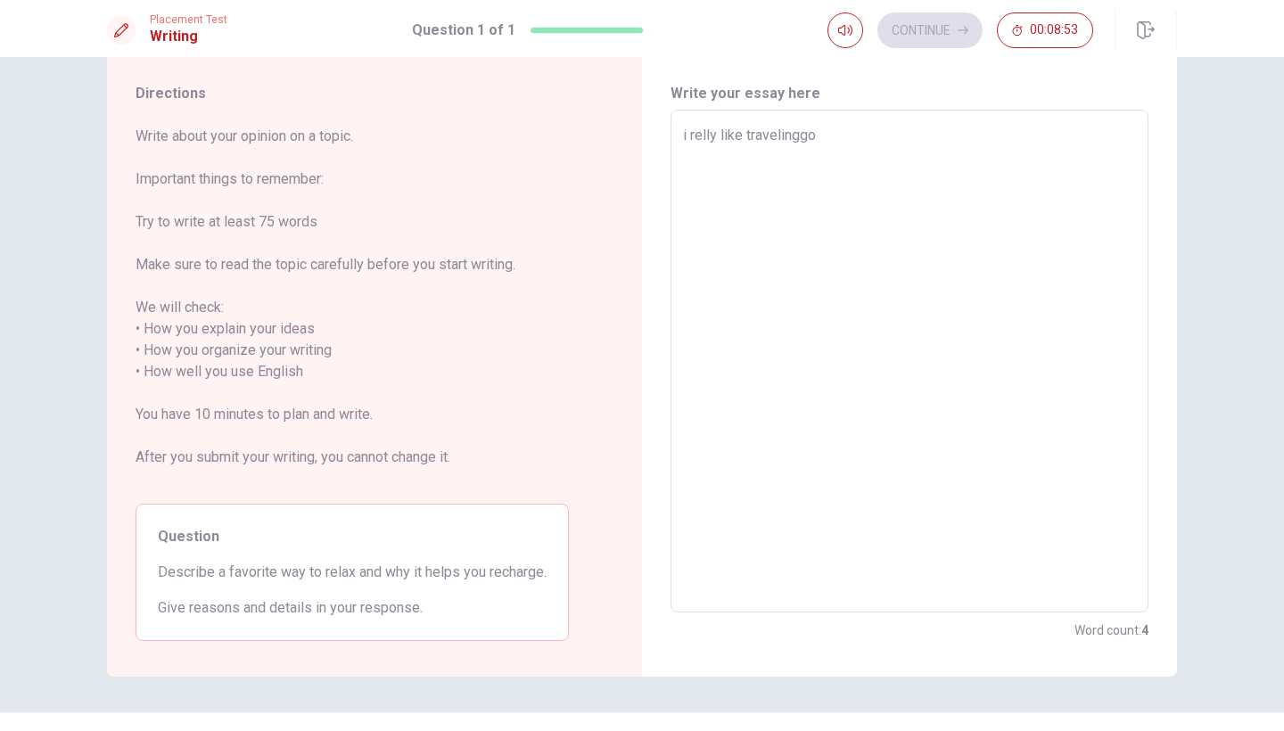
type textarea "i relly like travelinggo"
type textarea "x"
type textarea "i relly like travelinggo"
type textarea "x"
type textarea "i relly like travelingg"
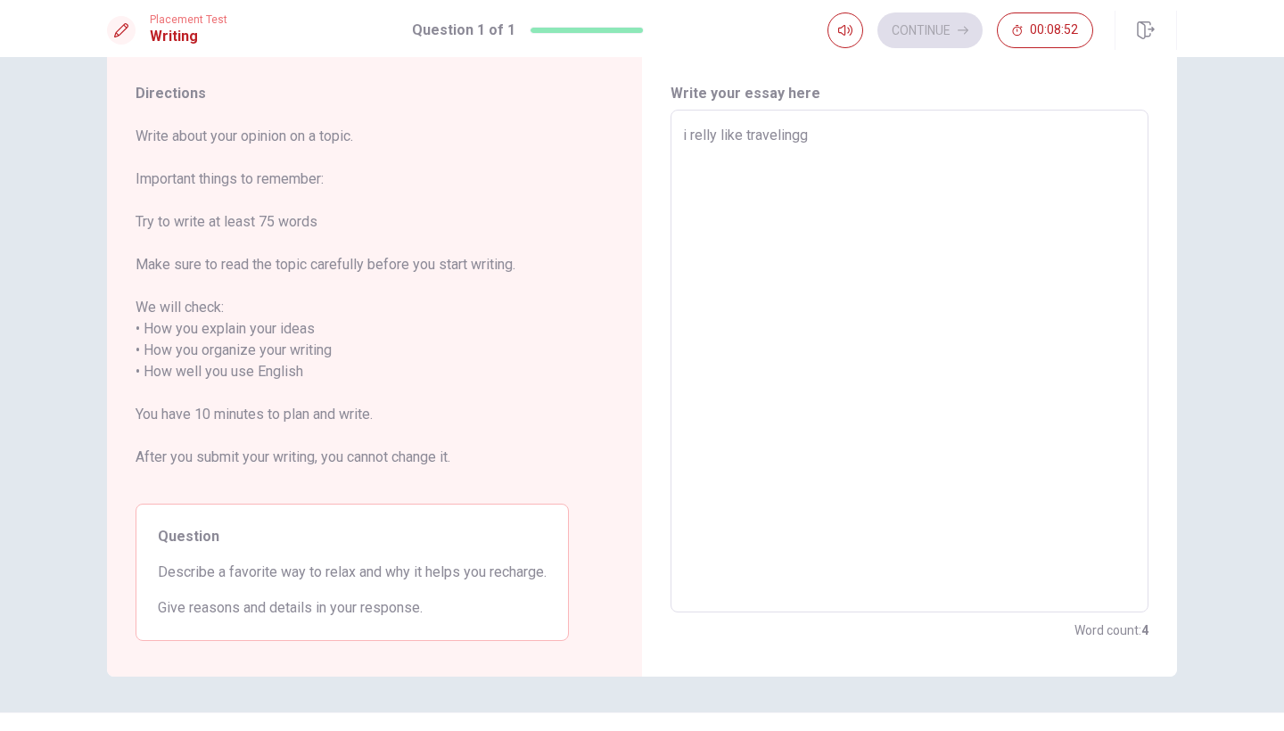
type textarea "x"
type textarea "i relly like traveling"
type textarea "x"
type textarea "i relly like gtraveling"
type textarea "x"
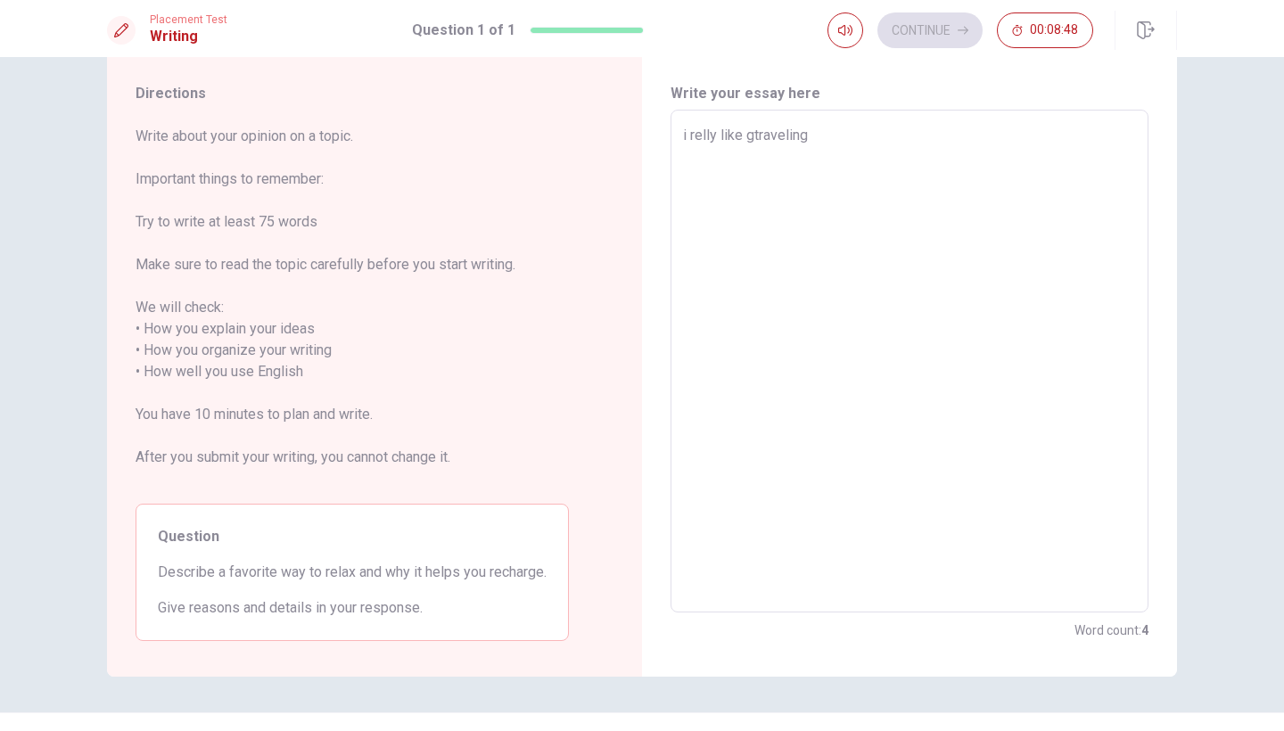
type textarea "i relly like gotraveling"
type textarea "x"
type textarea "i relly like go traveling"
click at [838, 128] on textarea "i relly like go traveling" at bounding box center [909, 361] width 453 height 473
click at [757, 137] on textarea "i relly like go traveling" at bounding box center [909, 361] width 453 height 473
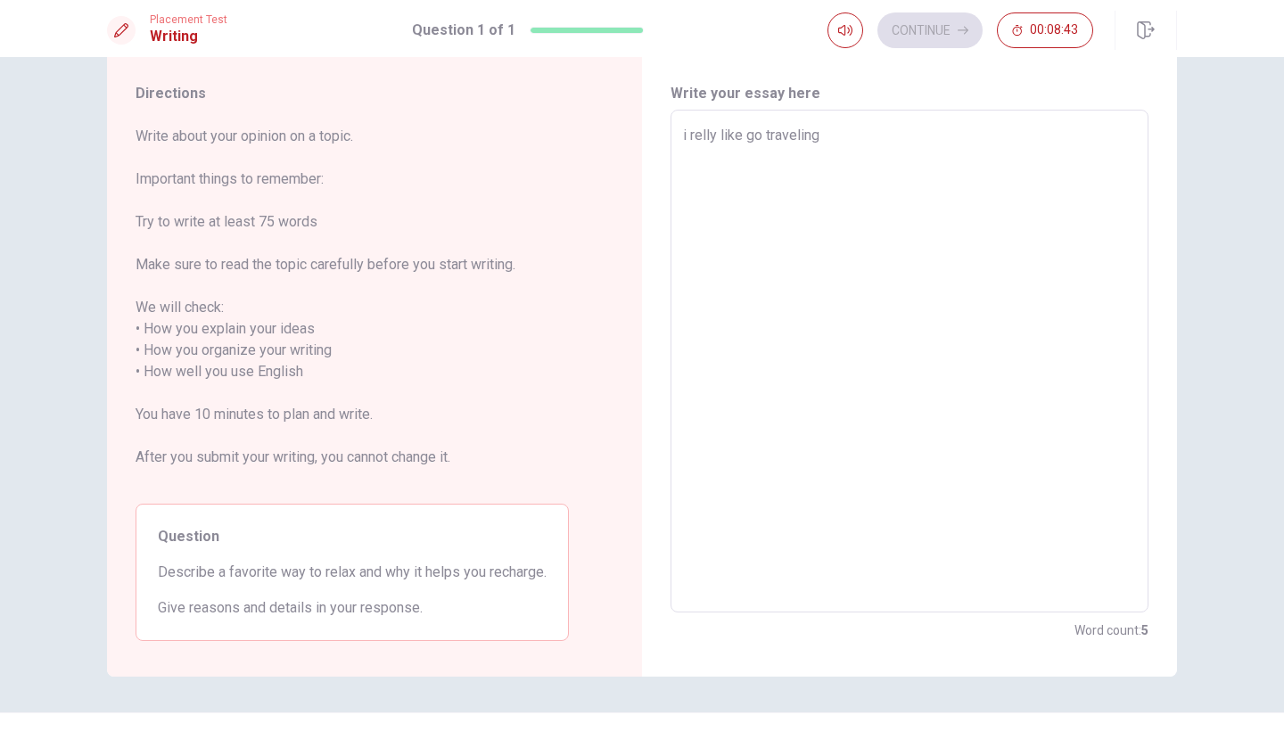
type textarea "x"
type textarea "i relly like got traveling"
type textarea "x"
type textarea "i relly like goto traveling"
type textarea "x"
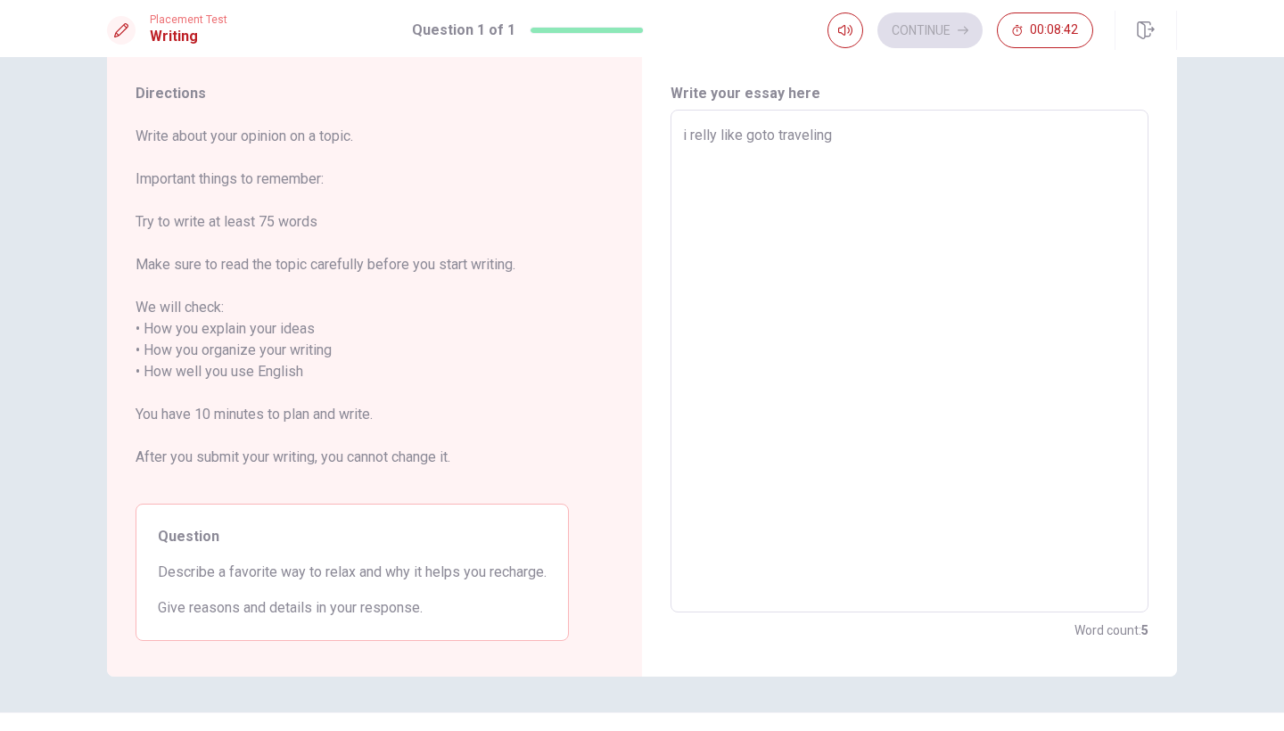
type textarea "i relly like goto traveling"
type textarea "x"
click at [755, 132] on textarea "i relly like goto traveling" at bounding box center [909, 361] width 453 height 473
type textarea "i relly like go to traveling"
click at [778, 136] on textarea "i relly like go to traveling" at bounding box center [909, 361] width 453 height 473
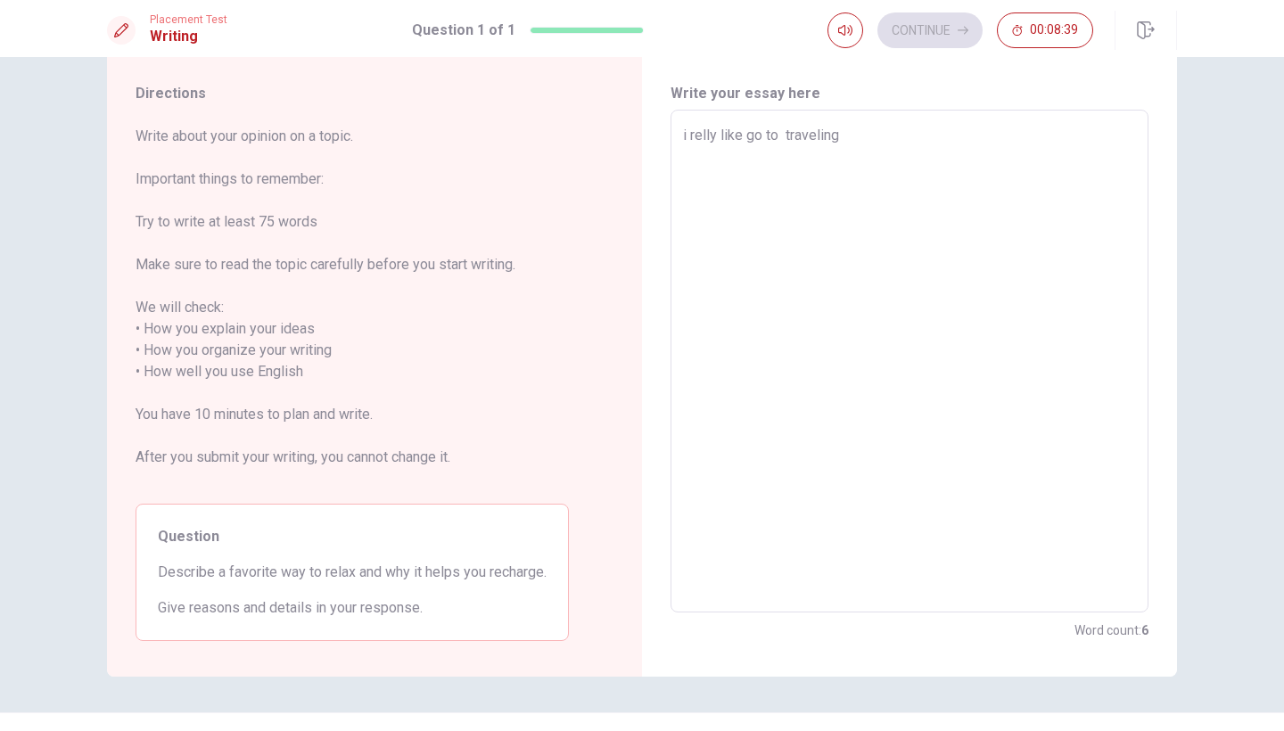
type textarea "x"
type textarea "i relly like go to traveling"
click at [845, 127] on textarea "i relly like go to traveling" at bounding box center [909, 361] width 453 height 473
type textarea "x"
type textarea "i relly like go to traveling<"
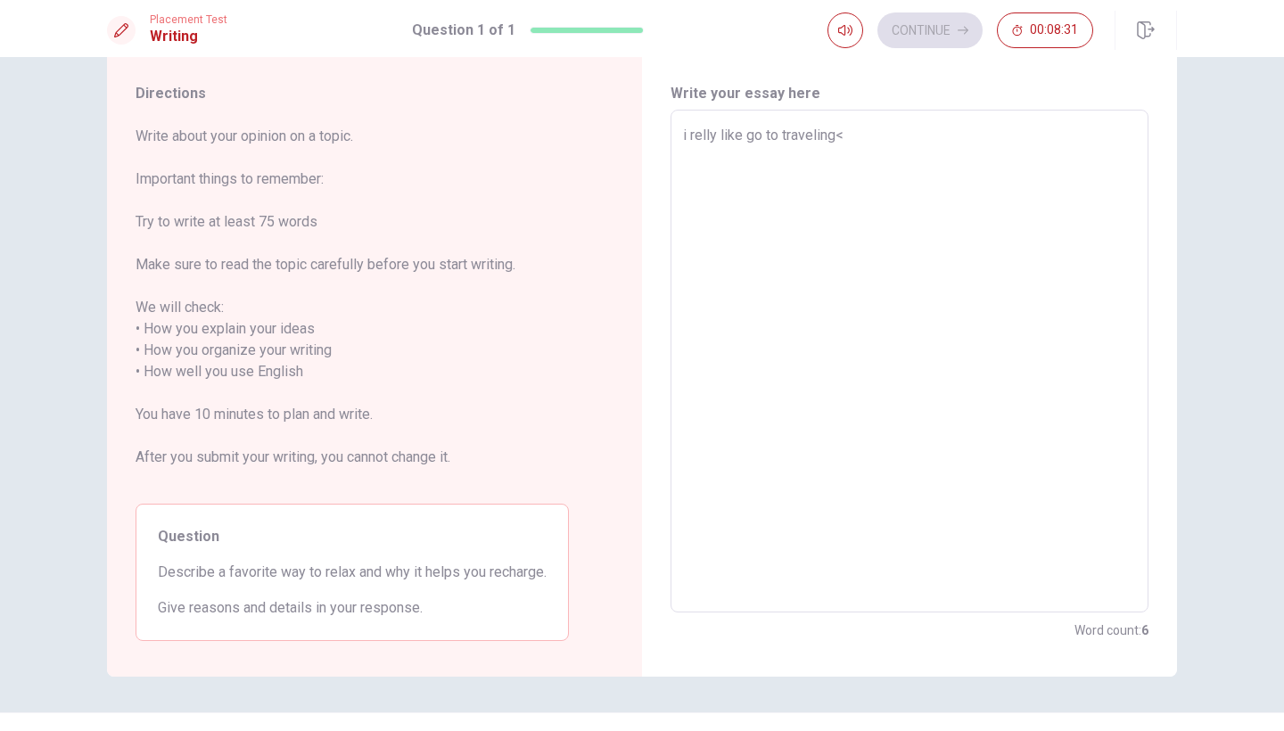
type textarea "x"
type textarea "i relly like go to traveling"
type textarea "x"
type textarea "i relly like go to traveling,"
type textarea "x"
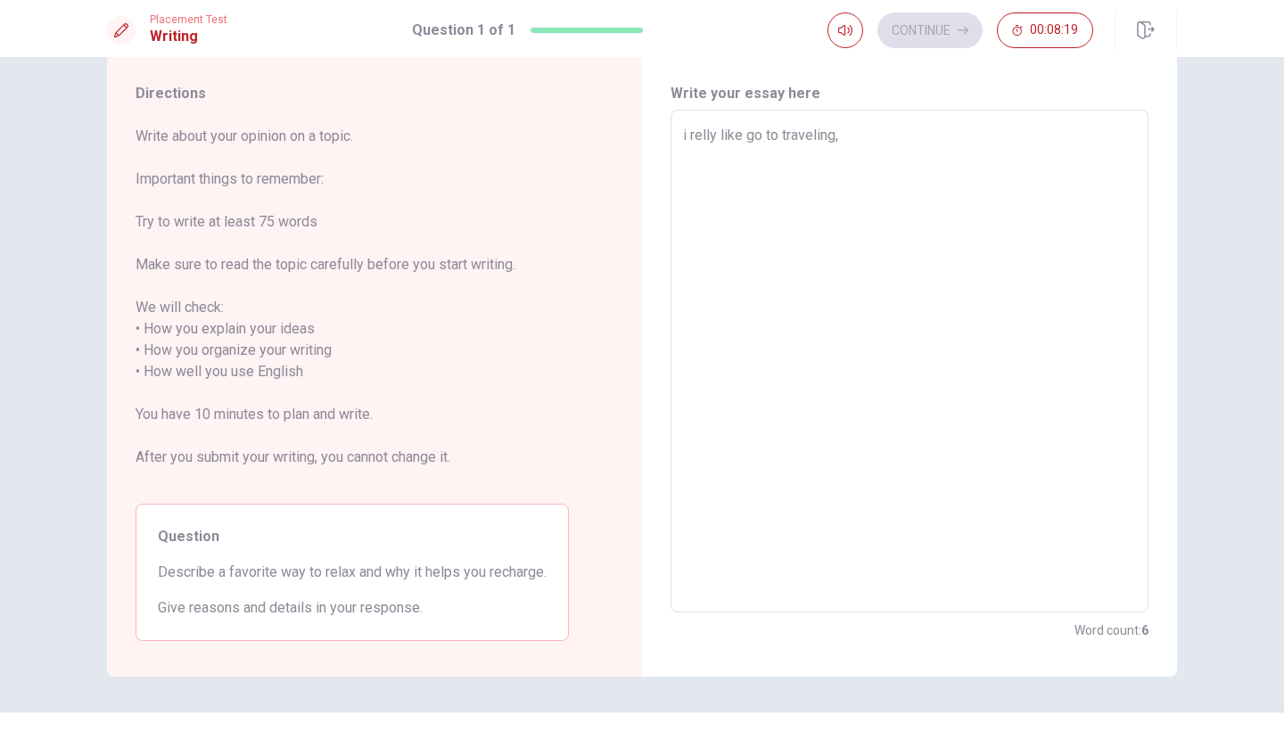
type textarea "i relly like go to traveling"
type textarea "x"
type textarea "i relly like go to traveling"
type textarea "x"
type textarea "i relly like go to traveling b"
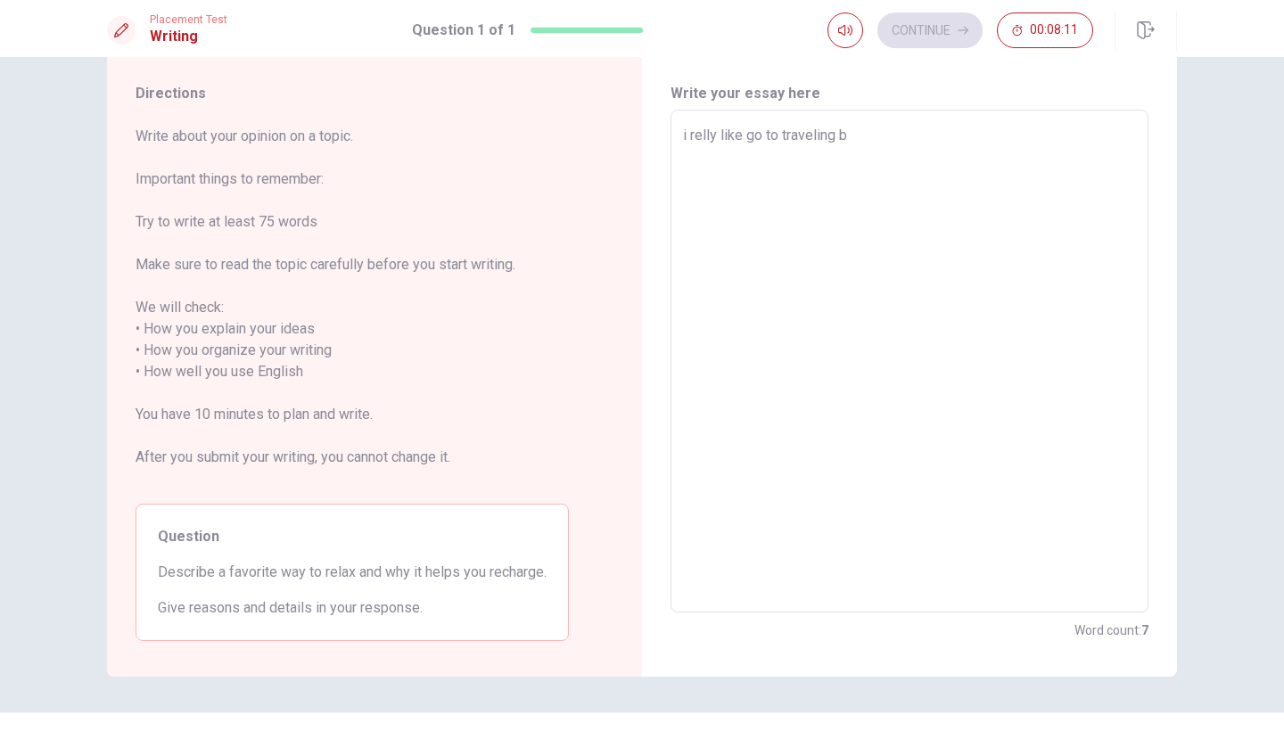
type textarea "x"
type textarea "i relly like go to traveling by"
type textarea "x"
type textarea "i relly like go to traveling by"
type textarea "x"
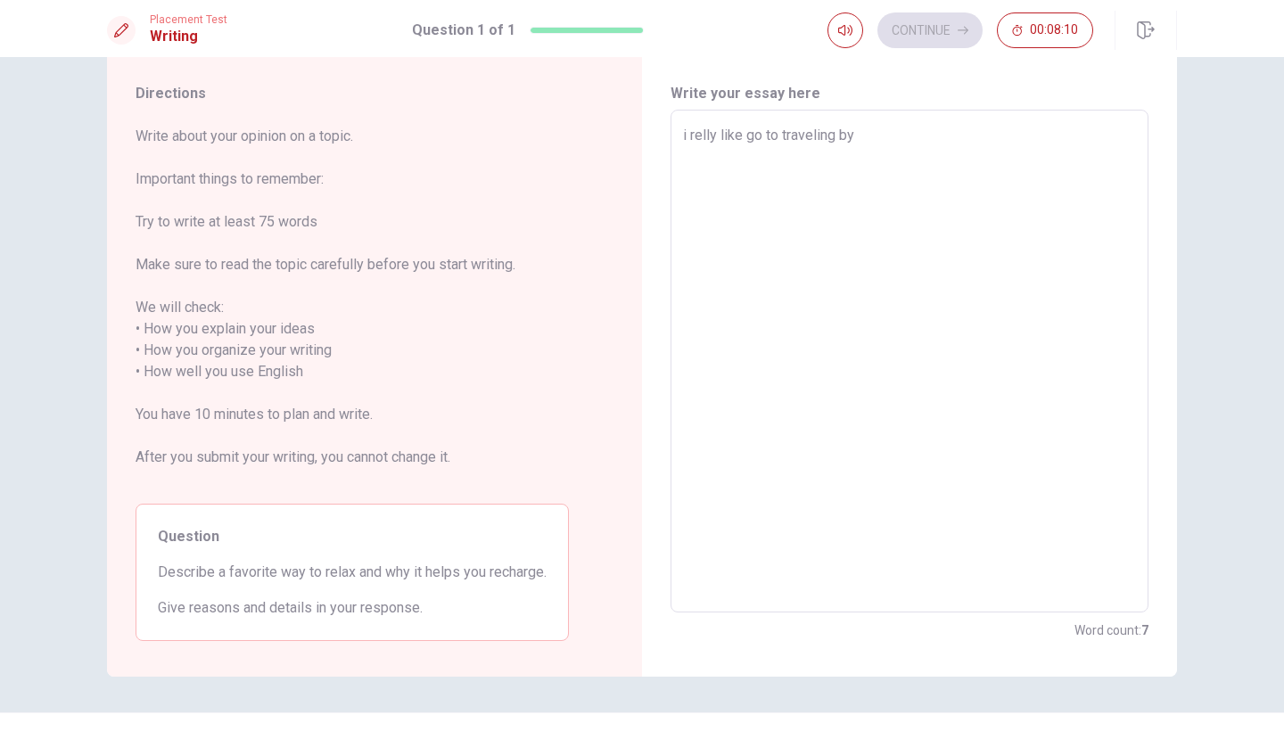
type textarea "i relly like go to traveling by m"
type textarea "x"
type textarea "i relly like go to traveling by my"
type textarea "x"
type textarea "i relly like go to traveling by my"
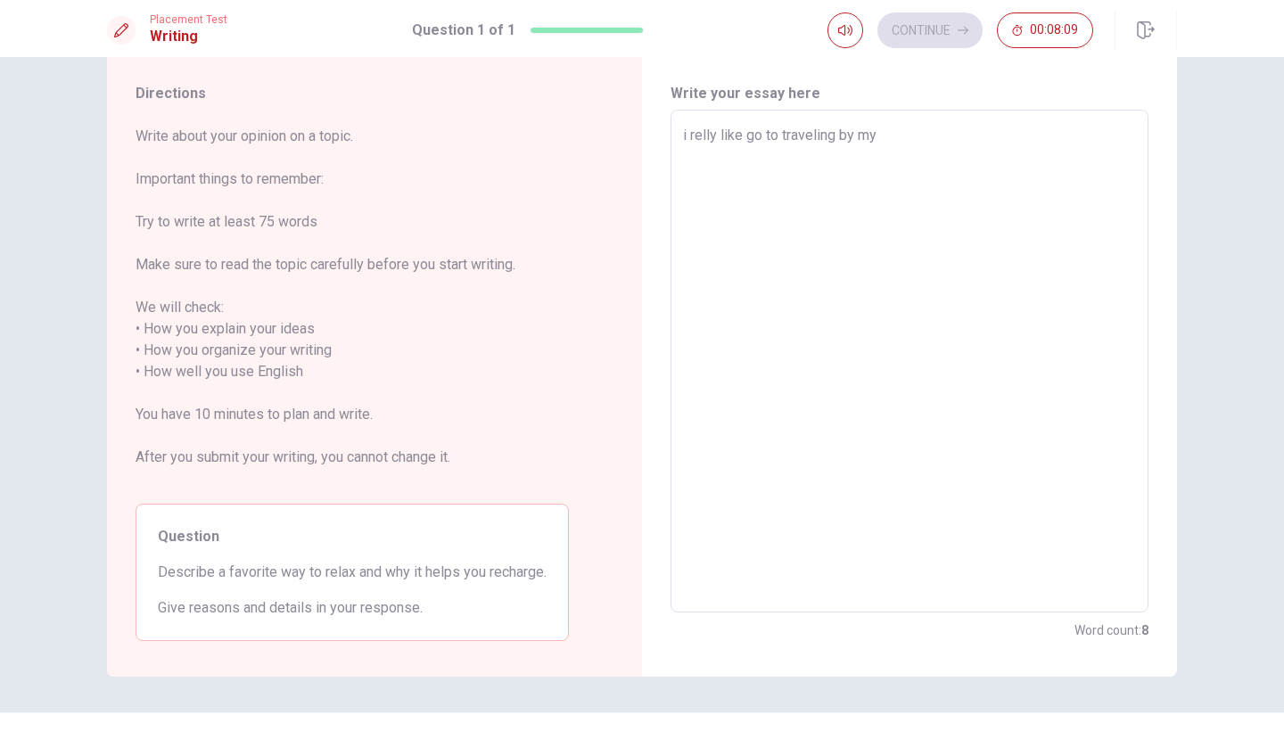
type textarea "x"
type textarea "i relly like go to traveling by my s"
type textarea "x"
type textarea "i relly like go to traveling by my se"
type textarea "x"
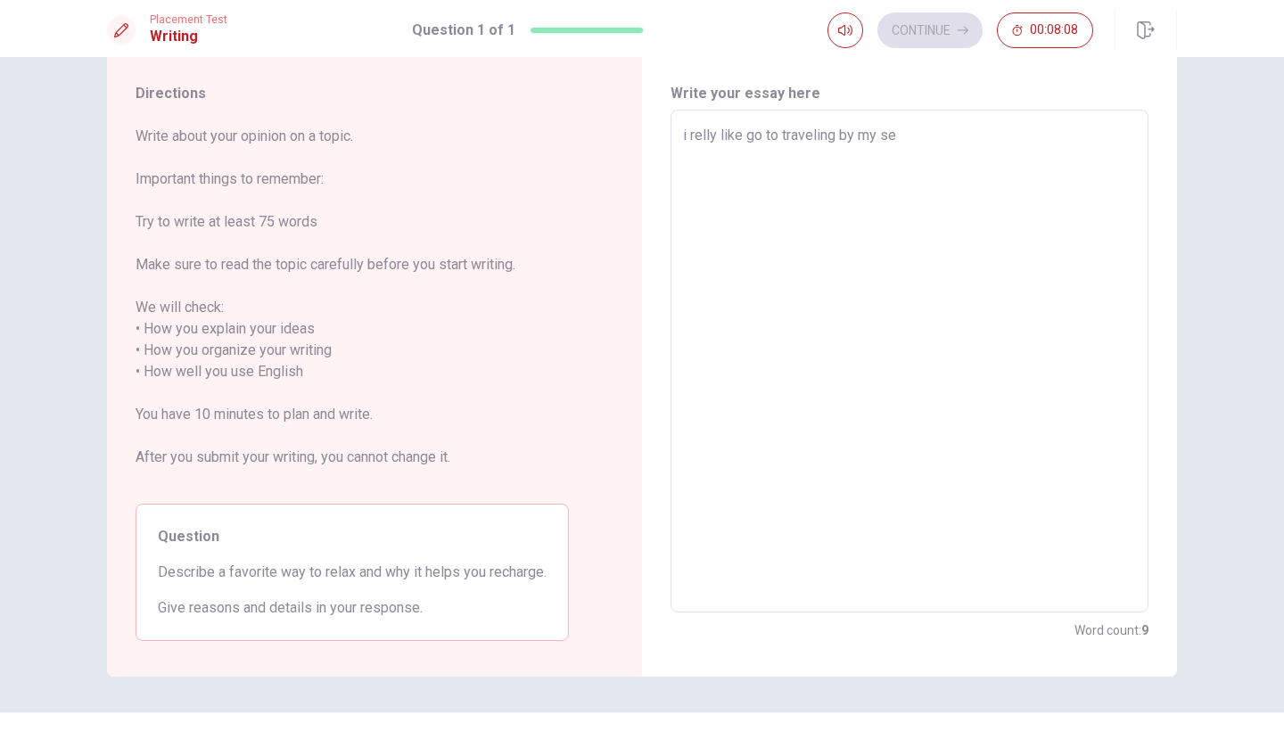
type textarea "i relly like go to traveling by my sel"
type textarea "x"
type textarea "i relly like go to traveling by my sele"
type textarea "x"
type textarea "i relly like go to traveling by my selef"
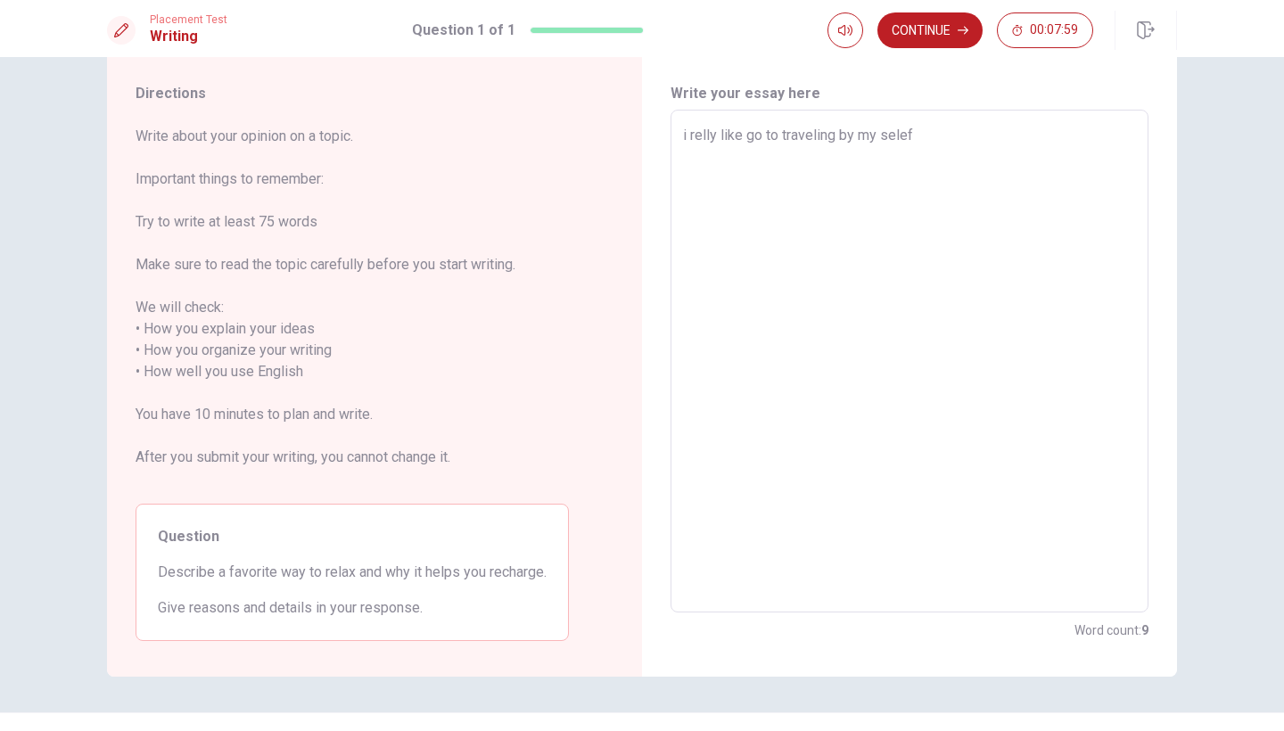
click at [875, 134] on textarea "i relly like go to traveling by my selef" at bounding box center [909, 361] width 453 height 473
type textarea "x"
type textarea "i relly like go to traveling by [PERSON_NAME]"
click at [924, 136] on textarea "i relly like go to traveling by [PERSON_NAME]" at bounding box center [909, 361] width 453 height 473
type textarea "x"
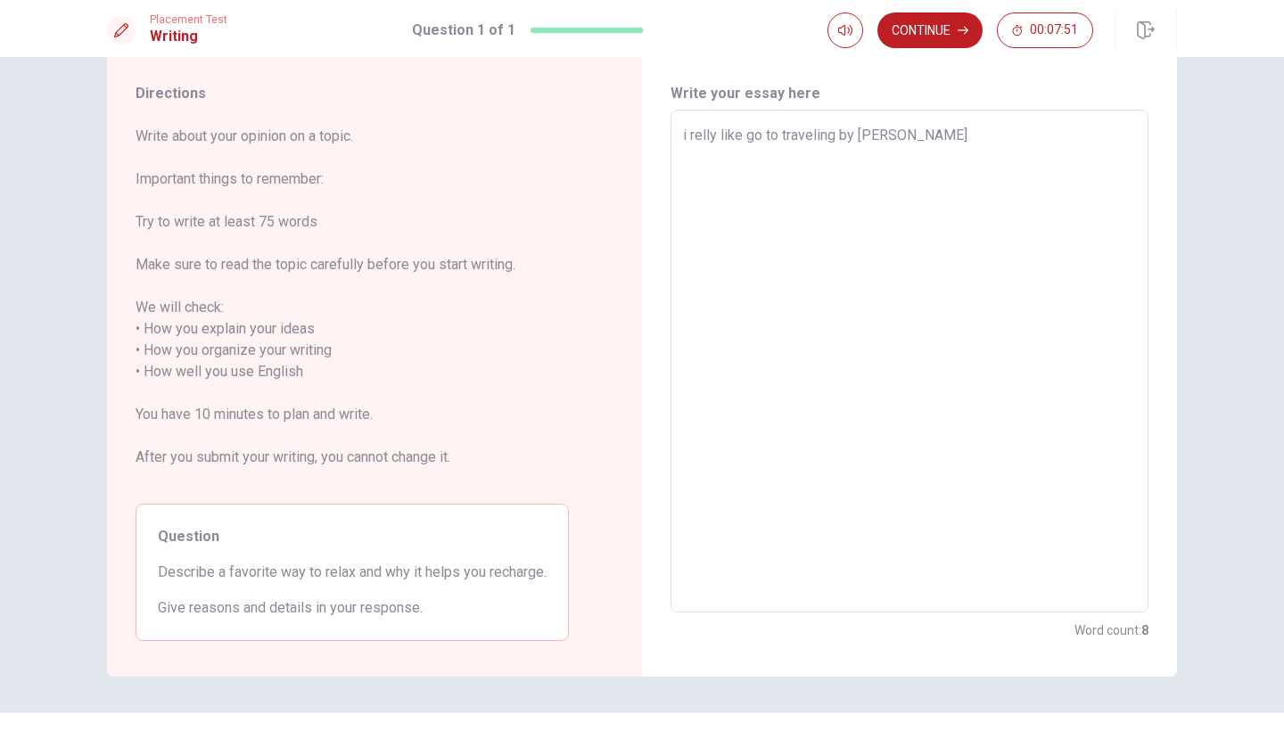
type textarea "i relly like go to traveling by [PERSON_NAME]"
type textarea "x"
type textarea "i relly like go to traveling by [PERSON_NAME]"
type textarea "x"
type textarea "i relly like go to traveling by myseleve"
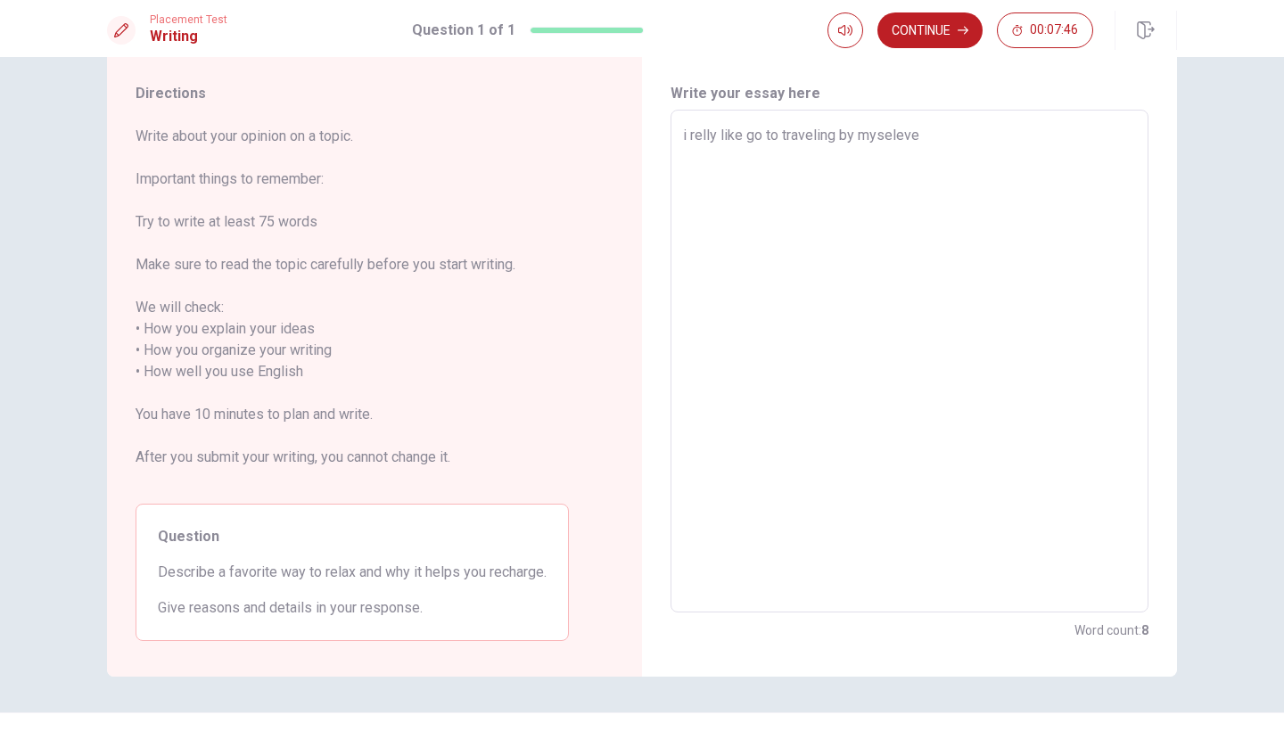
type textarea "x"
type textarea "i relly like go to traveling by [PERSON_NAME]"
type textarea "x"
type textarea "i relly like go to traveling by [PERSON_NAME]"
type textarea "x"
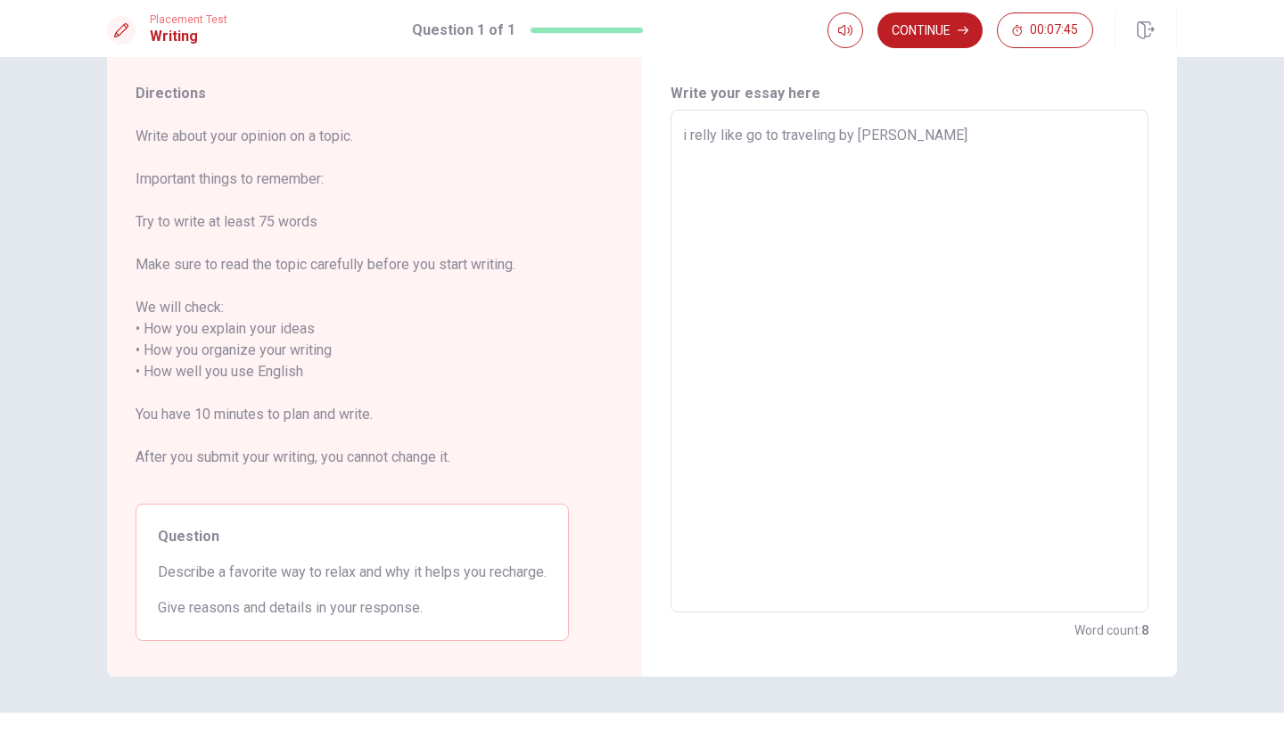
type textarea "i relly like go to traveling by [PERSON_NAME]"
type textarea "x"
type textarea "i relly like go to traveling by myself"
type textarea "x"
type textarea "i relly like go to traveling by myselfe"
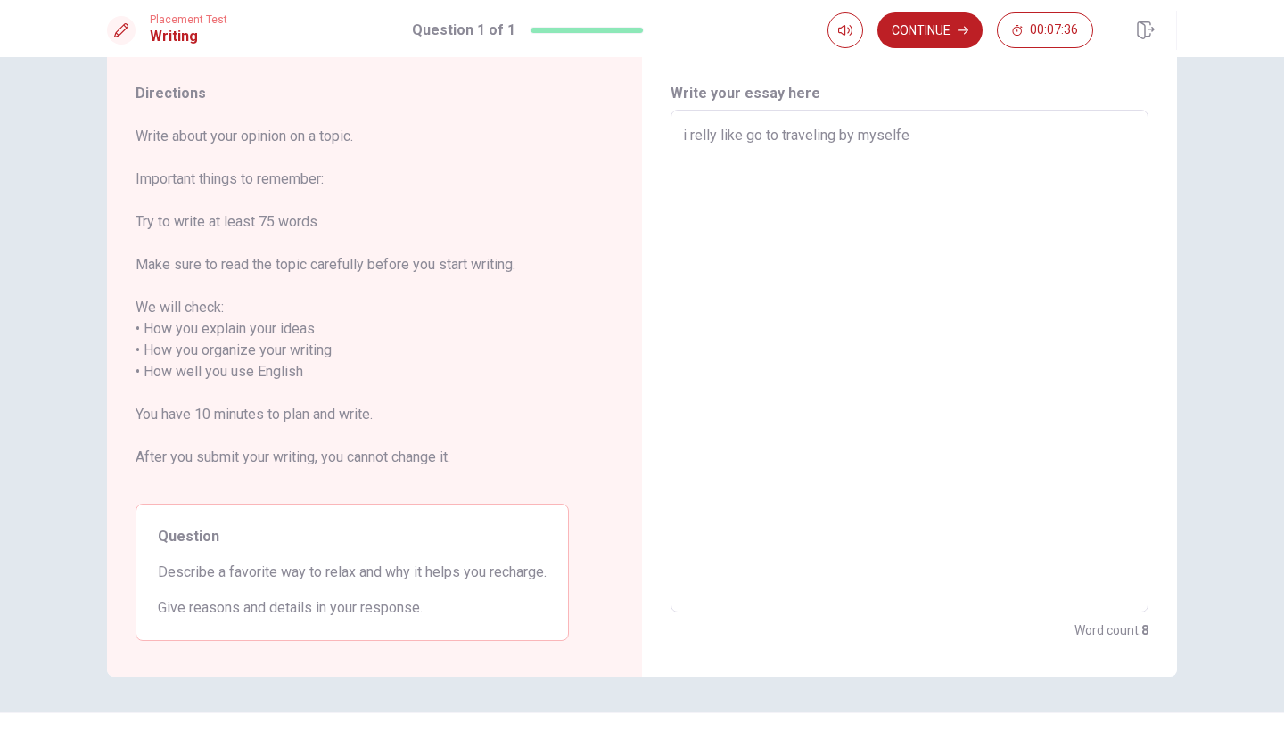
type textarea "x"
type textarea "i relly like go to traveling by myselfe<"
type textarea "x"
type textarea "i relly like go to traveling by myselfe"
type textarea "x"
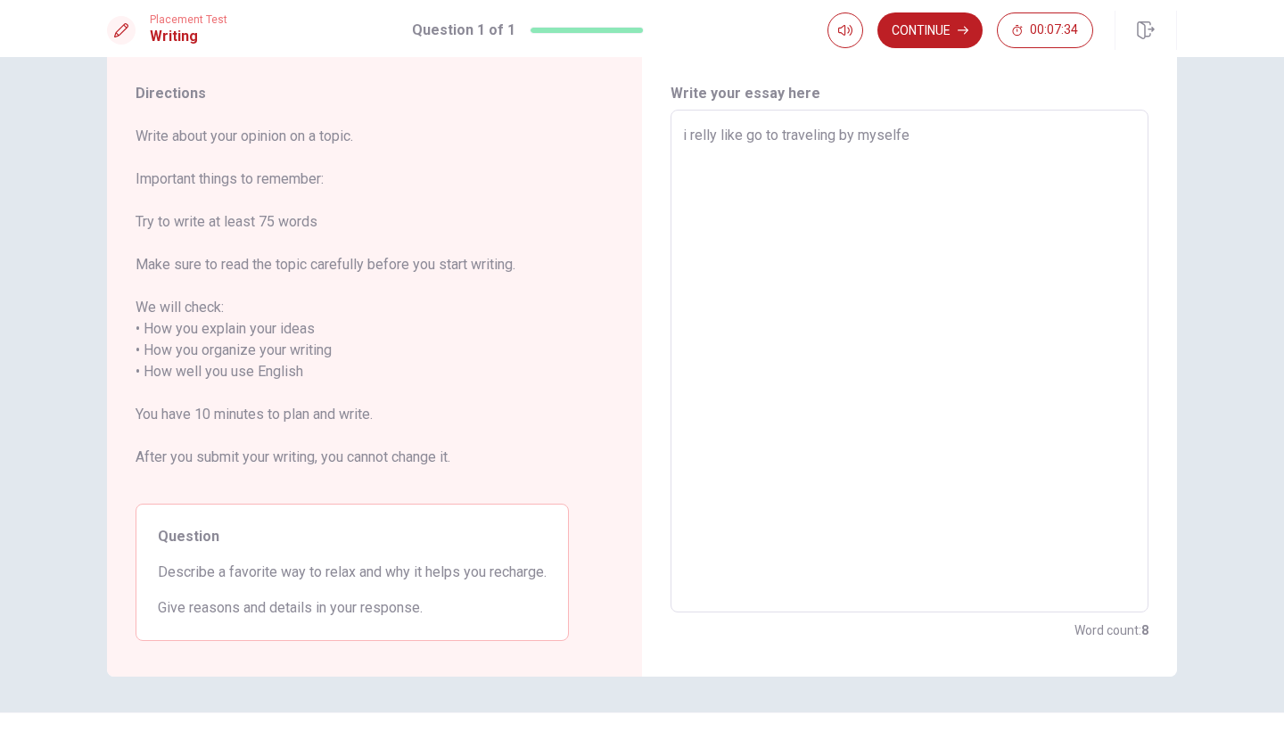
type textarea "i relly like go to traveling by myselfe,"
type textarea "x"
type textarea "i relly like go to traveling by myselfe,l"
type textarea "x"
type textarea "i relly like go to traveling by myselfe,[GEOGRAPHIC_DATA]"
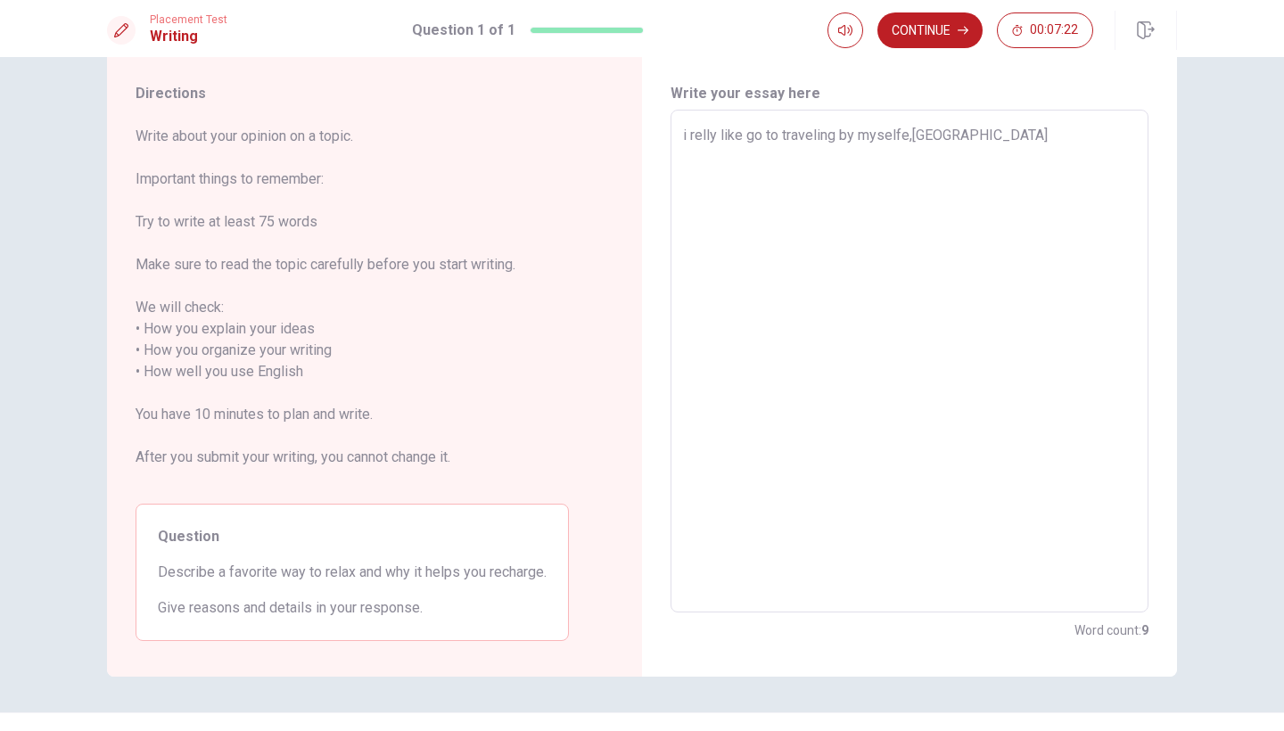
type textarea "x"
type textarea "i relly like go to traveling by myselfe,las"
type textarea "x"
type textarea "i relly like go to traveling by myselfe,last"
type textarea "x"
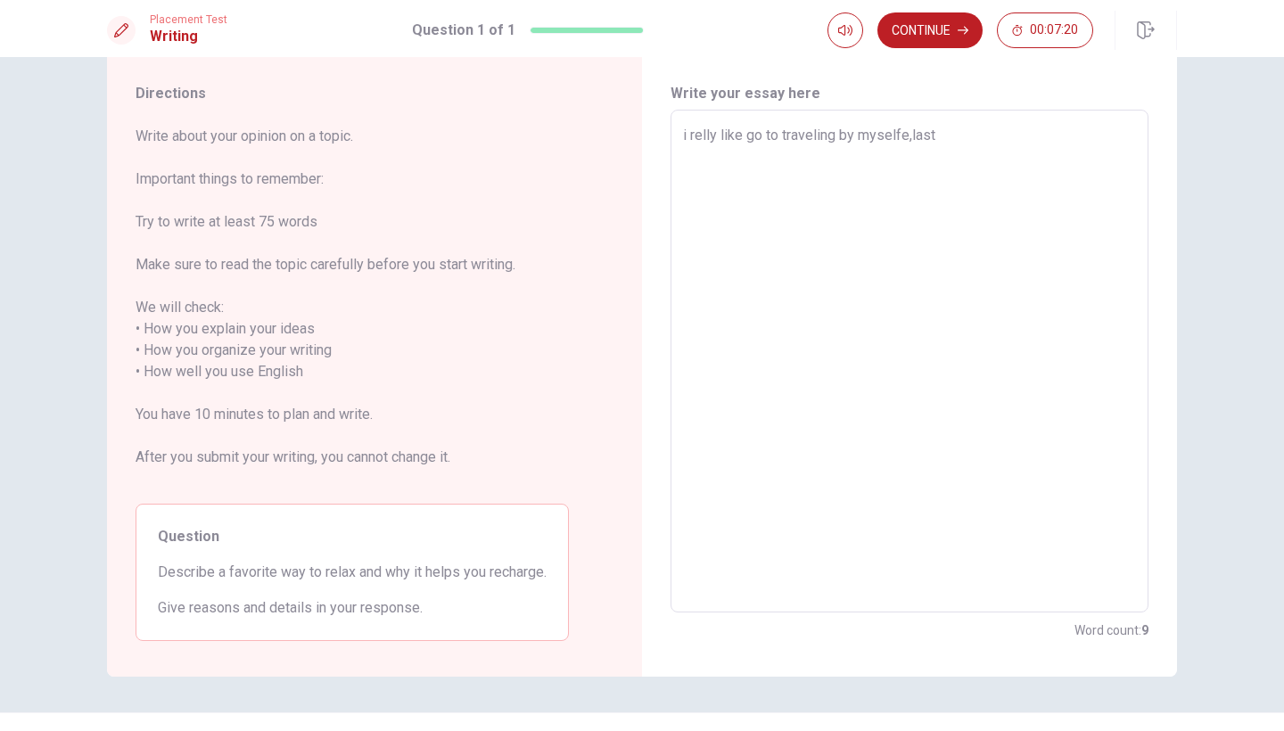
type textarea "i relly like go to traveling by myselfe,las"
type textarea "x"
type textarea "i relly like go to traveling by myselfe,[GEOGRAPHIC_DATA]"
type textarea "x"
type textarea "i relly like go to traveling by myselfe,l"
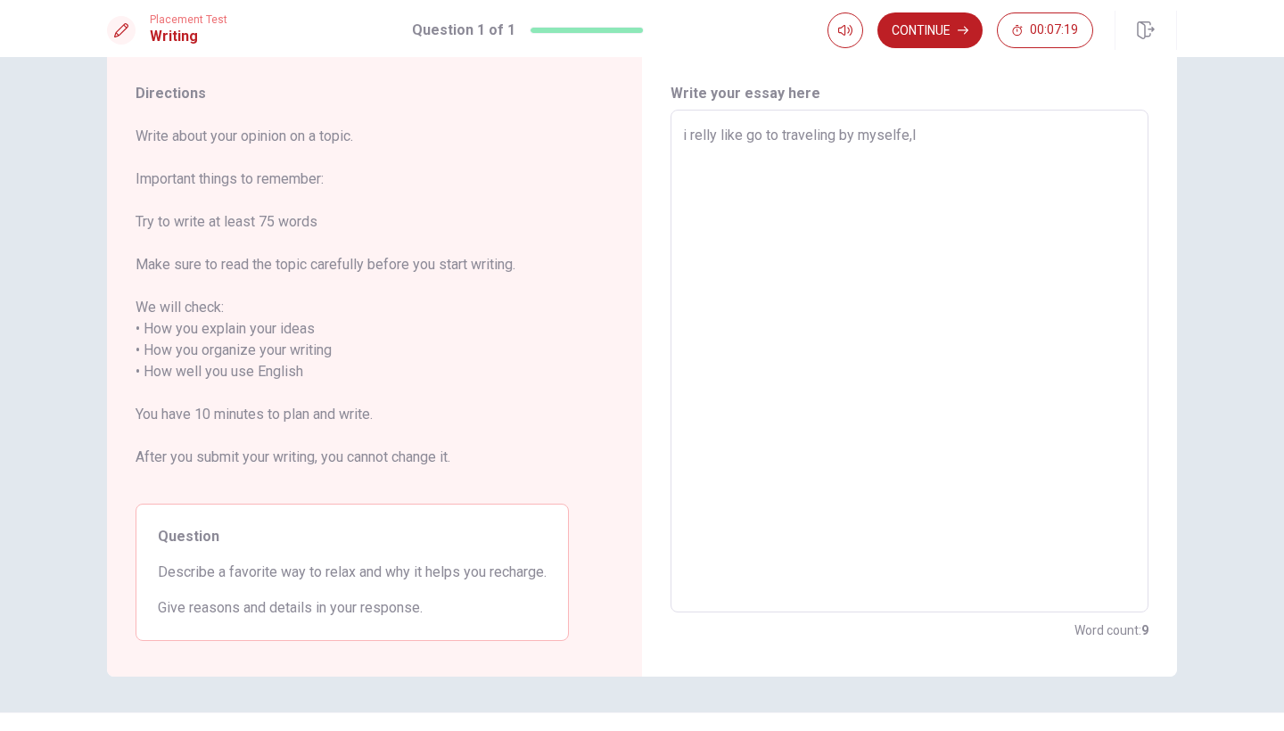
type textarea "x"
type textarea "i relly like go to traveling by myselfe,"
type textarea "x"
type textarea "i relly like go to traveling by myselfe"
type textarea "x"
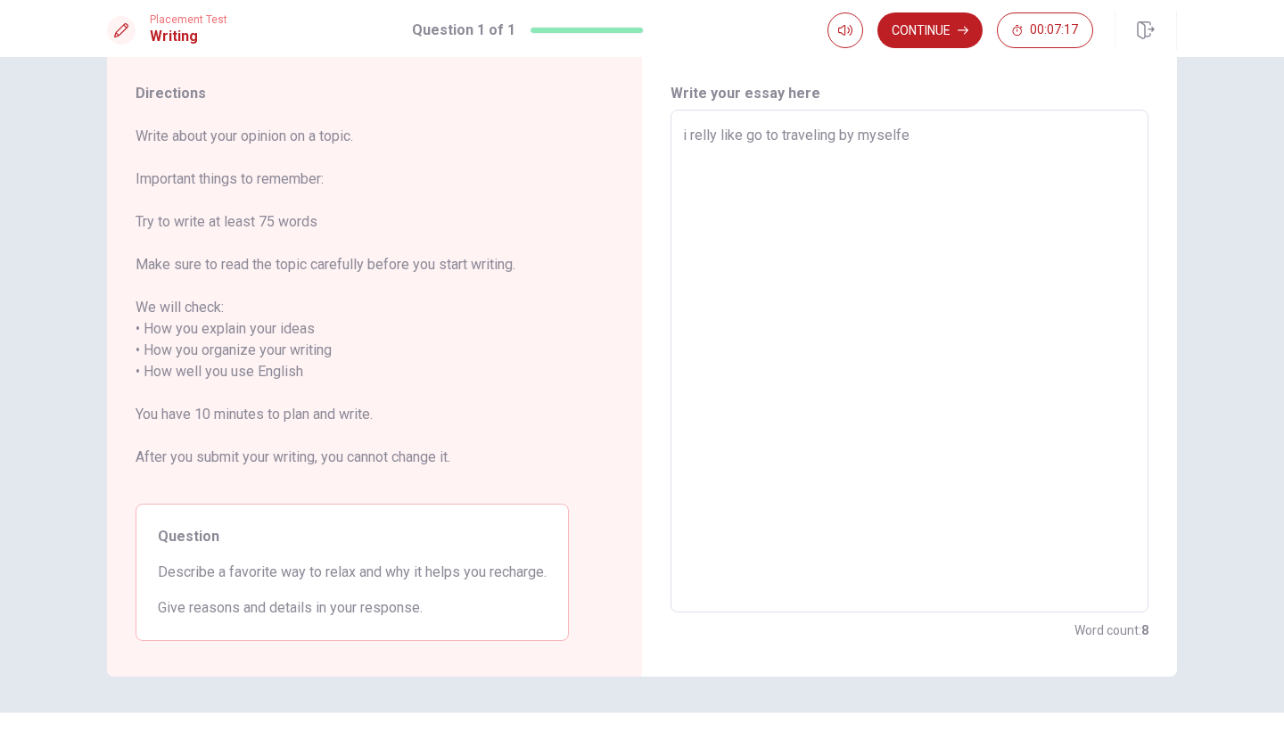
type textarea "i relly like go to traveling by myselfe."
type textarea "x"
type textarea "i relly like go to traveling by myselfe"
type textarea "x"
type textarea "i relly like go to traveling by myselfe."
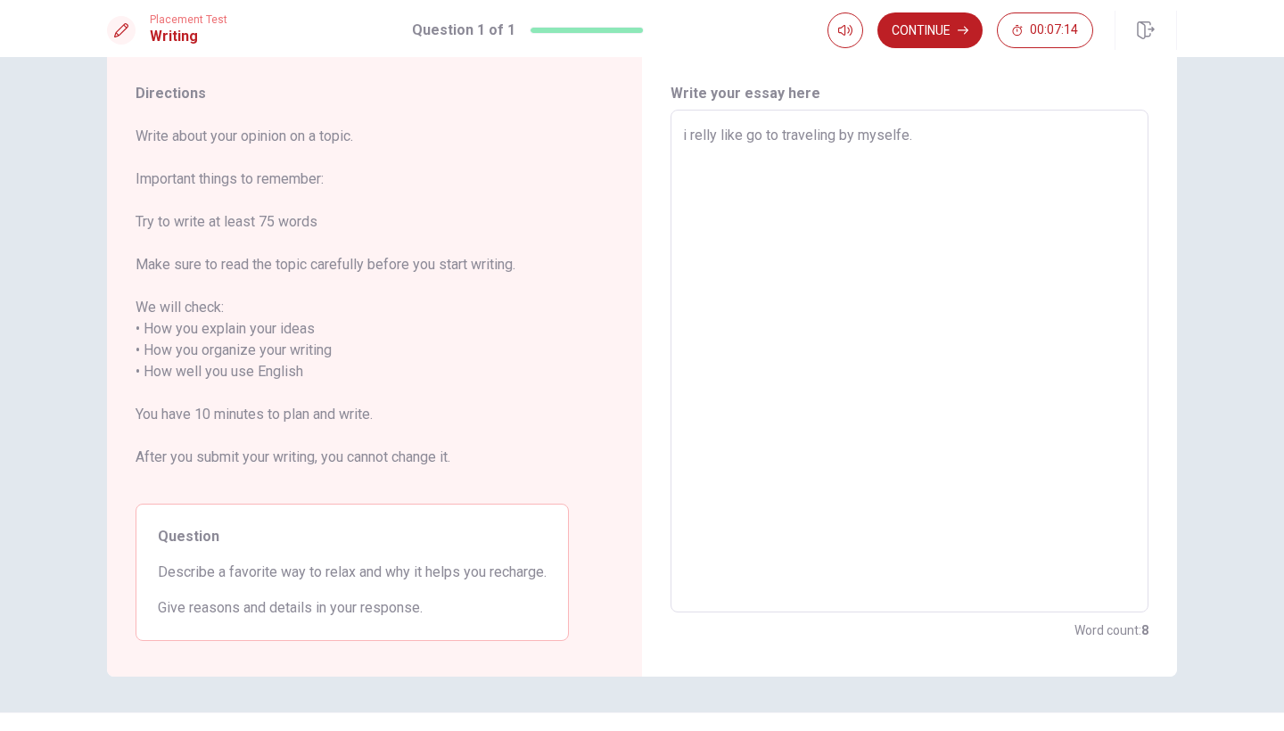
type textarea "x"
type textarea "i relly like go to traveling by myselfe.l"
type textarea "x"
type textarea "i relly like go to traveling by [DOMAIN_NAME]"
type textarea "x"
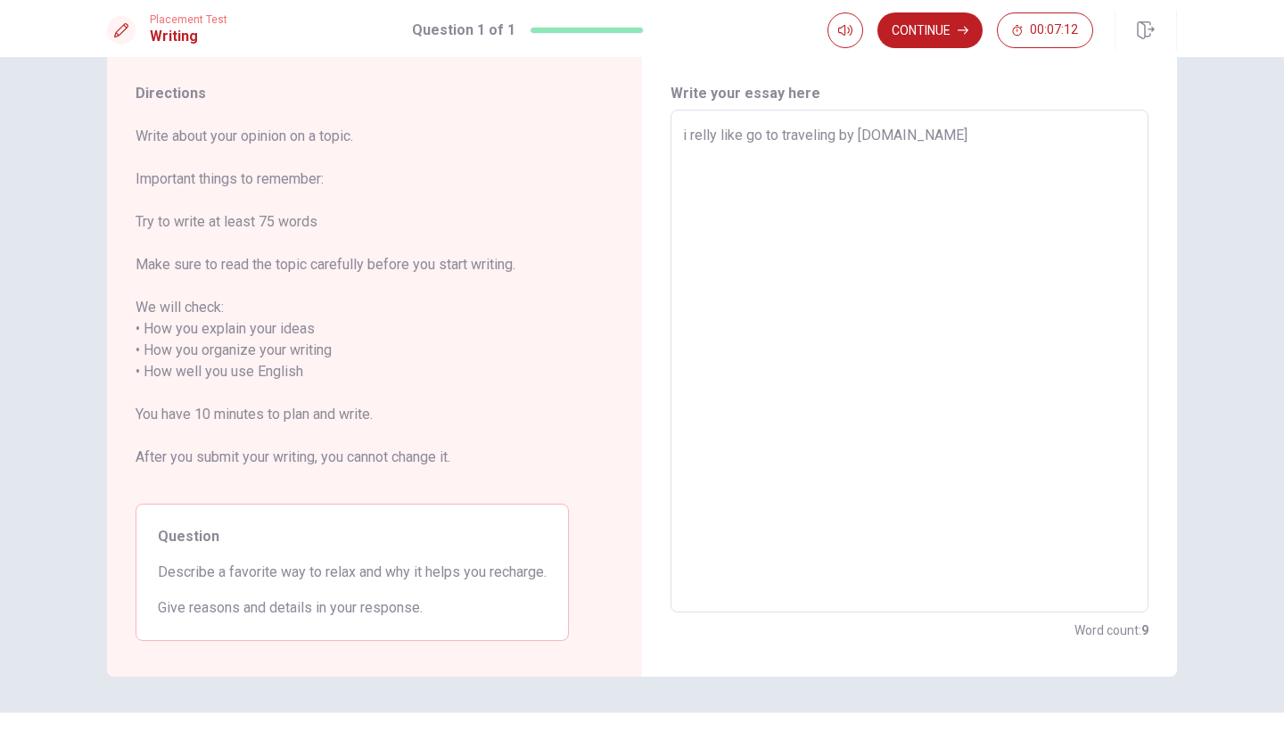
type textarea "i relly like go to traveling by myselfe.las"
type textarea "x"
type textarea "i relly like go to traveling by myselfe.last"
type textarea "x"
type textarea "i relly like go to traveling by myselfe.last"
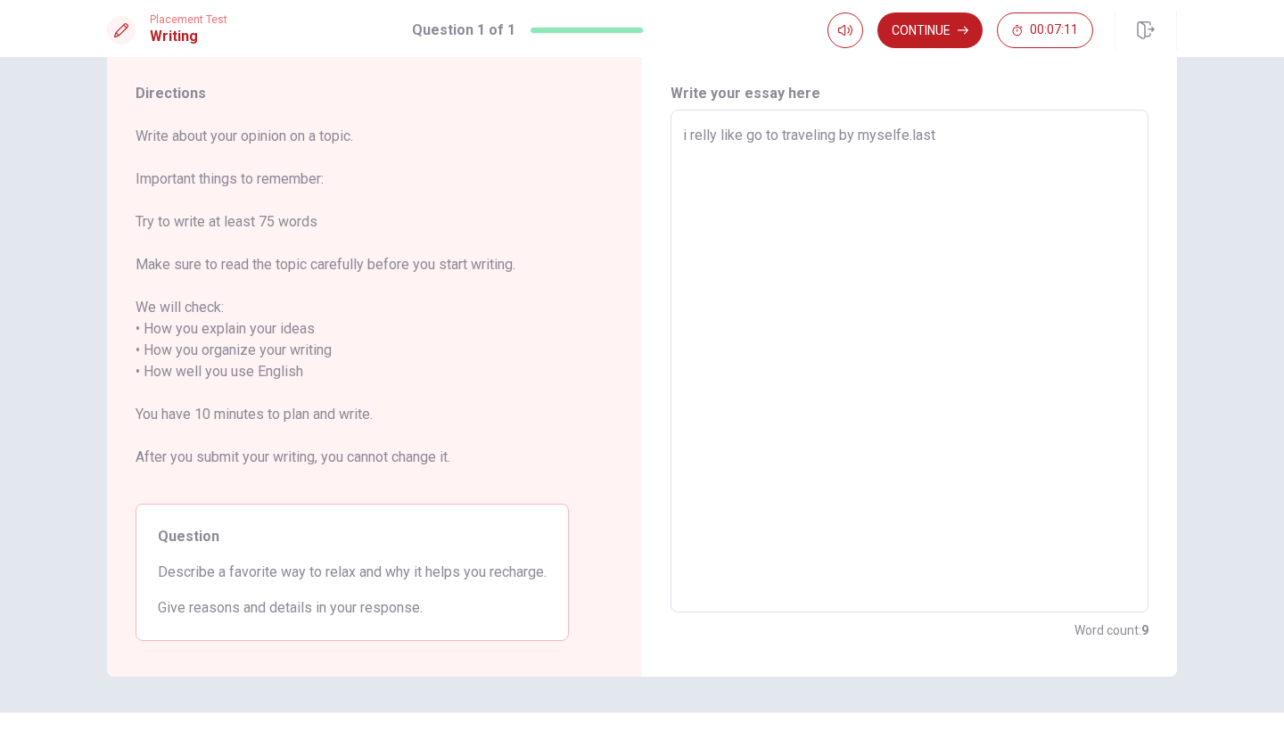
type textarea "x"
type textarea "i relly like go to traveling by myselfe.last"
type textarea "x"
type textarea "i relly like go to traveling by myselfe.las"
type textarea "x"
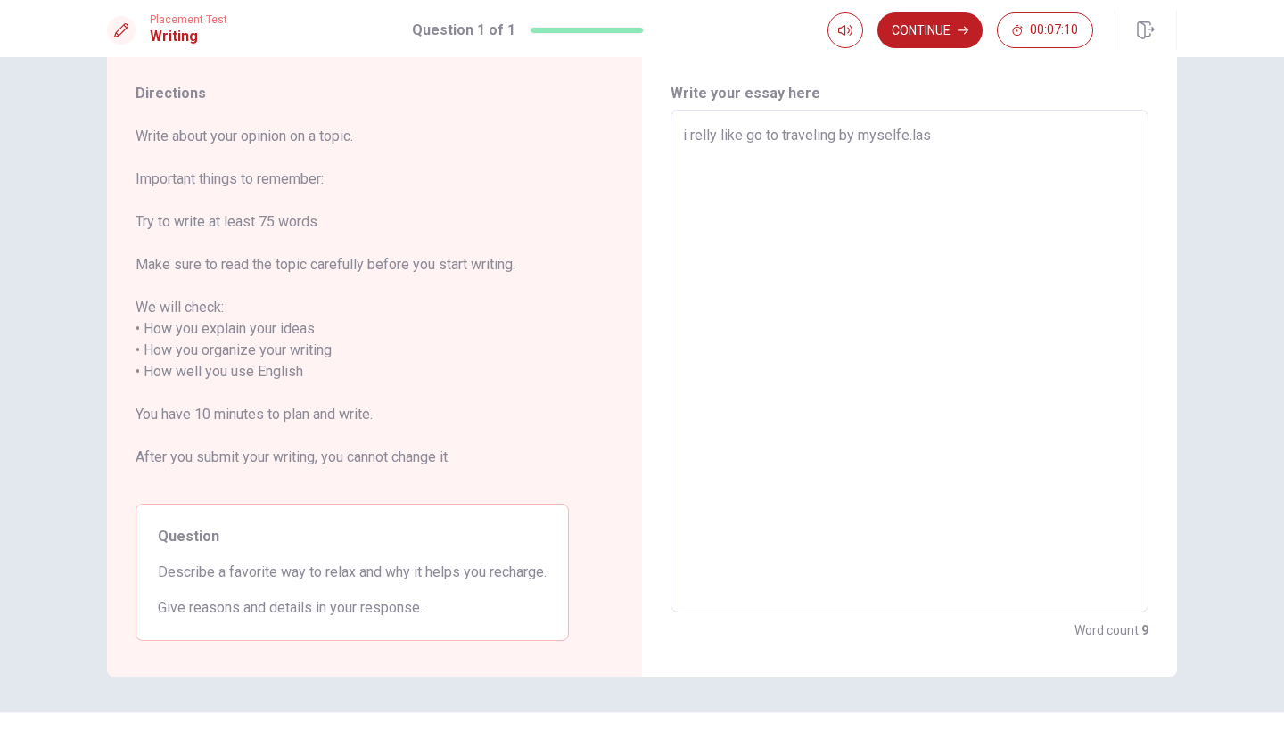
type textarea "i relly like go to traveling by [DOMAIN_NAME]"
type textarea "x"
type textarea "i relly like go to traveling by myselfe.l"
type textarea "x"
type textarea "i relly like go to traveling by myselfe."
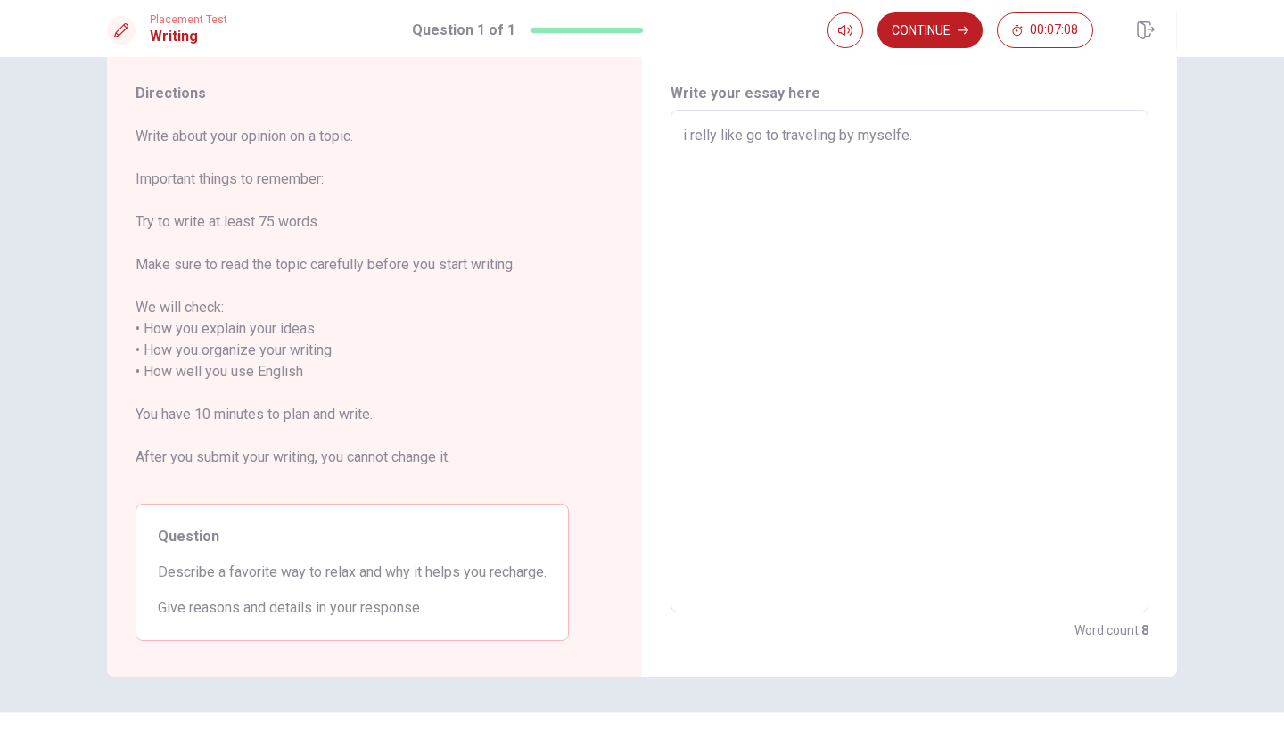
type textarea "x"
type textarea "i relly like go to traveling by myselfe.L"
click at [683, 136] on textarea "i relly like go to traveling by myselfe.L" at bounding box center [909, 361] width 453 height 473
type textarea "x"
type textarea "relly like go to traveling by myselfe.L"
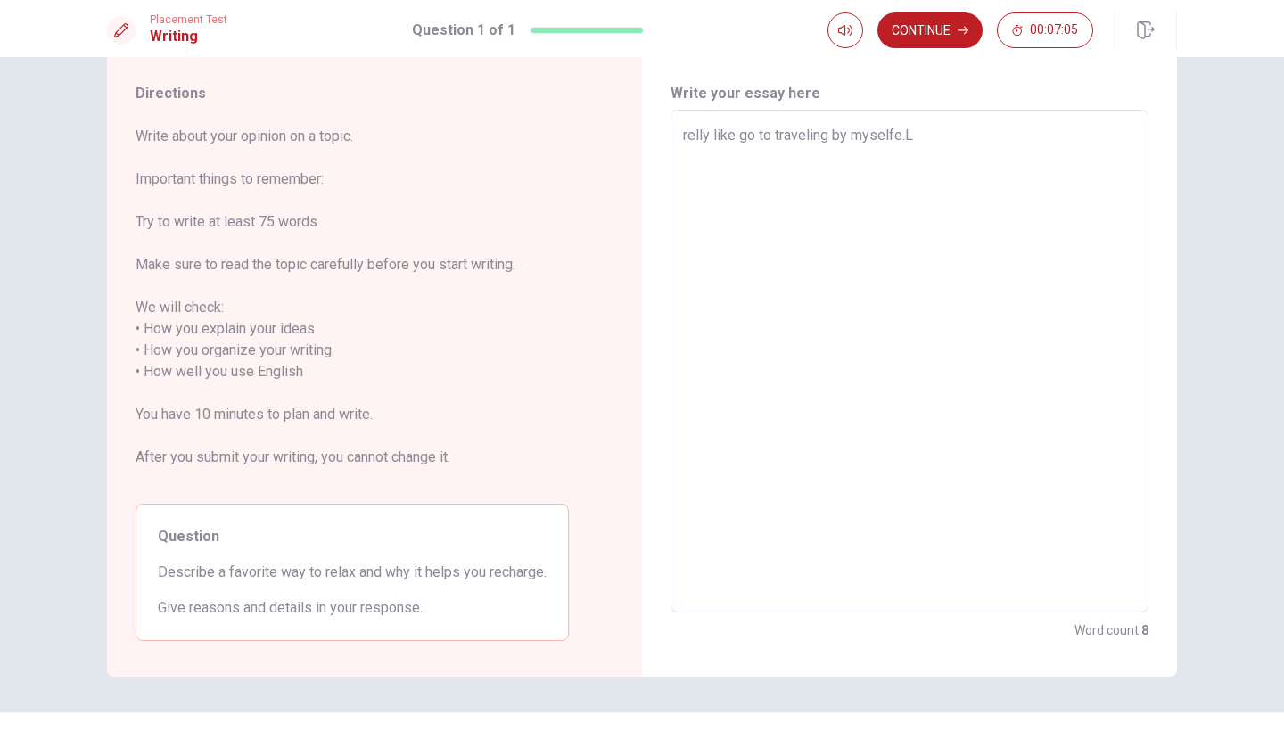
type textarea "x"
type textarea "I relly like go to traveling by myselfe.L"
click at [941, 136] on textarea "I relly like go to traveling by myselfe.L" at bounding box center [909, 361] width 453 height 473
type textarea "x"
type textarea "I relly like go to traveling by [DOMAIN_NAME]"
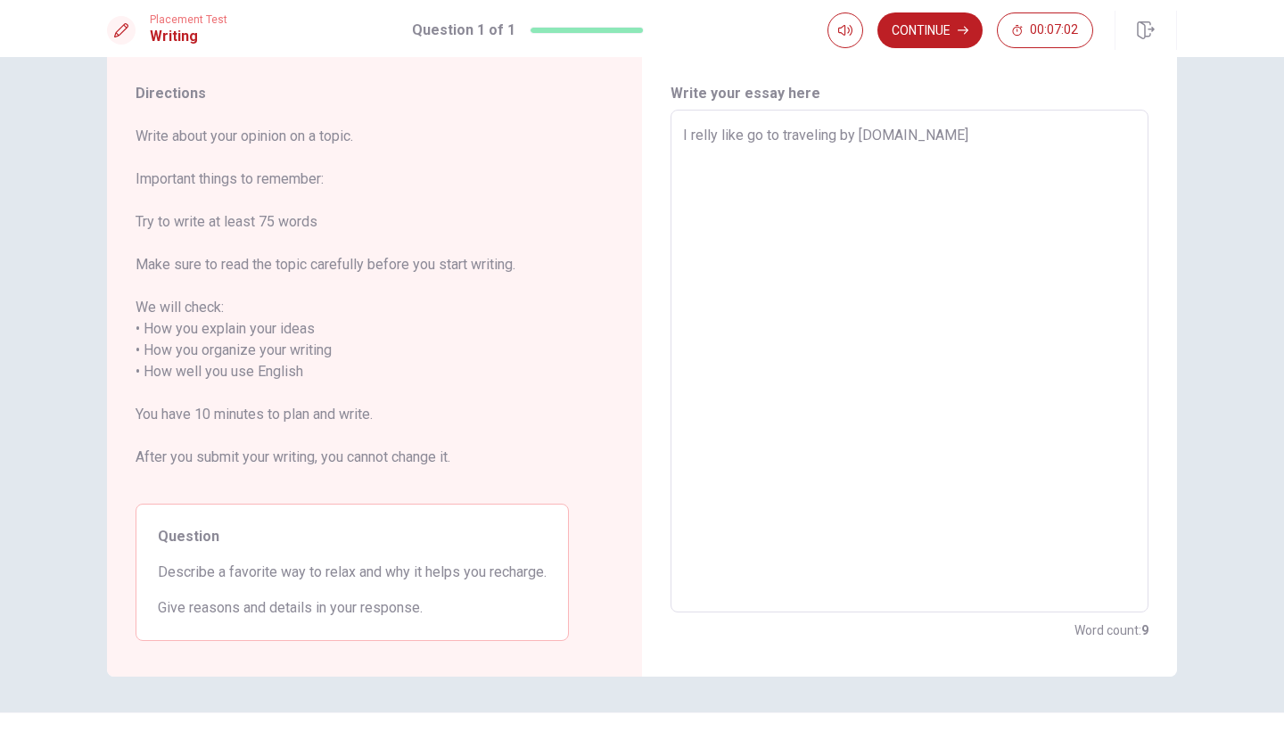
type textarea "x"
type textarea "I relly like go to traveling by myselfe.LAS"
type textarea "x"
type textarea "I relly like go to traveling by myselfe.LAST"
type textarea "x"
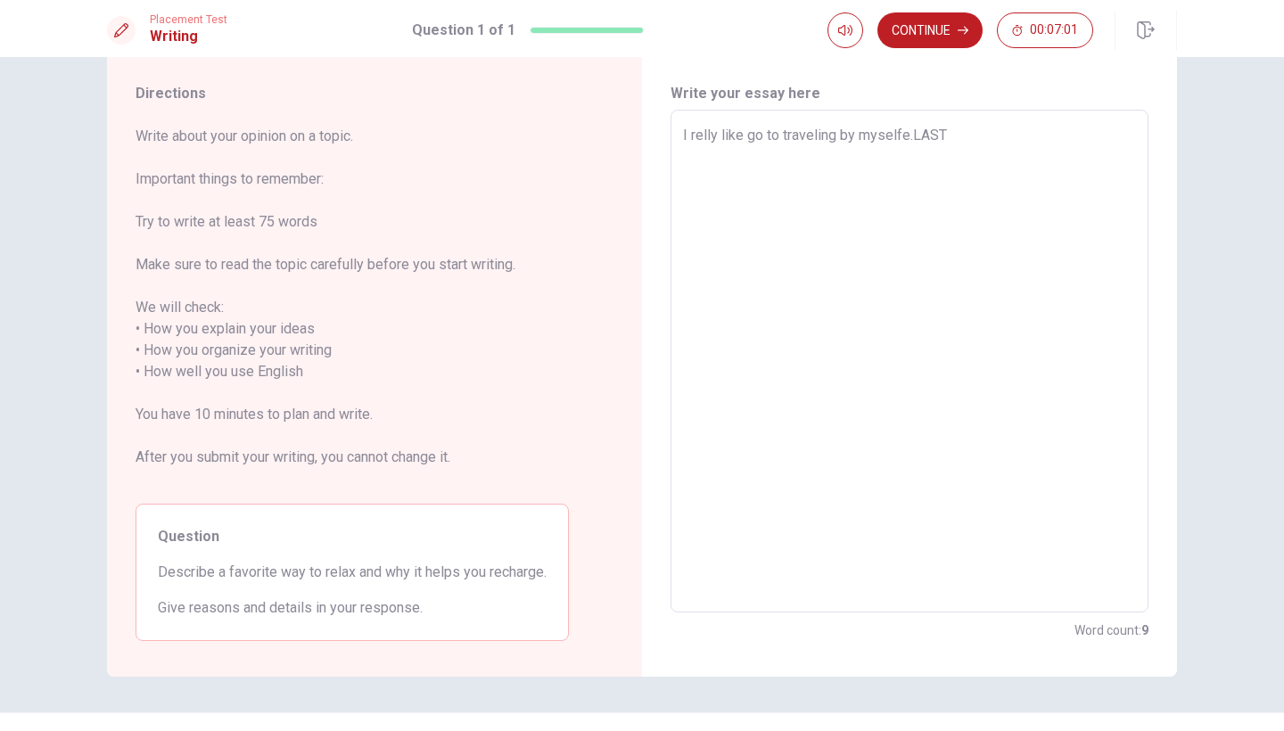
type textarea "I relly like go to traveling by myselfe.LAS"
type textarea "x"
type textarea "I relly like go to traveling by [DOMAIN_NAME]"
type textarea "x"
type textarea "I relly like go to traveling by myselfe.L"
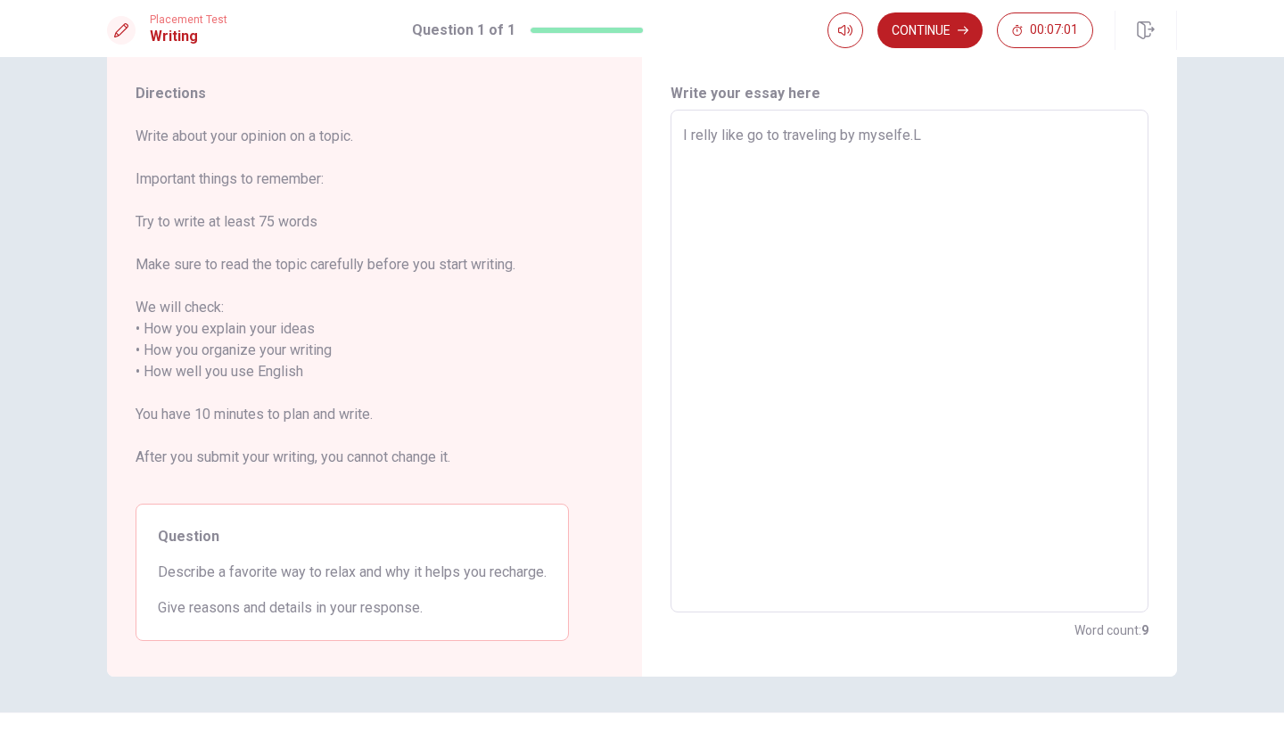
type textarea "x"
type textarea "I relly like go to traveling by myselfe."
click at [946, 156] on textarea "I relly like go to traveling by myselfe.I have been to [GEOGRAPHIC_DATA] last y…" at bounding box center [909, 361] width 453 height 473
click at [1048, 160] on textarea "I relly like go to traveling by myselfe.I have been to [GEOGRAPHIC_DATA] last y…" at bounding box center [909, 361] width 453 height 473
click at [1126, 139] on textarea "I relly like go to traveling by myselfe.I have been to [GEOGRAPHIC_DATA] last y…" at bounding box center [909, 361] width 453 height 473
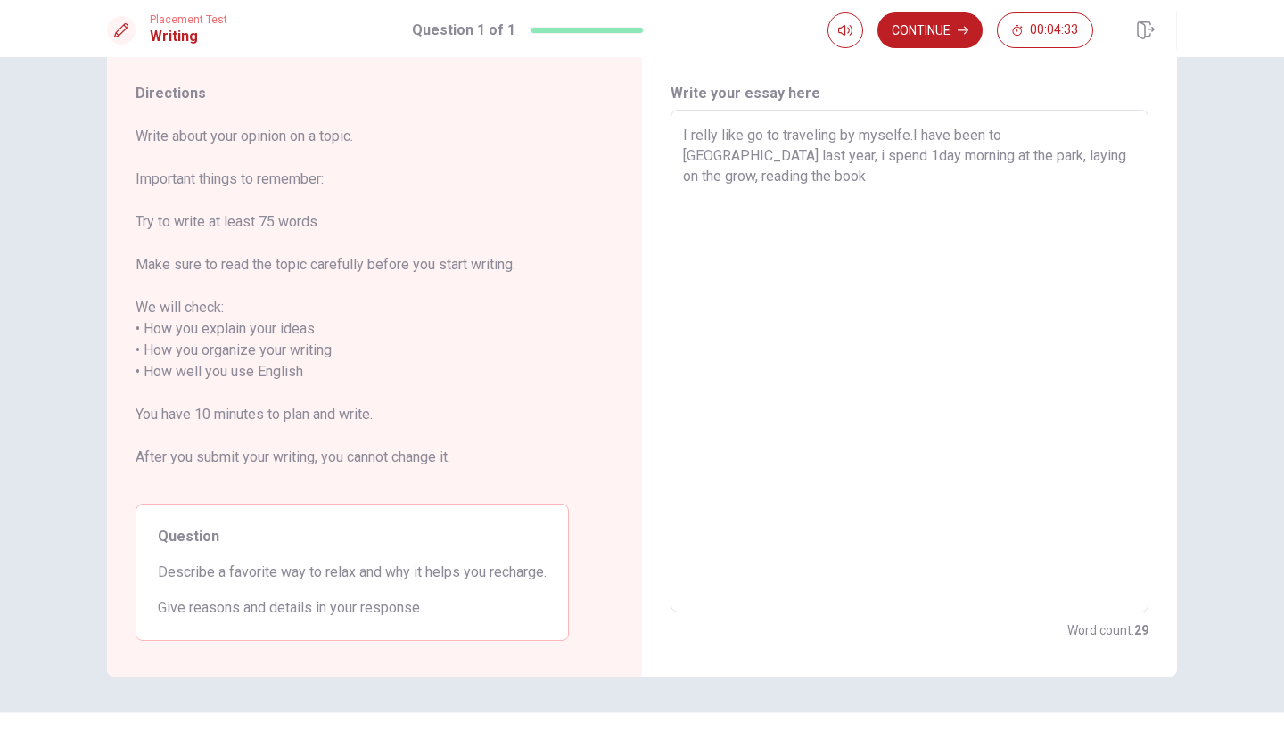
click at [1105, 129] on textarea "I relly like go to traveling by myselfe.I have been to [GEOGRAPHIC_DATA] last y…" at bounding box center [909, 361] width 453 height 473
click at [1128, 152] on textarea "I relly like go to traveling by myselfe.I have been to [GEOGRAPHIC_DATA] last y…" at bounding box center [909, 361] width 453 height 473
click at [1005, 152] on textarea "I relly like go to traveling by myselfe.I have been to [GEOGRAPHIC_DATA] last y…" at bounding box center [909, 361] width 453 height 473
click at [786, 193] on textarea "I relly like go to traveling by myselfe.I have been to [GEOGRAPHIC_DATA] last y…" at bounding box center [909, 361] width 453 height 473
click at [724, 177] on textarea "I relly like go to traveling by myselfe.I have been to [GEOGRAPHIC_DATA] last y…" at bounding box center [909, 361] width 453 height 473
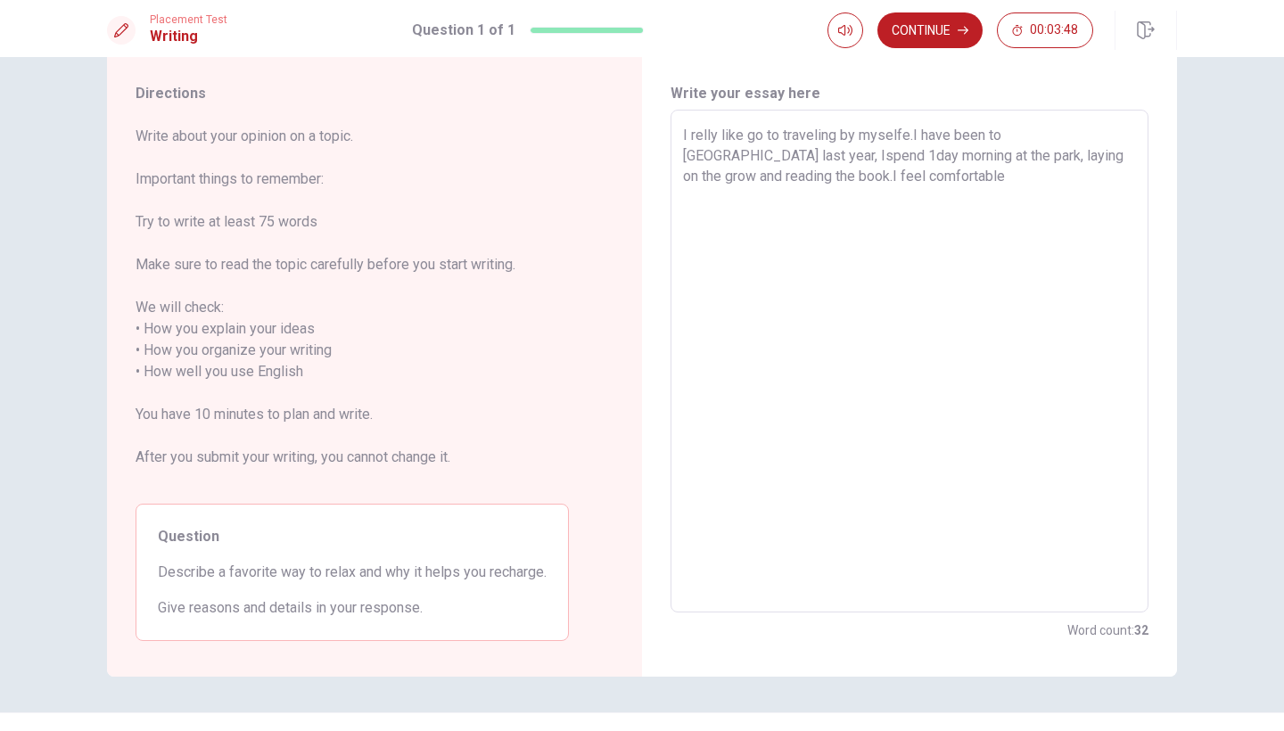
click at [819, 172] on textarea "I relly like go to traveling by myselfe.I have been to [GEOGRAPHIC_DATA] last y…" at bounding box center [909, 361] width 453 height 473
click at [856, 186] on textarea "I relly like go to traveling by myselfe.I have been to [GEOGRAPHIC_DATA] last y…" at bounding box center [909, 361] width 453 height 473
click at [683, 152] on textarea "I relly like go to traveling by myselfe.I have been to [GEOGRAPHIC_DATA] last y…" at bounding box center [909, 361] width 453 height 473
click at [1106, 179] on textarea "I relly like go to traveling by myselfe.I have been to [GEOGRAPHIC_DATA] last y…" at bounding box center [909, 361] width 453 height 473
click at [1094, 183] on textarea "I relly like go to traveling by myselfe.I have been to [GEOGRAPHIC_DATA] last y…" at bounding box center [909, 361] width 453 height 473
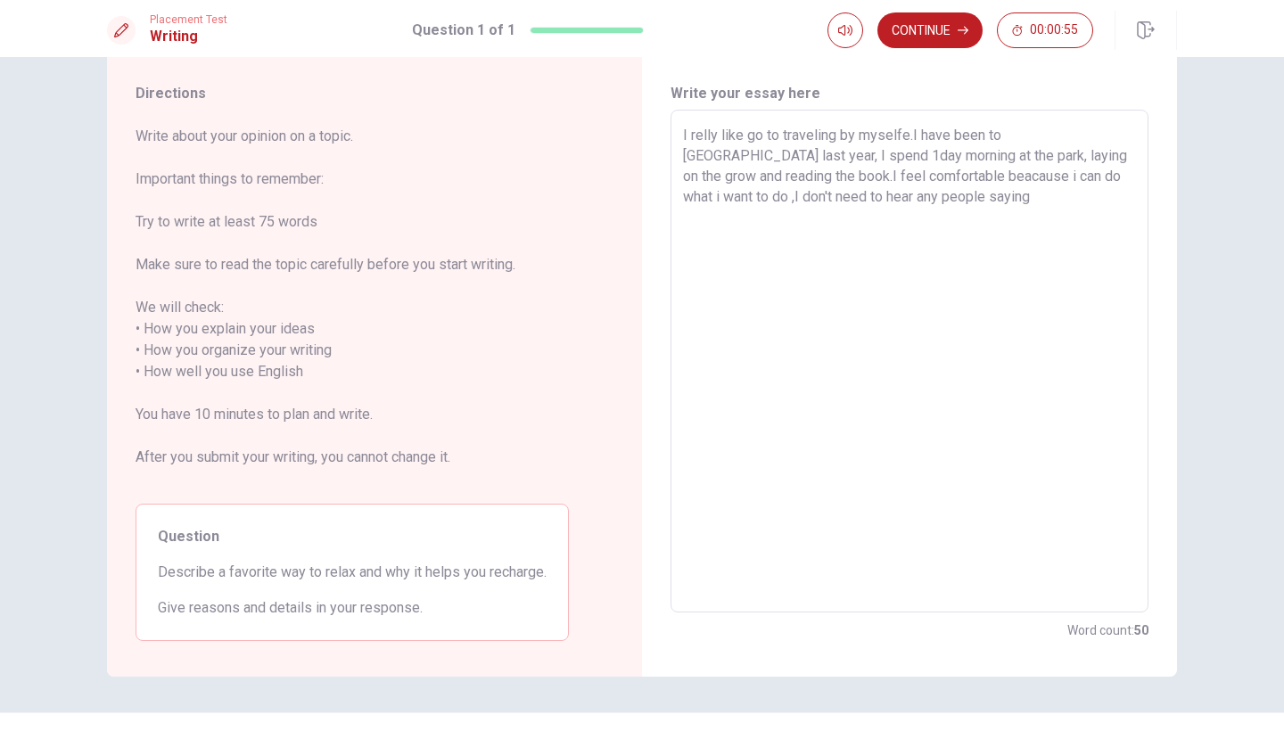
click at [1036, 189] on textarea "I relly like go to traveling by myselfe.I have been to [GEOGRAPHIC_DATA] last y…" at bounding box center [909, 361] width 453 height 473
click at [714, 178] on textarea "I relly like go to traveling by myselfe.I have been to [GEOGRAPHIC_DATA] last y…" at bounding box center [909, 361] width 453 height 473
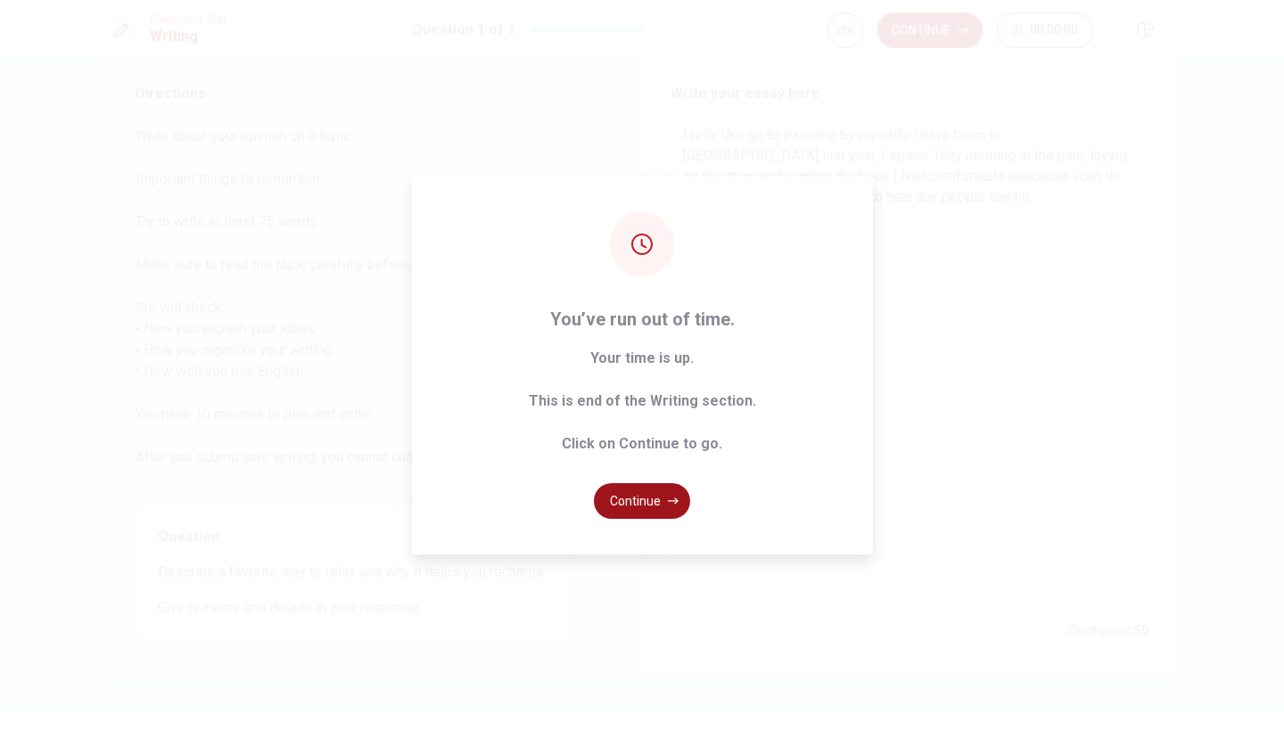
click at [652, 504] on button "Continue" at bounding box center [642, 501] width 96 height 36
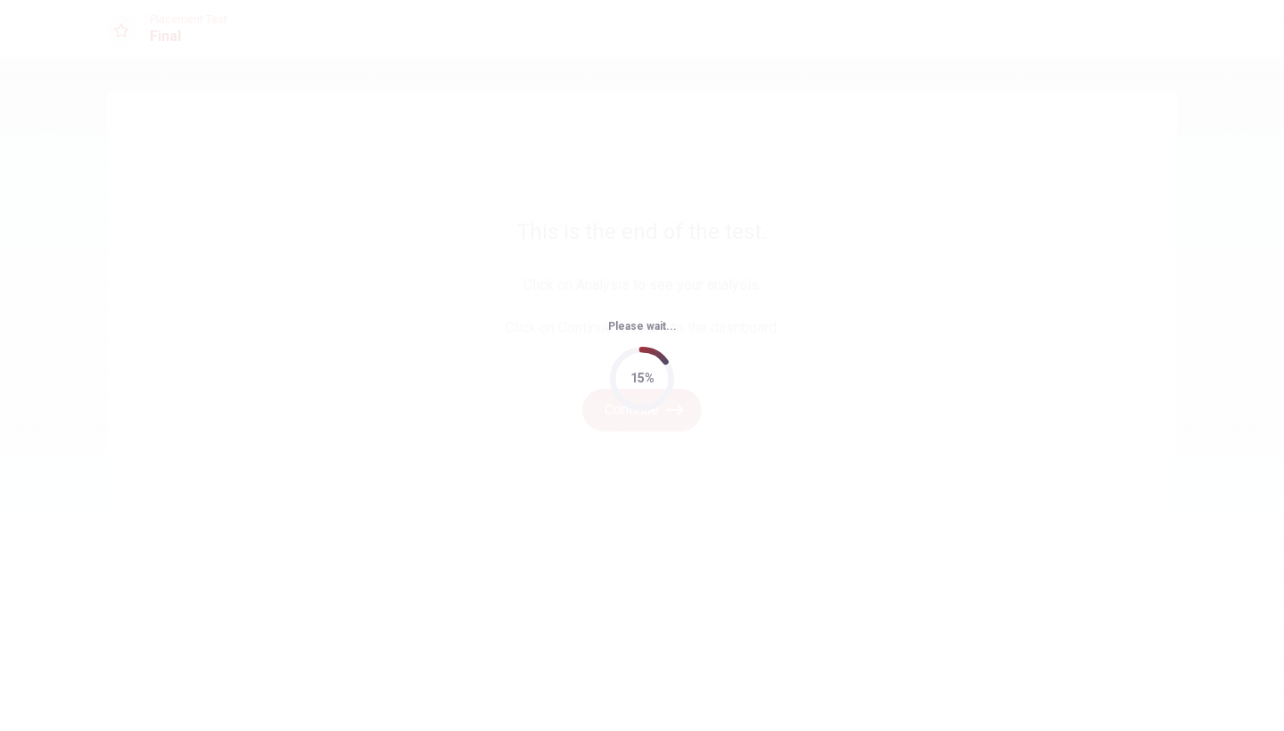
scroll to position [0, 0]
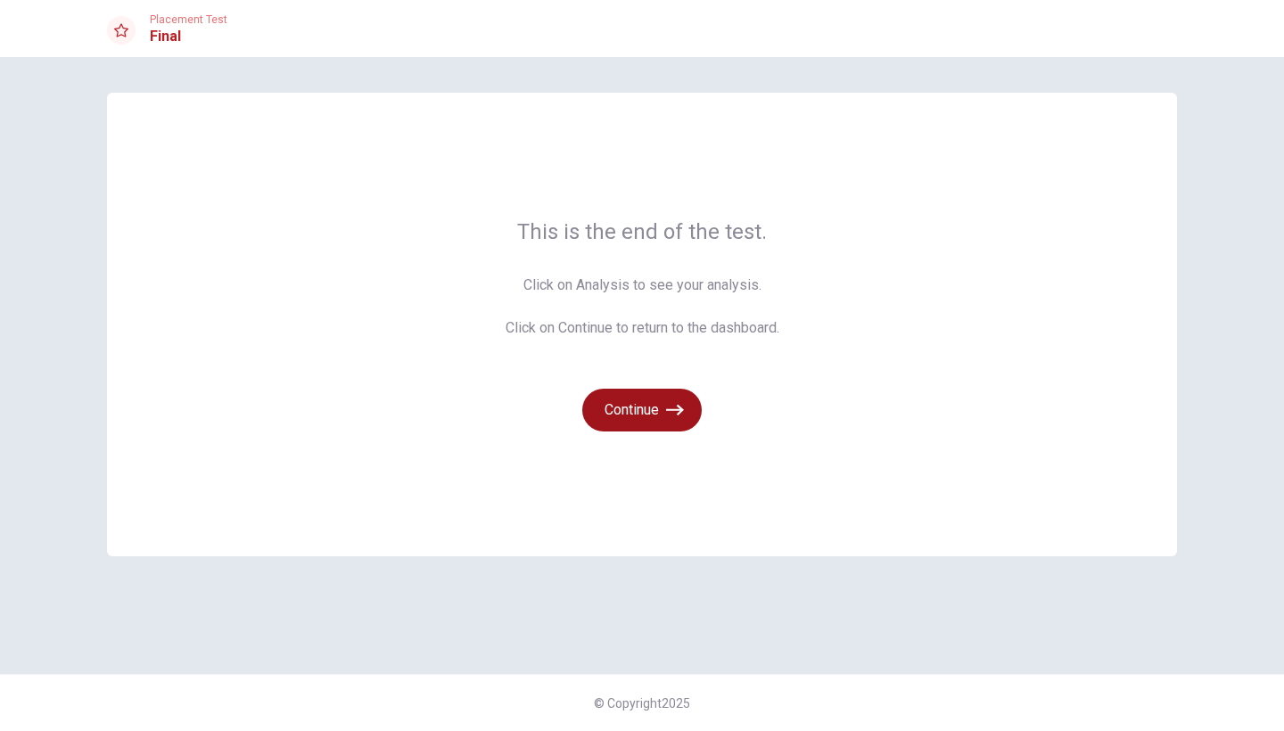
click at [653, 427] on button "Continue" at bounding box center [641, 410] width 119 height 43
